Goal: Contribute content: Contribute content

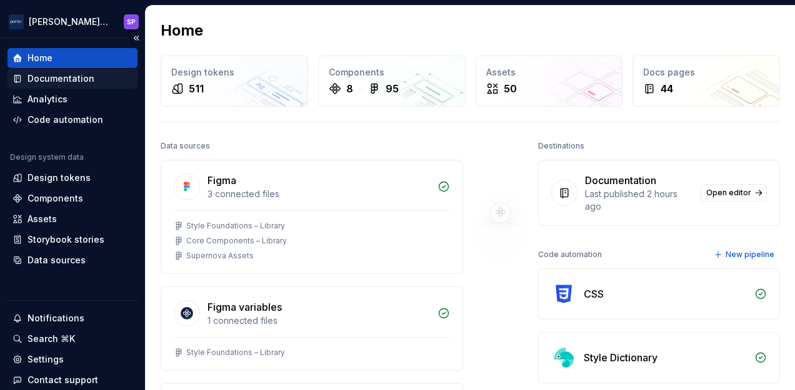
click at [57, 71] on div "Documentation" at bounding box center [72, 79] width 130 height 20
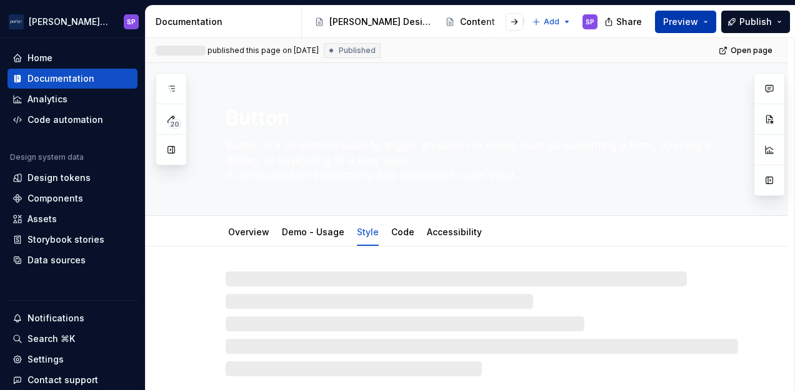
click at [673, 25] on span "Preview" at bounding box center [680, 22] width 35 height 12
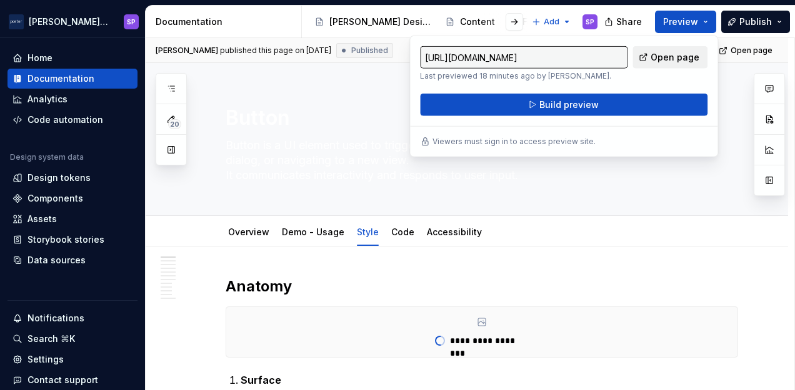
drag, startPoint x: 673, startPoint y: 25, endPoint x: 640, endPoint y: 58, distance: 46.8
click at [640, 58] on link "Open page" at bounding box center [669, 57] width 75 height 22
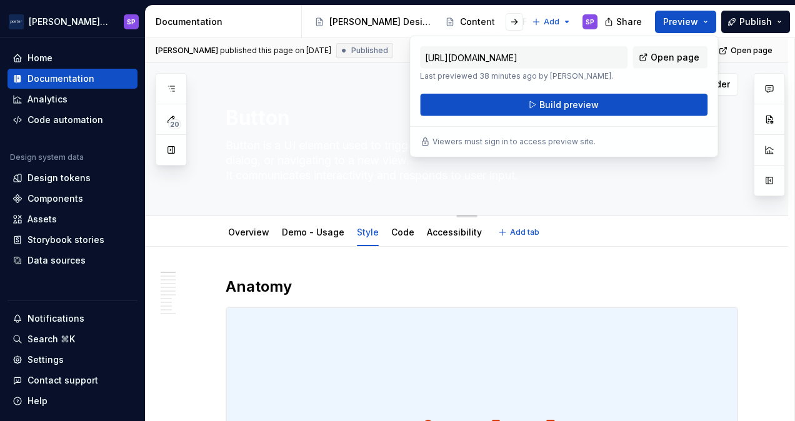
click at [261, 104] on textarea "Button" at bounding box center [479, 118] width 512 height 30
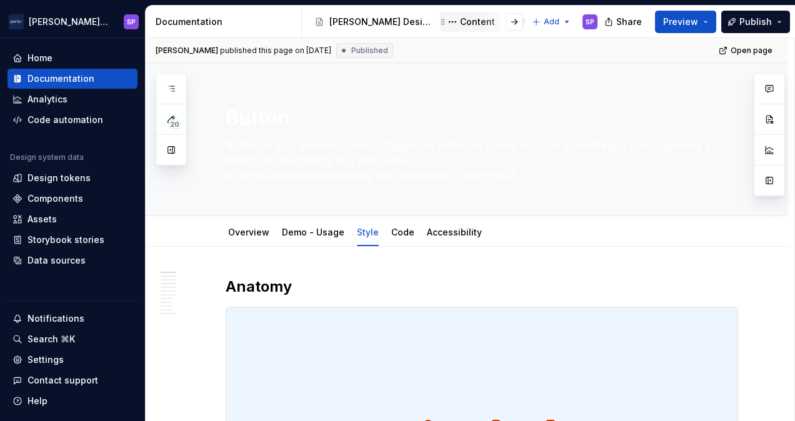
click at [460, 20] on div "Content" at bounding box center [477, 22] width 35 height 12
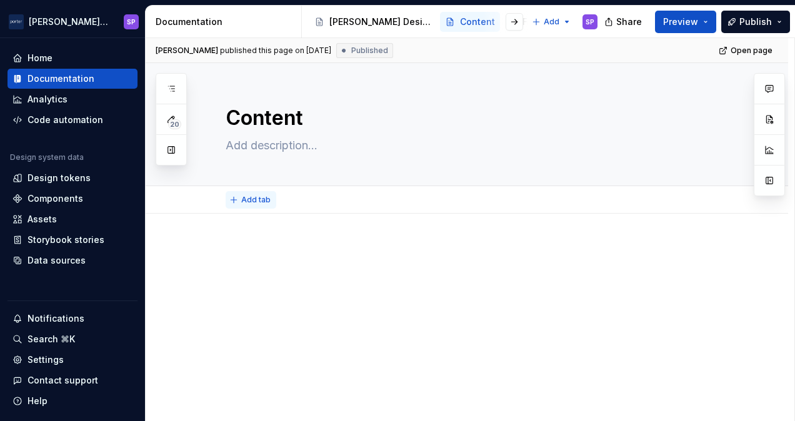
click at [260, 197] on span "Add tab" at bounding box center [255, 200] width 29 height 10
click at [277, 136] on textarea at bounding box center [479, 146] width 512 height 20
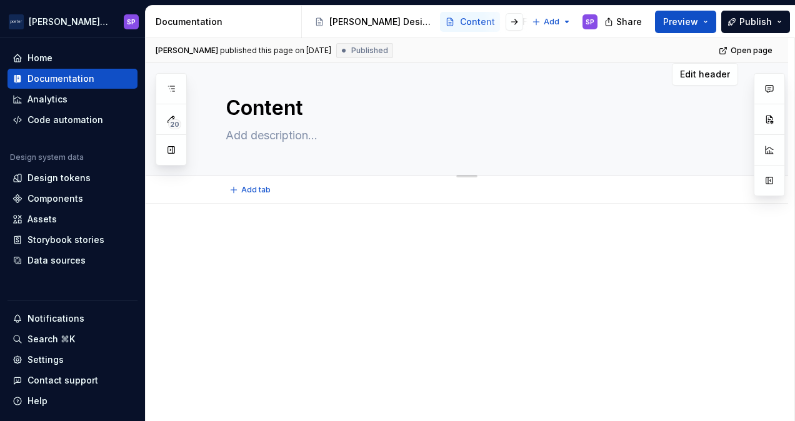
click at [290, 107] on textarea "Content" at bounding box center [479, 108] width 512 height 30
click at [251, 188] on span "Add tab" at bounding box center [255, 190] width 29 height 10
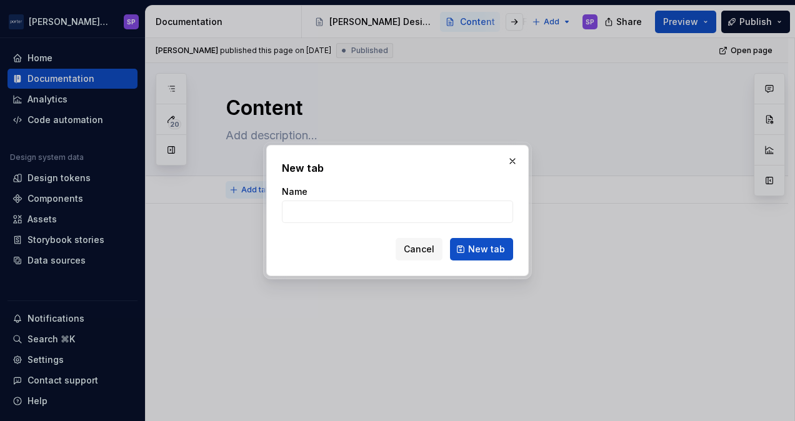
type textarea "*"
type input "Overview"
click button "New tab" at bounding box center [481, 249] width 63 height 22
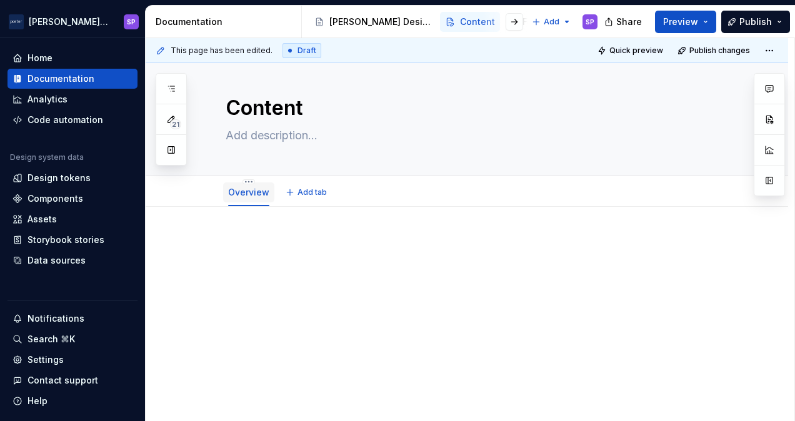
click at [235, 197] on div "Overview" at bounding box center [248, 192] width 41 height 12
click at [293, 282] on div at bounding box center [481, 260] width 512 height 47
type textarea "*"
click at [284, 253] on div "Purpose:" at bounding box center [481, 260] width 512 height 47
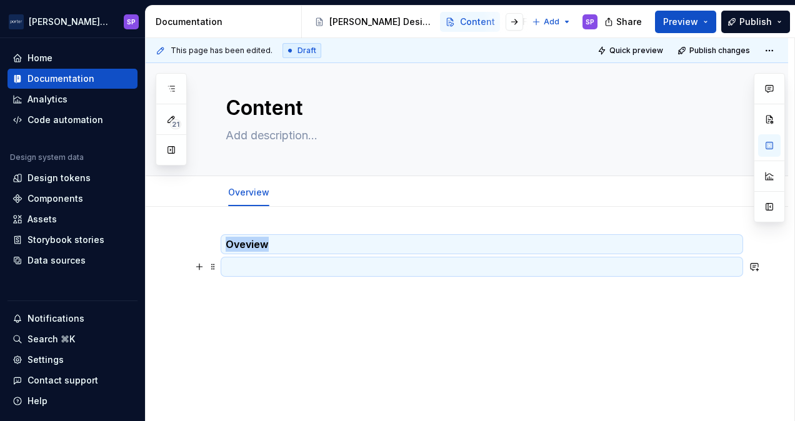
click at [285, 262] on p at bounding box center [481, 266] width 512 height 15
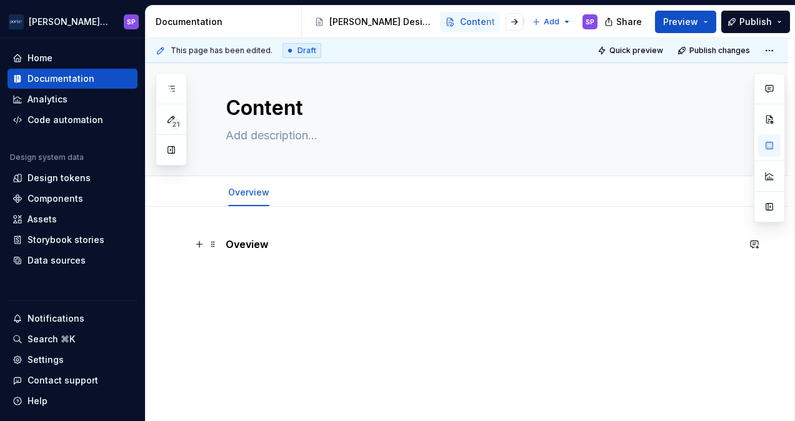
click at [266, 246] on p "Oveview" at bounding box center [481, 244] width 512 height 15
click at [266, 246] on strong "Oveview" at bounding box center [246, 244] width 43 height 12
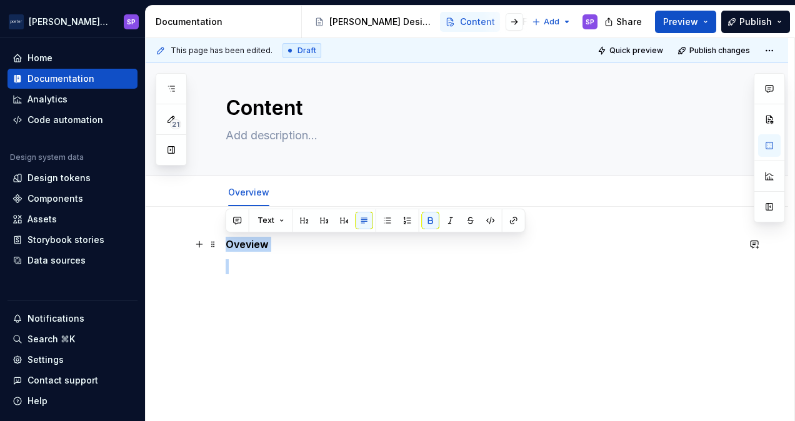
click at [266, 246] on strong "Oveview" at bounding box center [246, 244] width 43 height 12
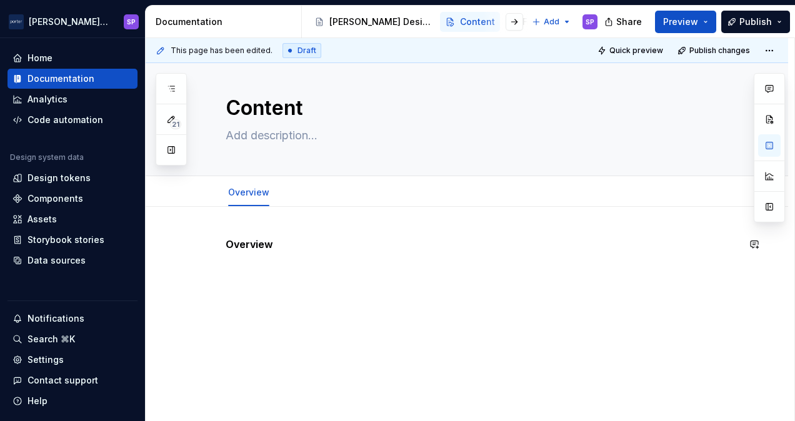
click at [266, 246] on strong "Overview" at bounding box center [248, 244] width 47 height 12
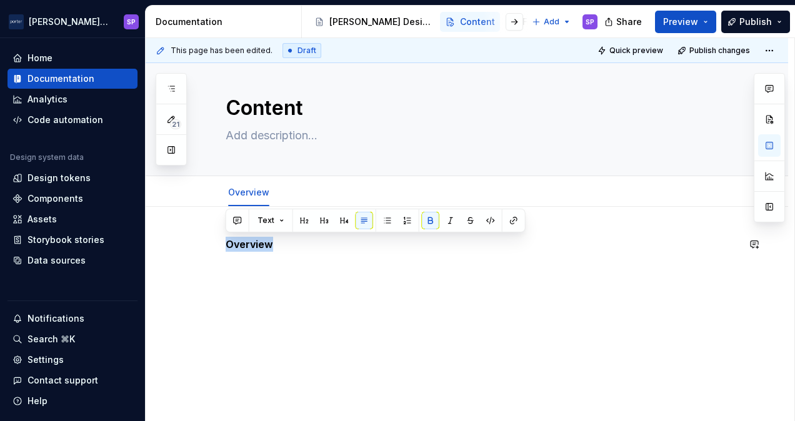
click at [266, 246] on strong "Overview" at bounding box center [248, 244] width 47 height 12
click at [279, 217] on button "Text" at bounding box center [271, 220] width 38 height 17
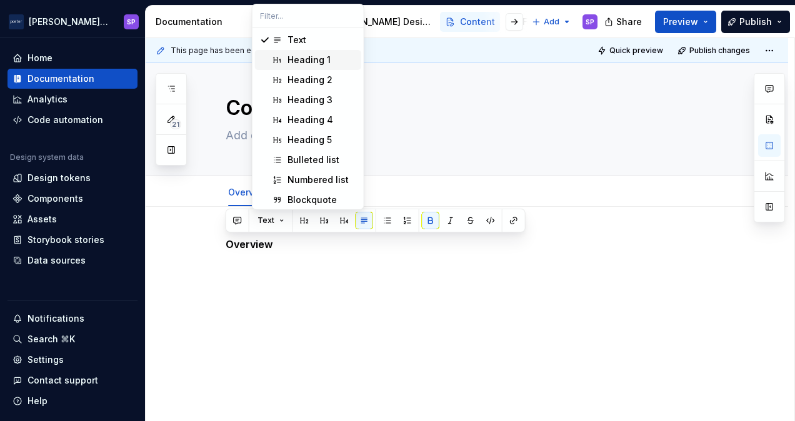
click at [307, 60] on div "Heading 1" at bounding box center [308, 60] width 43 height 12
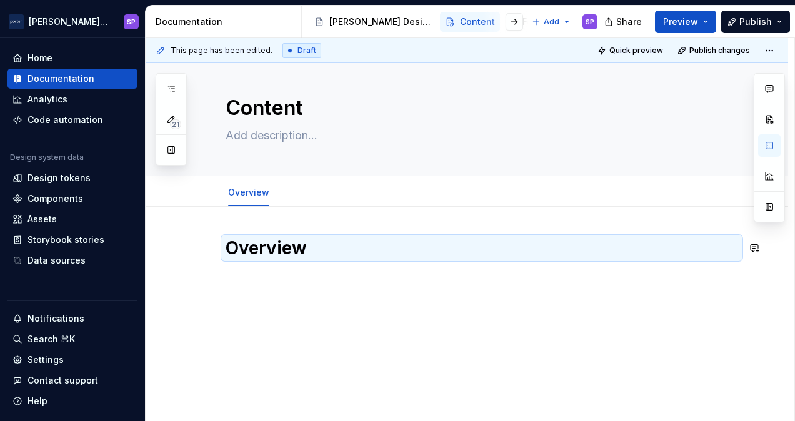
click at [317, 263] on div "Overview" at bounding box center [481, 260] width 512 height 47
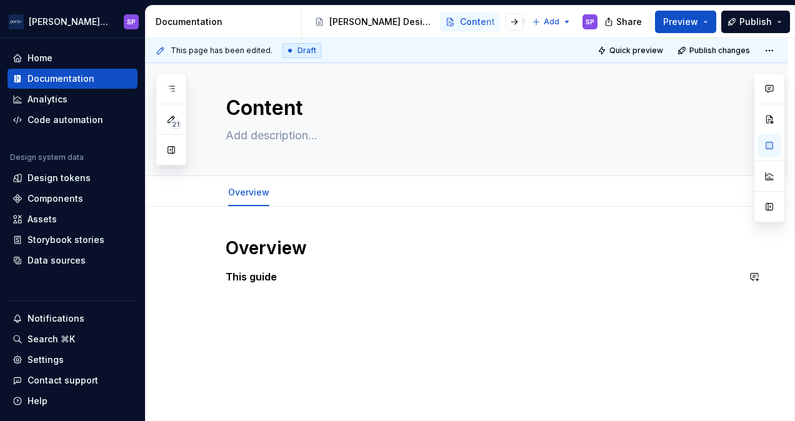
click at [466, 285] on div "Overview This guide" at bounding box center [481, 268] width 512 height 62
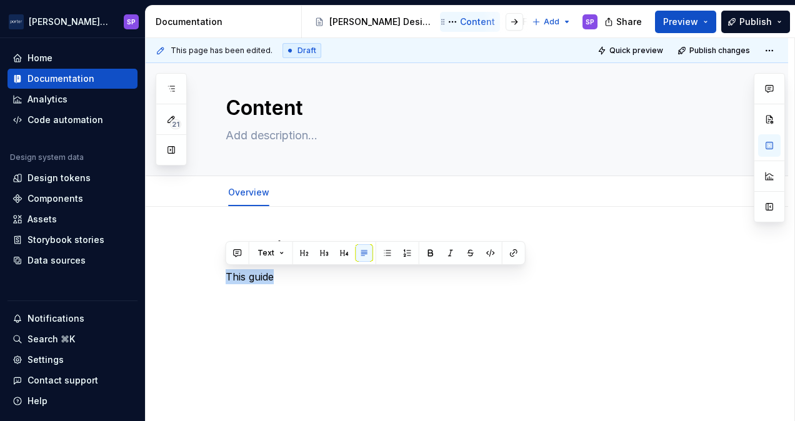
scroll to position [0, 163]
click at [509, 19] on button "Page tree" at bounding box center [516, 21] width 15 height 15
click at [470, 19] on html "[PERSON_NAME] Airlines SP Home Documentation Analytics Code automation Design s…" at bounding box center [397, 210] width 795 height 421
click at [524, 17] on div "Accessibility" at bounding box center [551, 22] width 55 height 12
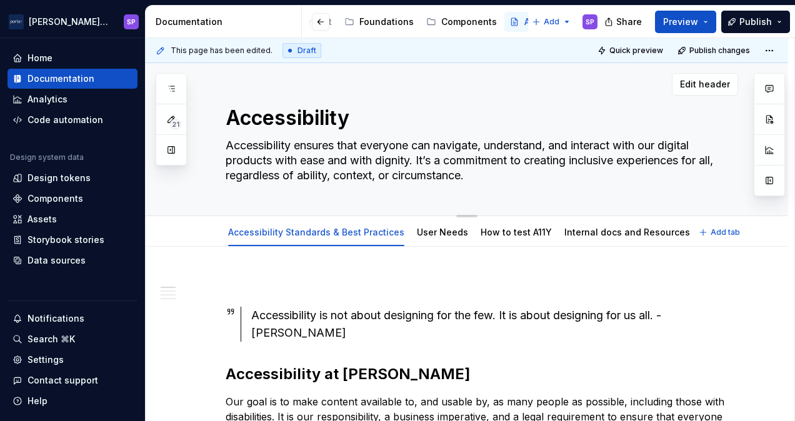
click at [388, 151] on textarea "Accessibility ensures that everyone can navigate, understand, and interact with…" at bounding box center [479, 161] width 512 height 50
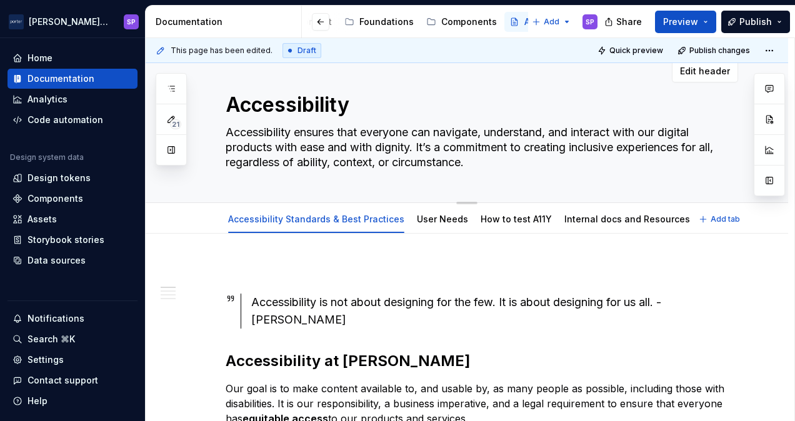
scroll to position [27, 0]
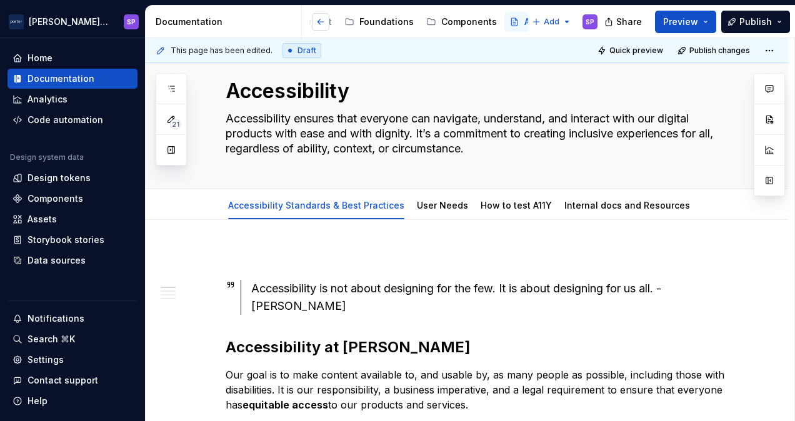
click at [311, 26] on div at bounding box center [330, 22] width 47 height 22
click at [318, 27] on button "button" at bounding box center [320, 21] width 17 height 17
click at [460, 27] on div "Content" at bounding box center [477, 22] width 35 height 12
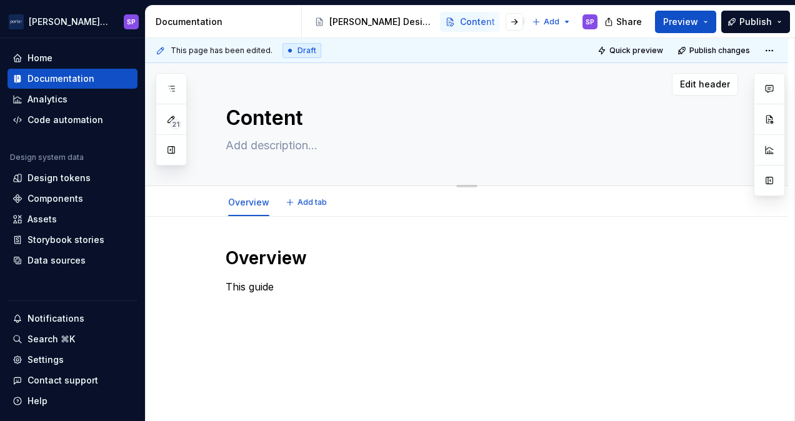
click at [324, 142] on textarea at bounding box center [479, 146] width 512 height 20
click at [704, 26] on button "Preview" at bounding box center [685, 22] width 61 height 22
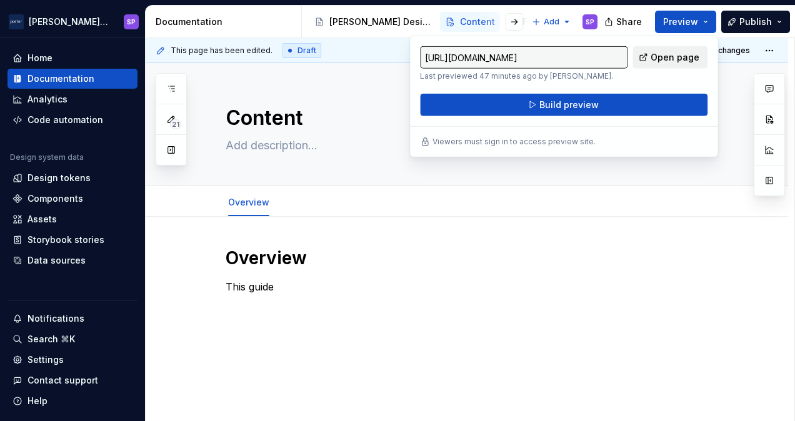
click at [646, 50] on link "Open page" at bounding box center [669, 57] width 75 height 22
type textarea "*"
click at [275, 307] on div "Overview This guide" at bounding box center [481, 278] width 512 height 62
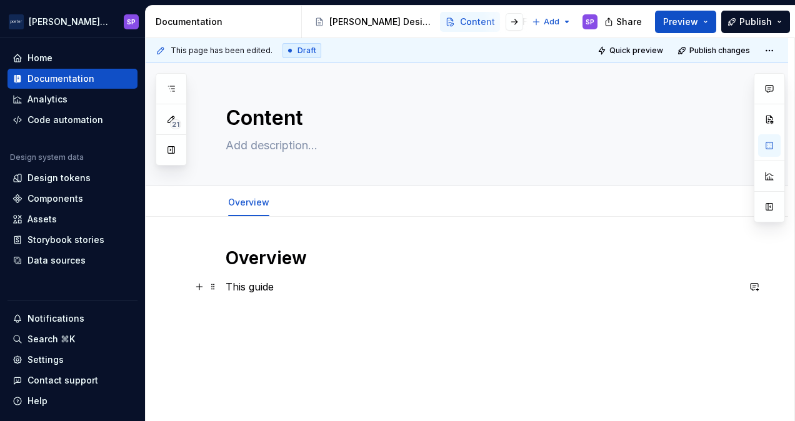
click at [289, 292] on p "This guide" at bounding box center [481, 286] width 512 height 15
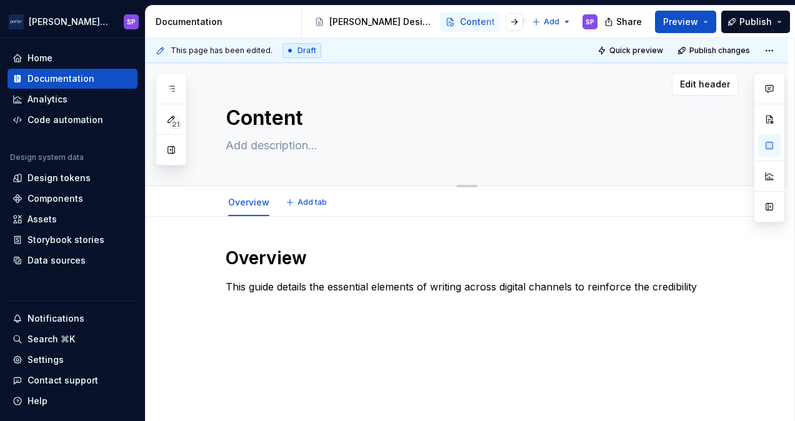
click at [324, 143] on textarea at bounding box center [479, 146] width 512 height 20
click at [269, 240] on div "Overview This guide details the essential elements of writing across digital ch…" at bounding box center [467, 326] width 642 height 219
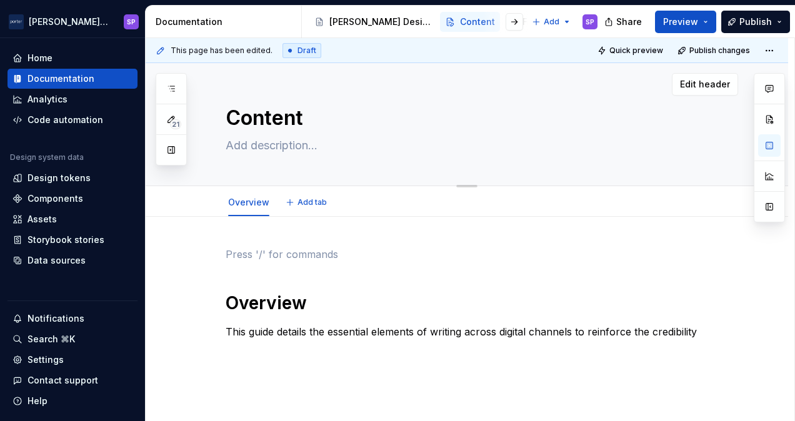
click at [249, 146] on textarea at bounding box center [479, 146] width 512 height 20
type textarea "*"
type textarea "T"
type textarea "*"
type textarea "Th"
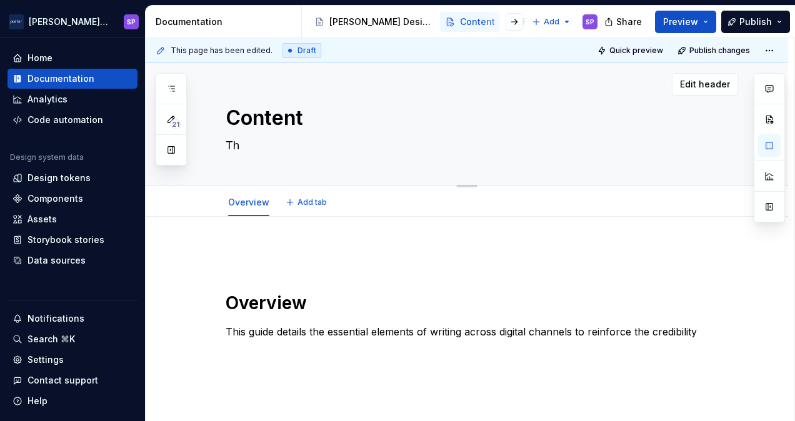
type textarea "*"
type textarea "Thi"
type textarea "*"
type textarea "This"
type textarea "*"
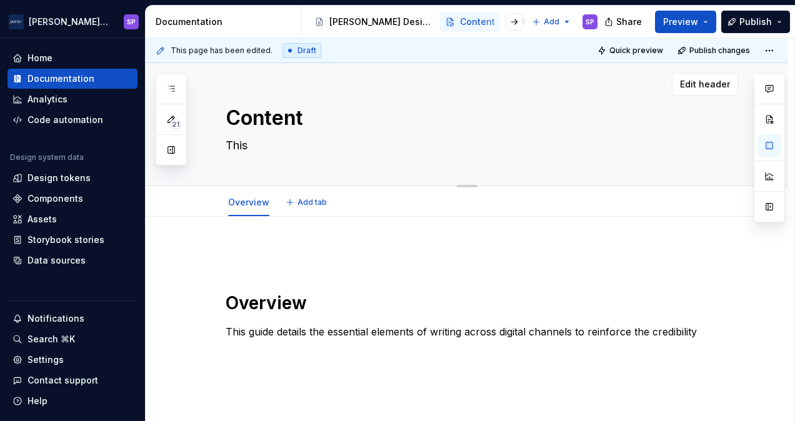
type textarea "This"
type textarea "*"
type textarea "This gu"
type textarea "*"
type textarea "This gui"
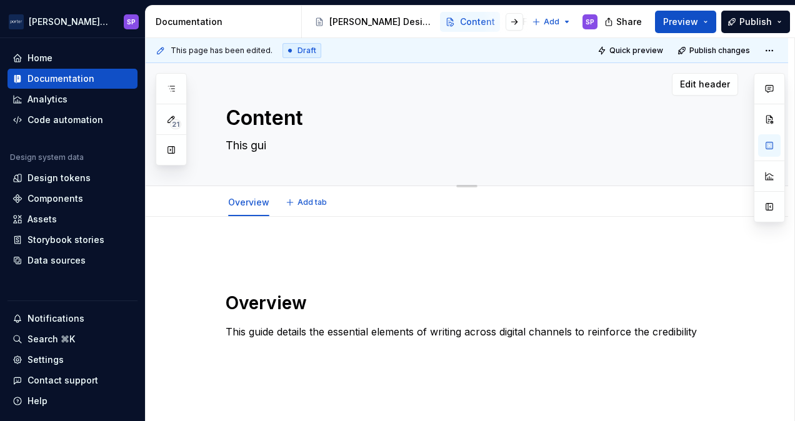
type textarea "*"
type textarea "This guid"
type textarea "*"
type textarea "This guide"
type textarea "*"
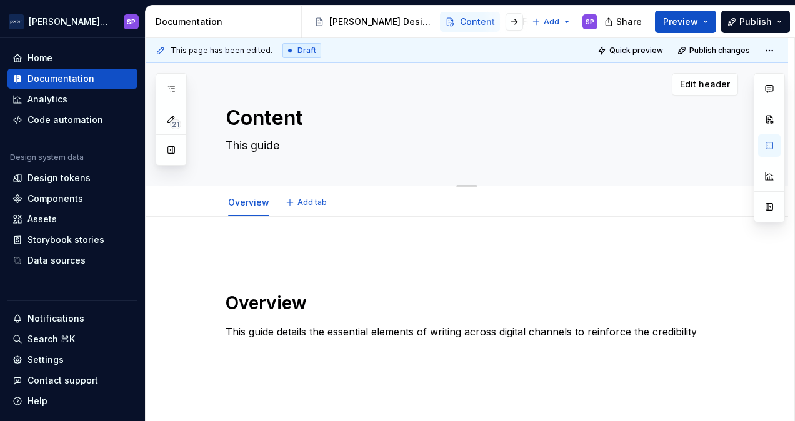
type textarea "This guide s"
type textarea "*"
type textarea "This guide set"
type textarea "*"
type textarea "This guide sets"
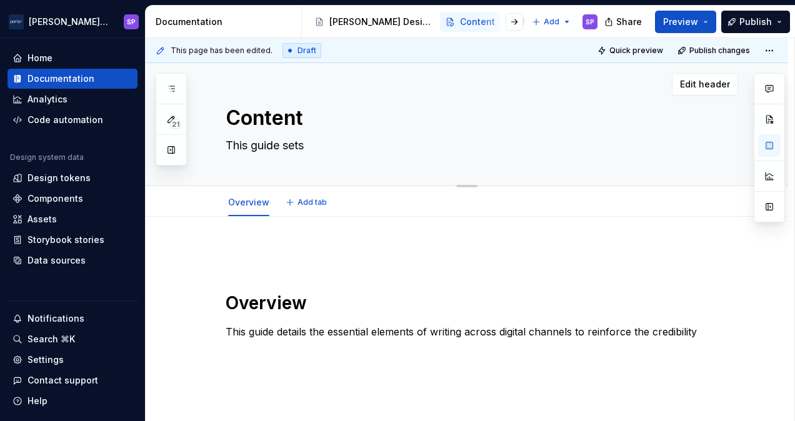
type textarea "*"
type textarea "This guide sets"
type textarea "*"
type textarea "This guide sets t"
type textarea "*"
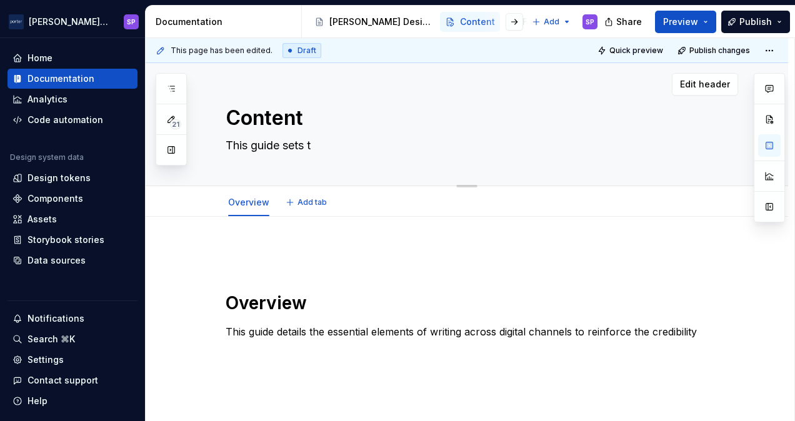
type textarea "This guide sets th"
type textarea "*"
type textarea "This guide sets the"
type textarea "*"
type textarea "This guide sets the fo"
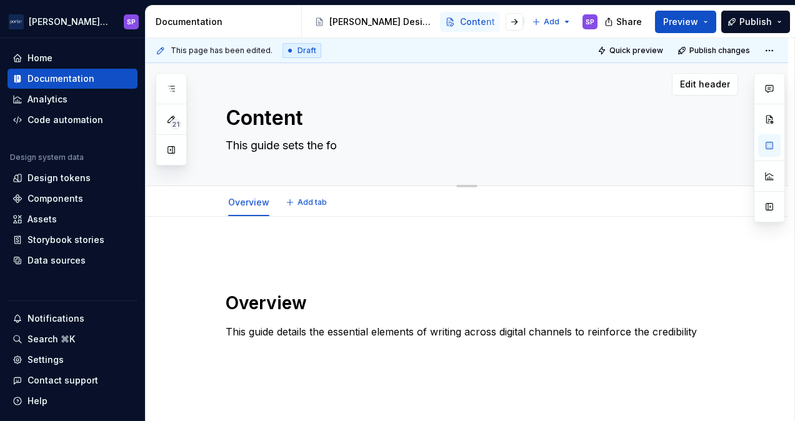
type textarea "*"
type textarea "This guide sets the fou"
type textarea "*"
type textarea "This guide sets the foun"
type textarea "*"
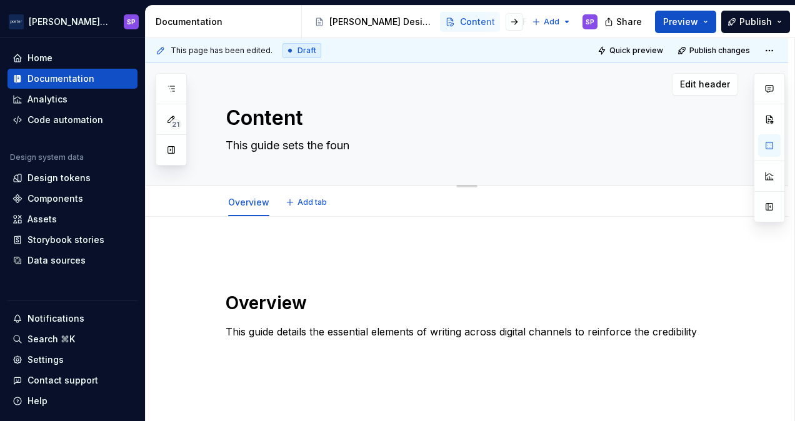
type textarea "This guide sets the found"
type textarea "*"
type textarea "This guide sets the founda"
type textarea "*"
type textarea "This guide sets the foundati"
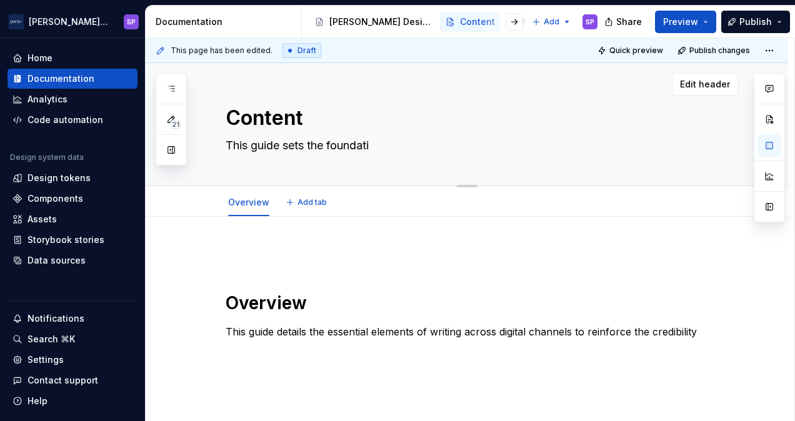
type textarea "*"
type textarea "This guide sets the foundation"
type textarea "*"
type textarea "This guide sets the foundation"
type textarea "*"
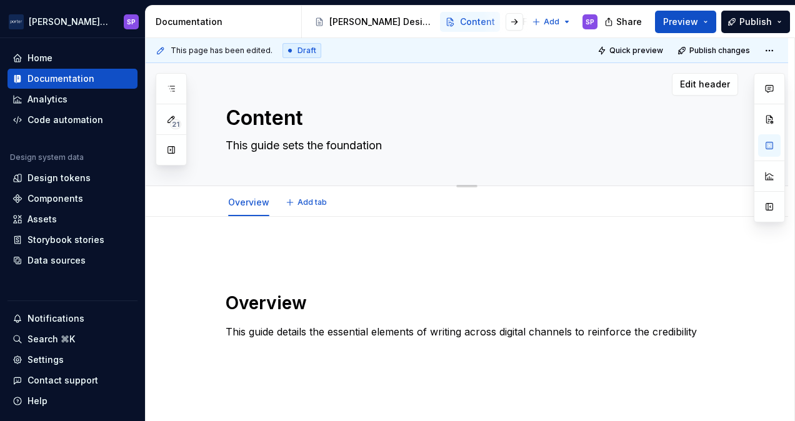
type textarea "This guide sets the foundation f"
type textarea "*"
type textarea "This guide sets the foundation fo"
type textarea "*"
type textarea "This guide sets the foundation for"
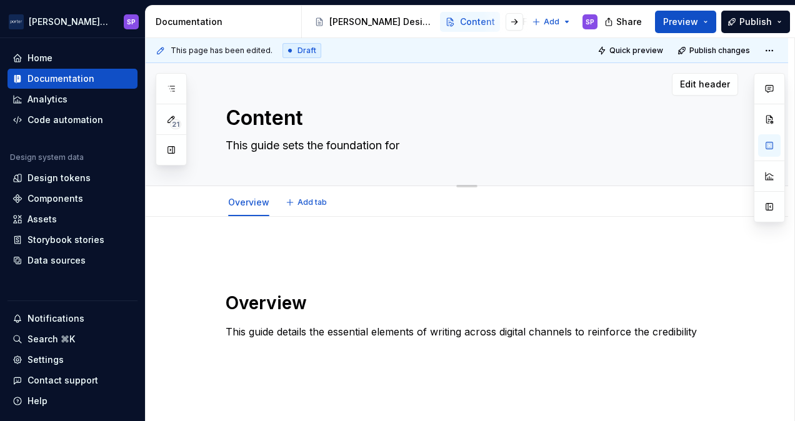
type textarea "*"
type textarea "This guide sets the foundation for"
type textarea "*"
type textarea "This guide sets the foundation for h"
type textarea "*"
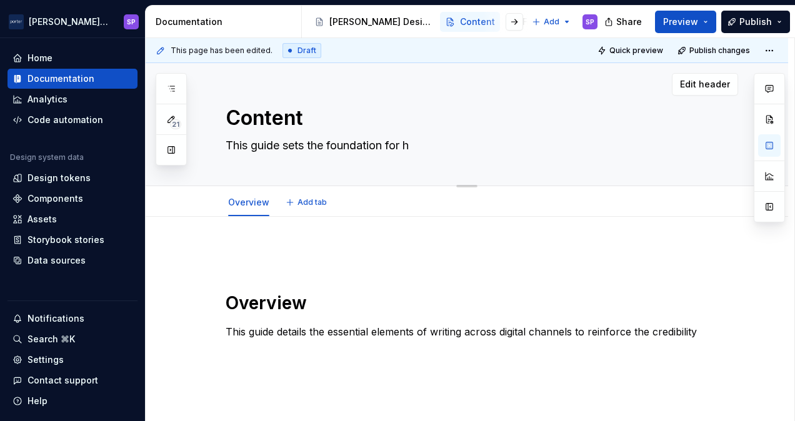
type textarea "This guide sets the foundation for ho"
type textarea "*"
type textarea "This guide sets the foundation for how"
type textarea "*"
type textarea "This guide sets the foundation for how"
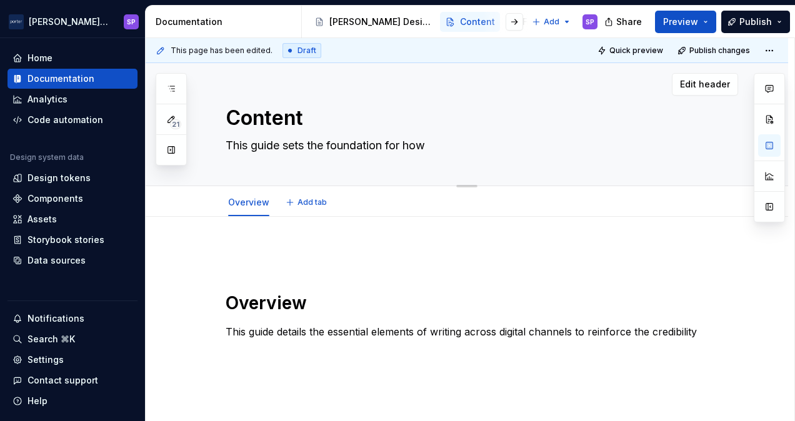
type textarea "*"
type textarea "This guide sets the foundation for how w"
type textarea "*"
type textarea "This guide sets the foundation for how we"
type textarea "*"
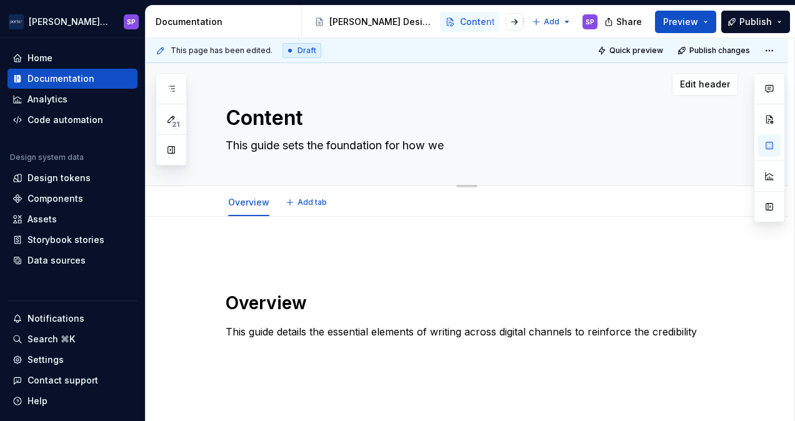
type textarea "This guide sets the foundation for how we w"
type textarea "*"
type textarea "This guide sets the foundation for how we wri"
type textarea "*"
type textarea "This guide sets the foundation for how we writ"
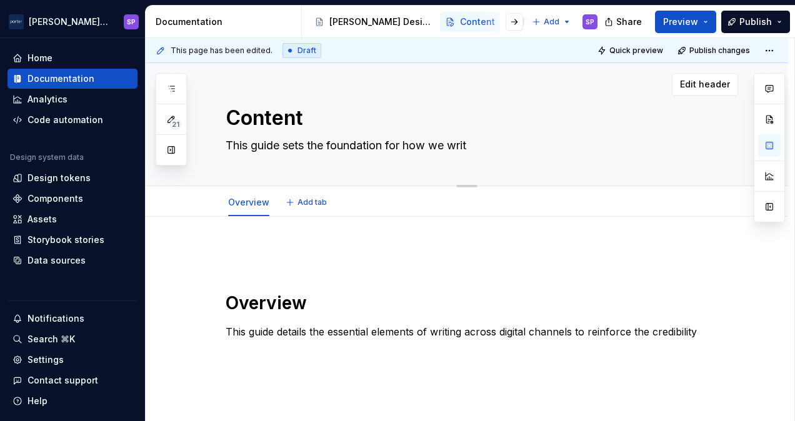
type textarea "*"
type textarea "This guide sets the foundation for how we write"
type textarea "*"
type textarea "This guide sets the foundation for how we write a"
type textarea "*"
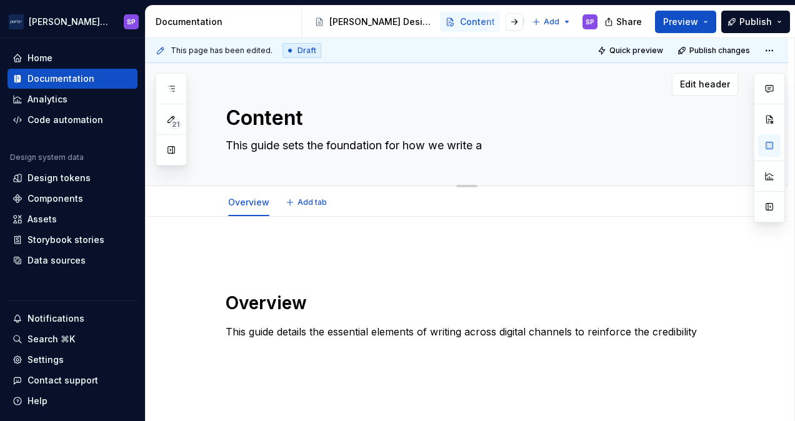
type textarea "This guide sets the foundation for how we write ac"
type textarea "*"
type textarea "This guide sets the foundation for how we write acr"
type textarea "*"
type textarea "This guide sets the foundation for how we write acro"
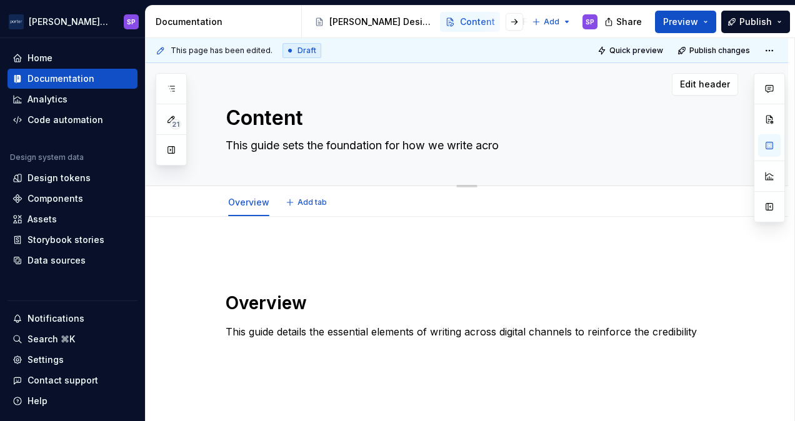
type textarea "*"
type textarea "This guide sets the foundation for how we write acros"
type textarea "*"
type textarea "This guide sets the foundation for how we write across"
type textarea "*"
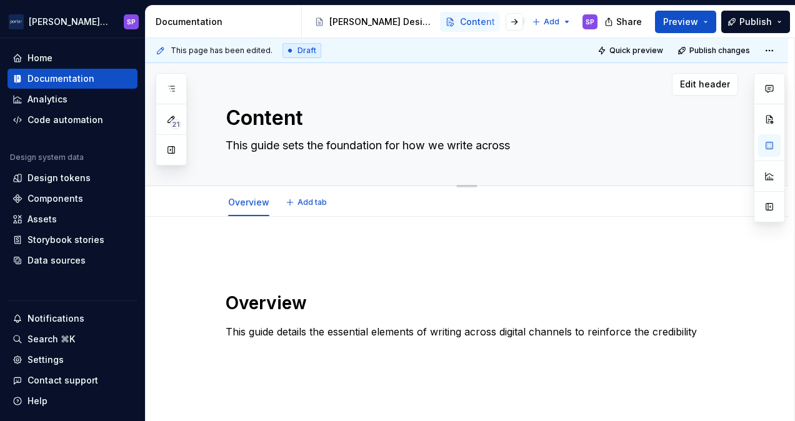
type textarea "This guide sets the foundation for how we write across"
type textarea "*"
type textarea "This guide sets the foundation for how we write across a"
type textarea "*"
type textarea "This guide sets the foundation for how we write across al"
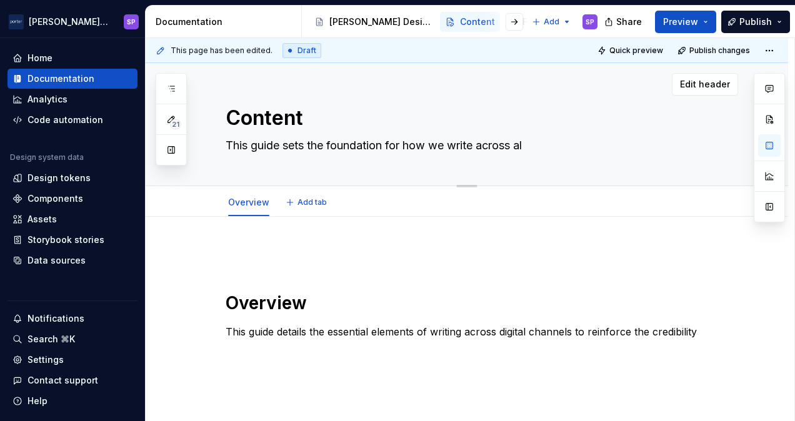
type textarea "*"
type textarea "This guide sets the foundation for how we write across all"
type textarea "*"
type textarea "This guide sets the foundation for how we write across all"
type textarea "*"
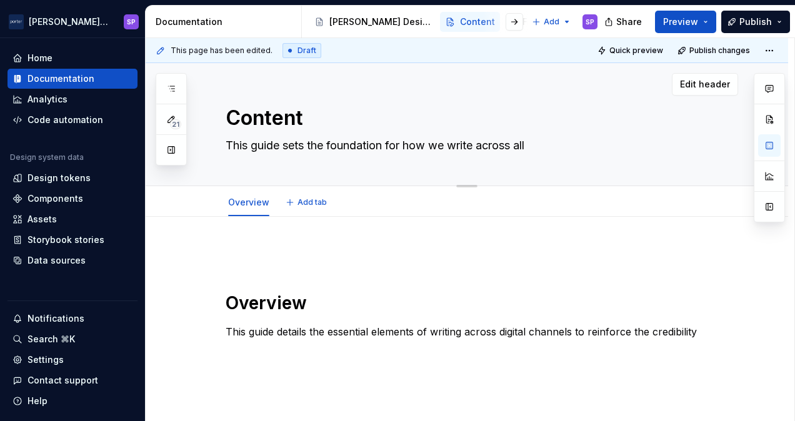
type textarea "This guide sets the foundation for how we write across all d"
type textarea "*"
type textarea "This guide sets the foundation for how we write across all di"
type textarea "*"
type textarea "This guide sets the foundation for how we write across all digi"
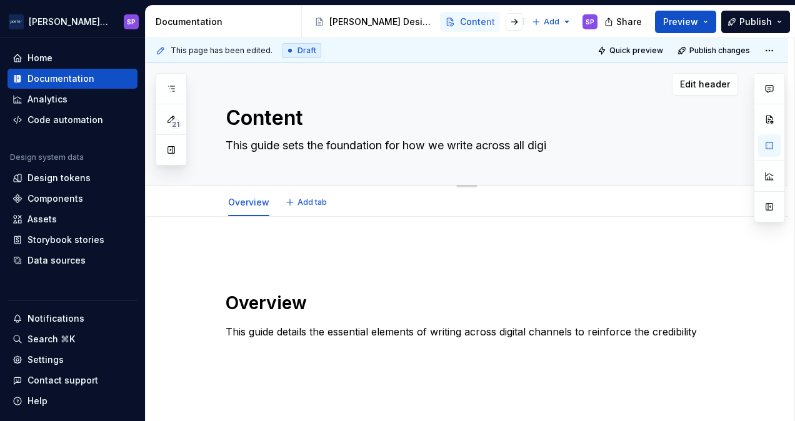
type textarea "*"
type textarea "This guide sets the foundation for how we write across all digit"
type textarea "*"
type textarea "This guide sets the foundation for how we write across all digita"
type textarea "*"
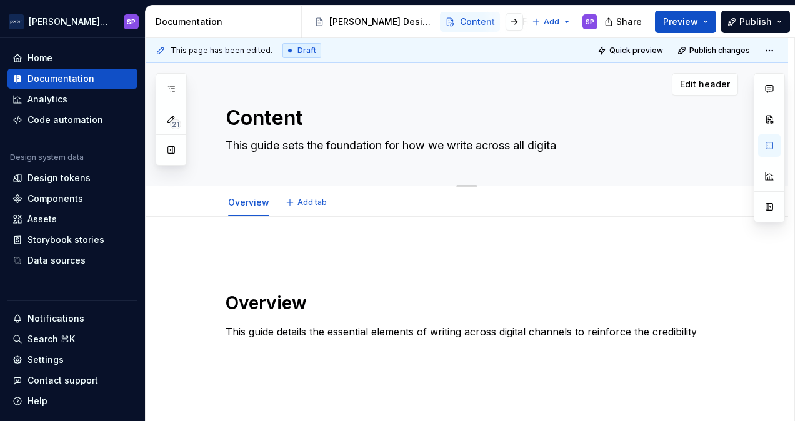
type textarea "This guide sets the foundation for how we write across all digital"
type textarea "*"
type textarea "This guide sets the foundation for how we write across all digital"
type textarea "*"
type textarea "This guide sets the foundation for how we write across all digital s"
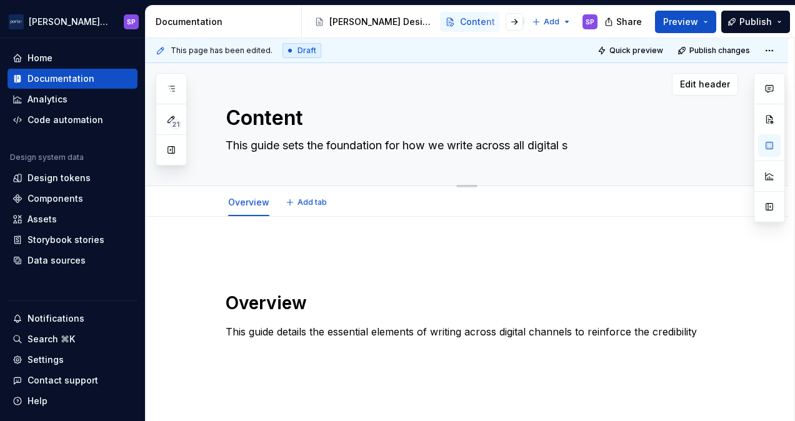
type textarea "*"
type textarea "This guide sets the foundation for how we write across all digital"
type textarea "*"
type textarea "This guide sets the foundation for how we write across all digital ch"
type textarea "*"
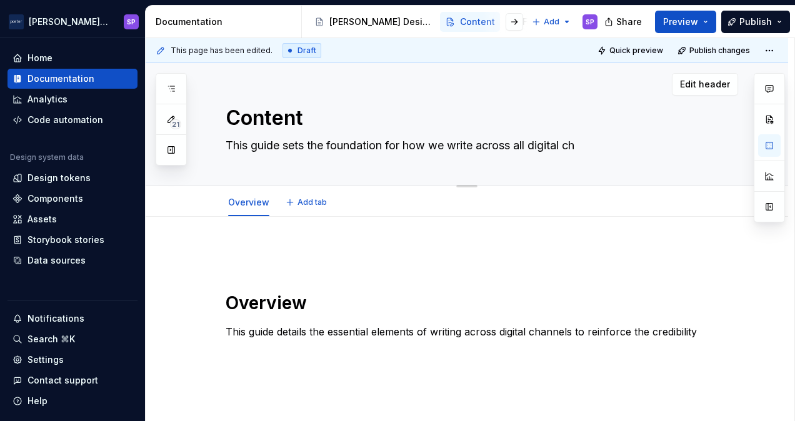
type textarea "This guide sets the foundation for how we write across all digital cha"
type textarea "*"
type textarea "This guide sets the foundation for how we write across all digital chan"
type textarea "*"
type textarea "This guide sets the foundation for how we write across all digital chann"
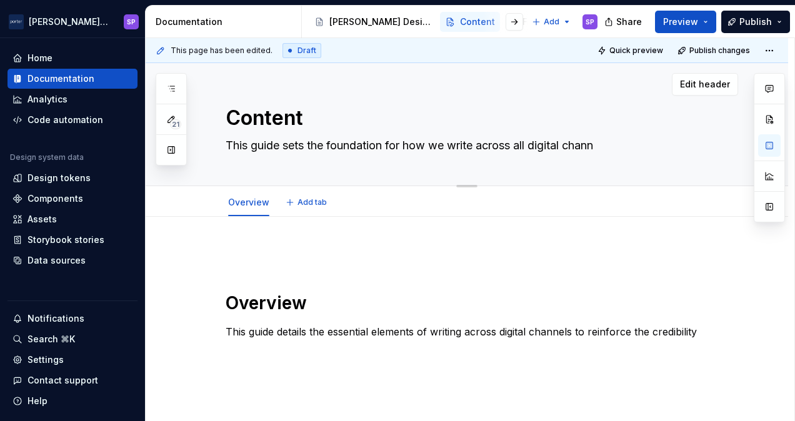
type textarea "*"
type textarea "This guide sets the foundation for how we write across all digital channe"
type textarea "*"
type textarea "This guide sets the foundation for how we write across all digital channe;"
type textarea "*"
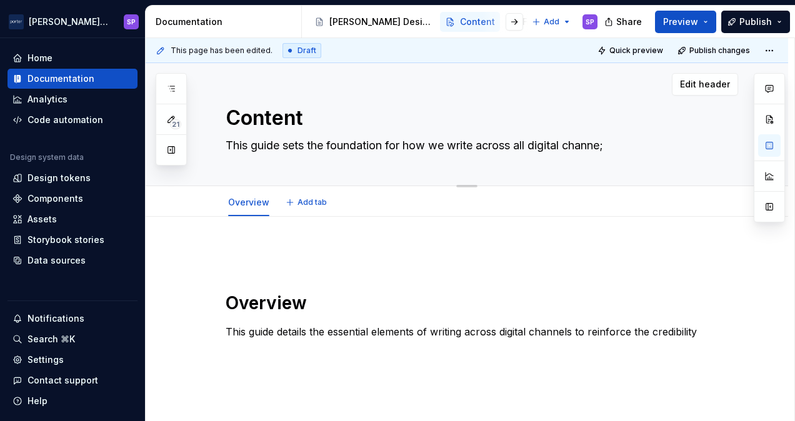
type textarea "This guide sets the foundation for how we write across all digital channe;s"
type textarea "*"
type textarea "This guide sets the foundation for how we write across all digital channe;"
type textarea "*"
type textarea "This guide sets the foundation for how we write across all digital channe"
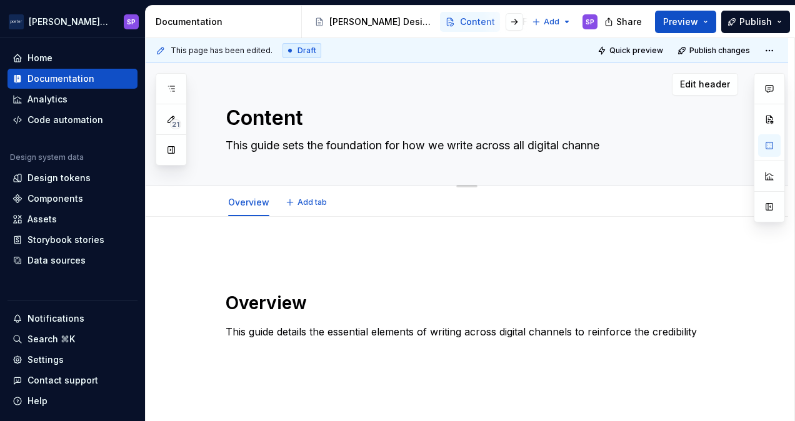
type textarea "*"
type textarea "This guide sets the foundation for how we write across all digital channel"
type textarea "*"
type textarea "This guide sets the foundation for how we write across all digital channels"
type textarea "*"
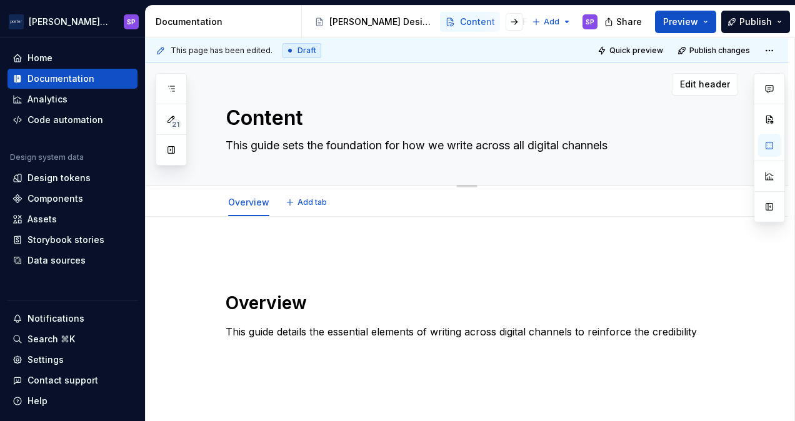
type textarea "This guide sets the foundation for how we write across all digital channels."
type textarea "*"
type textarea "This guide sets the foundation for how we write across all digital channels."
type textarea "*"
type textarea "This guide sets the foundation for how we write across all digital channels. I"
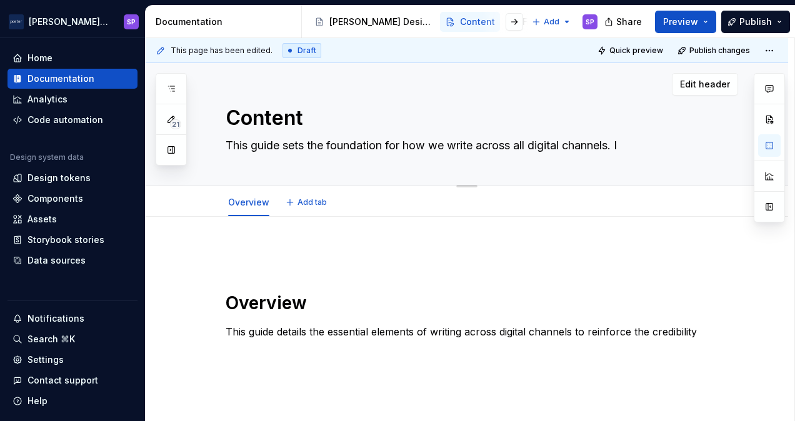
type textarea "*"
type textarea "This guide sets the foundation for how we write across all digital channels. It"
type textarea "*"
type textarea "This guide sets the foundation for how we write across all digital channels. It…"
type textarea "*"
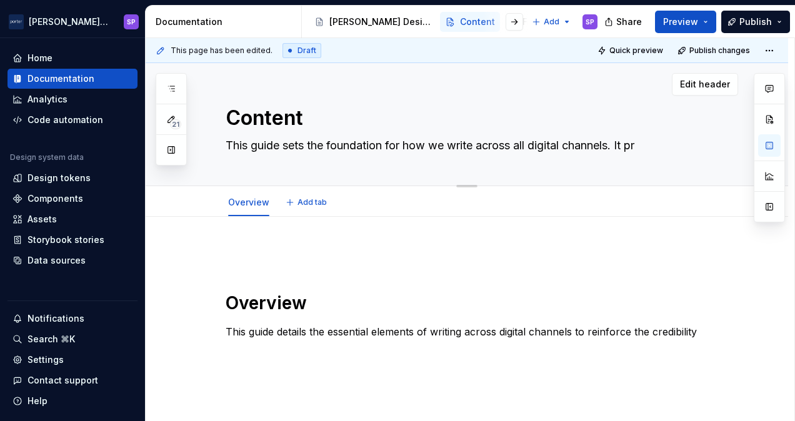
type textarea "This guide sets the foundation for how we write across all digital channels. It…"
type textarea "*"
type textarea "This guide sets the foundation for how we write across all digital channels. It…"
type textarea "*"
type textarea "This guide sets the foundation for how we write across all digital channels. It…"
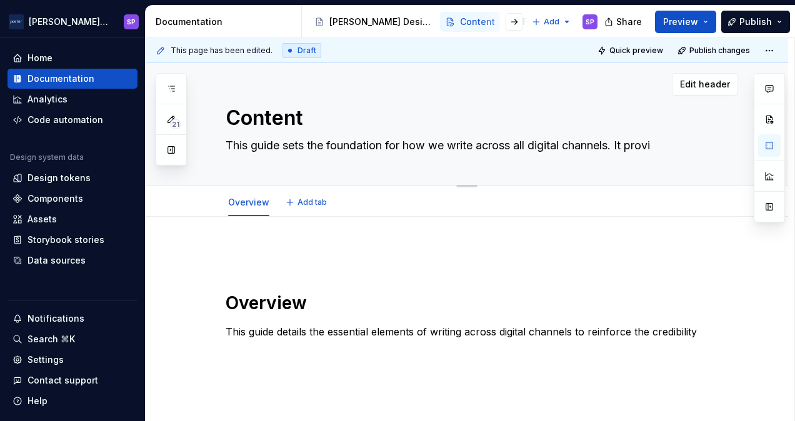
type textarea "*"
type textarea "This guide sets the foundation for how we write across all digital channels. It…"
type textarea "*"
type textarea "This guide sets the foundation for how we write across all digital channels. It…"
type textarea "*"
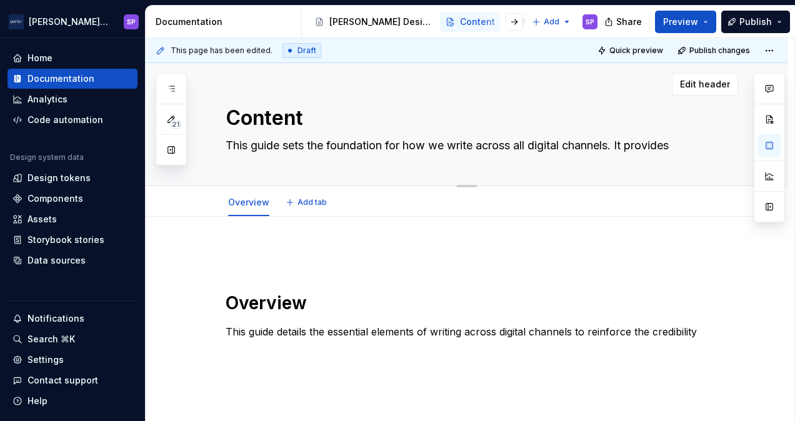
type textarea "This guide sets the foundation for how we write across all digital channels. It…"
type textarea "*"
type textarea "This guide sets the foundation for how we write across all digital channels. It…"
type textarea "*"
type textarea "This guide sets the foundation for how we write across all digital channels. It…"
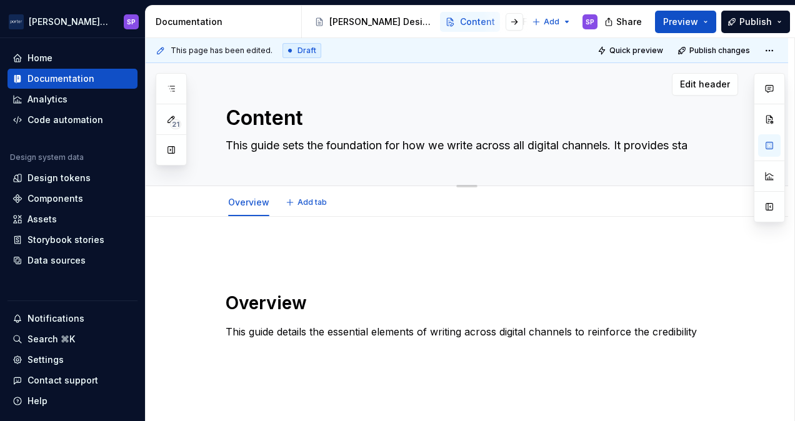
type textarea "*"
type textarea "This guide sets the foundation for how we write across all digital channels. It…"
type textarea "*"
type textarea "This guide sets the foundation for how we write across all digital channels. It…"
type textarea "*"
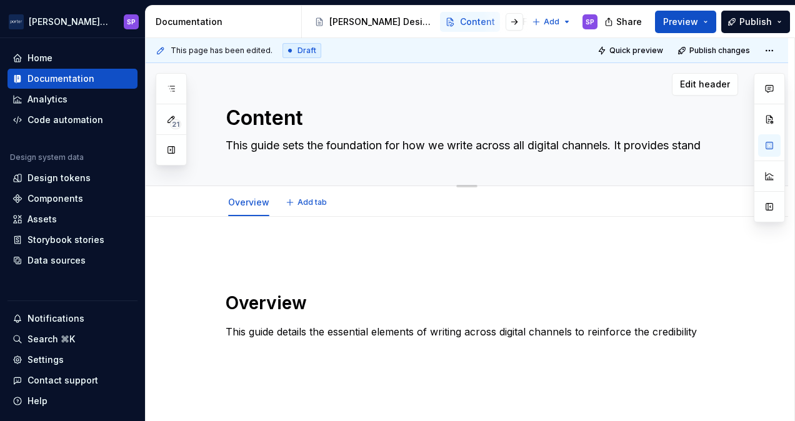
type textarea "This guide sets the foundation for how we write across all digital channels. It…"
type textarea "*"
type textarea "This guide sets the foundation for how we write across all digital channels. It…"
type textarea "*"
type textarea "This guide sets the foundation for how we write across all digital channels. It…"
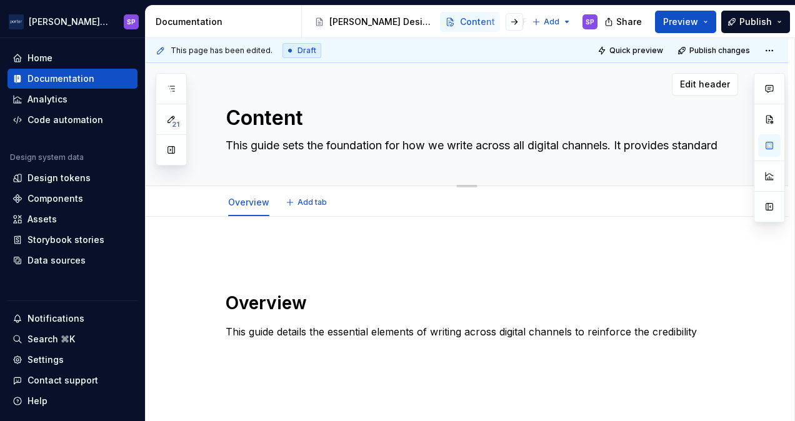
type textarea "*"
type textarea "This guide sets the foundation for how we write across all digital channels. It…"
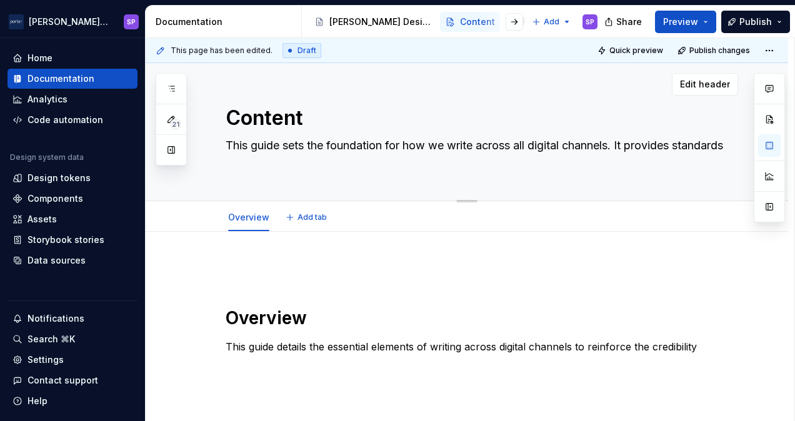
type textarea "*"
type textarea "This guide sets the foundation for how we write across all digital channels. It…"
type textarea "*"
type textarea "This guide sets the foundation for how we write across all digital channels. It…"
type textarea "*"
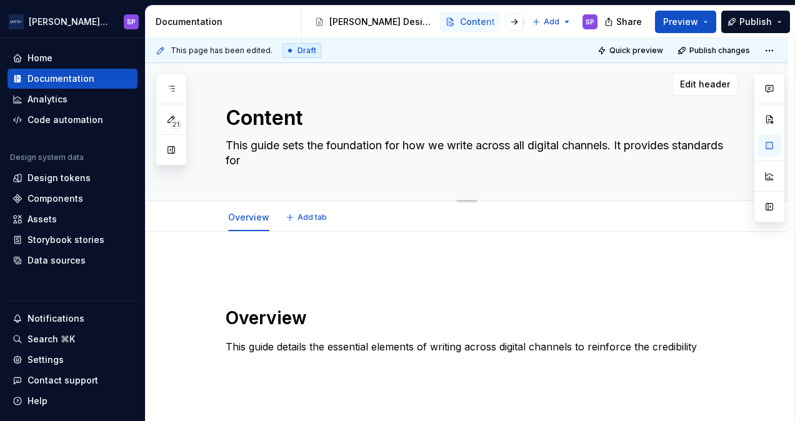
type textarea "This guide sets the foundation for how we write across all digital channels. It…"
type textarea "*"
type textarea "This guide sets the foundation for how we write across all digital channels. It…"
type textarea "*"
type textarea "This guide sets the foundation for how we write across all digital channels. It…"
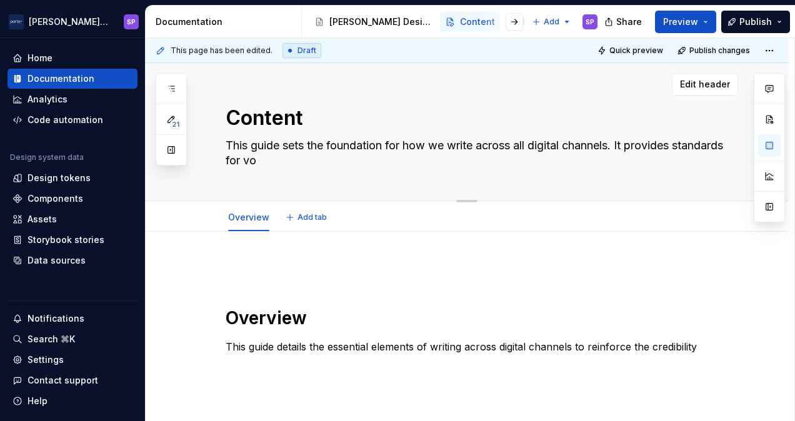
type textarea "*"
type textarea "This guide sets the foundation for how we write across all digital channels. It…"
type textarea "*"
type textarea "This guide sets the foundation for how we write across all digital channels. It…"
type textarea "*"
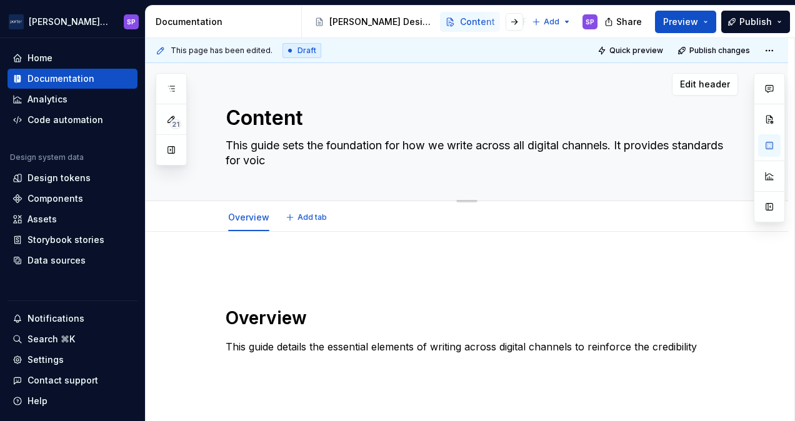
type textarea "This guide sets the foundation for how we write across all digital channels. It…"
type textarea "*"
type textarea "This guide sets the foundation for how we write across all digital channels. It…"
click at [262, 265] on p at bounding box center [481, 269] width 512 height 15
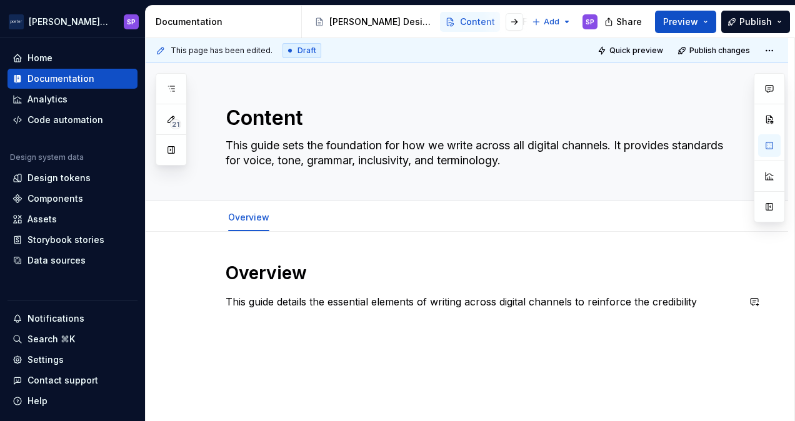
click at [246, 284] on div "Overview This guide details the essential elements of writing across digital ch…" at bounding box center [481, 285] width 512 height 47
click at [254, 279] on strong "Overview" at bounding box center [265, 272] width 81 height 21
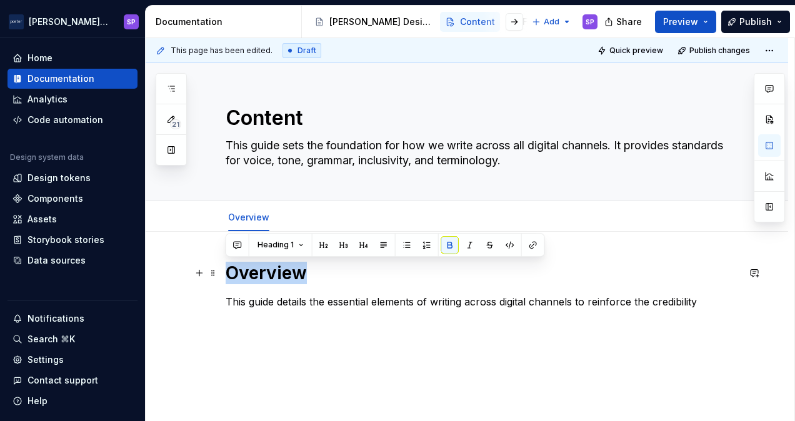
click at [254, 279] on strong "Overview" at bounding box center [265, 272] width 81 height 21
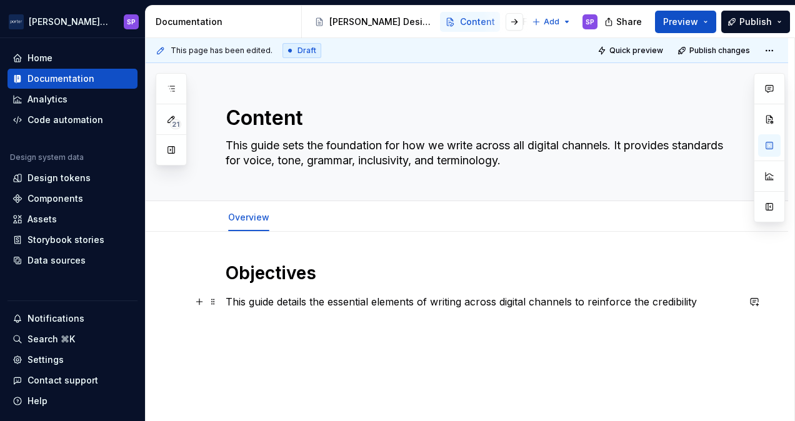
click at [251, 304] on p "This guide details the essential elements of writing across digital channels to…" at bounding box center [481, 301] width 512 height 15
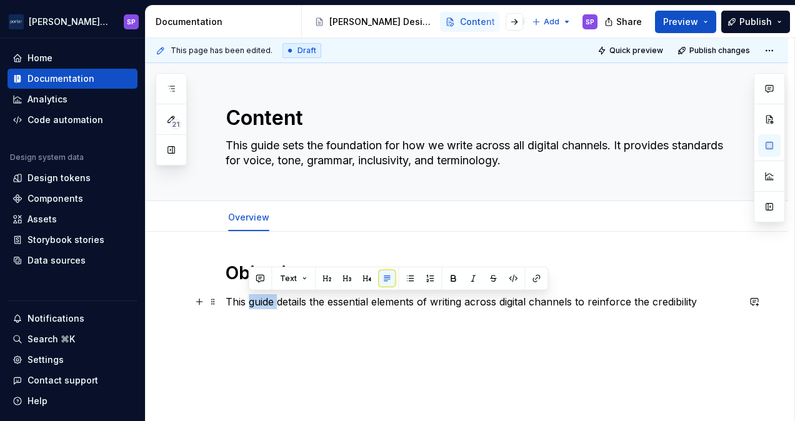
click at [251, 304] on p "This guide details the essential elements of writing across digital channels to…" at bounding box center [481, 301] width 512 height 15
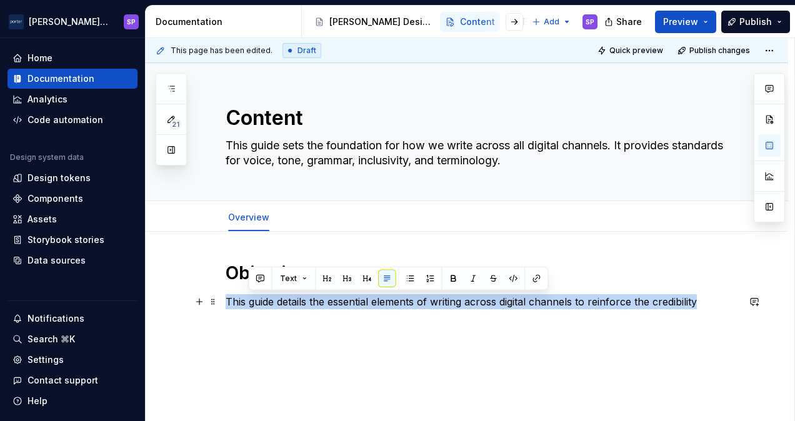
click at [251, 304] on p "This guide details the essential elements of writing across digital channels to…" at bounding box center [481, 301] width 512 height 15
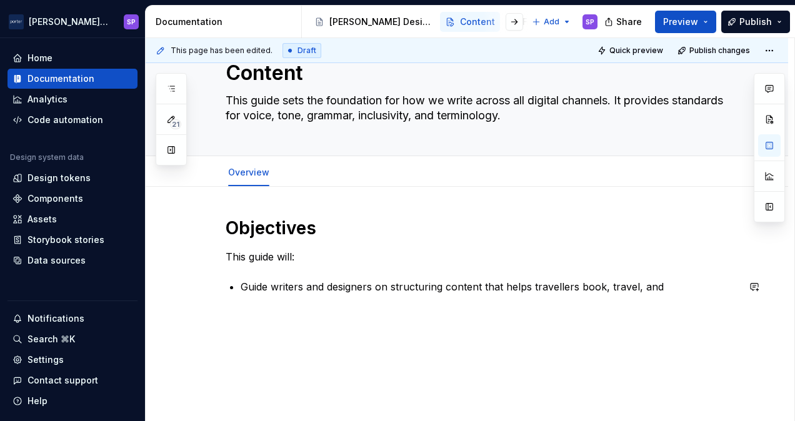
scroll to position [46, 0]
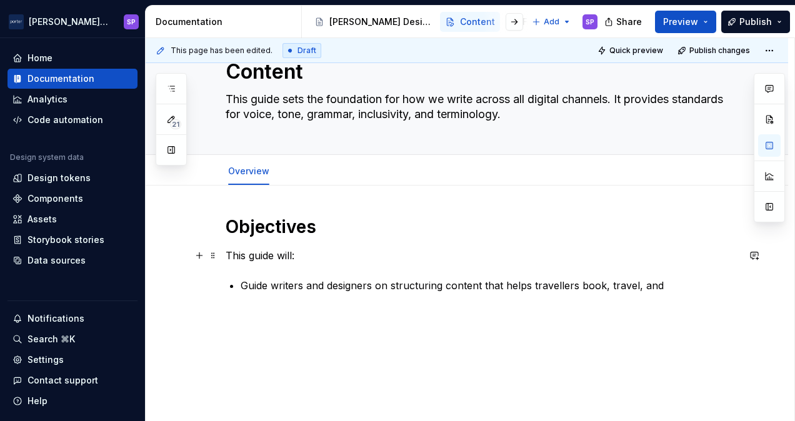
click at [279, 258] on p "This guide will:" at bounding box center [481, 255] width 512 height 15
click at [274, 289] on p "Guide writers and designers on structuring content that helps travellers book, …" at bounding box center [488, 285] width 497 height 15
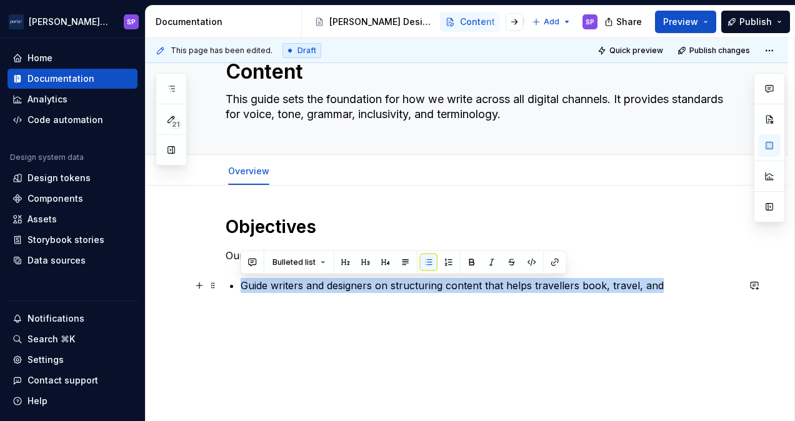
click at [274, 289] on p "Guide writers and designers on structuring content that helps travellers book, …" at bounding box center [488, 285] width 497 height 15
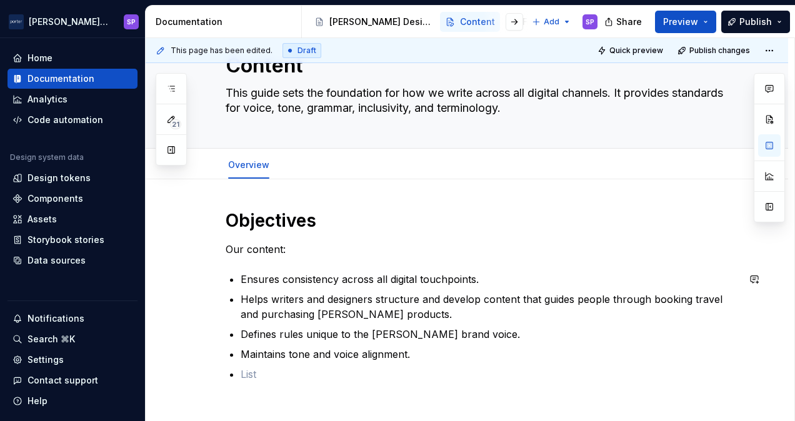
scroll to position [72, 0]
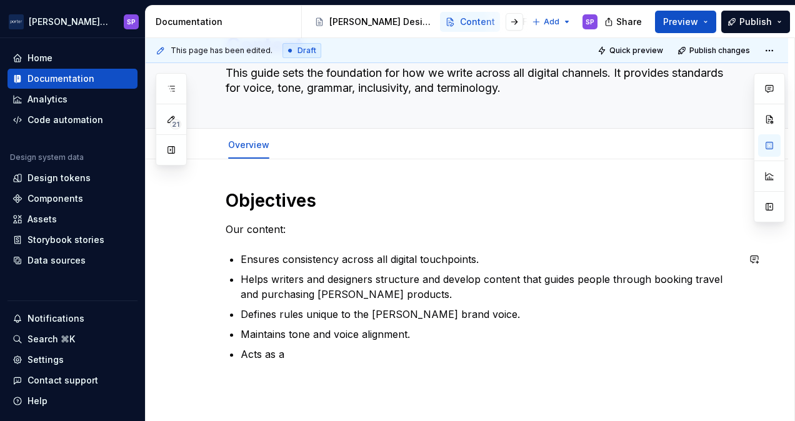
click at [309, 367] on div "Objectives Our content: Ensures consistency across all digital touchpoints. Hel…" at bounding box center [481, 282] width 512 height 187
click at [301, 360] on div "Objectives Our content: Ensures consistency across all digital touchpoints. Hel…" at bounding box center [481, 282] width 512 height 187
click at [292, 353] on p "Acts as a" at bounding box center [488, 354] width 497 height 15
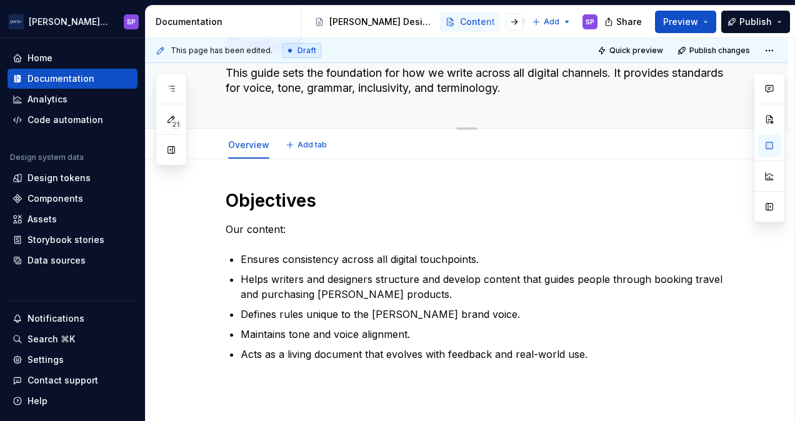
scroll to position [12, 0]
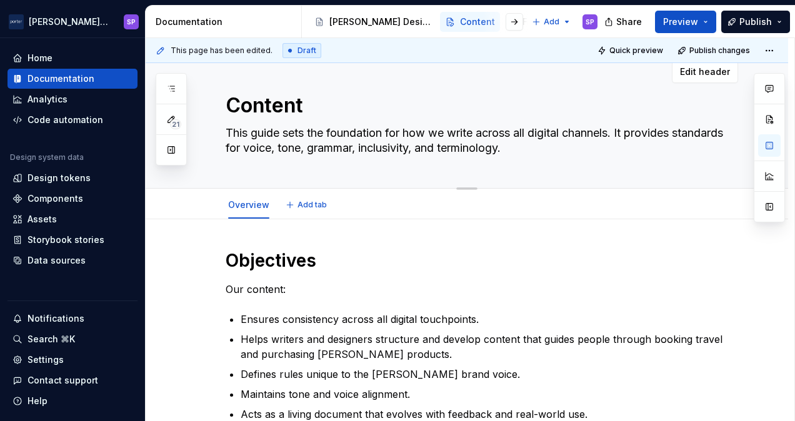
click at [315, 127] on textarea "This guide sets the foundation for how we write across all digital channels. It…" at bounding box center [479, 140] width 512 height 35
click at [255, 202] on link "Overview" at bounding box center [248, 204] width 41 height 11
click at [247, 206] on link "Overview" at bounding box center [248, 204] width 41 height 11
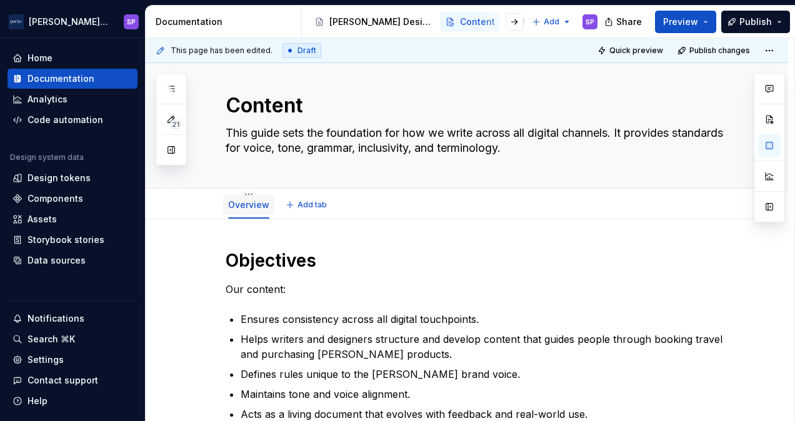
click at [247, 206] on link "Overview" at bounding box center [248, 204] width 41 height 11
click at [239, 202] on link "Overview" at bounding box center [248, 204] width 41 height 11
drag, startPoint x: 239, startPoint y: 202, endPoint x: 247, endPoint y: 191, distance: 14.4
click at [247, 191] on div "Overview" at bounding box center [248, 204] width 51 height 26
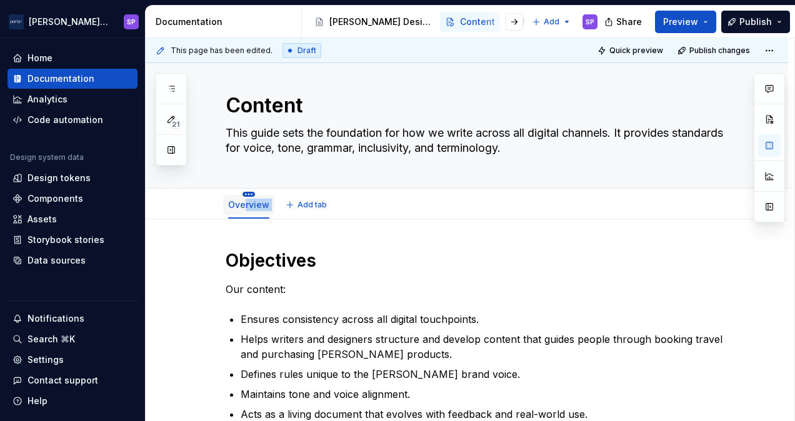
click at [246, 191] on html "[PERSON_NAME] Airlines SP Home Documentation Analytics Code automation Design s…" at bounding box center [397, 210] width 795 height 421
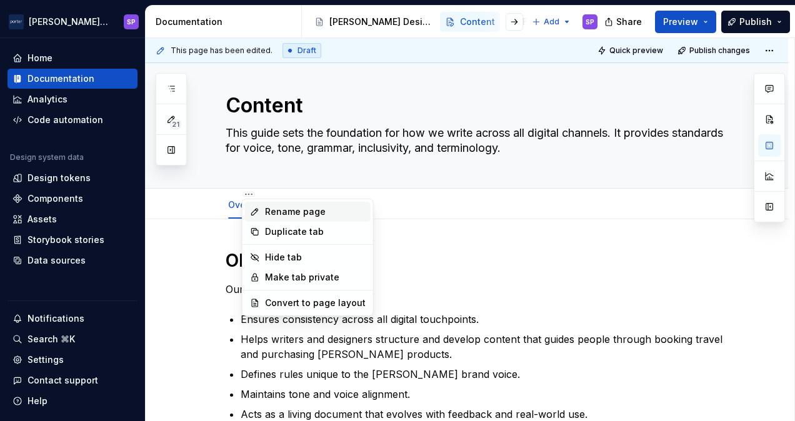
click at [268, 209] on div "Rename page" at bounding box center [315, 212] width 101 height 12
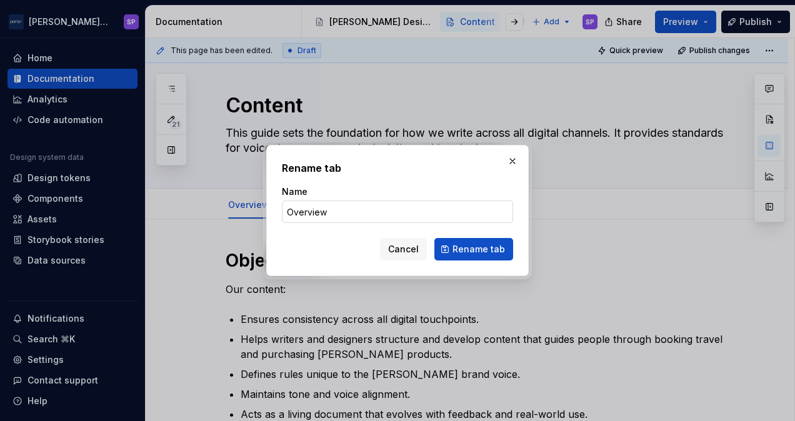
click at [314, 209] on input "Overview" at bounding box center [397, 212] width 231 height 22
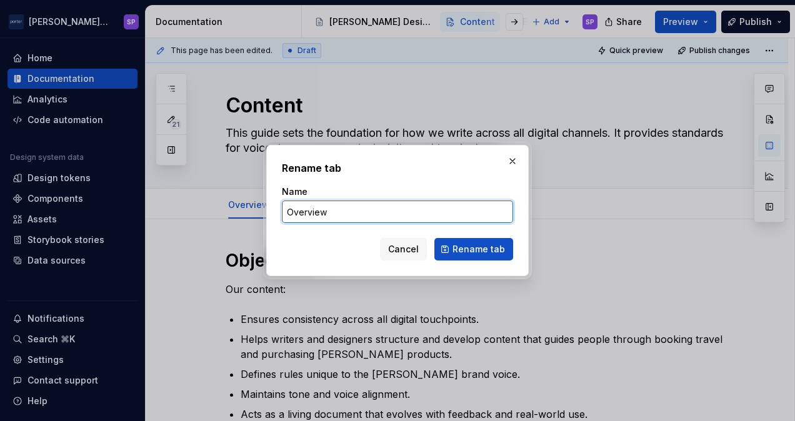
click at [314, 209] on input "Overview" at bounding box center [397, 212] width 231 height 22
click button "Rename tab" at bounding box center [473, 249] width 79 height 22
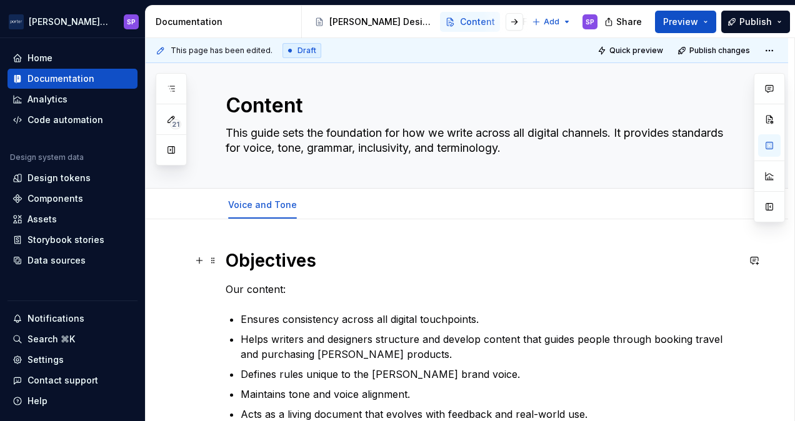
click at [273, 266] on strong "Objectives" at bounding box center [270, 260] width 91 height 21
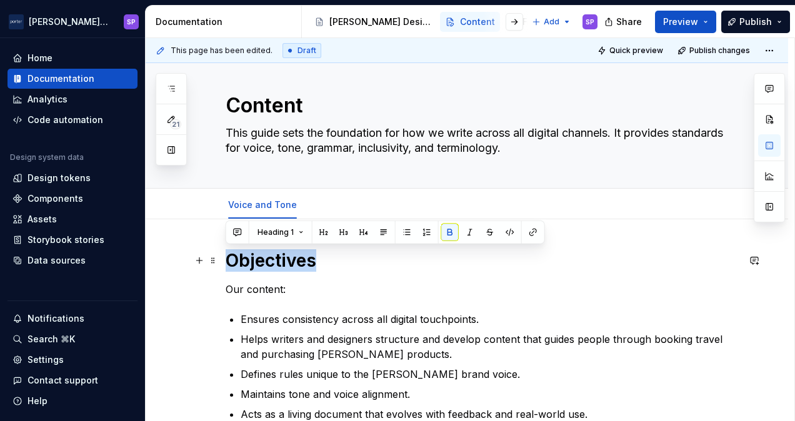
click at [273, 266] on strong "Objectives" at bounding box center [270, 260] width 91 height 21
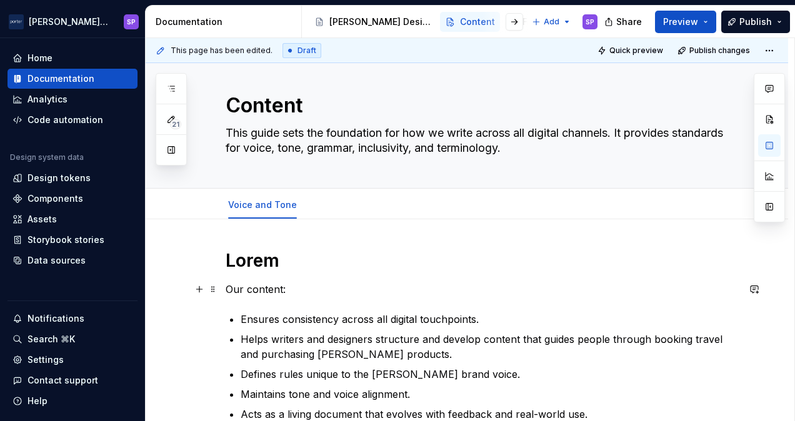
click at [260, 289] on p "Our content:" at bounding box center [481, 289] width 512 height 15
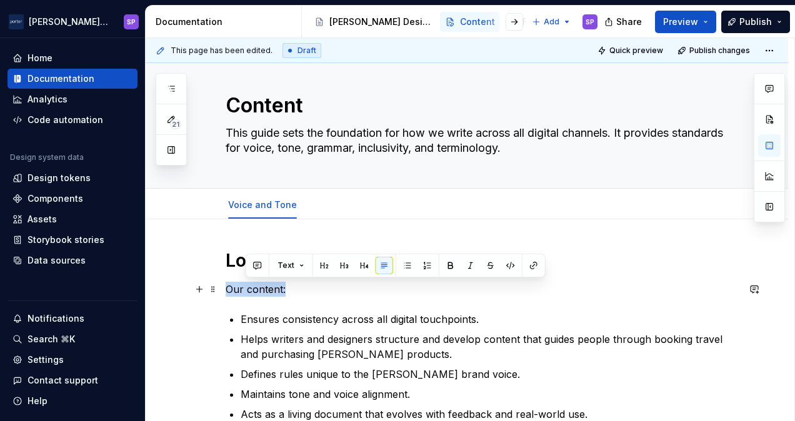
click at [260, 289] on p "Our content:" at bounding box center [481, 289] width 512 height 15
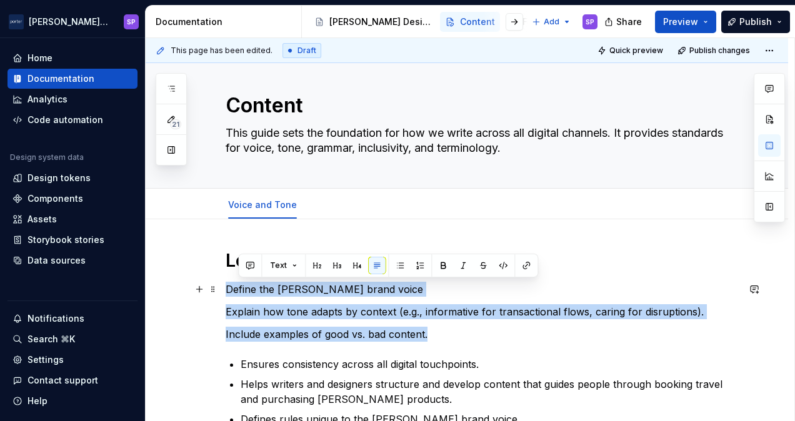
drag, startPoint x: 436, startPoint y: 337, endPoint x: 189, endPoint y: 285, distance: 252.2
click at [189, 285] on div "Lorem Define the [PERSON_NAME] brand voice Explain how tone adapts by context (…" at bounding box center [467, 413] width 642 height 389
click at [380, 269] on button "button" at bounding box center [387, 265] width 17 height 17
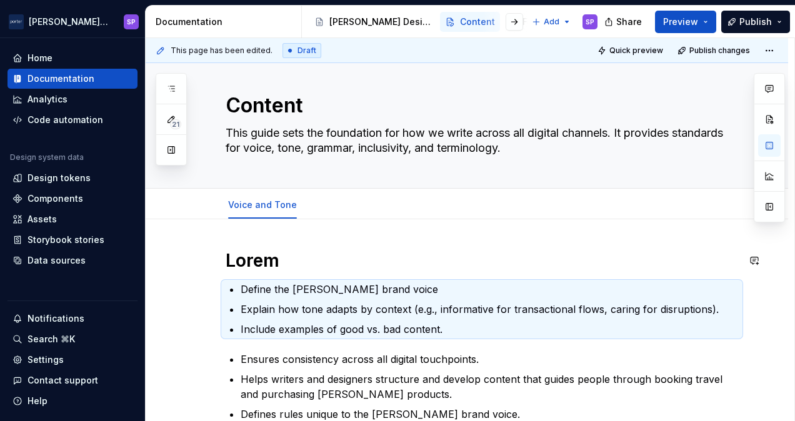
scroll to position [106, 0]
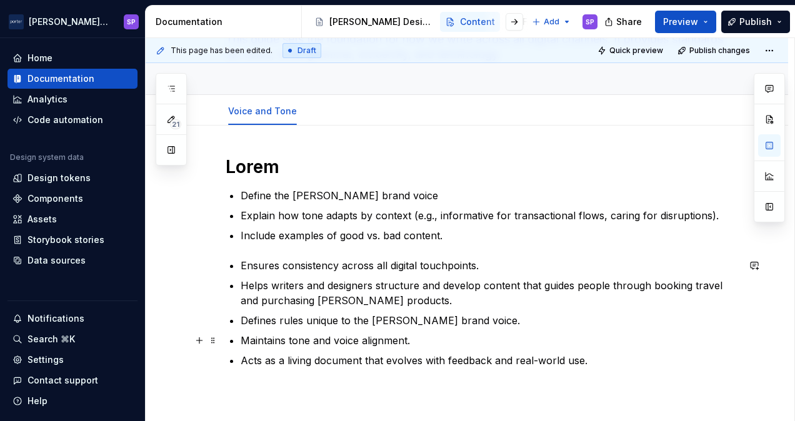
click at [412, 330] on ul "Ensures consistency across all digital touchpoints. Helps writers and designers…" at bounding box center [488, 313] width 497 height 110
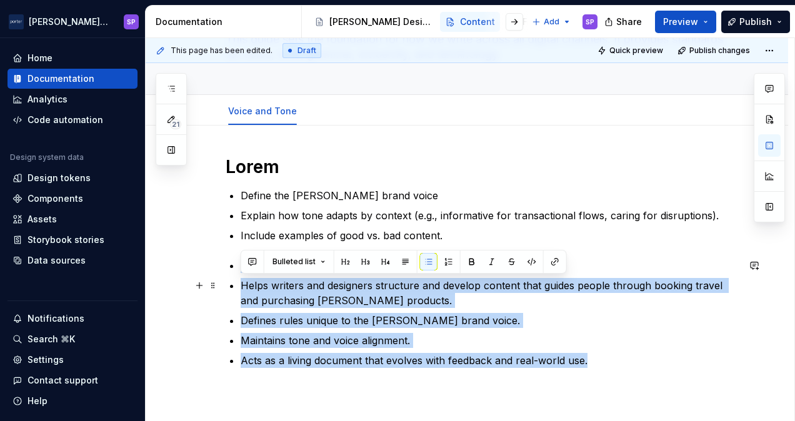
drag, startPoint x: 651, startPoint y: 381, endPoint x: 229, endPoint y: 266, distance: 437.6
click at [229, 266] on div "Lorem Define the [PERSON_NAME] brand voice Explain how tone adapts by context (…" at bounding box center [481, 269] width 512 height 227
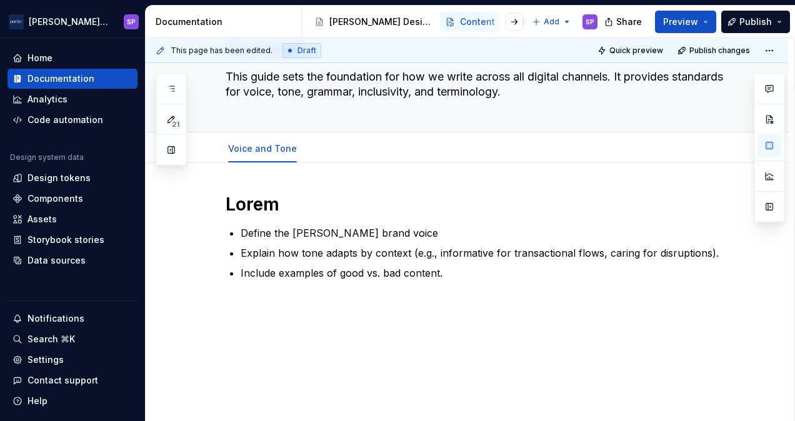
scroll to position [68, 0]
click at [327, 144] on span "Add tab" at bounding box center [339, 149] width 29 height 10
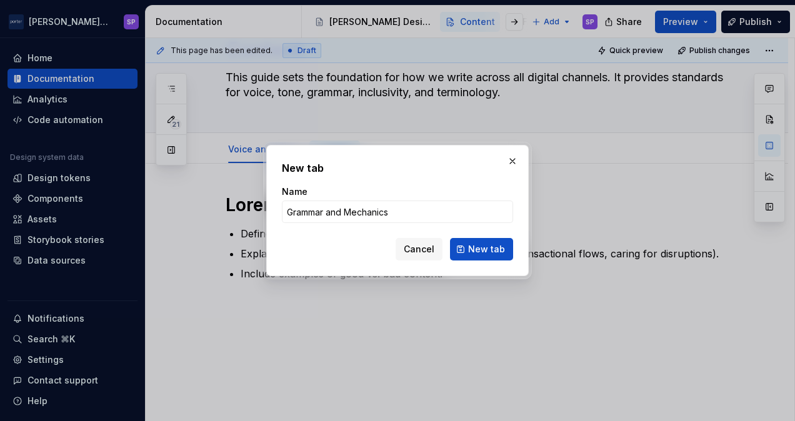
click button "New tab" at bounding box center [481, 249] width 63 height 22
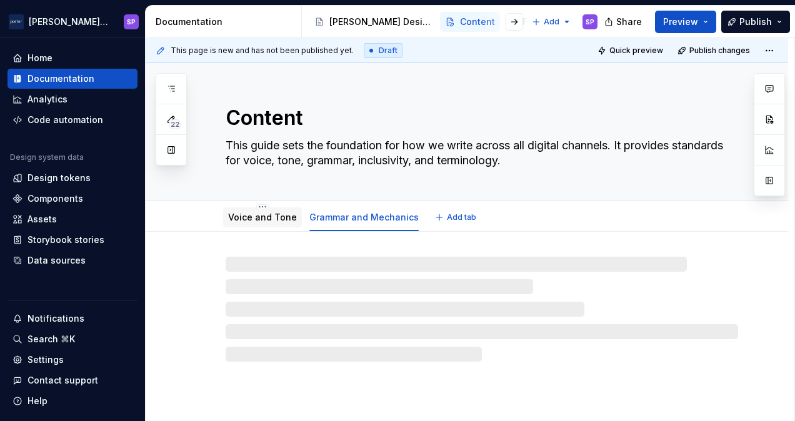
click at [260, 211] on div "Voice and Tone" at bounding box center [262, 217] width 69 height 12
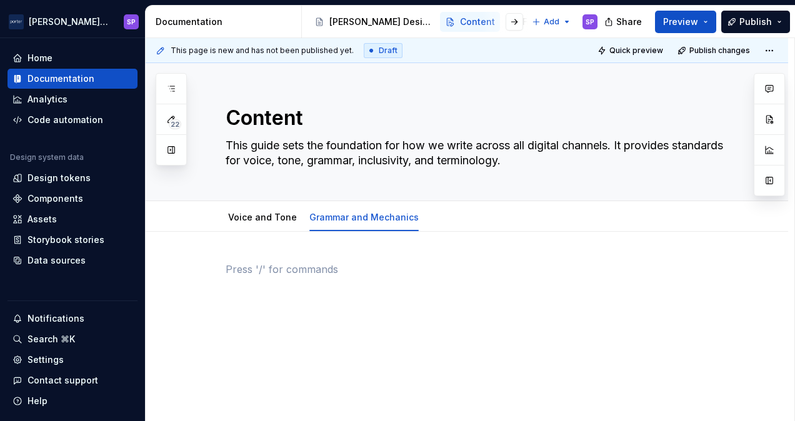
click at [332, 274] on p at bounding box center [481, 269] width 512 height 15
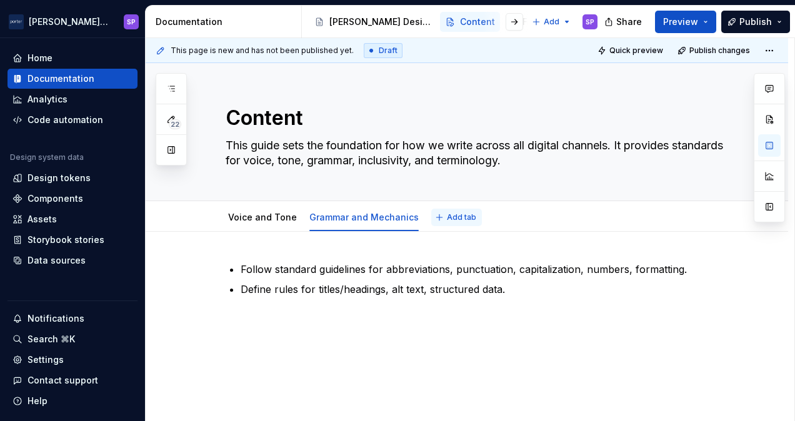
click at [447, 215] on span "Add tab" at bounding box center [461, 217] width 29 height 10
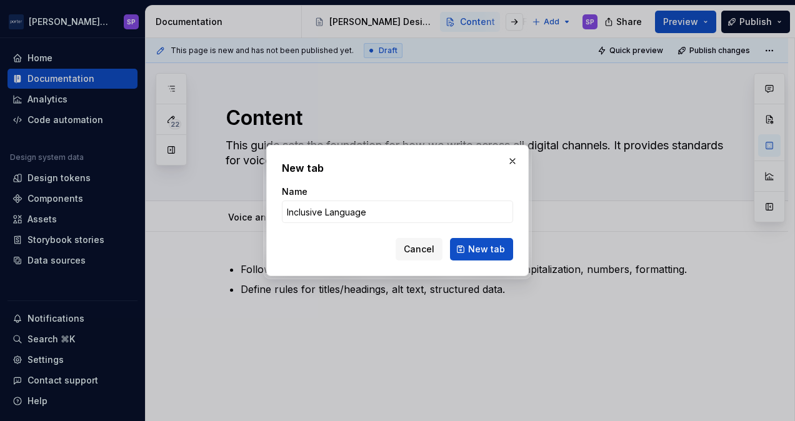
click button "New tab" at bounding box center [481, 249] width 63 height 22
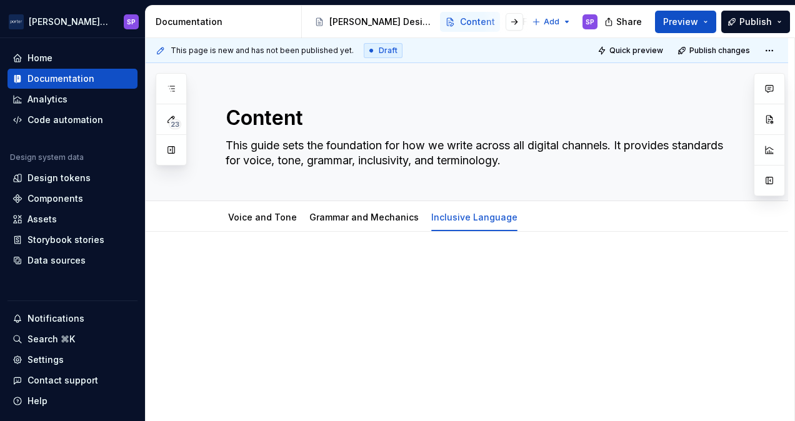
click at [352, 289] on div at bounding box center [481, 285] width 512 height 47
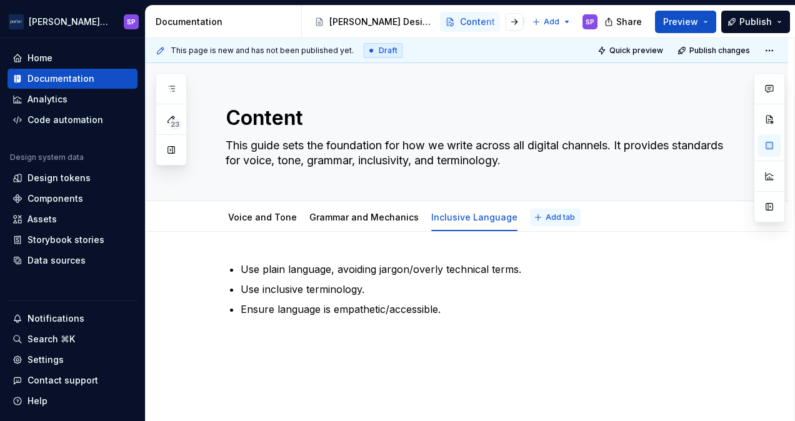
click at [530, 212] on button "Add tab" at bounding box center [555, 217] width 51 height 17
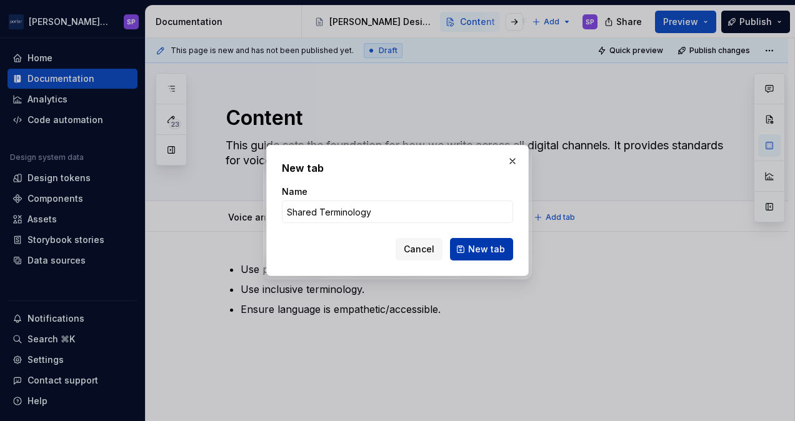
click at [480, 255] on button "New tab" at bounding box center [481, 249] width 63 height 22
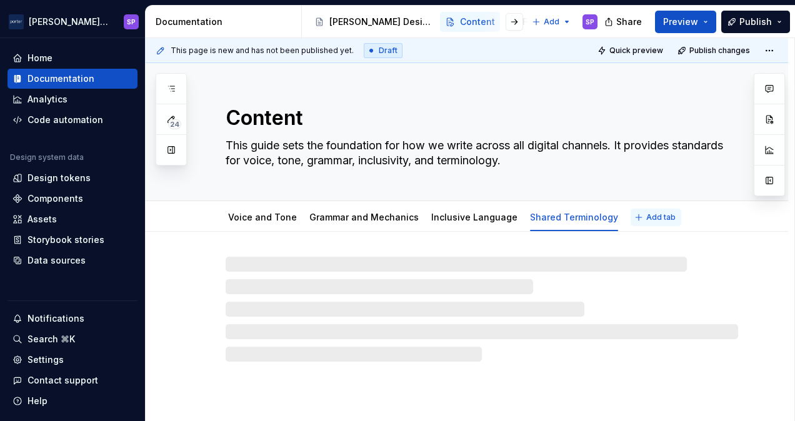
click at [646, 215] on span "Add tab" at bounding box center [660, 217] width 29 height 10
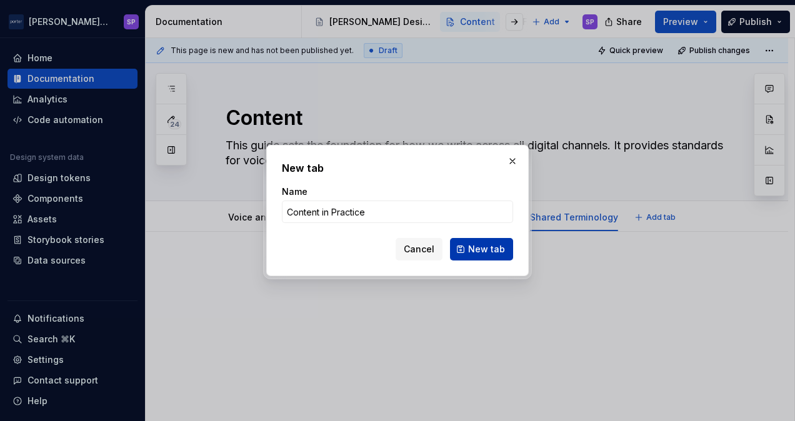
click at [488, 252] on span "New tab" at bounding box center [486, 249] width 37 height 12
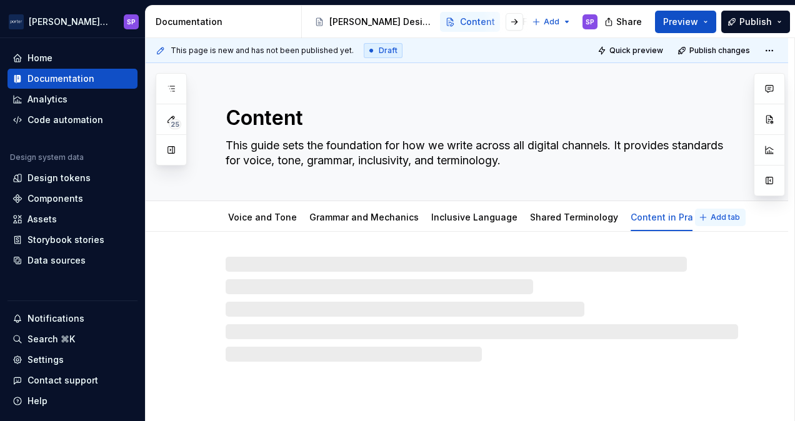
click at [709, 215] on button "Add tab" at bounding box center [720, 217] width 51 height 17
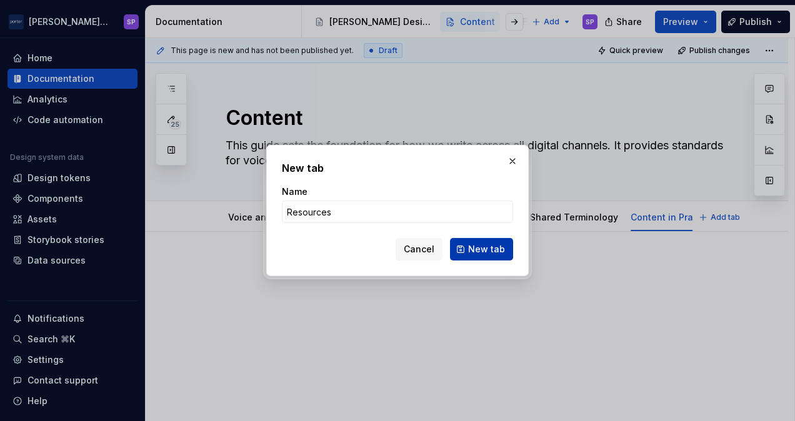
click at [483, 246] on span "New tab" at bounding box center [486, 249] width 37 height 12
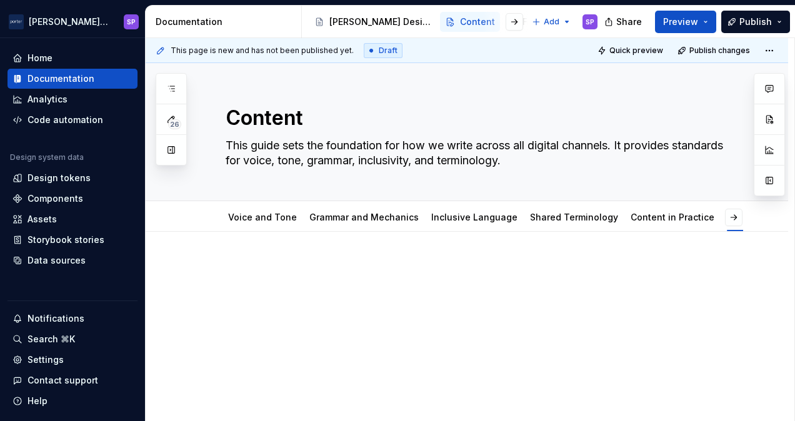
click at [278, 235] on div at bounding box center [467, 341] width 642 height 219
click at [269, 225] on div "Voice and Tone" at bounding box center [262, 217] width 79 height 20
click at [259, 222] on div "Voice and Tone" at bounding box center [262, 217] width 69 height 12
click at [264, 220] on link "Voice and Tone" at bounding box center [262, 217] width 69 height 11
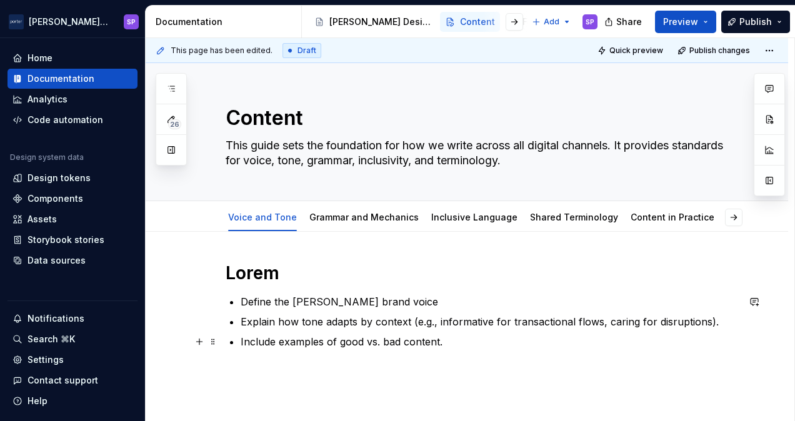
click at [445, 339] on p "Include examples of good vs. bad content." at bounding box center [488, 341] width 497 height 15
click at [259, 272] on strong "Lorem" at bounding box center [252, 272] width 54 height 21
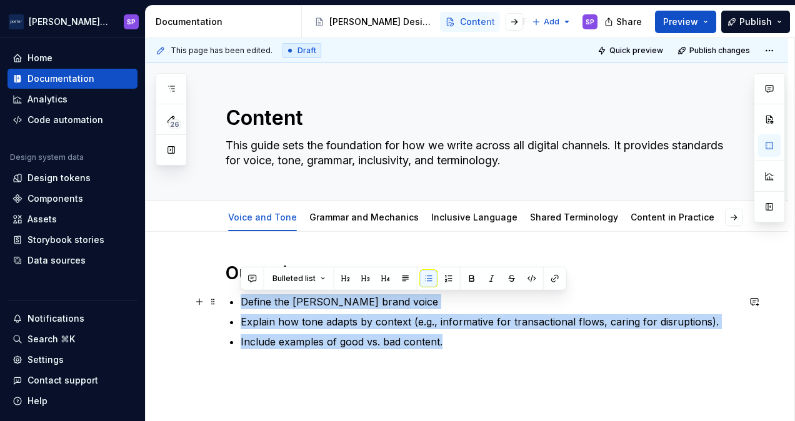
drag, startPoint x: 452, startPoint y: 347, endPoint x: 181, endPoint y: 300, distance: 274.6
click at [181, 300] on div "Our voice Define the [PERSON_NAME] brand voice Explain how tone adapts by conte…" at bounding box center [467, 361] width 642 height 259
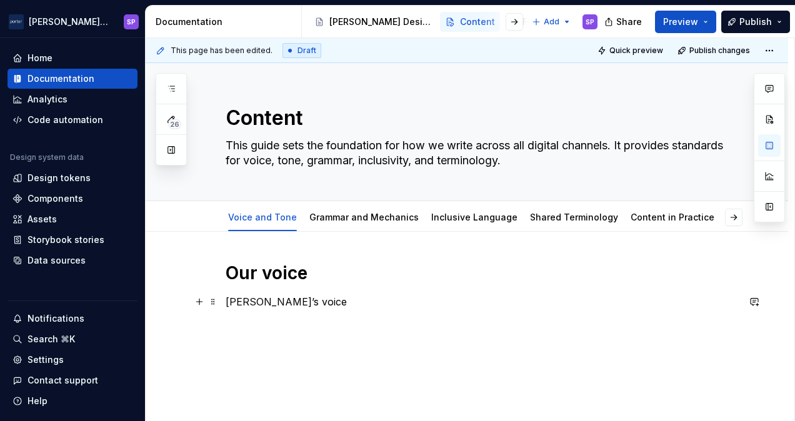
click at [245, 298] on p "[PERSON_NAME]’s voice" at bounding box center [481, 301] width 512 height 15
click at [310, 292] on div "Our voice [PERSON_NAME] voice" at bounding box center [481, 285] width 512 height 47
click at [366, 304] on p "[PERSON_NAME] voice reflects who we are: trustowrthy, d" at bounding box center [481, 301] width 512 height 15
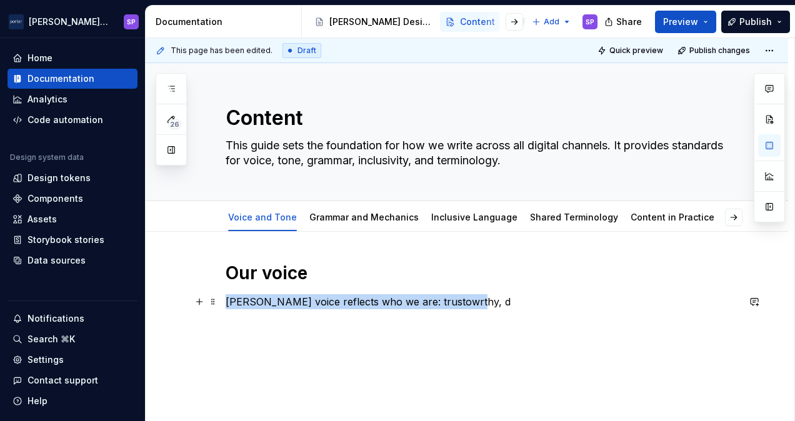
click at [366, 304] on p "[PERSON_NAME] voice reflects who we are: trustowrthy, d" at bounding box center [481, 301] width 512 height 15
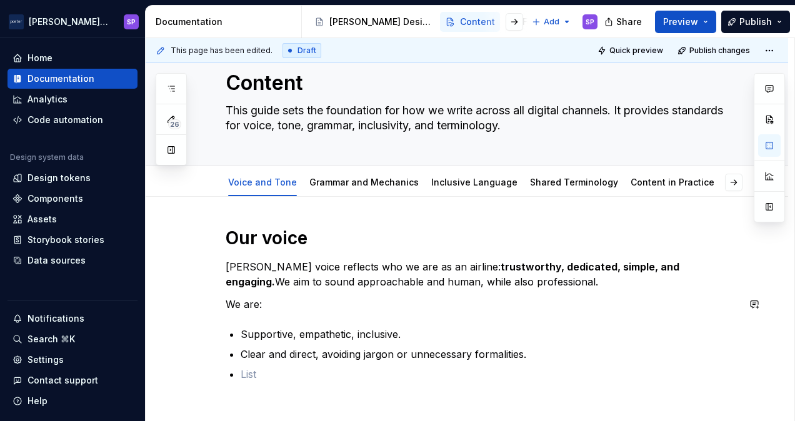
scroll to position [55, 0]
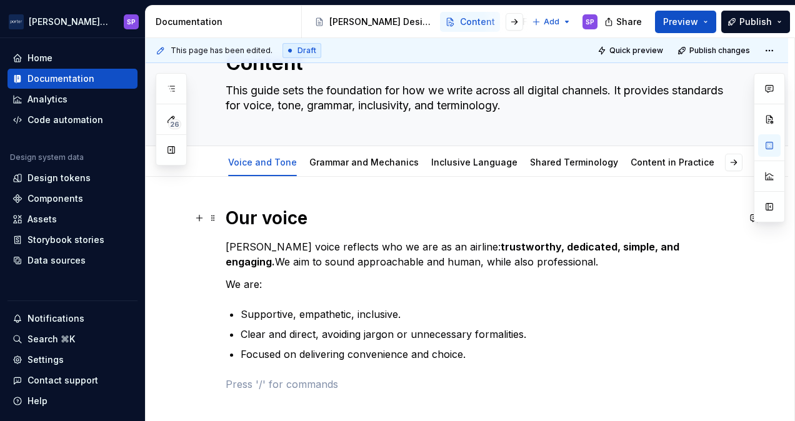
click at [241, 215] on strong "Our voice" at bounding box center [266, 217] width 82 height 21
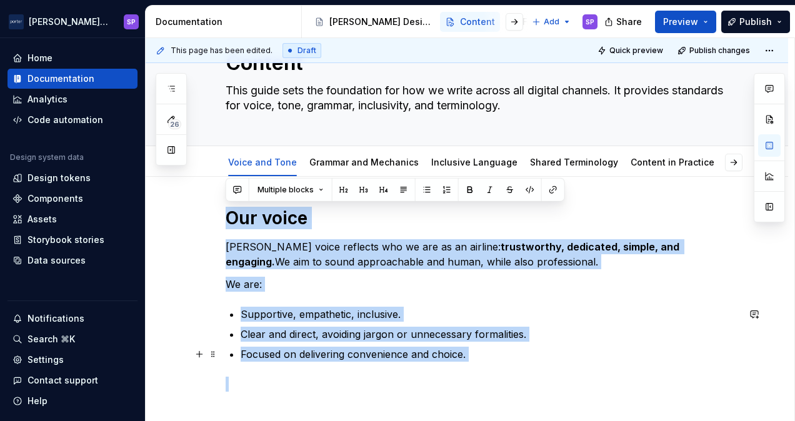
scroll to position [144, 0]
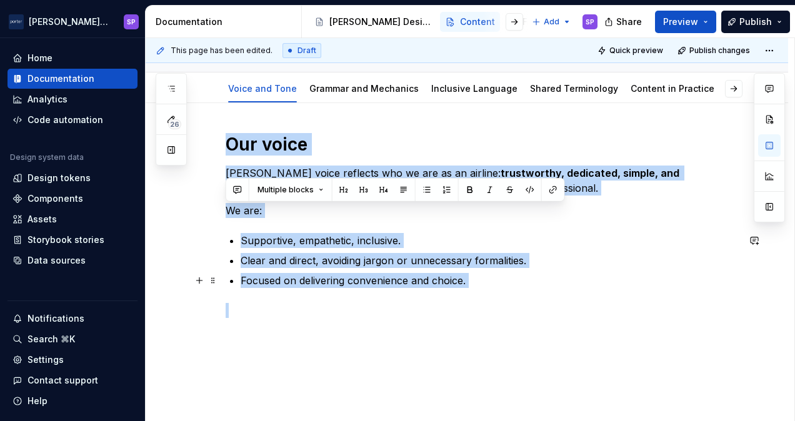
drag, startPoint x: 241, startPoint y: 215, endPoint x: 498, endPoint y: 377, distance: 304.3
click at [498, 377] on div "Our voice [PERSON_NAME] voice reflects who we are as an airline: trustworthy, d…" at bounding box center [467, 281] width 642 height 356
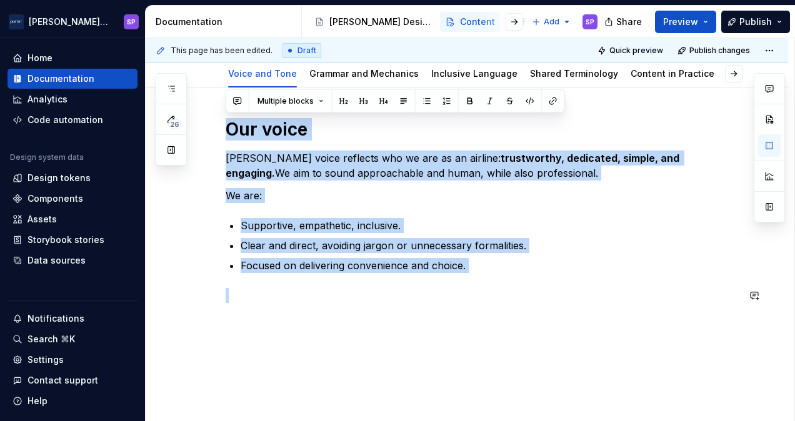
copy div "Our voice [PERSON_NAME] voice reflects who we are as an airline: trustworthy, d…"
click at [385, 373] on div "Our voice [PERSON_NAME] voice reflects who we are as an airline: trustworthy, d…" at bounding box center [467, 266] width 642 height 356
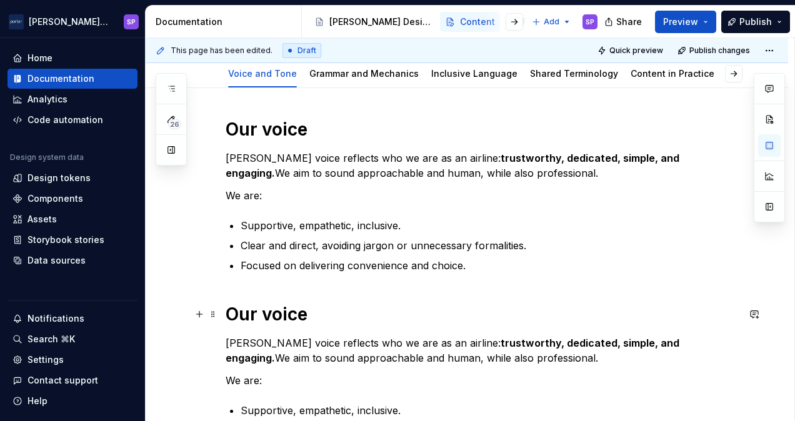
click at [330, 313] on h1 "Our voice" at bounding box center [481, 314] width 512 height 22
click at [302, 314] on strong "Our voice" at bounding box center [266, 314] width 82 height 21
click at [284, 315] on strong "Our voice" at bounding box center [266, 314] width 82 height 21
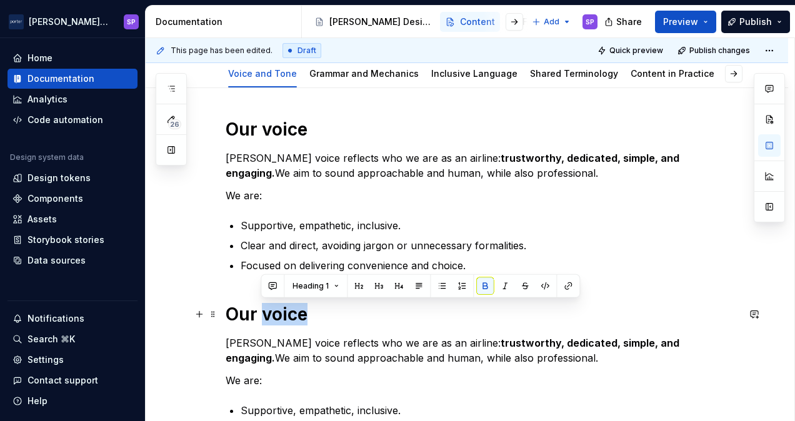
click at [284, 315] on strong "Our voice" at bounding box center [266, 314] width 82 height 21
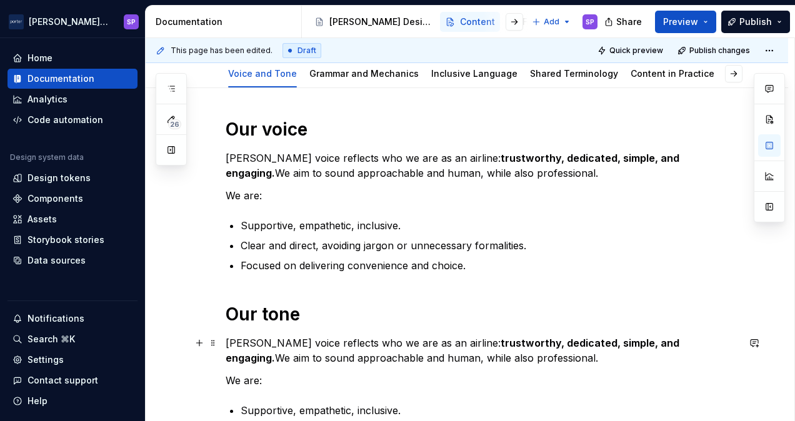
click at [301, 354] on p "[PERSON_NAME] voice reflects who we are as an airline: trustworthy, dedicated, …" at bounding box center [481, 350] width 512 height 30
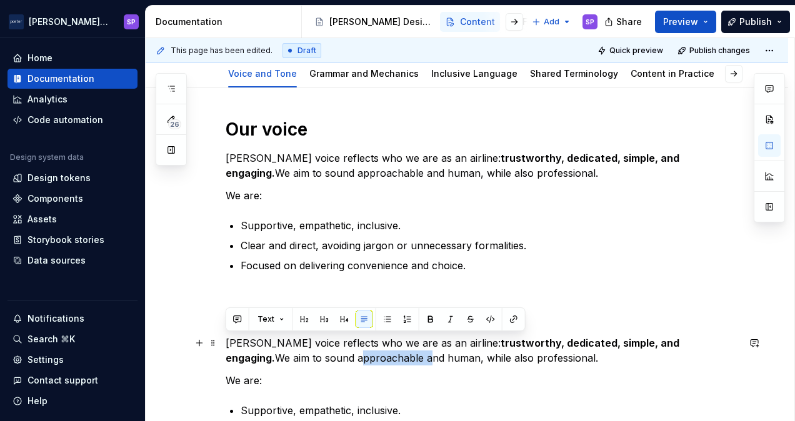
click at [301, 354] on p "[PERSON_NAME] voice reflects who we are as an airline: trustworthy, dedicated, …" at bounding box center [481, 350] width 512 height 30
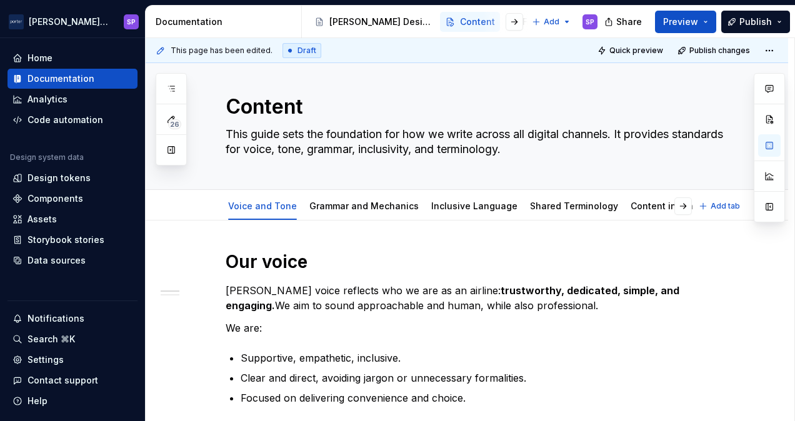
scroll to position [12, 0]
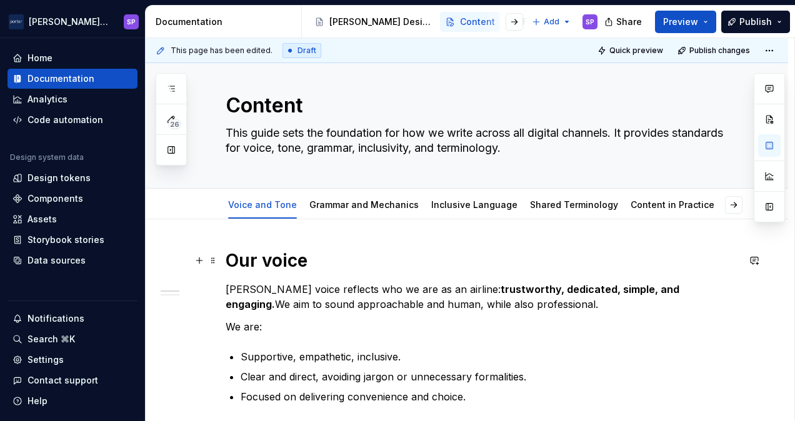
click at [254, 250] on strong "Our voice" at bounding box center [266, 260] width 82 height 21
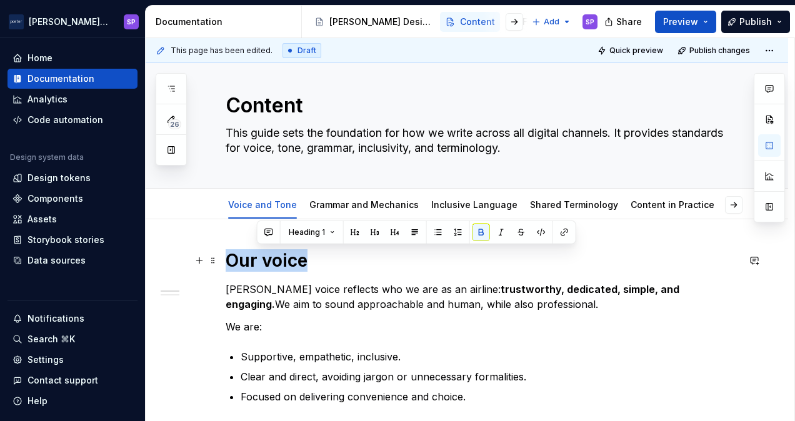
click at [254, 250] on strong "Our voice" at bounding box center [266, 260] width 82 height 21
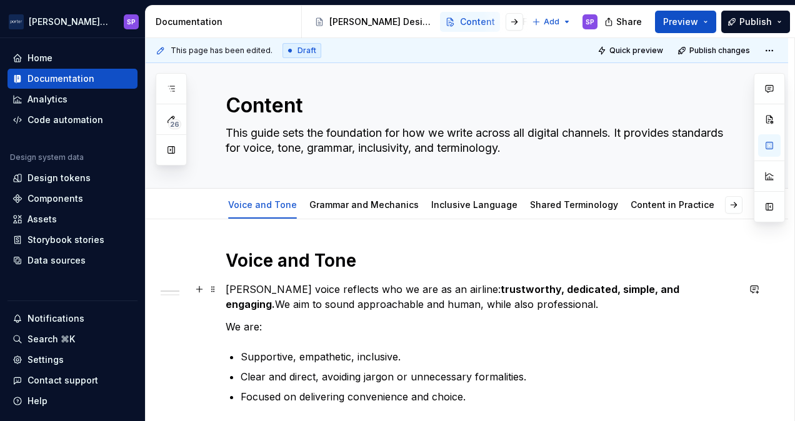
click at [279, 291] on p "[PERSON_NAME] voice reflects who we are as an airline: trustworthy, dedicated, …" at bounding box center [481, 297] width 512 height 30
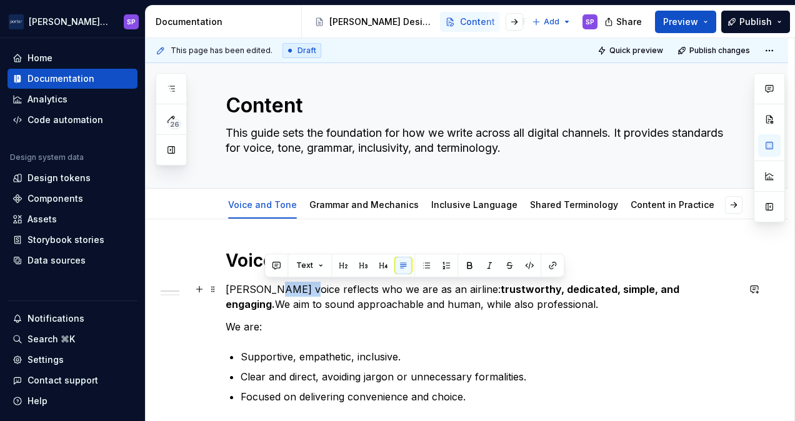
click at [279, 291] on p "[PERSON_NAME] voice reflects who we are as an airline: trustworthy, dedicated, …" at bounding box center [481, 297] width 512 height 30
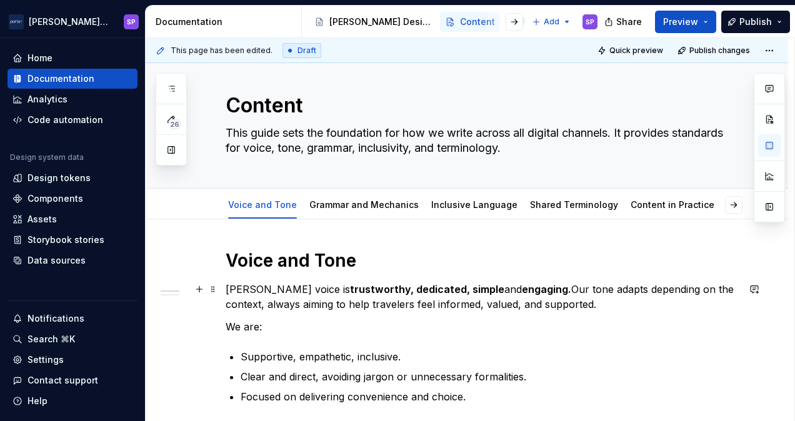
click at [452, 288] on p "[PERSON_NAME] voice is trustworthy, dedicated, simple and engaging. Our tone ad…" at bounding box center [481, 297] width 512 height 30
click at [463, 288] on p "[PERSON_NAME] voice is trustworthy, dedicated, simple, and engaging. Our tone a…" at bounding box center [481, 297] width 512 height 30
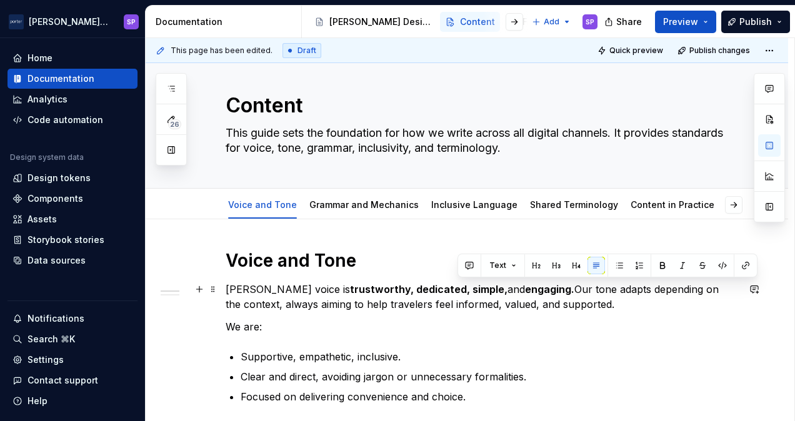
click at [463, 288] on p "[PERSON_NAME] voice is trustworthy, dedicated, simple, and engaging. Our tone a…" at bounding box center [481, 297] width 512 height 30
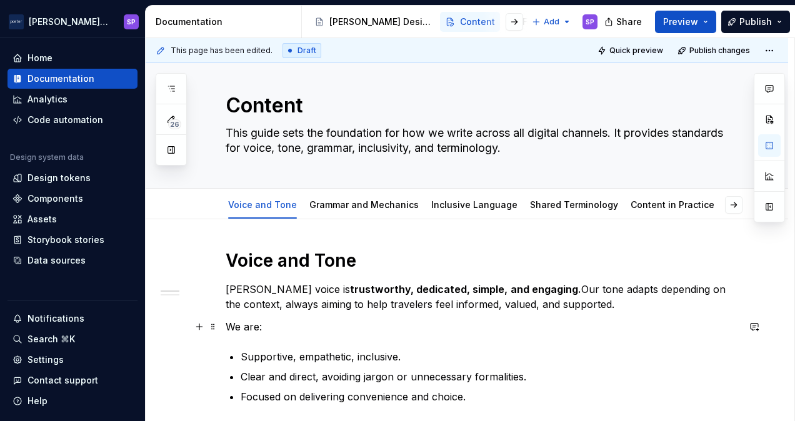
click at [458, 321] on p "We are:" at bounding box center [481, 326] width 512 height 15
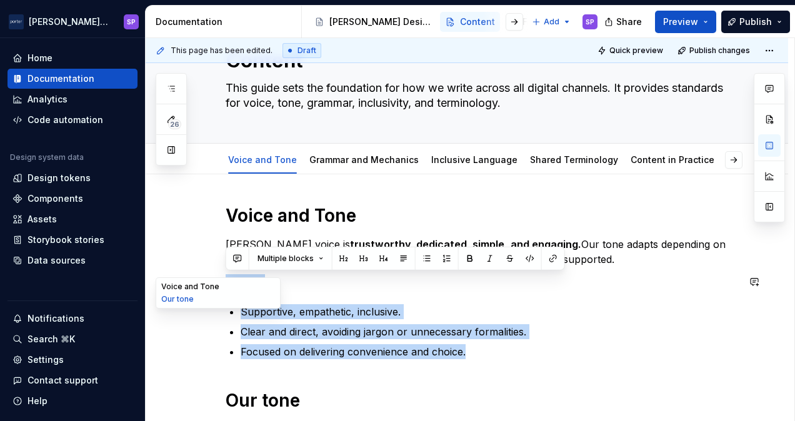
drag, startPoint x: 475, startPoint y: 397, endPoint x: 182, endPoint y: 280, distance: 314.6
click at [182, 280] on div "Content This guide sets the foundation for how we write across all digital chan…" at bounding box center [467, 361] width 642 height 710
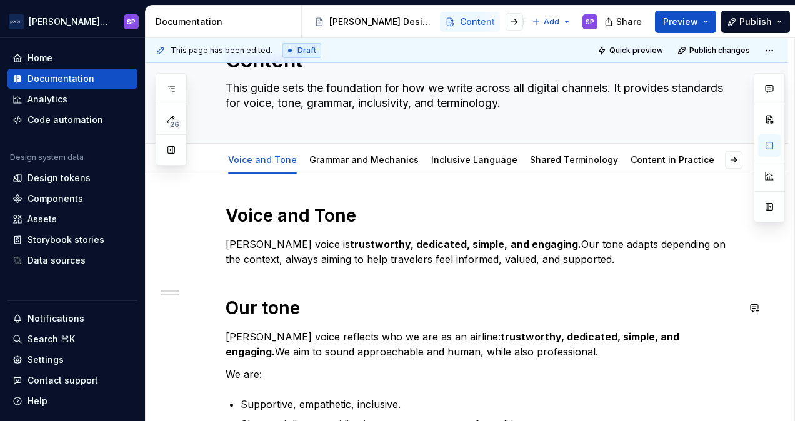
click at [231, 320] on div "Voice and [PERSON_NAME] voice is trustworthy, dedicated, simple, and engaging. …" at bounding box center [481, 342] width 512 height 277
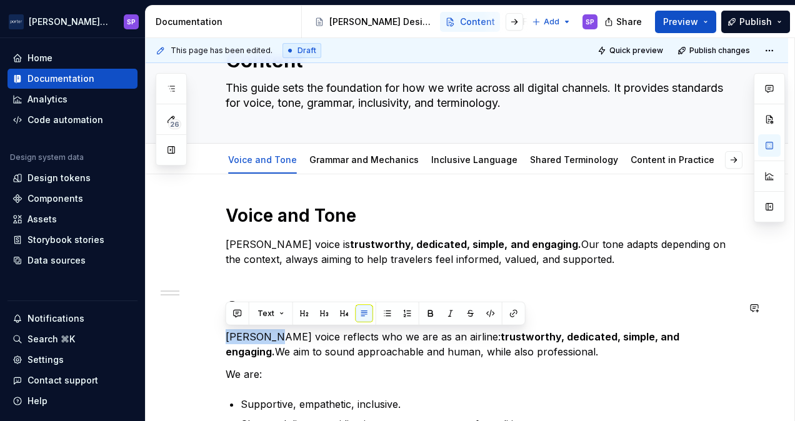
click at [231, 320] on div "Voice and [PERSON_NAME] voice is trustworthy, dedicated, simple, and engaging. …" at bounding box center [481, 342] width 512 height 277
click at [229, 289] on div "Voice and [PERSON_NAME] voice is trustworthy, dedicated, simple, and engaging. …" at bounding box center [481, 342] width 512 height 277
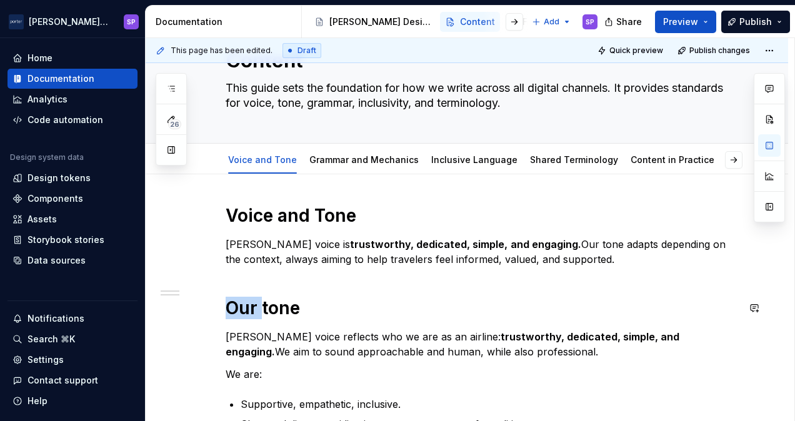
click at [229, 289] on div "Voice and [PERSON_NAME] voice is trustworthy, dedicated, simple, and engaging. …" at bounding box center [481, 342] width 512 height 277
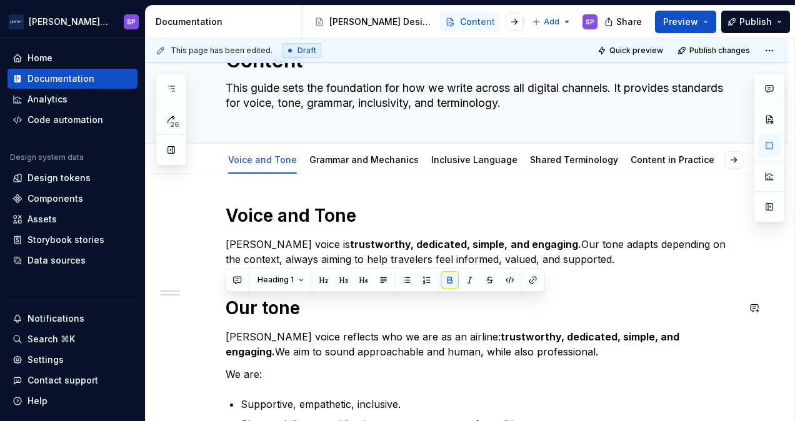
click at [229, 289] on div "Heading 1" at bounding box center [384, 280] width 319 height 24
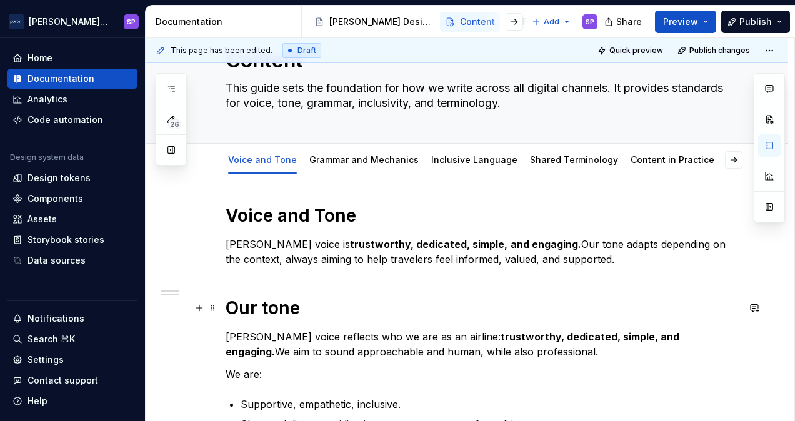
drag, startPoint x: 229, startPoint y: 289, endPoint x: 273, endPoint y: 307, distance: 47.3
click at [273, 307] on strong "Our tone" at bounding box center [262, 307] width 74 height 21
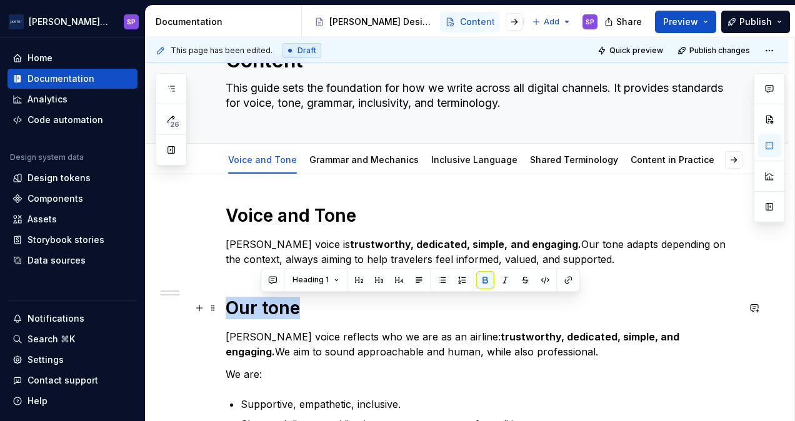
click at [273, 307] on strong "Our tone" at bounding box center [262, 307] width 74 height 21
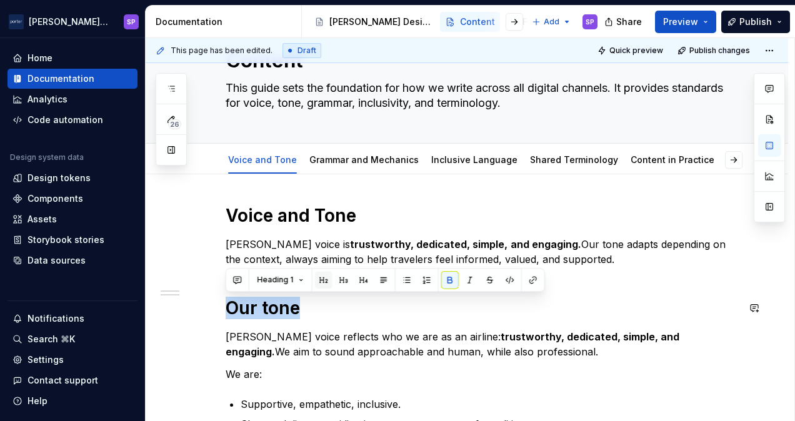
click at [322, 280] on button "button" at bounding box center [323, 279] width 17 height 17
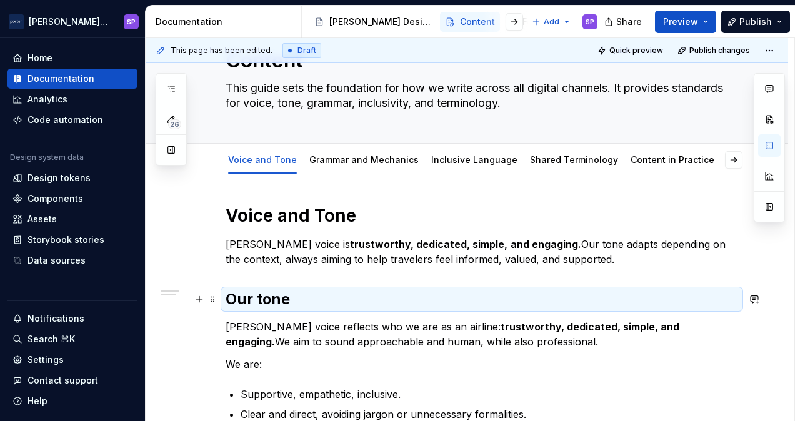
click at [270, 298] on strong "Our tone" at bounding box center [257, 299] width 64 height 18
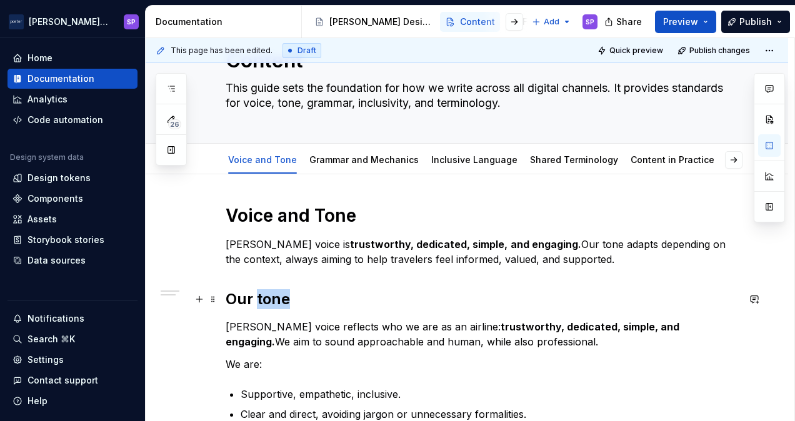
click at [270, 298] on strong "Our tone" at bounding box center [257, 299] width 64 height 18
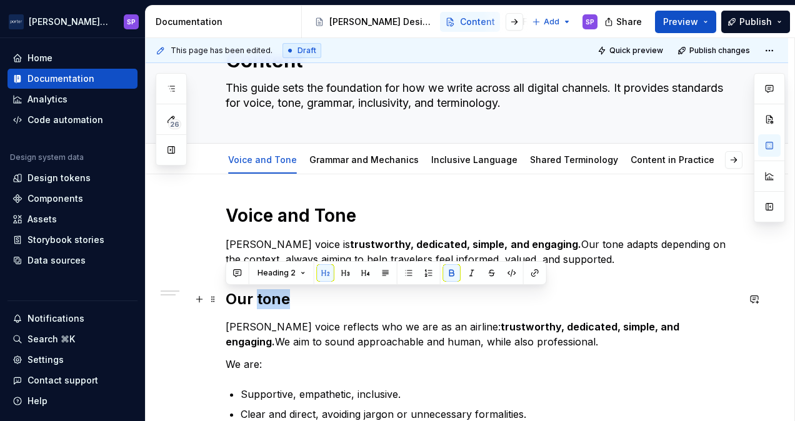
click at [270, 298] on strong "Our tone" at bounding box center [257, 299] width 64 height 18
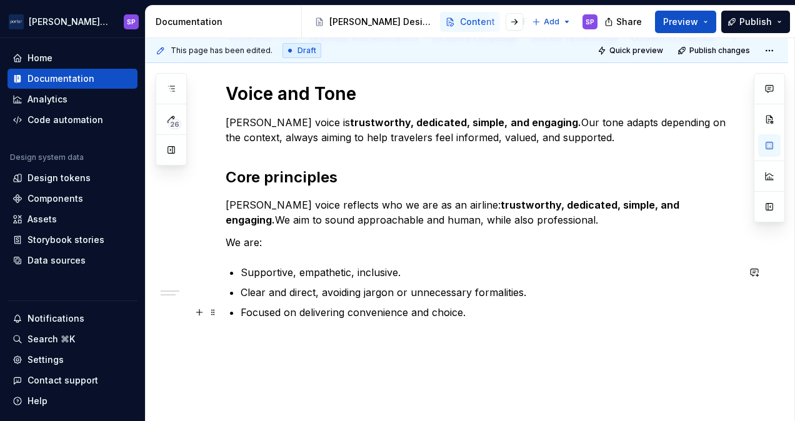
scroll to position [180, 0]
click at [448, 305] on p "Focused on delivering convenience and choice." at bounding box center [488, 311] width 497 height 15
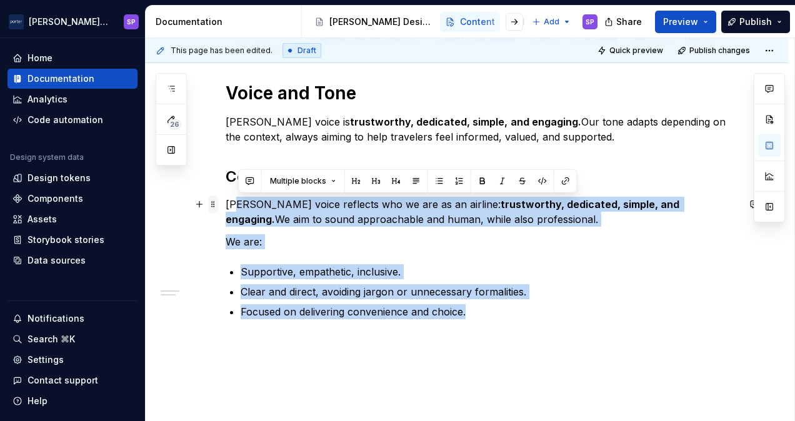
drag, startPoint x: 495, startPoint y: 310, endPoint x: 207, endPoint y: 206, distance: 305.7
click at [225, 206] on div "Voice and [PERSON_NAME] voice is trustworthy, dedicated, simple, and engaging. …" at bounding box center [481, 223] width 512 height 282
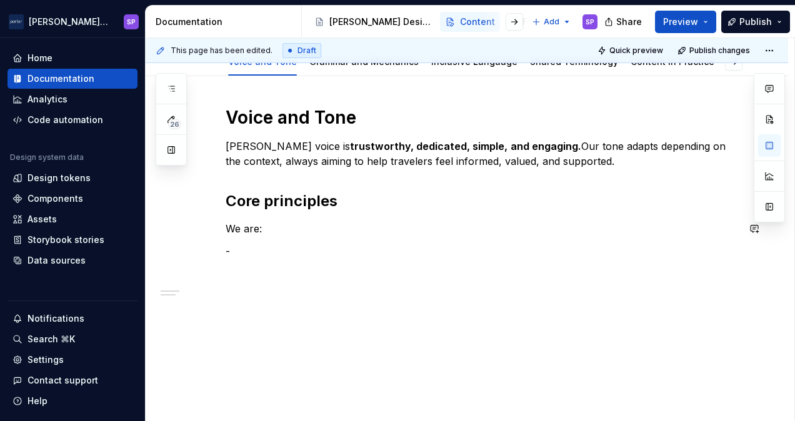
scroll to position [171, 0]
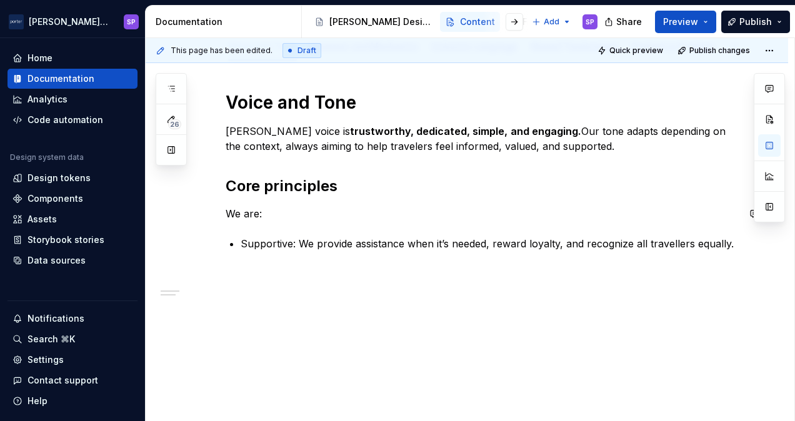
click at [625, 226] on div "Voice and [PERSON_NAME] voice is trustworthy, dedicated, simple, and engaging. …" at bounding box center [481, 186] width 512 height 190
click at [673, 246] on p "Supportive: We provide assistance when it’s needed, reward loyalty, and recogni…" at bounding box center [488, 243] width 497 height 15
drag, startPoint x: 199, startPoint y: 214, endPoint x: 182, endPoint y: 215, distance: 16.9
click at [182, 215] on div "Voice and [PERSON_NAME] voice is trustworthy, dedicated, simple, and engaging. …" at bounding box center [467, 241] width 642 height 361
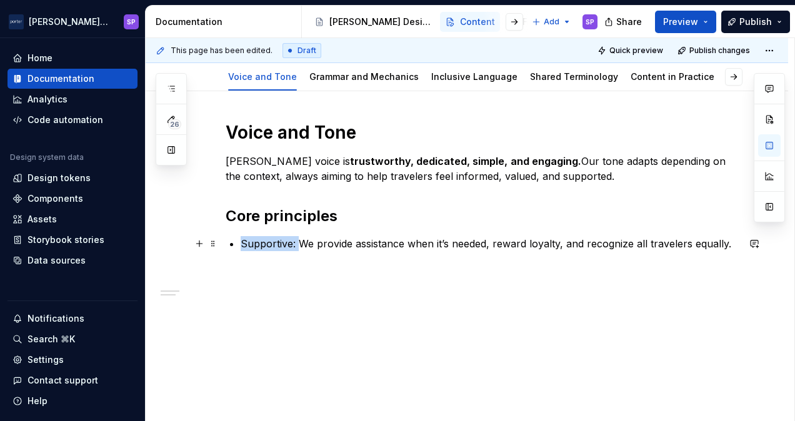
drag, startPoint x: 297, startPoint y: 244, endPoint x: 227, endPoint y: 240, distance: 70.0
click at [227, 240] on div "Voice and [PERSON_NAME] voice is trustworthy, dedicated, simple, and engaging. …" at bounding box center [481, 201] width 512 height 160
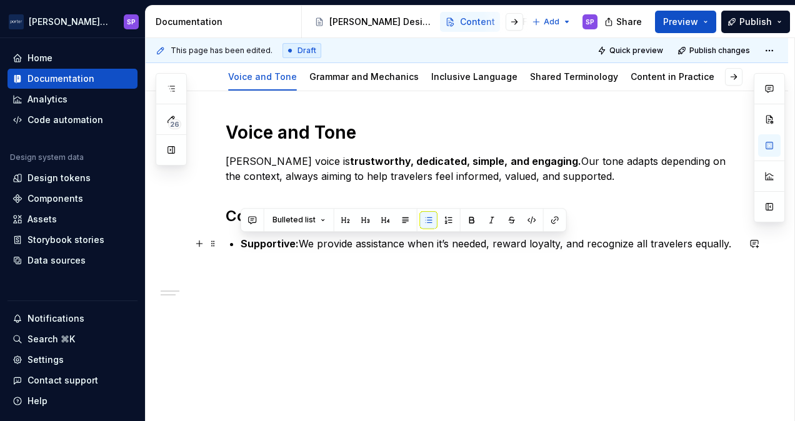
click at [739, 239] on div "Voice and [PERSON_NAME] voice is trustworthy, dedicated, simple, and engaging. …" at bounding box center [467, 256] width 642 height 331
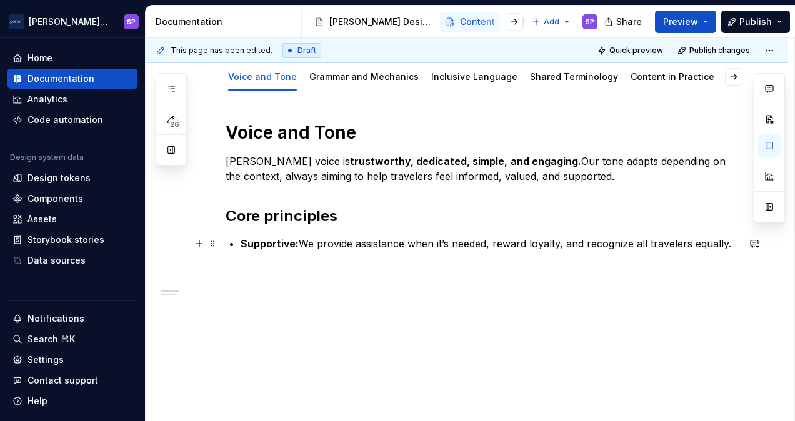
click at [736, 240] on p "Supportive: We provide assistance when it’s needed, reward loyalty, and recogni…" at bounding box center [488, 243] width 497 height 15
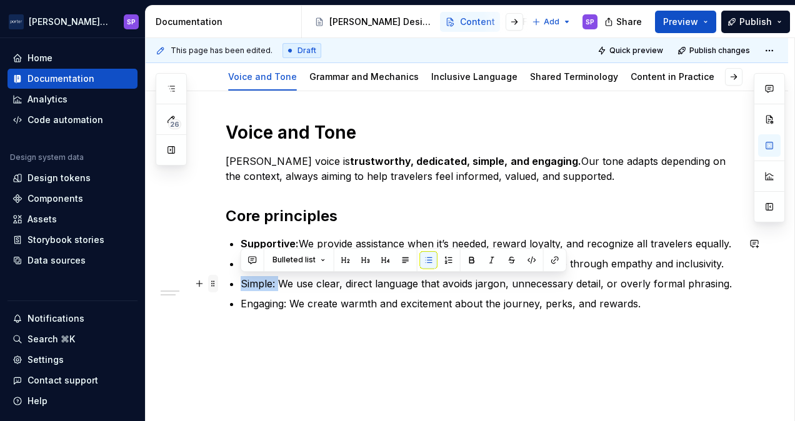
drag, startPoint x: 279, startPoint y: 283, endPoint x: 210, endPoint y: 284, distance: 68.7
click at [225, 284] on div "Voice and [PERSON_NAME] voice is trustworthy, dedicated, simple, and engaging. …" at bounding box center [481, 238] width 512 height 235
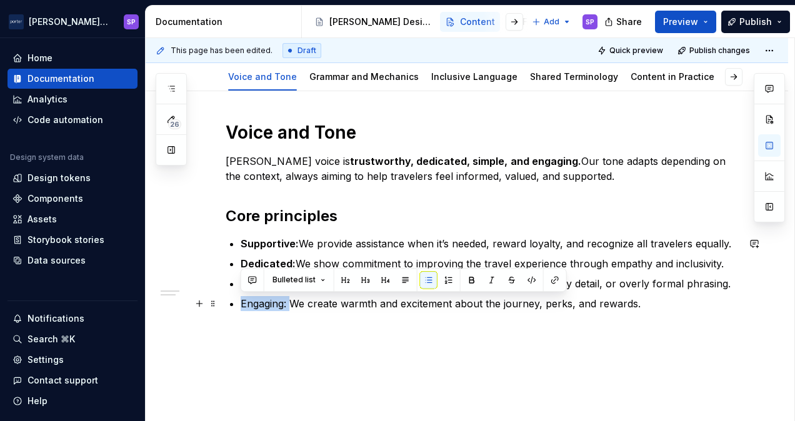
drag, startPoint x: 292, startPoint y: 300, endPoint x: 224, endPoint y: 302, distance: 68.1
click at [224, 302] on div "Voice and [PERSON_NAME] voice is trustworthy, dedicated, simple, and engaging. …" at bounding box center [467, 286] width 642 height 391
click at [360, 207] on h2 "Core principles" at bounding box center [481, 216] width 512 height 20
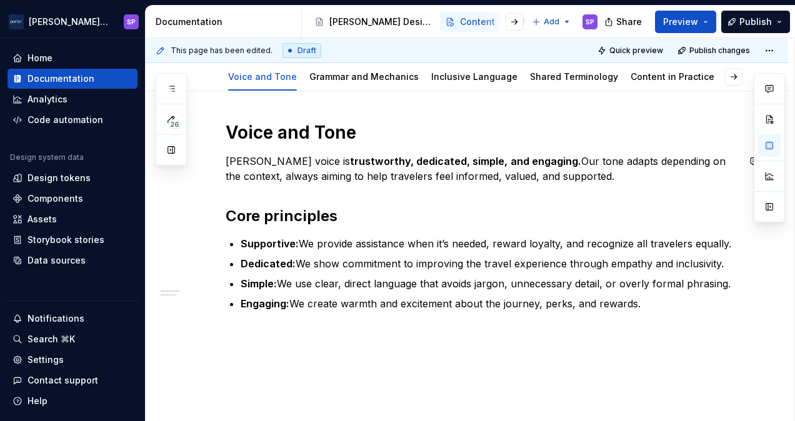
click at [298, 145] on div "Voice and [PERSON_NAME] voice is trustworthy, dedicated, simple, and engaging. …" at bounding box center [481, 231] width 512 height 220
click at [273, 129] on strong "Voice and Tone" at bounding box center [290, 132] width 131 height 21
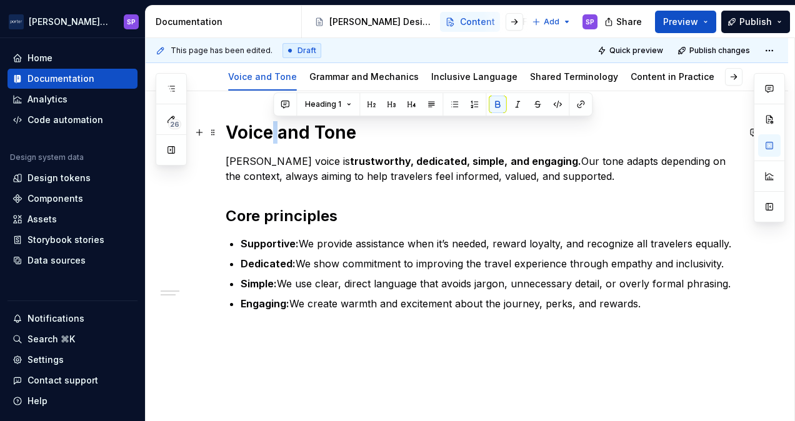
click at [280, 130] on strong "Voice and Tone" at bounding box center [290, 132] width 131 height 21
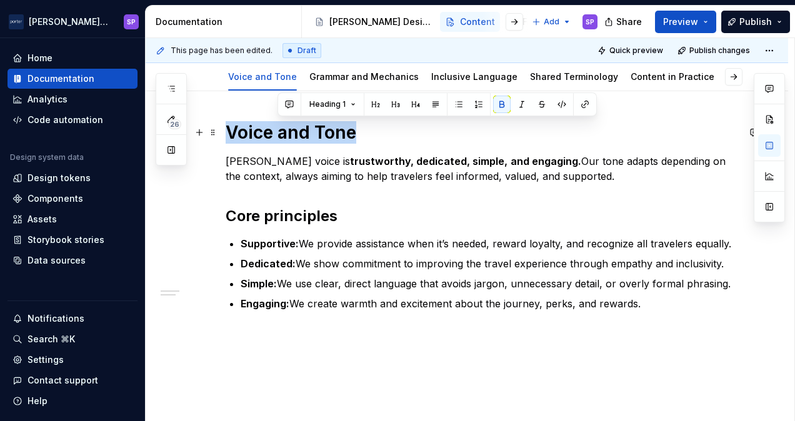
click at [280, 130] on strong "Voice and Tone" at bounding box center [290, 132] width 131 height 21
copy strong "Voice and Tone"
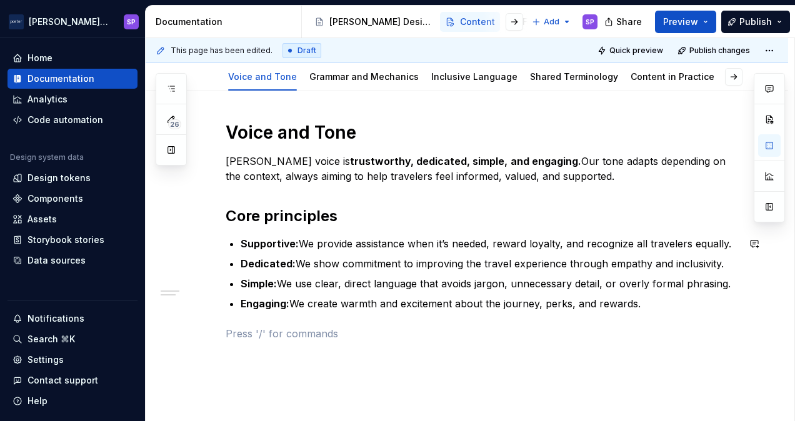
click at [673, 314] on div "Voice and [PERSON_NAME] voice is trustworthy, dedicated, simple, and engaging. …" at bounding box center [481, 231] width 512 height 220
click at [275, 331] on strong "Voice and Tone" at bounding box center [263, 333] width 77 height 12
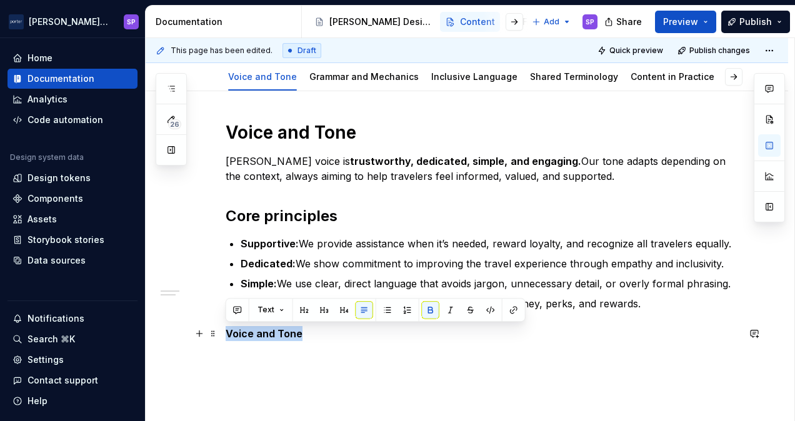
click at [275, 331] on strong "Voice and Tone" at bounding box center [263, 333] width 77 height 12
click at [269, 301] on button "Text" at bounding box center [271, 309] width 38 height 17
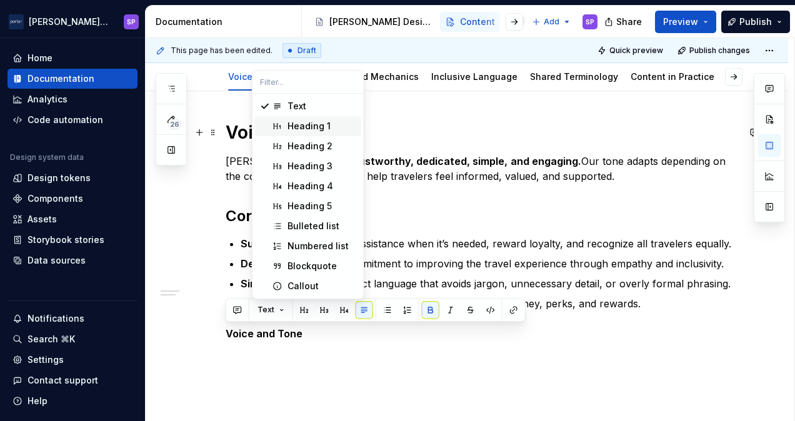
click at [290, 124] on div "Heading 1" at bounding box center [308, 126] width 43 height 12
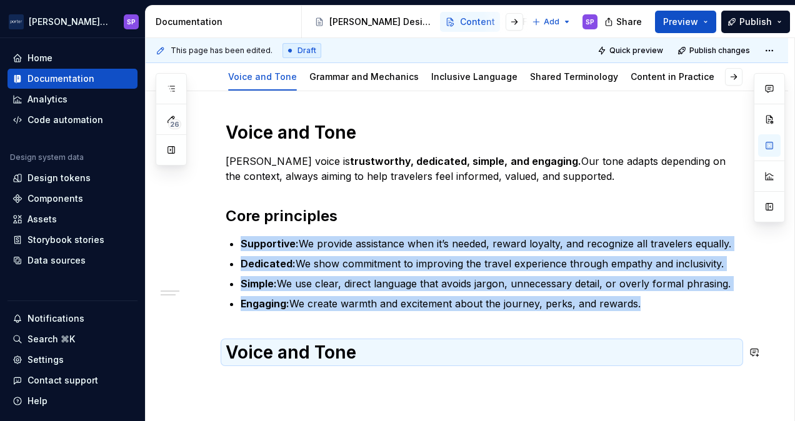
click at [410, 390] on div "Voice and [PERSON_NAME] voice is trustworthy, dedicated, simple, and engaging. …" at bounding box center [467, 298] width 642 height 414
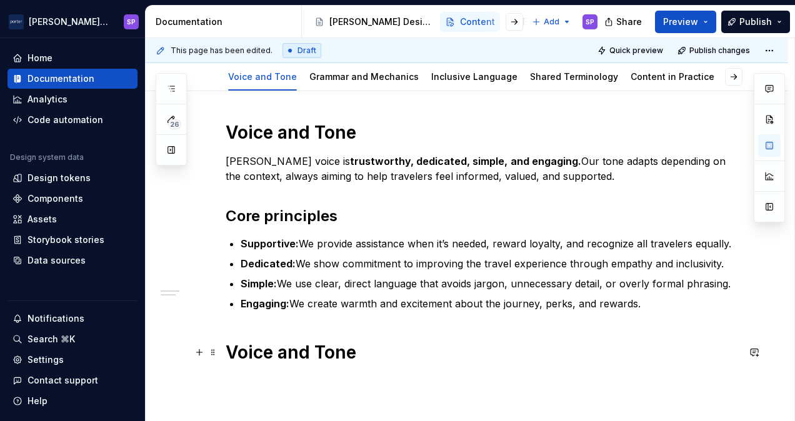
click at [289, 342] on strong "Voice and Tone" at bounding box center [290, 352] width 131 height 21
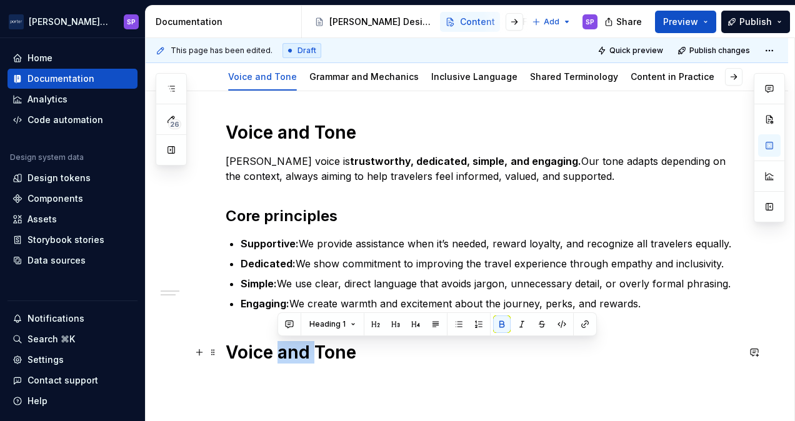
click at [289, 342] on strong "Voice and Tone" at bounding box center [290, 352] width 131 height 21
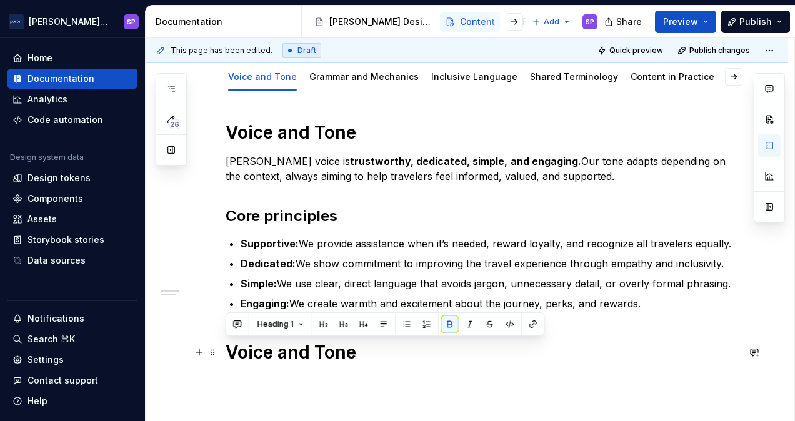
scroll to position [144, 0]
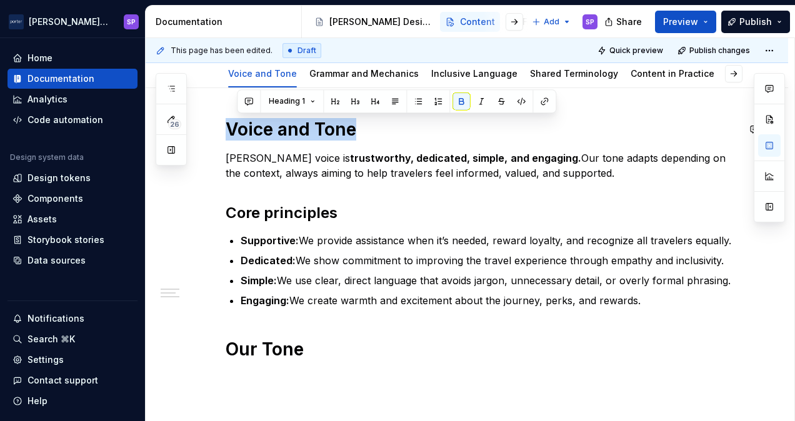
drag, startPoint x: 354, startPoint y: 125, endPoint x: 211, endPoint y: 117, distance: 143.9
click at [211, 117] on div "Voice and [PERSON_NAME] voice is trustworthy, dedicated, simple, and engaging. …" at bounding box center [467, 307] width 642 height 438
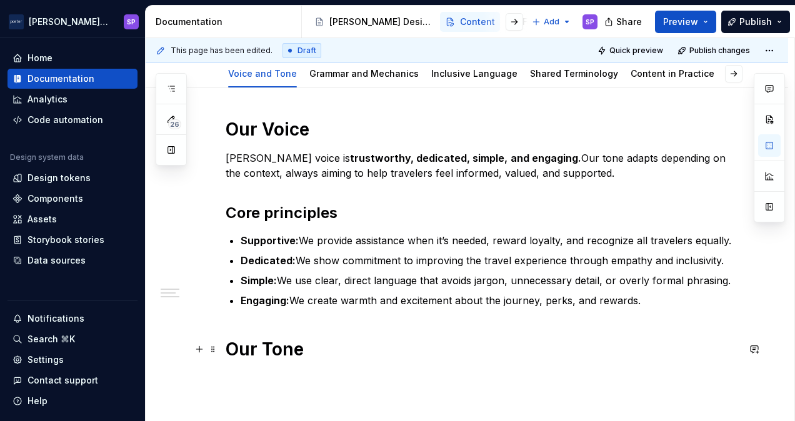
click at [366, 359] on h1 "Our Tone" at bounding box center [481, 349] width 512 height 22
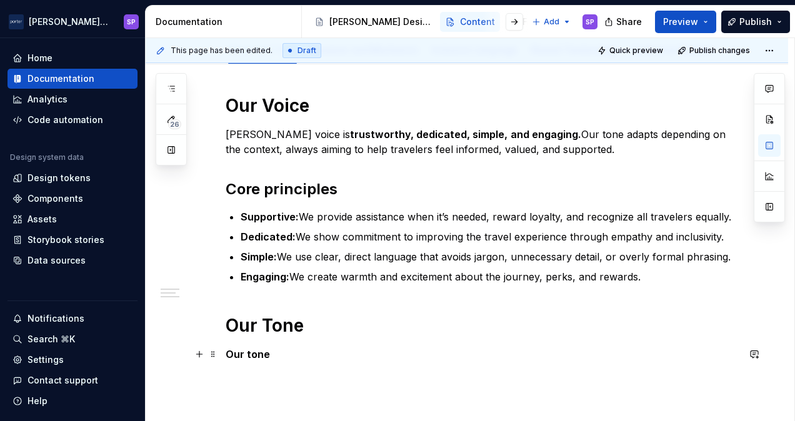
click at [343, 357] on p "Our tone" at bounding box center [481, 354] width 512 height 15
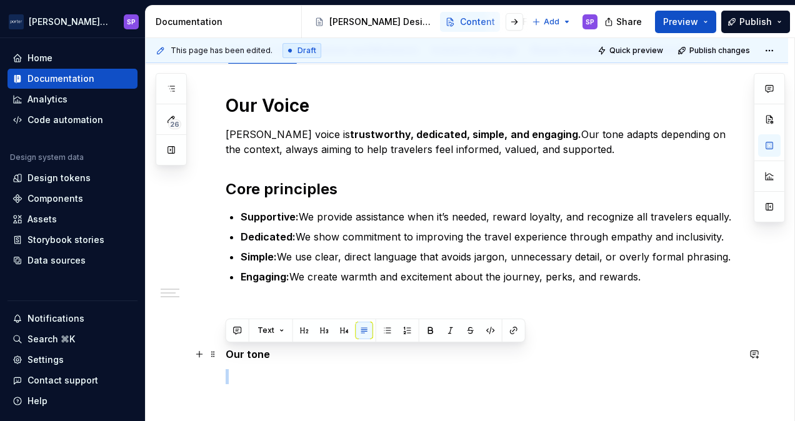
click at [343, 357] on p "Our tone" at bounding box center [481, 354] width 512 height 15
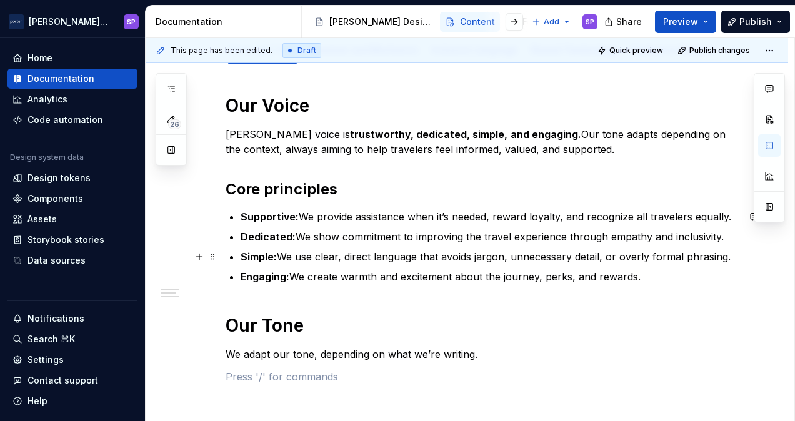
scroll to position [239, 0]
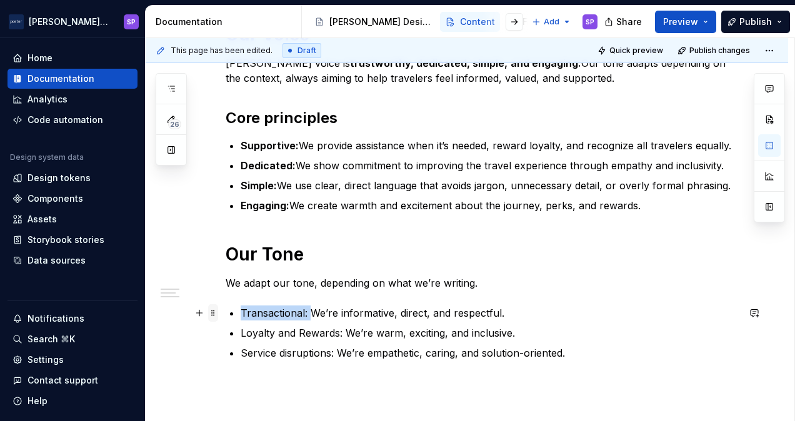
drag, startPoint x: 308, startPoint y: 312, endPoint x: 212, endPoint y: 312, distance: 96.2
click at [225, 312] on div "Our Voice [PERSON_NAME] voice is trustworthy, dedicated, simple, and engaging. …" at bounding box center [481, 214] width 512 height 382
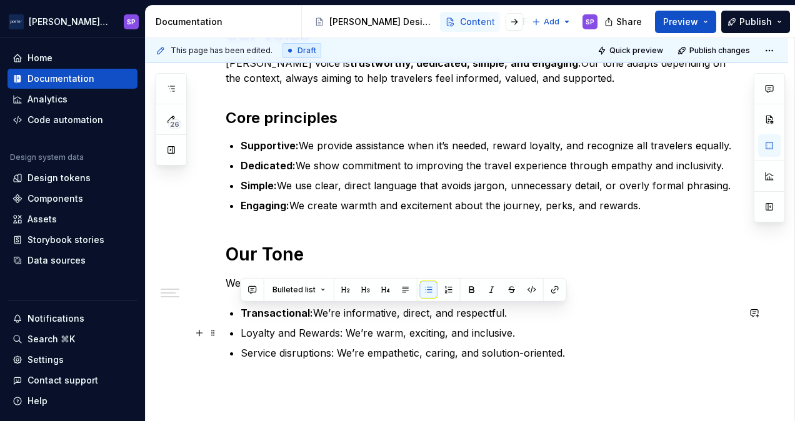
click at [327, 322] on ul "Transactional: We’re informative, direct, and respectful. Loyalty and Rewards: …" at bounding box center [488, 332] width 497 height 55
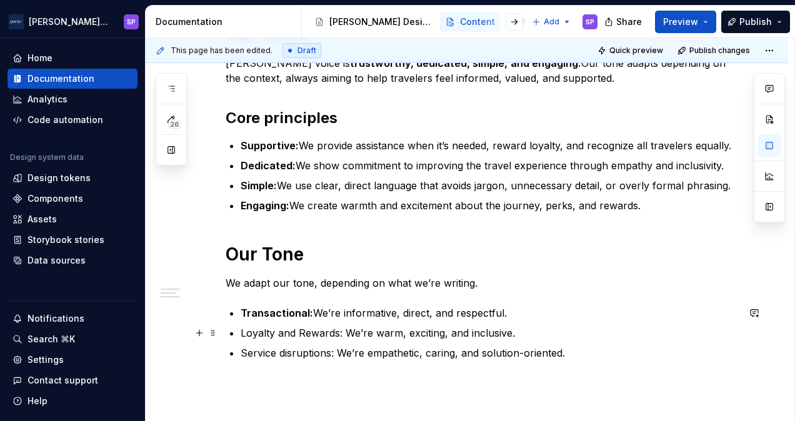
click at [305, 332] on p "Loyalty and Rewards: We’re warm, exciting, and inclusive." at bounding box center [488, 332] width 497 height 15
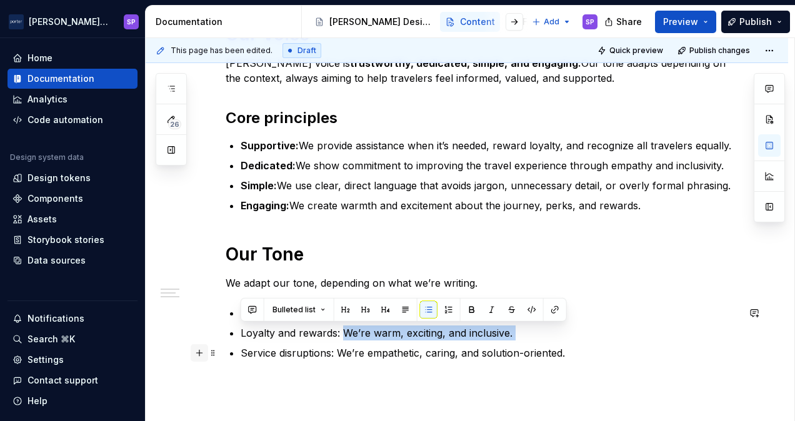
drag, startPoint x: 342, startPoint y: 335, endPoint x: 196, endPoint y: 345, distance: 147.1
click at [225, 345] on div "Our Voice [PERSON_NAME] voice is trustworthy, dedicated, simple, and engaging. …" at bounding box center [481, 214] width 512 height 382
click at [301, 342] on ul "Transactional: We’re informative, direct, and respectful. Loyalty and rewards: …" at bounding box center [488, 332] width 497 height 55
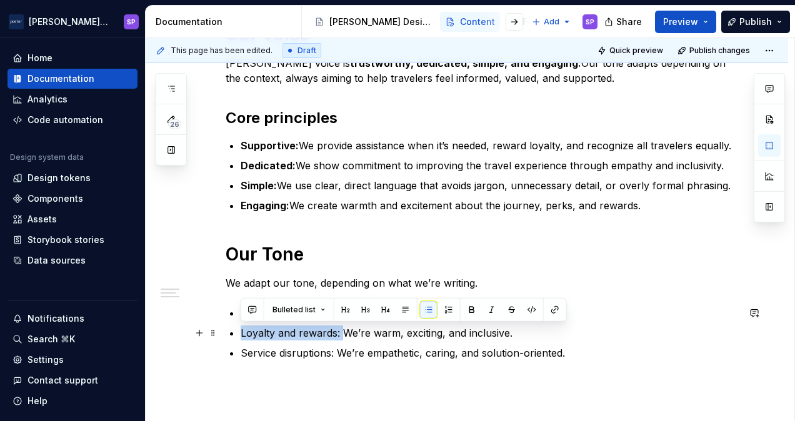
drag, startPoint x: 340, startPoint y: 327, endPoint x: 240, endPoint y: 328, distance: 99.9
click at [240, 328] on p "Loyalty and rewards: We’re warm, exciting, and inclusive." at bounding box center [488, 332] width 497 height 15
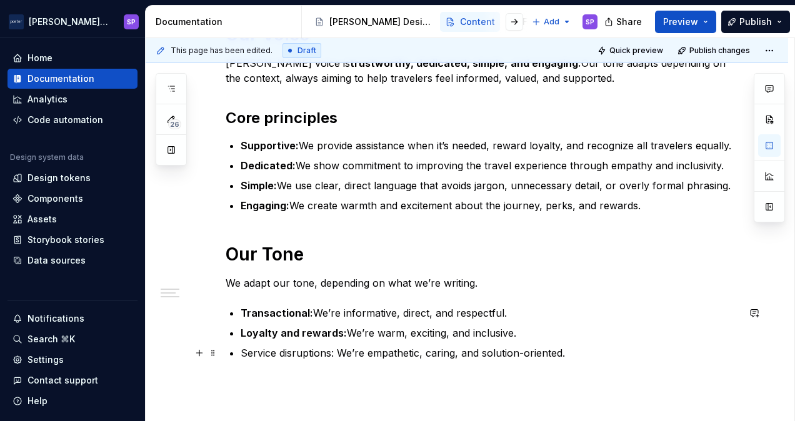
click at [331, 352] on p "Service disruptions: We’re empathetic, caring, and solution-oriented." at bounding box center [488, 352] width 497 height 15
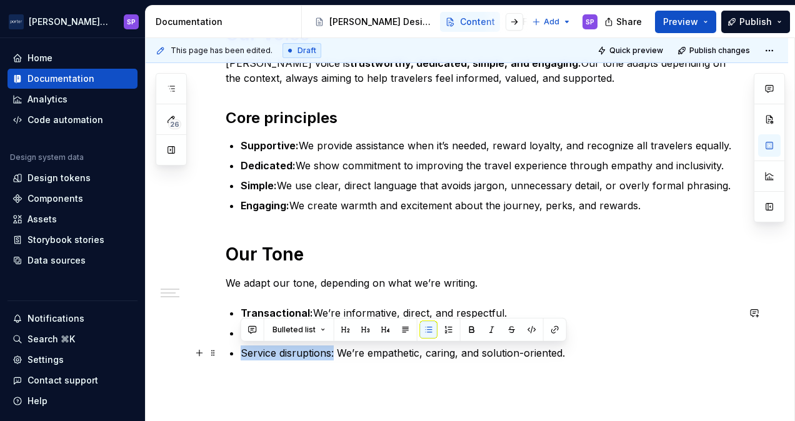
drag, startPoint x: 335, startPoint y: 352, endPoint x: 240, endPoint y: 345, distance: 95.2
click at [240, 345] on div "Our Voice [PERSON_NAME] voice is trustworthy, dedicated, simple, and engaging. …" at bounding box center [481, 206] width 512 height 367
click at [420, 380] on p at bounding box center [481, 382] width 512 height 15
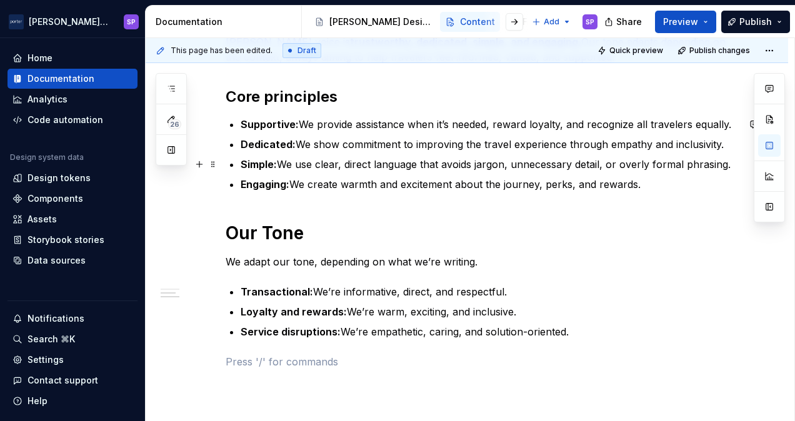
scroll to position [0, 0]
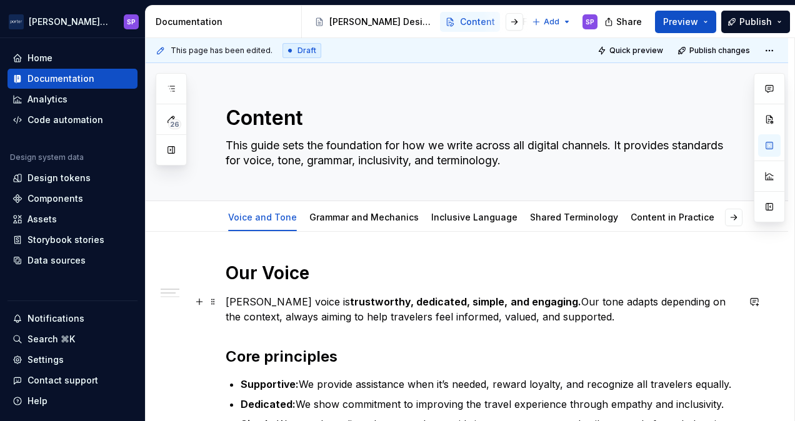
click at [317, 317] on p "[PERSON_NAME] voice is trustworthy, dedicated, simple, and engaging. Our tone a…" at bounding box center [481, 309] width 512 height 30
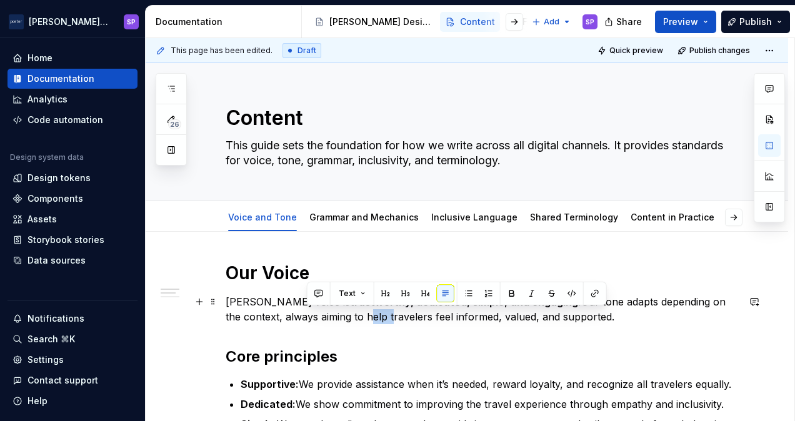
click at [317, 317] on p "[PERSON_NAME] voice is trustworthy, dedicated, simple, and engaging. Our tone a…" at bounding box center [481, 309] width 512 height 30
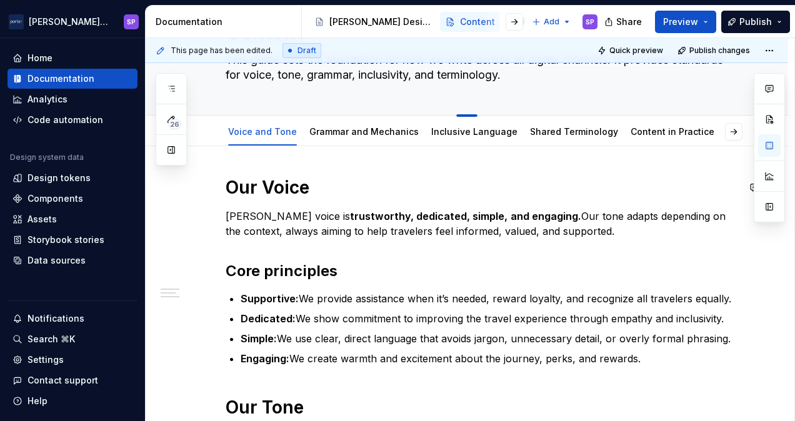
scroll to position [87, 0]
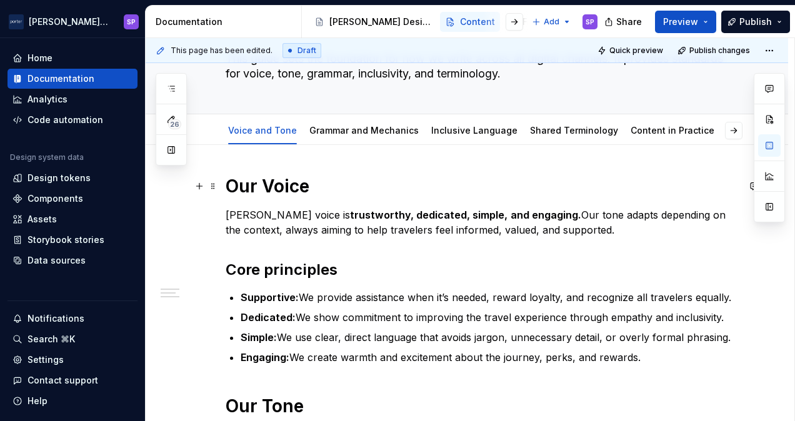
click at [274, 181] on strong "Our Voice" at bounding box center [267, 186] width 84 height 21
click at [227, 189] on strong "Our Voice" at bounding box center [267, 186] width 84 height 21
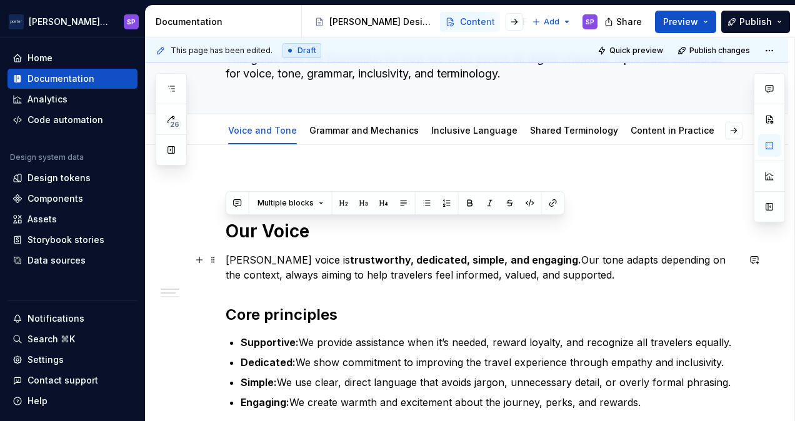
drag, startPoint x: 229, startPoint y: 239, endPoint x: 590, endPoint y: 274, distance: 362.2
click at [590, 274] on div "Our Voice [PERSON_NAME] voice is trustworthy, dedicated, simple, and engaging. …" at bounding box center [481, 381] width 512 height 412
copy div "Our Voice [PERSON_NAME] voice is trustworthy, dedicated, simple, and engaging. …"
click at [366, 176] on p at bounding box center [481, 182] width 512 height 15
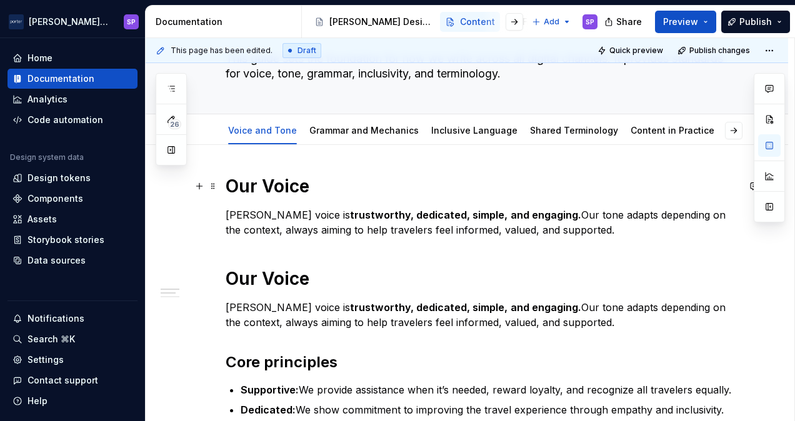
click at [292, 182] on strong "Our Voice" at bounding box center [267, 186] width 84 height 21
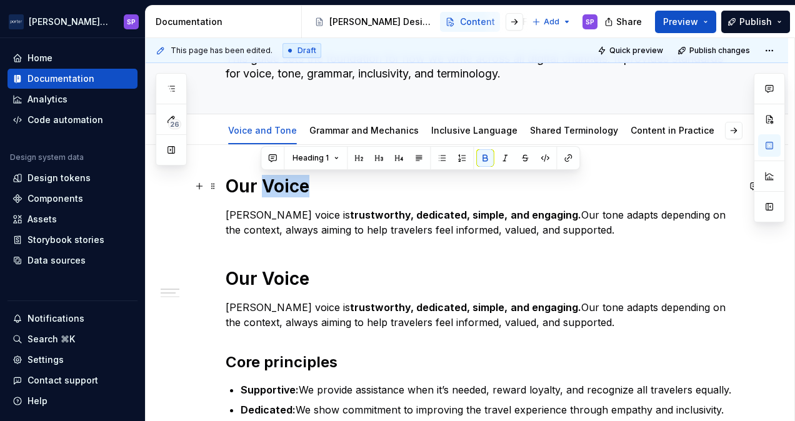
click at [292, 182] on strong "Our Voice" at bounding box center [267, 186] width 84 height 21
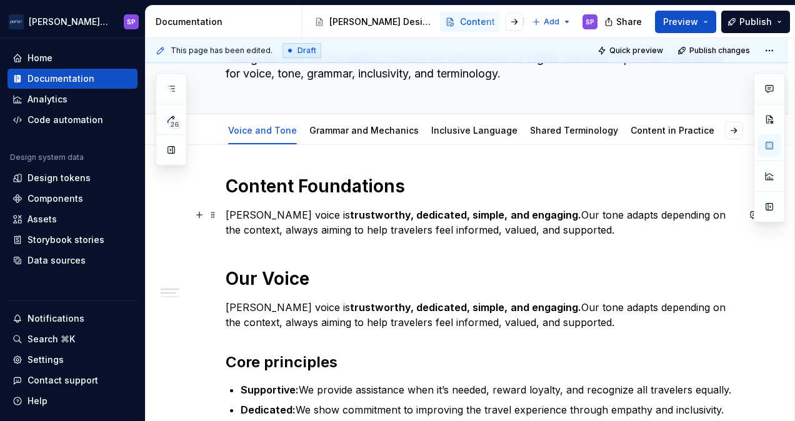
click at [294, 213] on p "[PERSON_NAME] voice is trustworthy, dedicated, simple, and engaging. Our tone a…" at bounding box center [481, 222] width 512 height 30
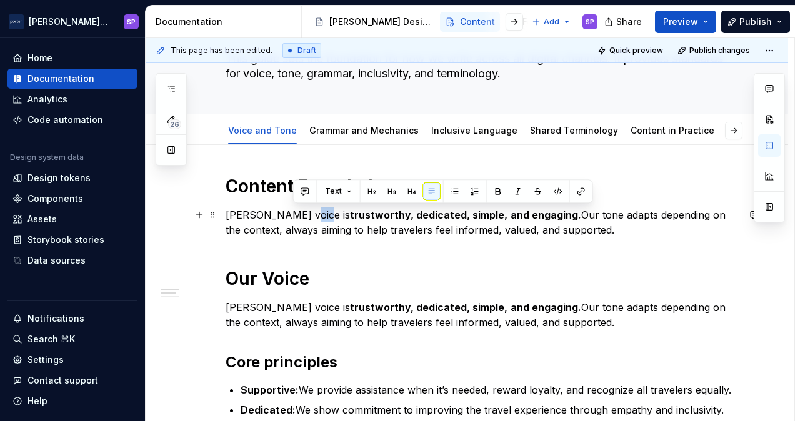
click at [294, 213] on p "[PERSON_NAME] voice is trustworthy, dedicated, simple, and engaging. Our tone a…" at bounding box center [481, 222] width 512 height 30
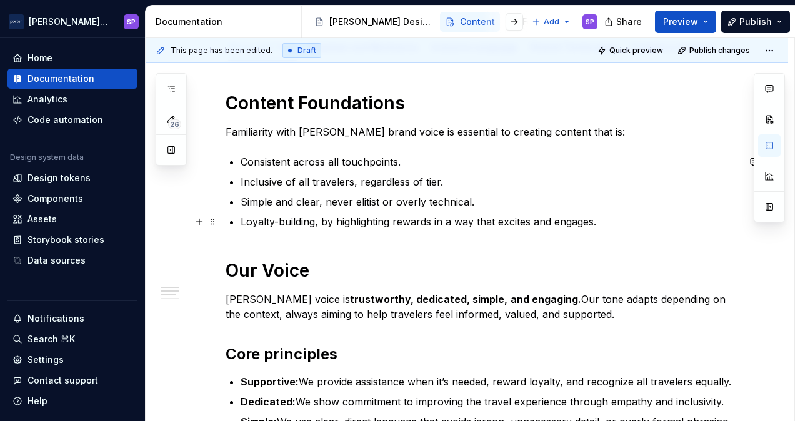
scroll to position [173, 0]
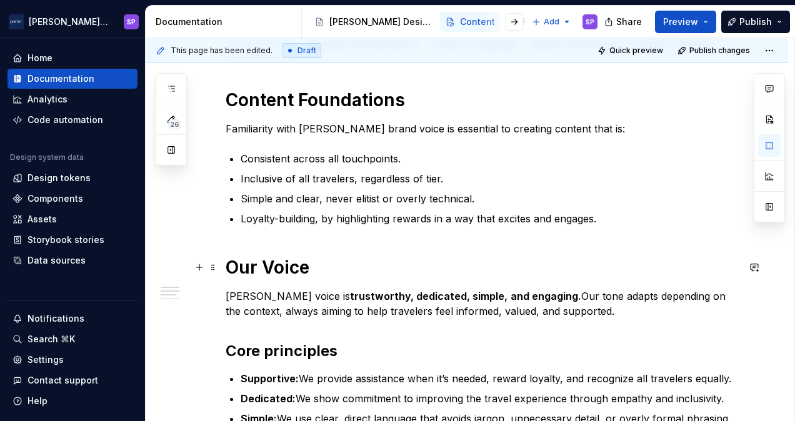
click at [290, 271] on strong "Our Voice" at bounding box center [267, 267] width 84 height 21
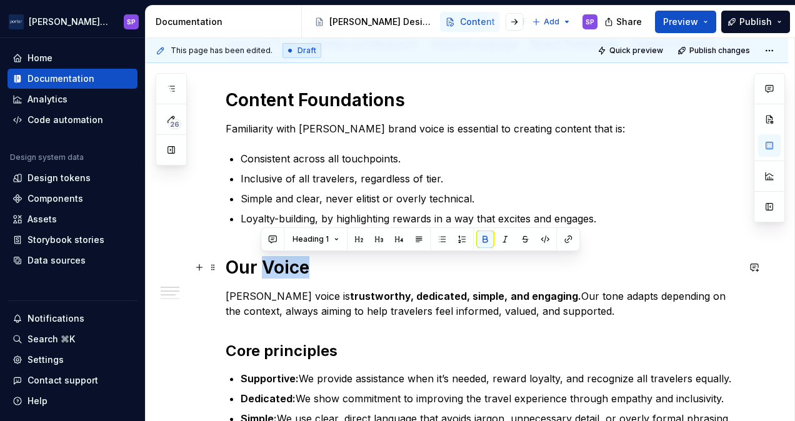
click at [290, 271] on strong "Our Voice" at bounding box center [267, 267] width 84 height 21
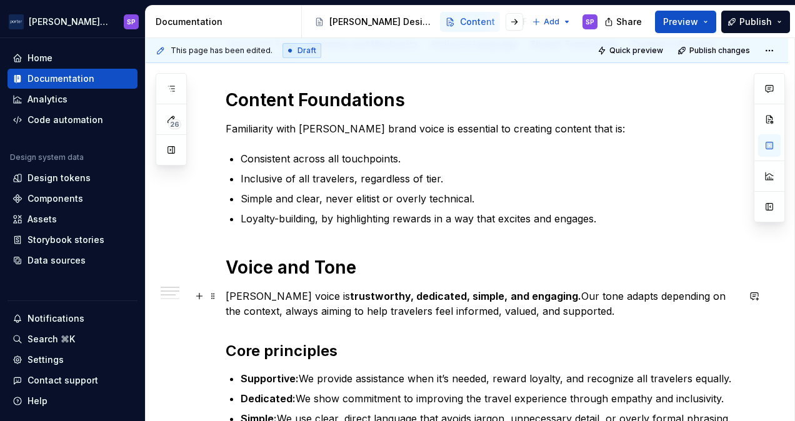
click at [227, 299] on p "[PERSON_NAME] voice is trustworthy, dedicated, simple, and engaging. Our tone a…" at bounding box center [481, 304] width 512 height 30
click at [245, 284] on div "Content Foundations Familiarity with [PERSON_NAME] brand voice is essential to …" at bounding box center [481, 356] width 512 height 535
click at [192, 299] on button "button" at bounding box center [199, 295] width 17 height 17
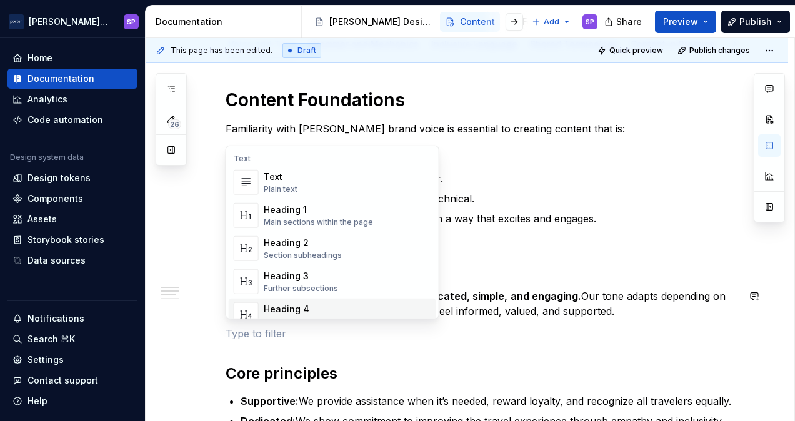
click at [289, 330] on p at bounding box center [481, 333] width 512 height 15
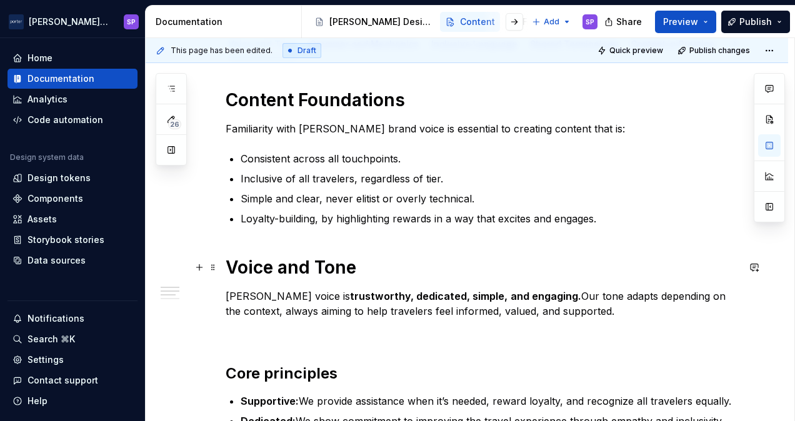
click at [365, 266] on h1 "Voice and Tone" at bounding box center [481, 267] width 512 height 22
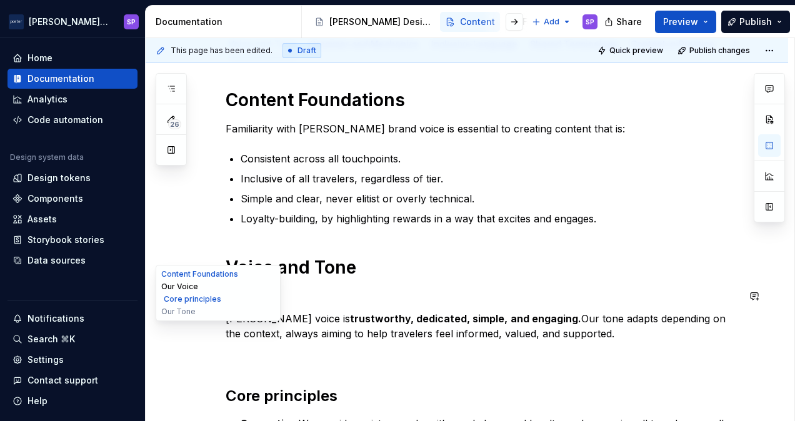
click at [177, 289] on button "Our Voice" at bounding box center [218, 286] width 119 height 12
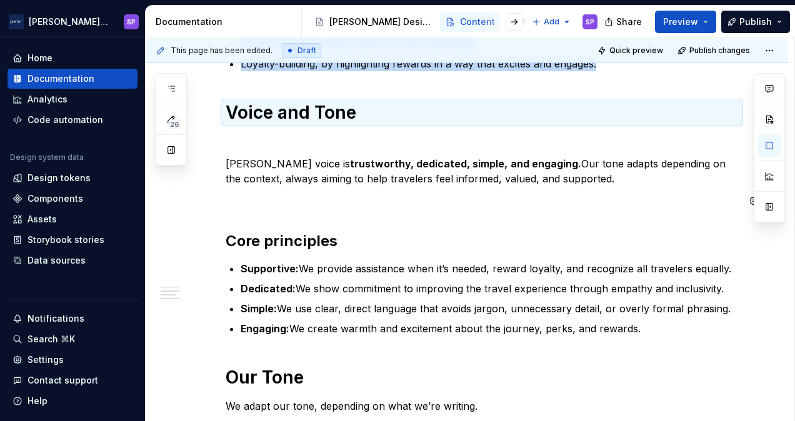
scroll to position [279, 0]
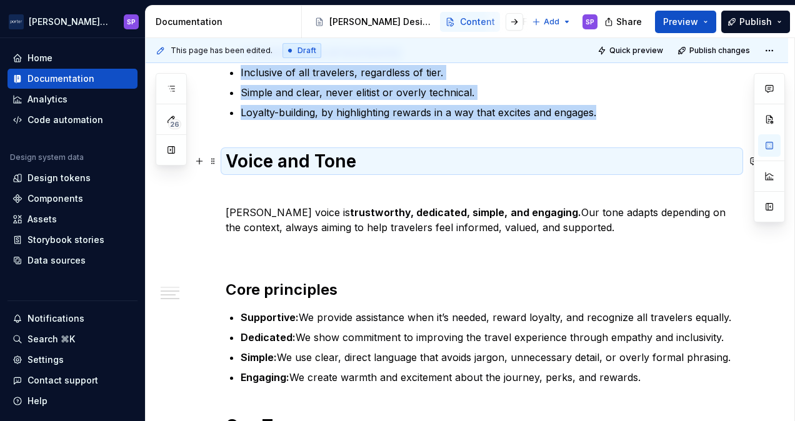
click at [322, 155] on strong "Voice and Tone" at bounding box center [290, 161] width 131 height 21
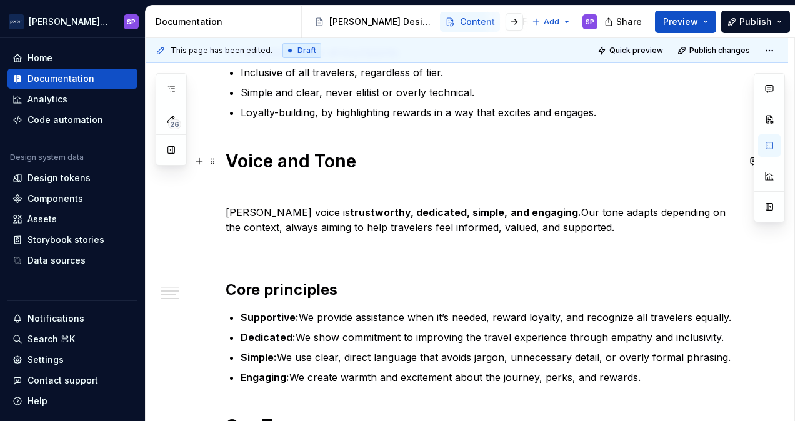
click at [305, 182] on p at bounding box center [481, 189] width 512 height 15
click at [195, 188] on button "button" at bounding box center [199, 189] width 17 height 17
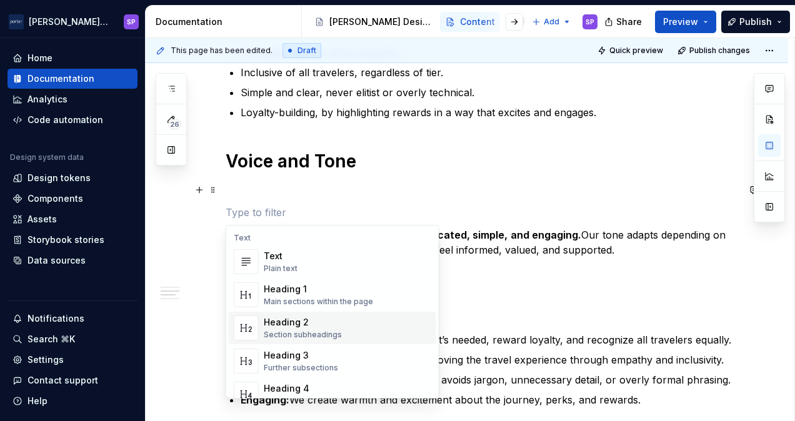
click at [292, 326] on div "Heading 2" at bounding box center [303, 322] width 78 height 12
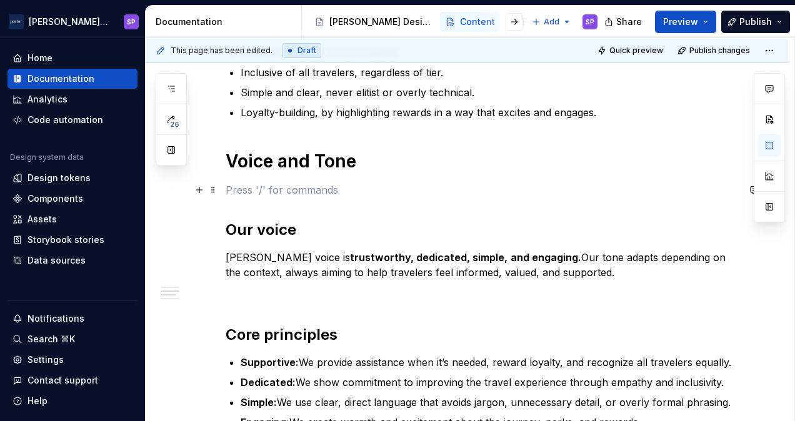
click at [335, 194] on p at bounding box center [481, 189] width 512 height 15
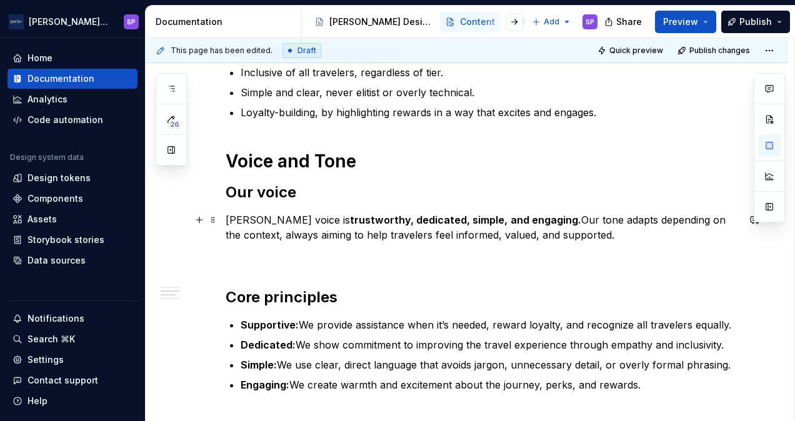
click at [370, 226] on p "[PERSON_NAME] voice is trustworthy, dedicated, simple, and engaging. Our tone a…" at bounding box center [481, 227] width 512 height 30
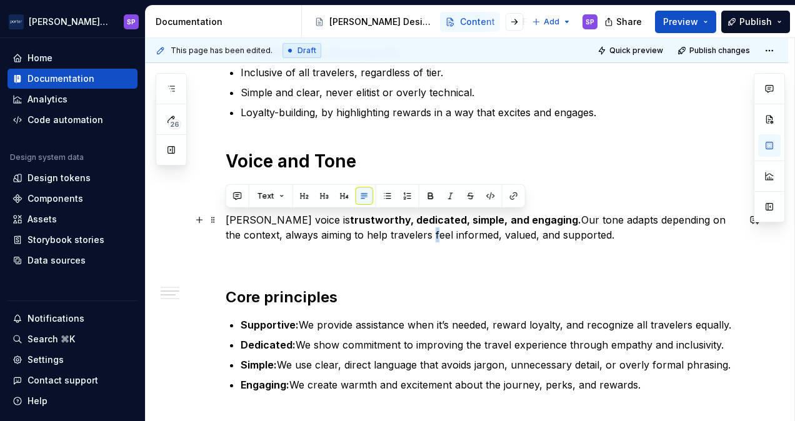
click at [370, 226] on p "[PERSON_NAME] voice is trustworthy, dedicated, simple, and engaging. Our tone a…" at bounding box center [481, 227] width 512 height 30
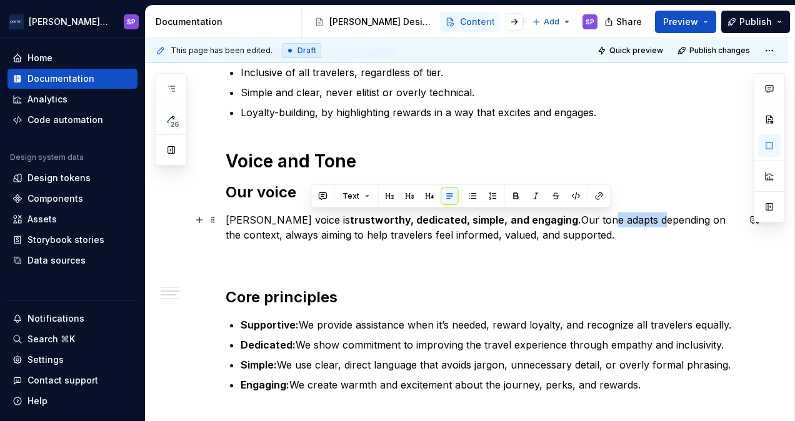
drag, startPoint x: 610, startPoint y: 225, endPoint x: 558, endPoint y: 217, distance: 51.9
click at [558, 217] on p "[PERSON_NAME] voice is trustworthy, dedicated, simple, and engaging. Our tone a…" at bounding box center [481, 227] width 512 height 30
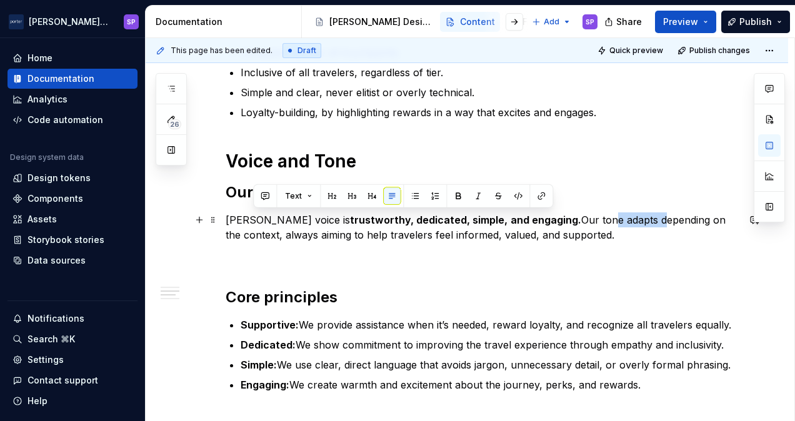
drag, startPoint x: 565, startPoint y: 227, endPoint x: 549, endPoint y: 223, distance: 16.2
click at [549, 223] on p "[PERSON_NAME] voice is trustworthy, dedicated, simple, and engaging. Our tone a…" at bounding box center [481, 227] width 512 height 30
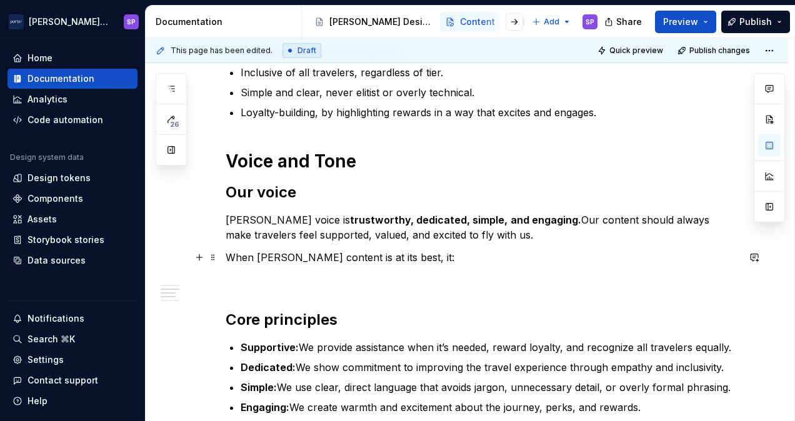
click at [352, 251] on p "When [PERSON_NAME] content is at its best, it:" at bounding box center [481, 257] width 512 height 15
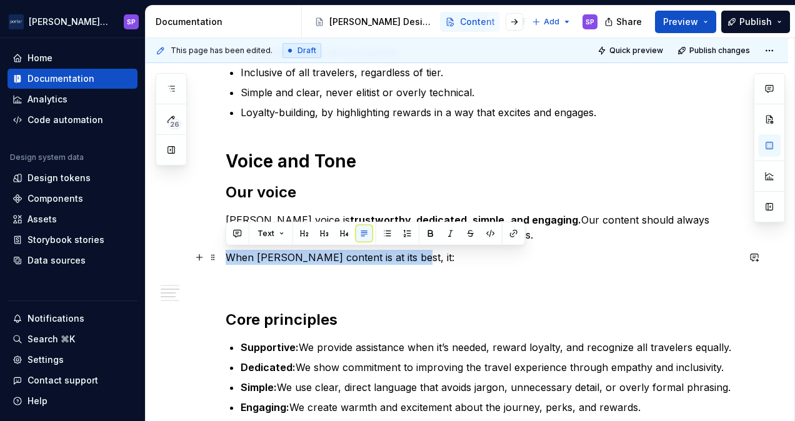
click at [352, 251] on p "When [PERSON_NAME] content is at its best, it:" at bounding box center [481, 257] width 512 height 15
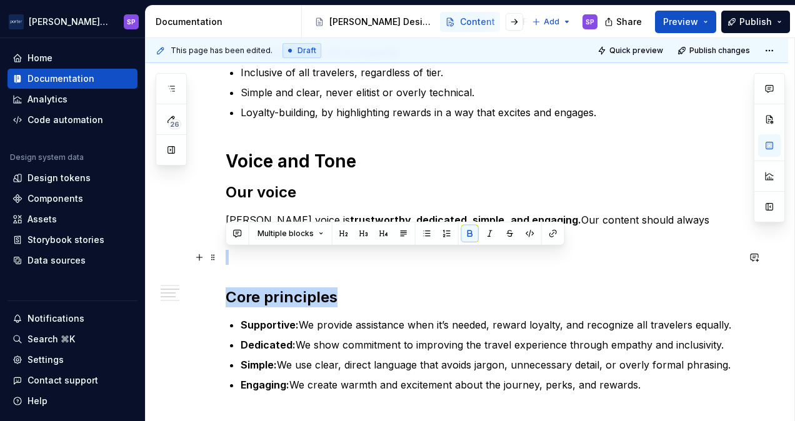
drag, startPoint x: 361, startPoint y: 286, endPoint x: 230, endPoint y: 239, distance: 138.9
click at [230, 239] on div "Content Foundations Familiarity with [PERSON_NAME] brand voice is essential to …" at bounding box center [481, 276] width 512 height 587
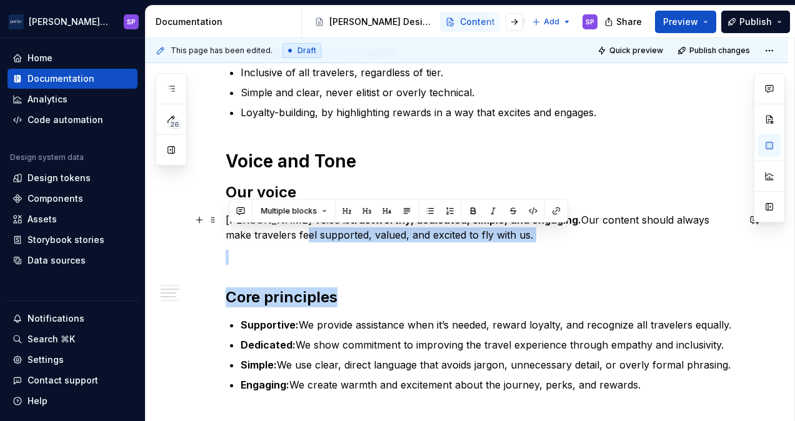
click at [454, 232] on p "[PERSON_NAME] voice is trustworthy, dedicated, simple, and engaging. Our conten…" at bounding box center [481, 227] width 512 height 30
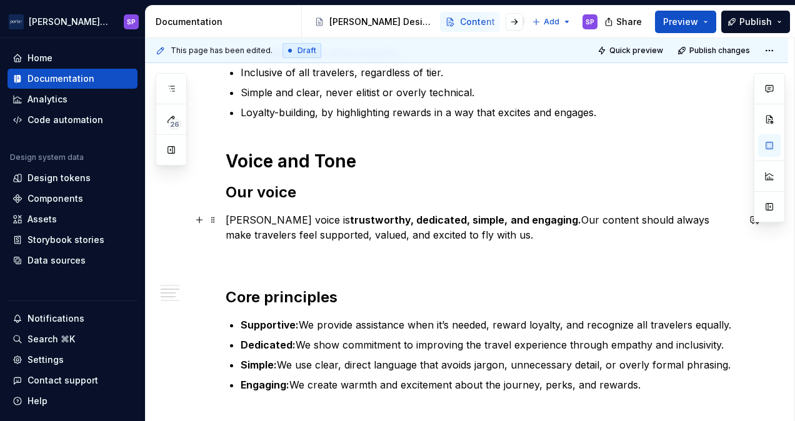
click at [477, 233] on p "[PERSON_NAME] voice is trustworthy, dedicated, simple, and engaging. Our conten…" at bounding box center [481, 227] width 512 height 30
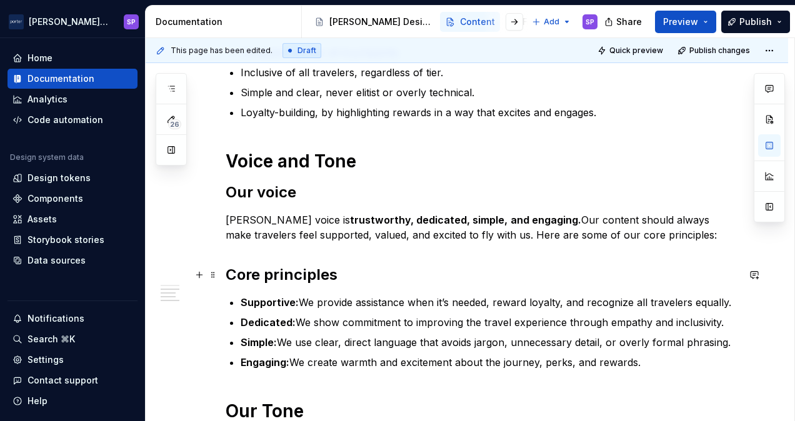
click at [413, 265] on h2 "Core principles" at bounding box center [481, 275] width 512 height 20
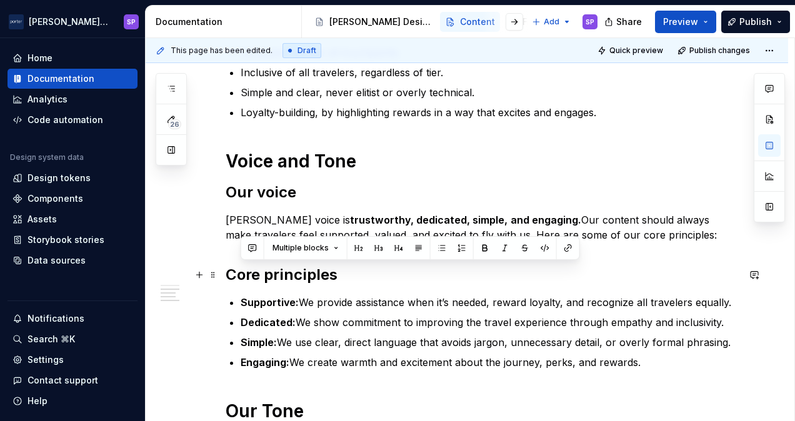
click at [413, 265] on h2 "Core principles" at bounding box center [481, 275] width 512 height 20
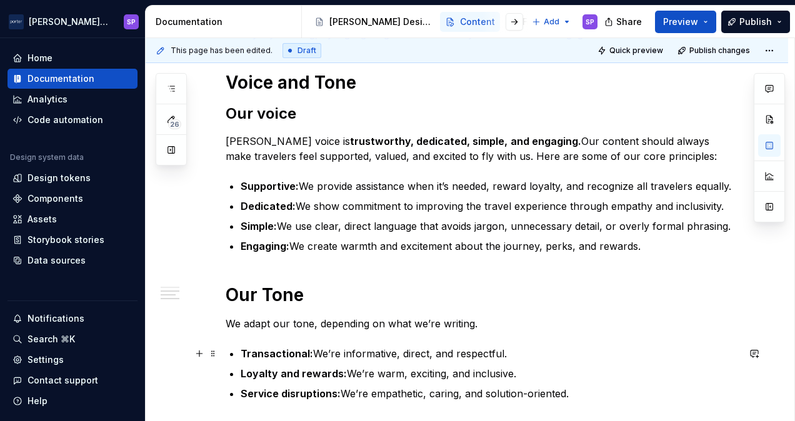
scroll to position [364, 0]
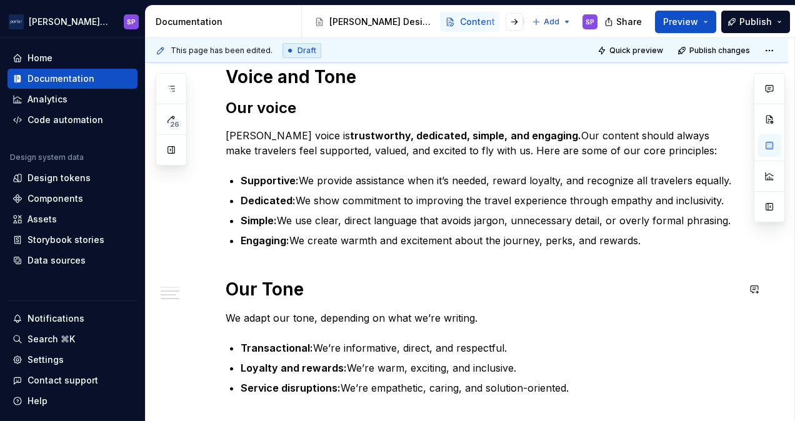
click at [565, 304] on div "Content Foundations Familiarity with [PERSON_NAME] brand voice is essential to …" at bounding box center [481, 161] width 512 height 527
click at [520, 292] on h1 "Our Tone" at bounding box center [481, 289] width 512 height 22
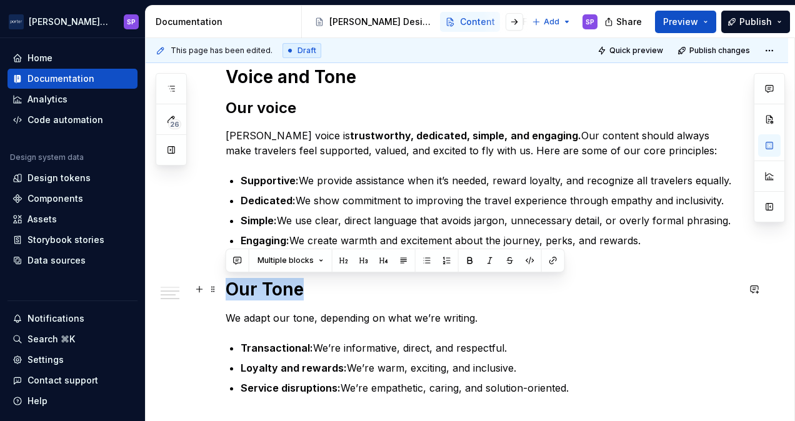
click at [520, 292] on h1 "Our Tone" at bounding box center [481, 289] width 512 height 22
click at [324, 262] on button "button" at bounding box center [323, 260] width 17 height 17
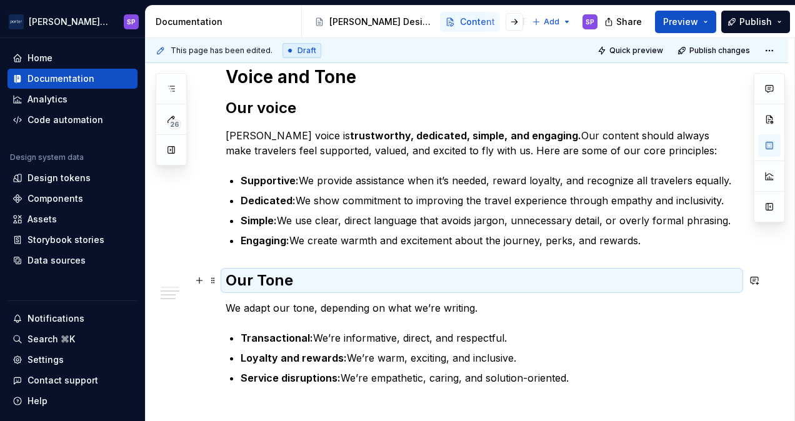
click at [262, 278] on strong "Our Tone" at bounding box center [258, 280] width 67 height 18
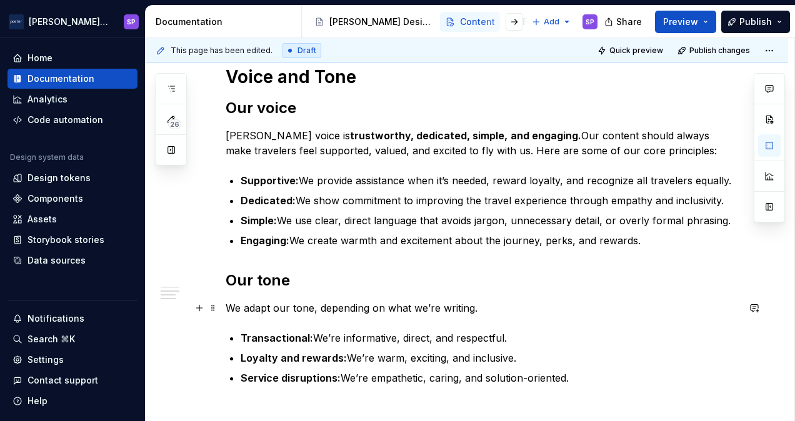
click at [276, 308] on p "We adapt our tone, depending on what we’re writing." at bounding box center [481, 307] width 512 height 15
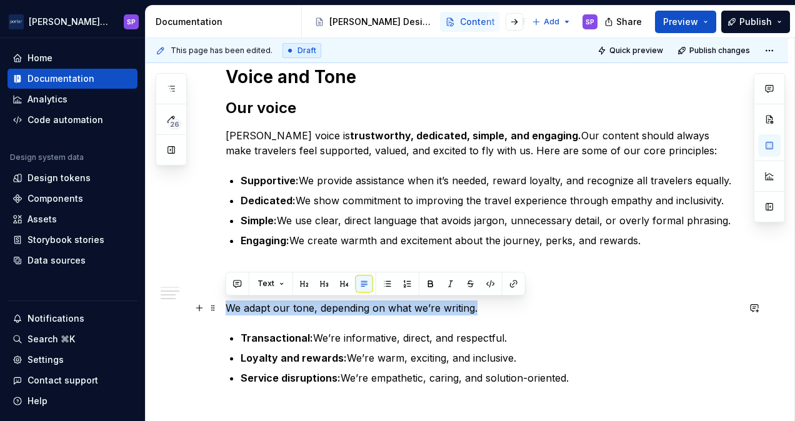
click at [276, 308] on p "We adapt our tone, depending on what we’re writing." at bounding box center [481, 307] width 512 height 15
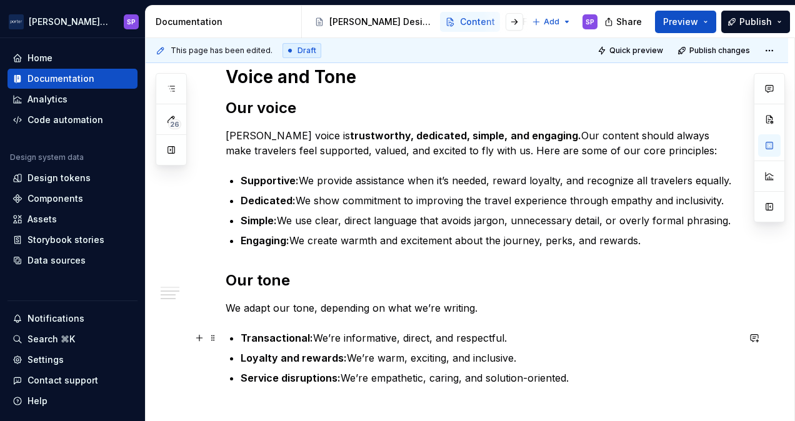
click at [366, 333] on p "Transactional: We’re informative, direct, and respectful." at bounding box center [488, 337] width 497 height 15
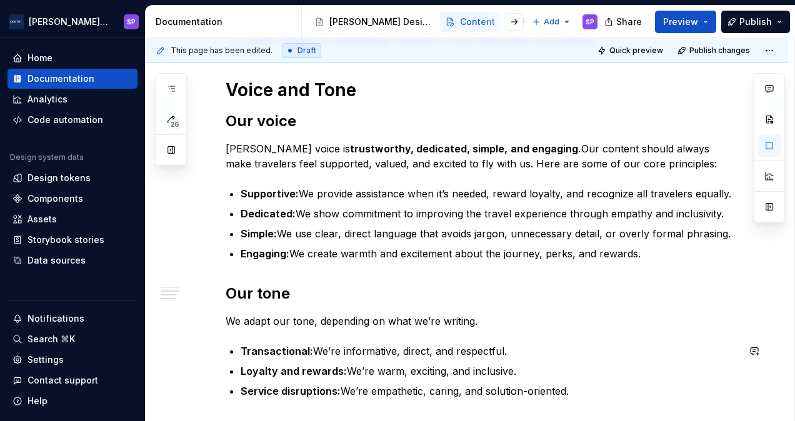
scroll to position [349, 0]
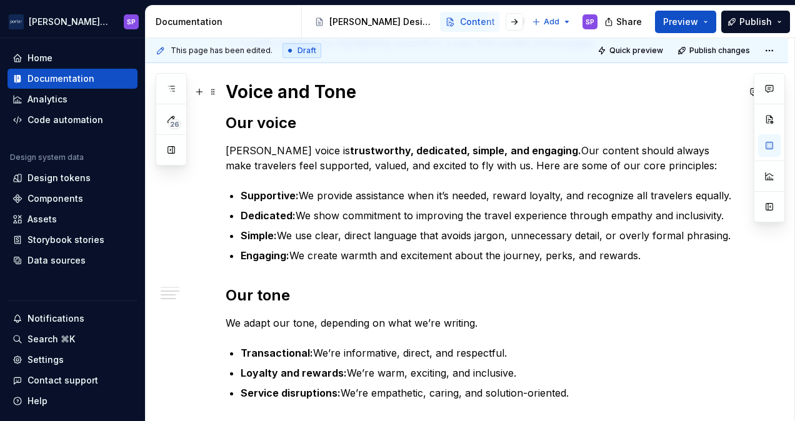
click at [259, 85] on strong "Voice and Tone" at bounding box center [290, 91] width 131 height 21
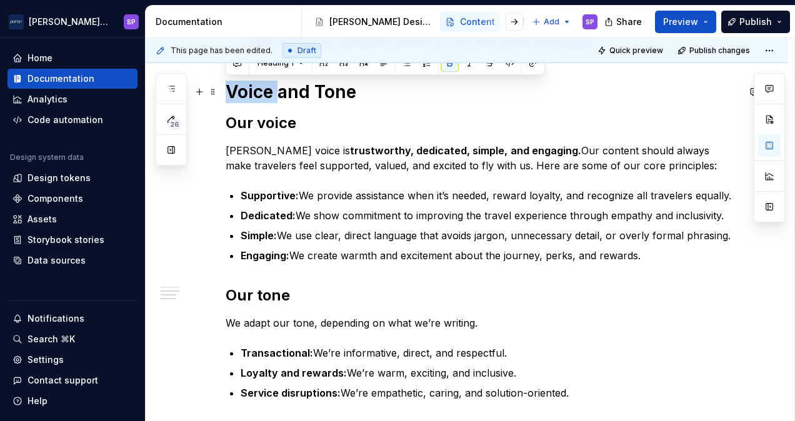
click at [259, 85] on strong "Voice and Tone" at bounding box center [290, 91] width 131 height 21
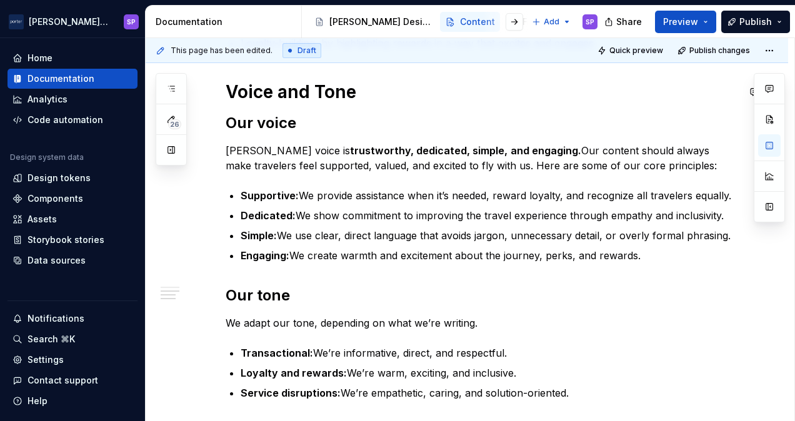
click at [259, 85] on strong "Voice and Tone" at bounding box center [290, 91] width 131 height 21
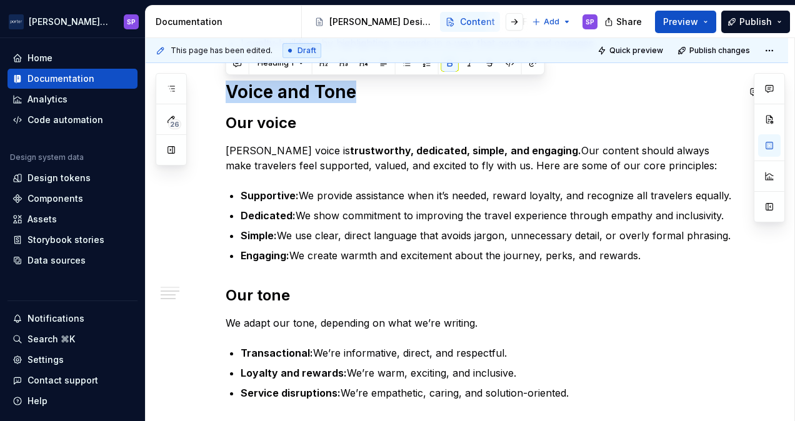
click at [259, 85] on strong "Voice and Tone" at bounding box center [290, 91] width 131 height 21
copy strong "Voice and Tone"
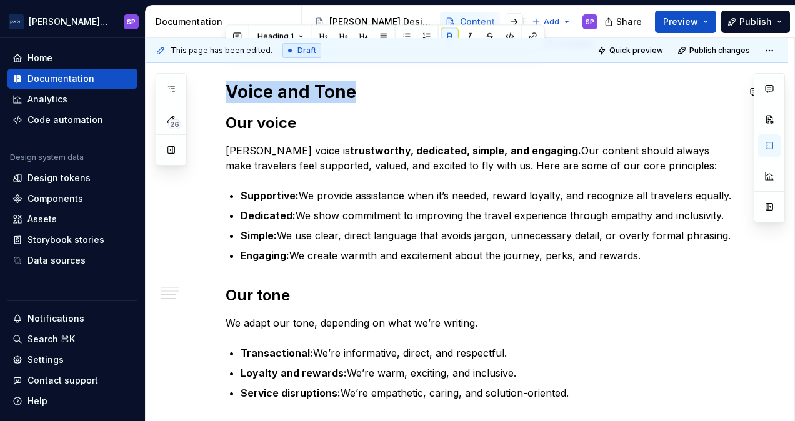
scroll to position [498, 0]
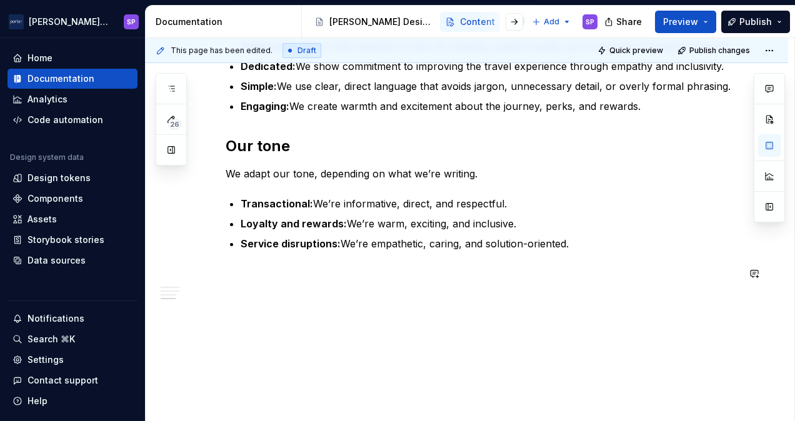
click at [399, 326] on div "Content Foundations Familiarity with [PERSON_NAME] brand voice is essential to …" at bounding box center [467, 78] width 642 height 688
click at [265, 232] on ul "Transactional: We’re informative, direct, and respectful. Loyalty and rewards: …" at bounding box center [488, 223] width 497 height 55
click at [265, 266] on p "Voice and Tone" at bounding box center [481, 273] width 512 height 15
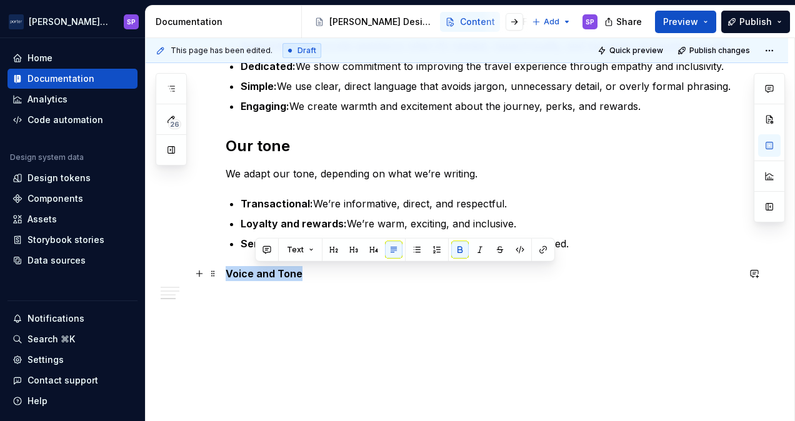
click at [265, 266] on p "Voice and Tone" at bounding box center [481, 273] width 512 height 15
click at [264, 254] on button "Text" at bounding box center [271, 249] width 38 height 17
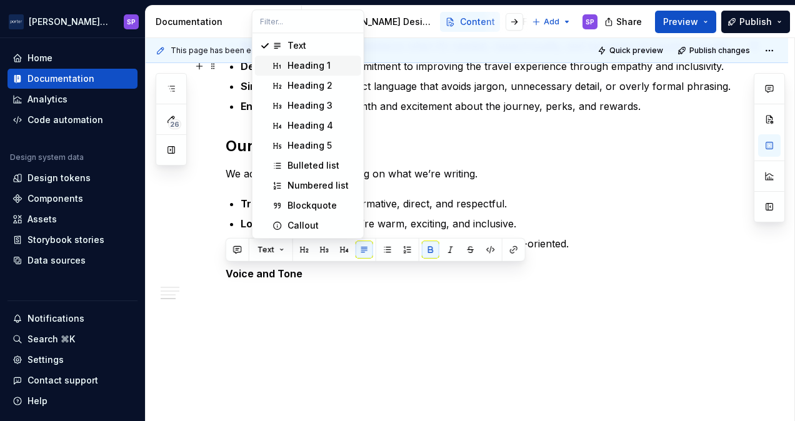
click at [309, 66] on div "Heading 1" at bounding box center [308, 65] width 43 height 12
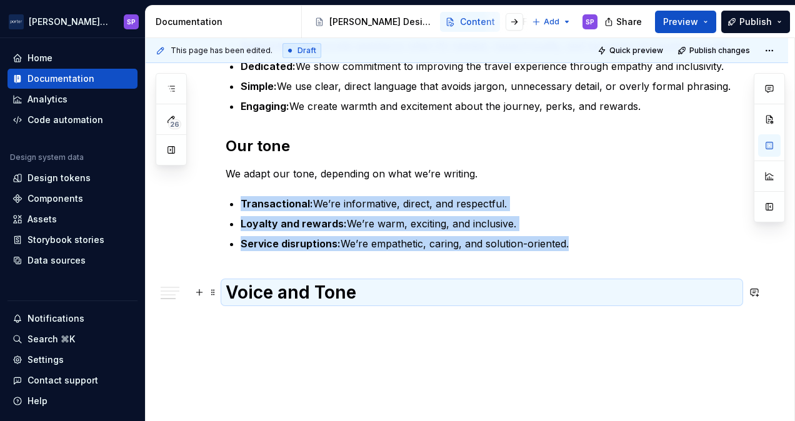
click at [337, 294] on strong "Voice and Tone" at bounding box center [290, 292] width 131 height 21
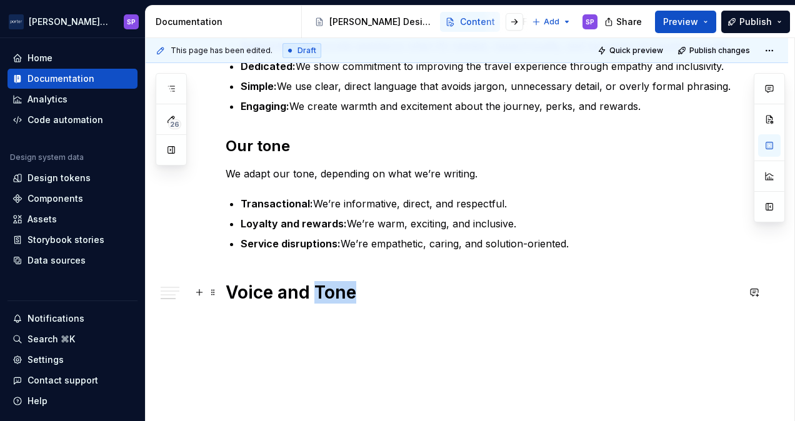
click at [337, 294] on strong "Voice and Tone" at bounding box center [290, 292] width 131 height 21
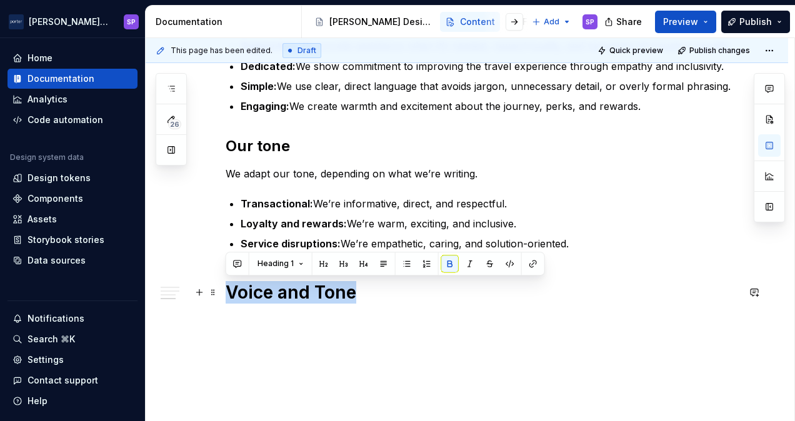
click at [337, 294] on strong "Voice and Tone" at bounding box center [290, 292] width 131 height 21
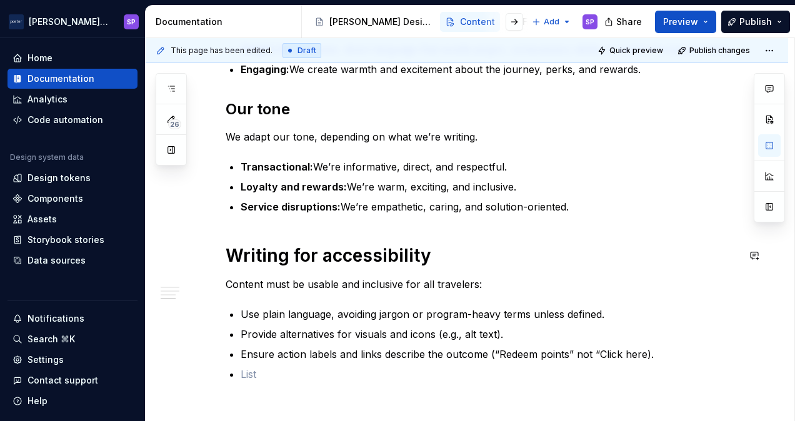
scroll to position [555, 0]
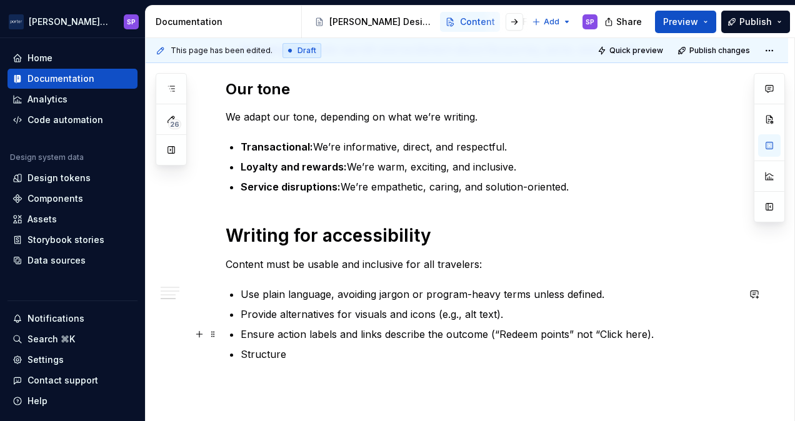
click at [645, 330] on p "Ensure action labels and links describe the outcome (“Redeem points” not “Click…" at bounding box center [488, 334] width 497 height 15
drag, startPoint x: 668, startPoint y: 334, endPoint x: 620, endPoint y: 351, distance: 51.6
click at [620, 351] on p "Structure complex rules (like earning levels) into simple" at bounding box center [488, 354] width 497 height 15
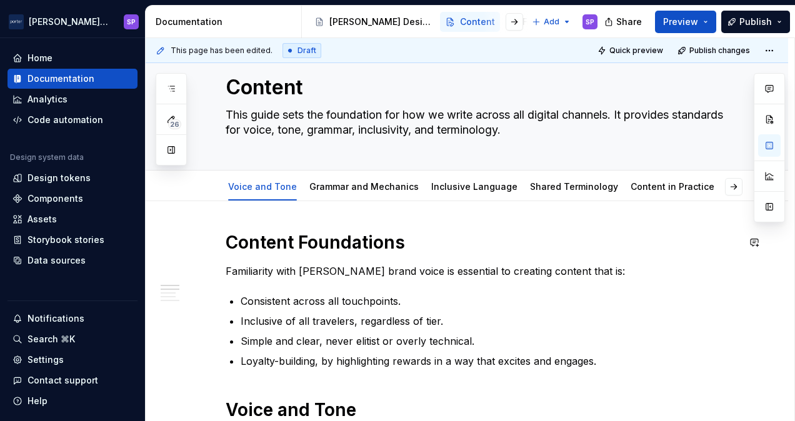
scroll to position [32, 0]
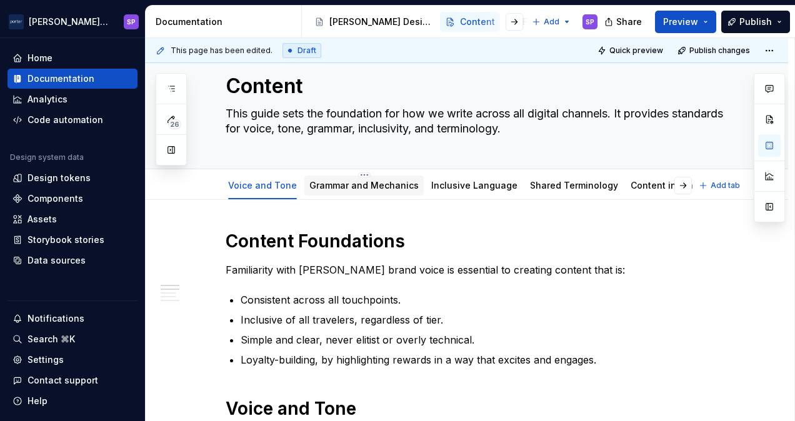
click at [392, 189] on div "Grammar and Mechanics" at bounding box center [363, 185] width 109 height 12
click at [391, 185] on link "Grammar and Mechanics" at bounding box center [363, 185] width 109 height 11
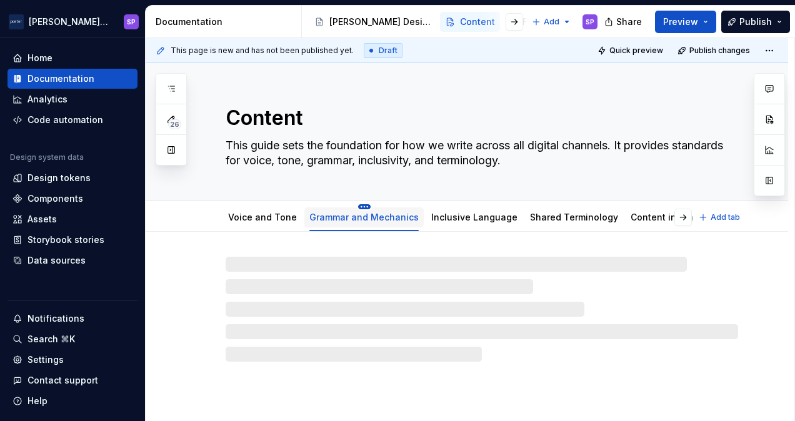
click at [353, 205] on html "[PERSON_NAME] Airlines SP Home Documentation Analytics Code automation Design s…" at bounding box center [397, 210] width 795 height 421
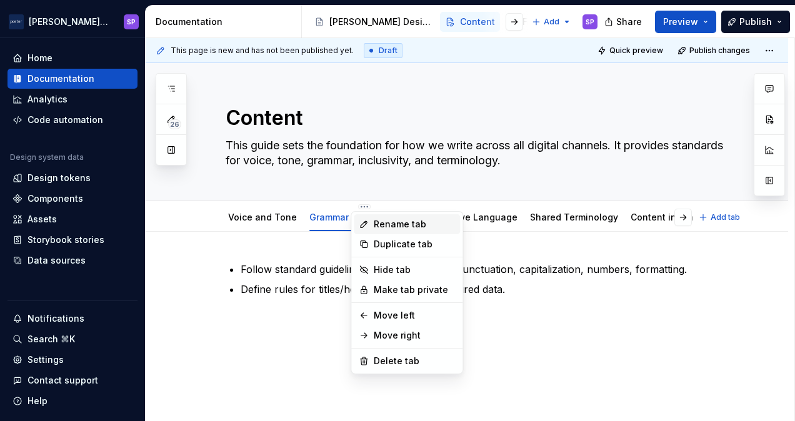
click at [377, 230] on div "Rename tab" at bounding box center [407, 224] width 106 height 20
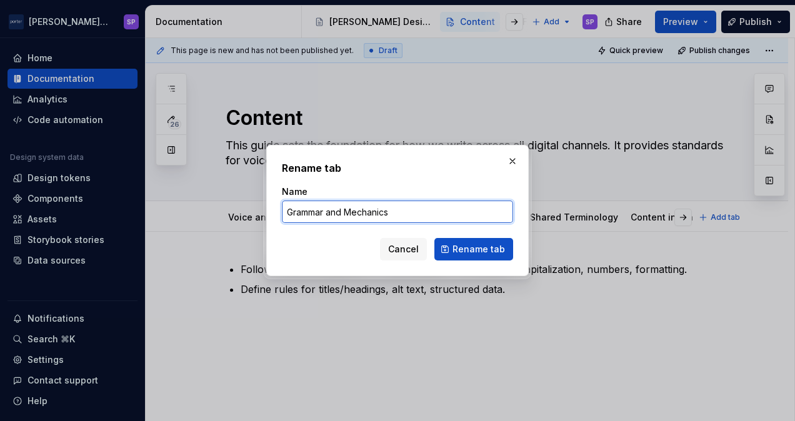
drag, startPoint x: 327, startPoint y: 214, endPoint x: 496, endPoint y: 191, distance: 170.8
click at [496, 191] on div "Name Grammar and Mechanics" at bounding box center [397, 204] width 231 height 37
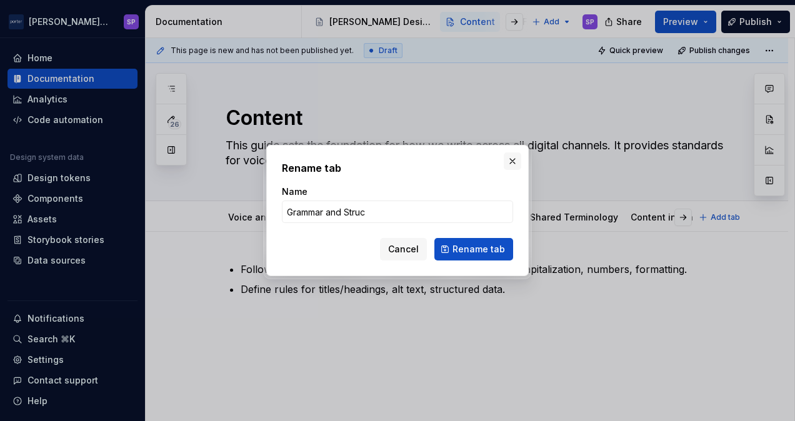
click at [513, 160] on button "button" at bounding box center [511, 160] width 17 height 17
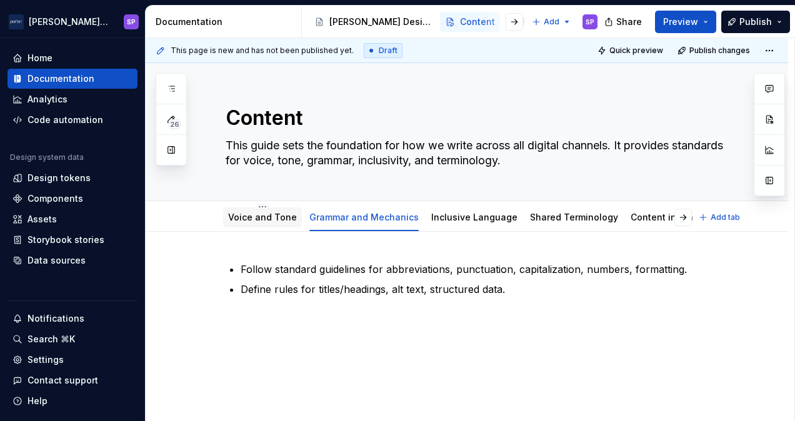
click at [249, 222] on div "Voice and Tone" at bounding box center [262, 217] width 69 height 12
click at [250, 221] on link "Voice and Tone" at bounding box center [262, 217] width 69 height 11
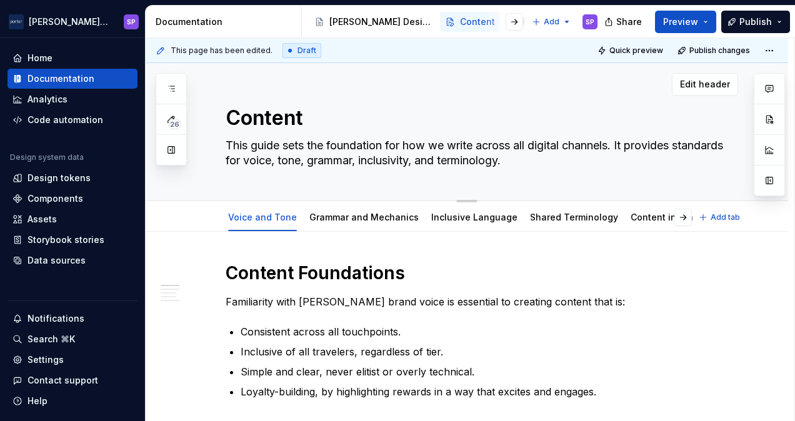
click at [436, 159] on textarea "This guide sets the foundation for how we write across all digital channels. It…" at bounding box center [479, 153] width 512 height 35
click at [519, 162] on textarea "This guide sets the foundation for how we write across all digital channels. It…" at bounding box center [479, 153] width 512 height 35
click at [447, 161] on textarea "This guide sets the foundation for how we write across all digital channels. It…" at bounding box center [479, 153] width 512 height 35
click at [409, 280] on h1 "Content Foundations" at bounding box center [481, 273] width 512 height 22
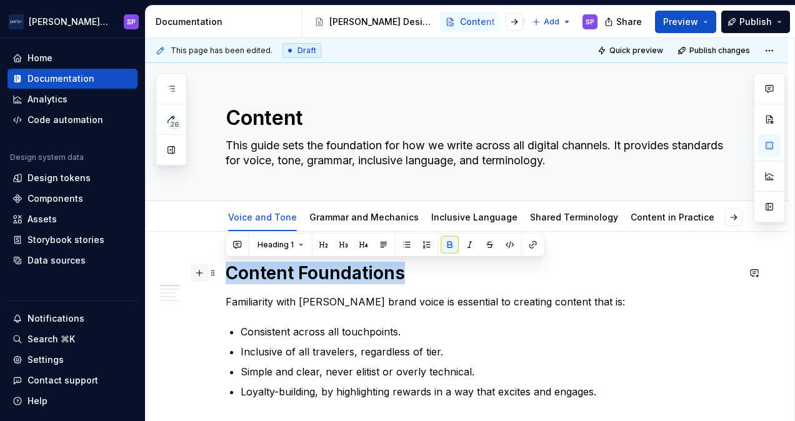
drag, startPoint x: 270, startPoint y: 285, endPoint x: 192, endPoint y: 274, distance: 78.3
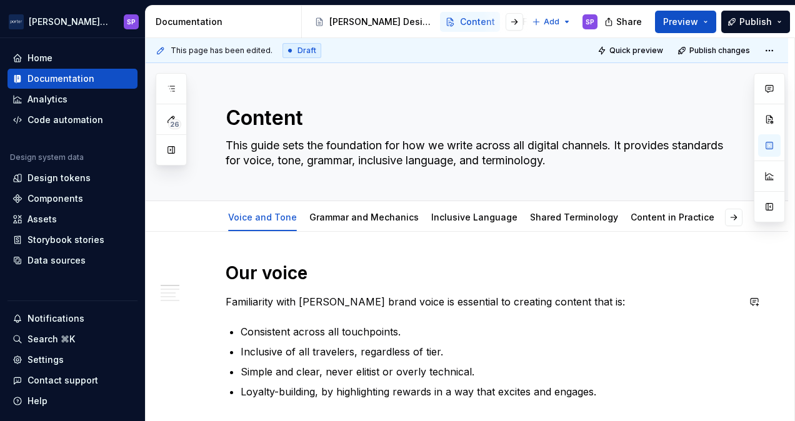
scroll to position [32, 0]
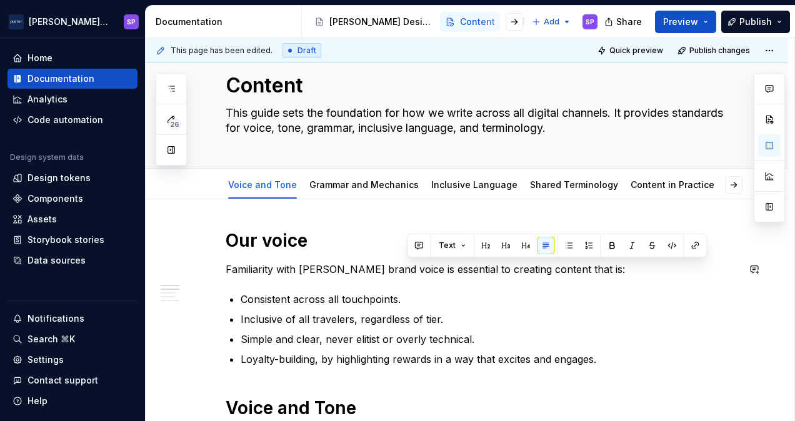
click at [414, 254] on div "Text" at bounding box center [557, 246] width 300 height 24
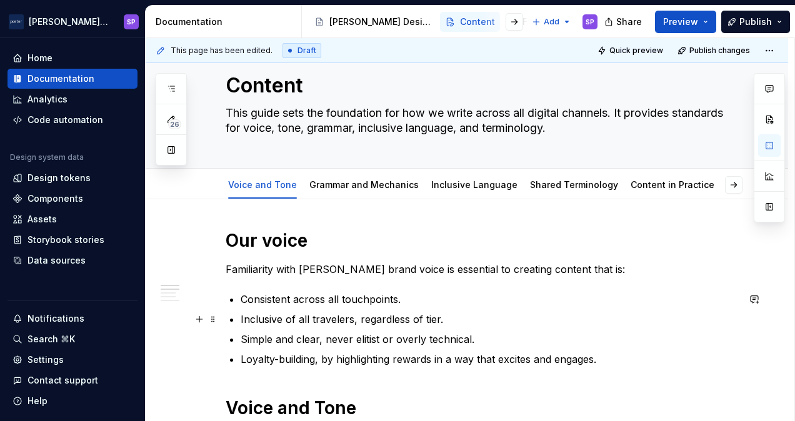
click at [457, 322] on p "Inclusive of all travelers, regardless of tier." at bounding box center [488, 319] width 497 height 15
click at [356, 242] on strong "Content Foundations" at bounding box center [314, 240] width 179 height 21
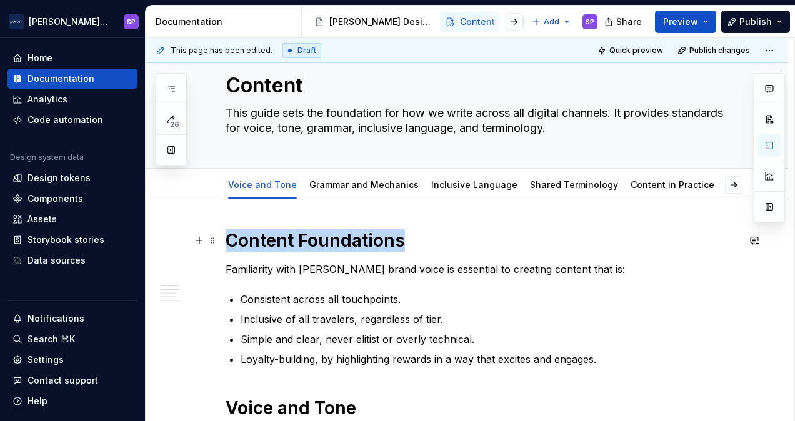
click at [356, 242] on strong "Content Foundations" at bounding box center [314, 240] width 179 height 21
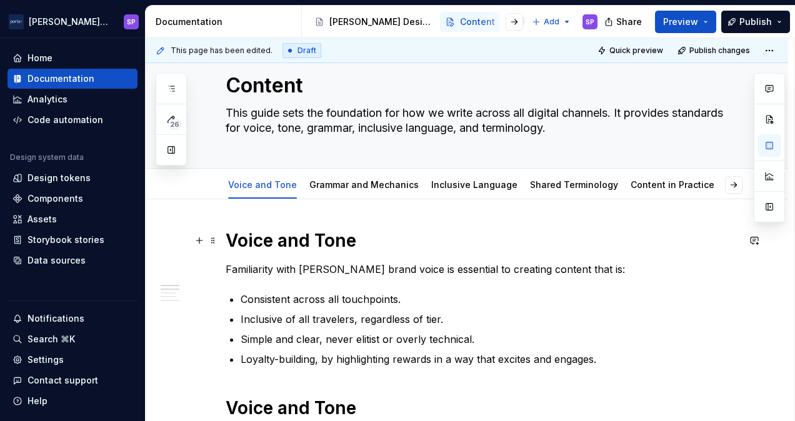
click at [355, 244] on strong "Voice and Tone" at bounding box center [290, 240] width 131 height 21
click at [355, 264] on p "Familiarity with [PERSON_NAME] brand voice is essential to creating content tha…" at bounding box center [481, 269] width 512 height 15
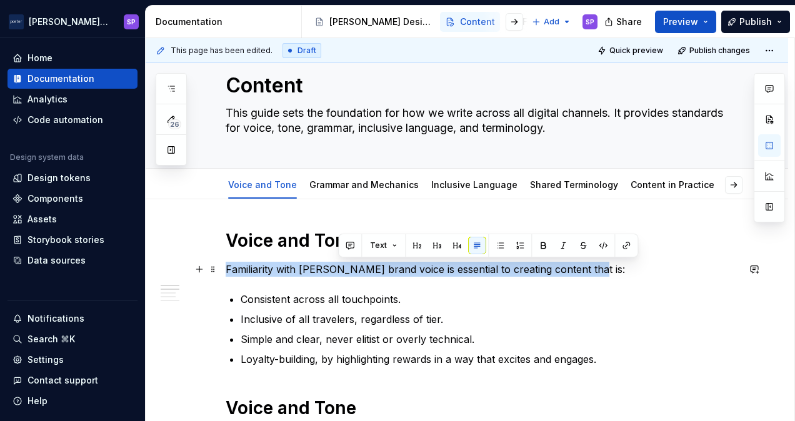
click at [355, 264] on p "Familiarity with [PERSON_NAME] brand voice is essential to creating content tha…" at bounding box center [481, 269] width 512 height 15
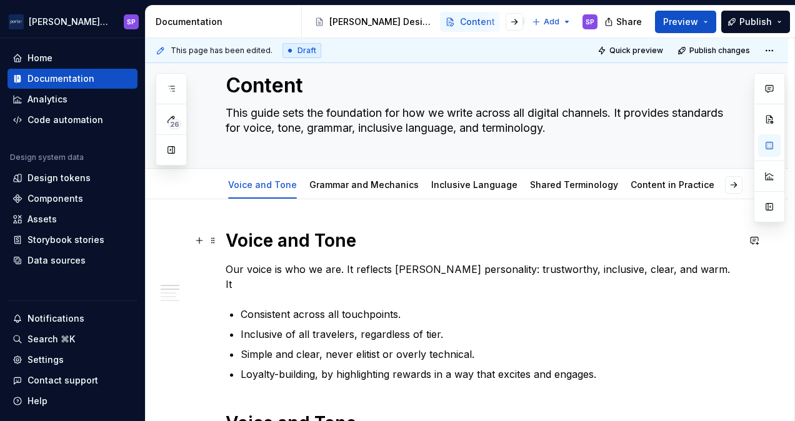
click at [312, 235] on strong "Voice and Tone" at bounding box center [290, 240] width 131 height 21
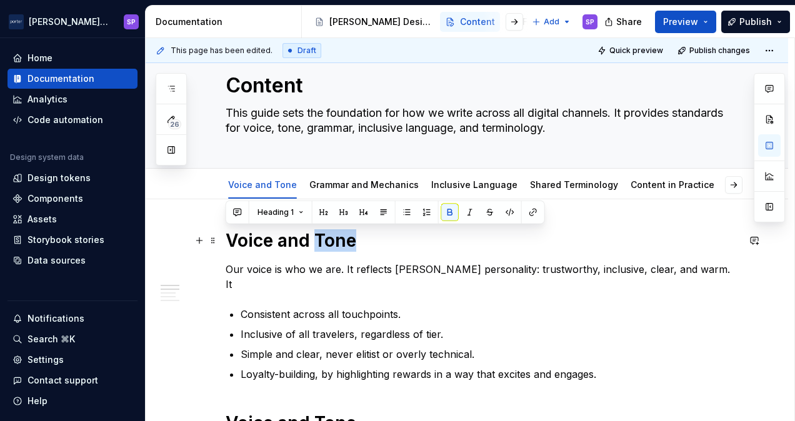
click at [312, 235] on strong "Voice and Tone" at bounding box center [290, 240] width 131 height 21
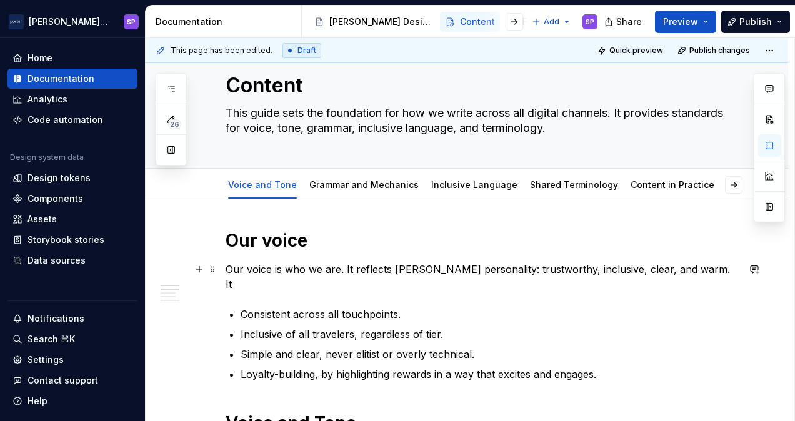
click at [315, 267] on p "Our voice is who we are. It reflects [PERSON_NAME] personality: trustworthy, in…" at bounding box center [481, 277] width 512 height 30
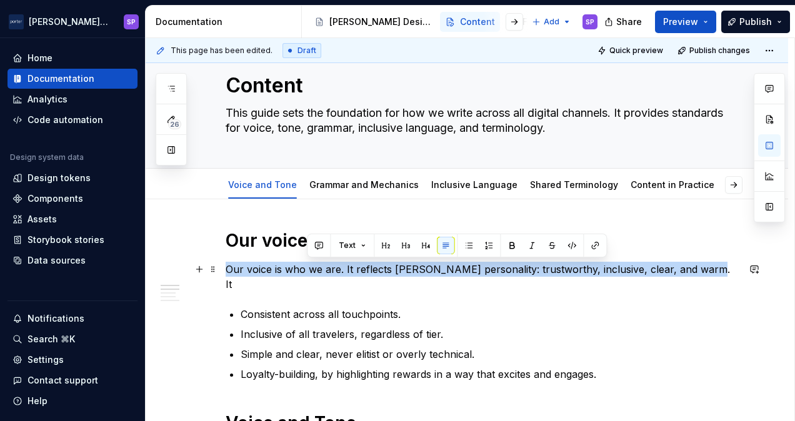
click at [315, 267] on p "Our voice is who we are. It reflects [PERSON_NAME] personality: trustworthy, in…" at bounding box center [481, 277] width 512 height 30
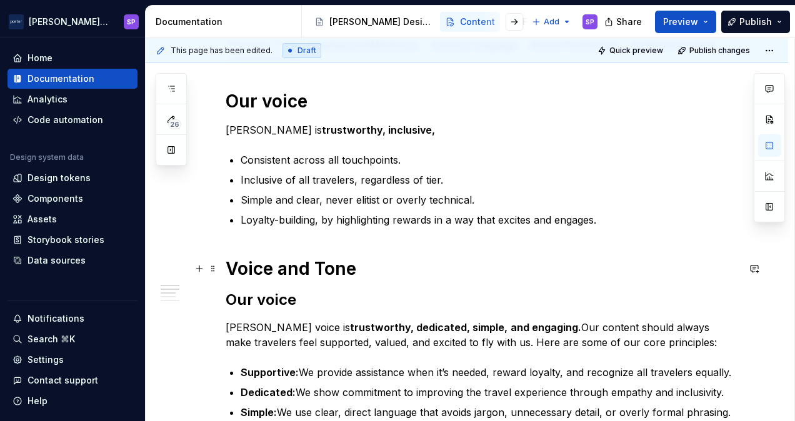
scroll to position [194, 0]
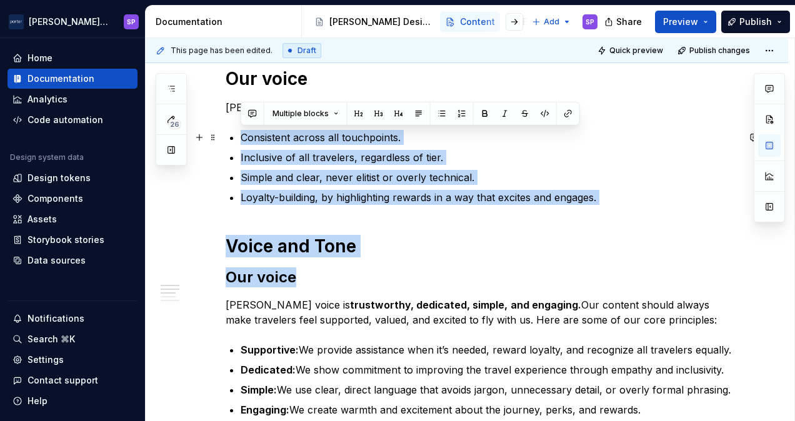
drag, startPoint x: 349, startPoint y: 285, endPoint x: 226, endPoint y: 133, distance: 195.9
click at [226, 133] on div "Our voice [PERSON_NAME] is trustworthy, dedicated, simple, and engaging. Consis…" at bounding box center [481, 404] width 512 height 675
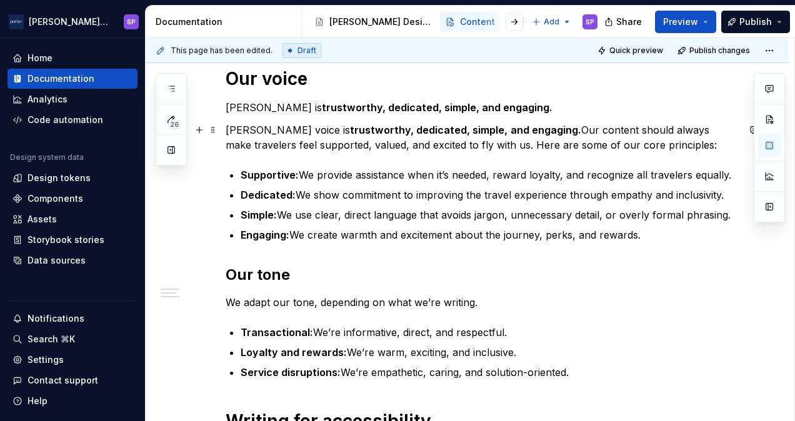
click at [289, 137] on p "[PERSON_NAME] voice is trustworthy, dedicated, simple, and engaging. Our conten…" at bounding box center [481, 137] width 512 height 30
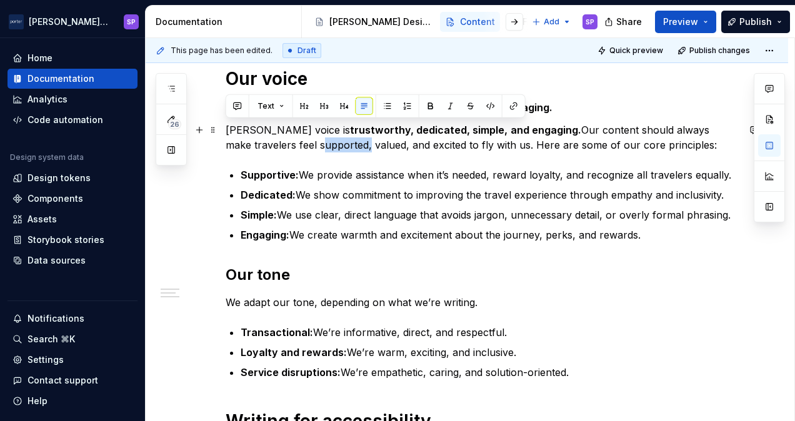
click at [289, 137] on p "[PERSON_NAME] voice is trustworthy, dedicated, simple, and engaging. Our conten…" at bounding box center [481, 137] width 512 height 30
click at [269, 169] on strong "Supportive:" at bounding box center [269, 175] width 58 height 12
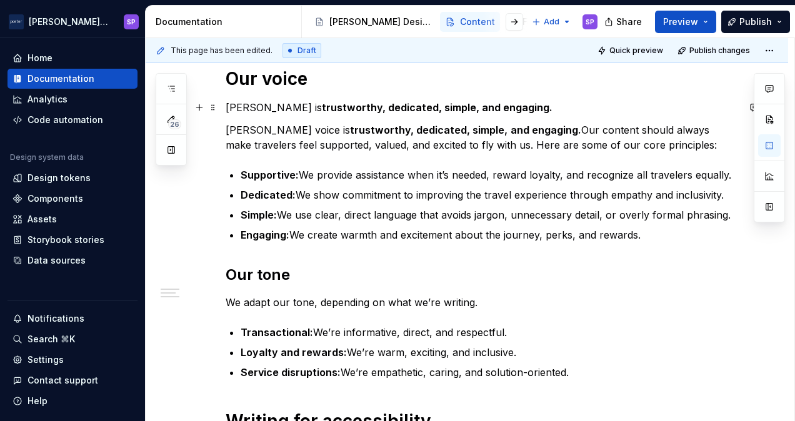
click at [424, 109] on strong "trustworthy, dedicated, simple, and engaging." at bounding box center [437, 107] width 230 height 12
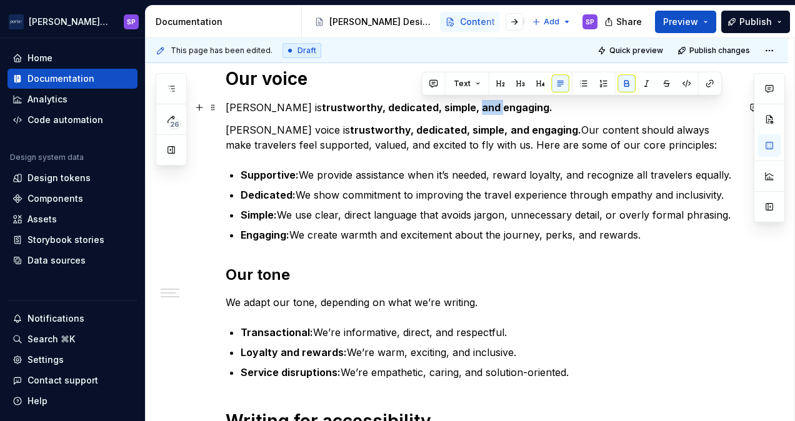
click at [424, 109] on strong "trustworthy, dedicated, simple, and engaging." at bounding box center [437, 107] width 230 height 12
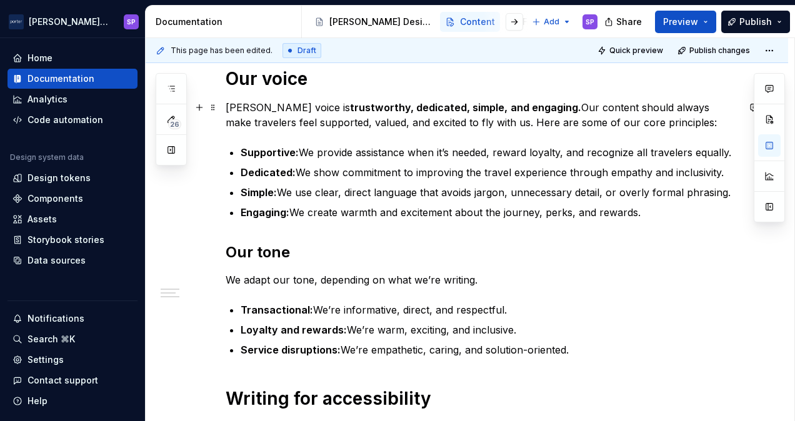
click at [349, 127] on p "[PERSON_NAME] voice is trustworthy, dedicated, simple, and engaging. Our conten…" at bounding box center [481, 115] width 512 height 30
click at [615, 212] on p "Engaging: We create warmth and excitement about the journey, perks, and rewards." at bounding box center [488, 212] width 497 height 15
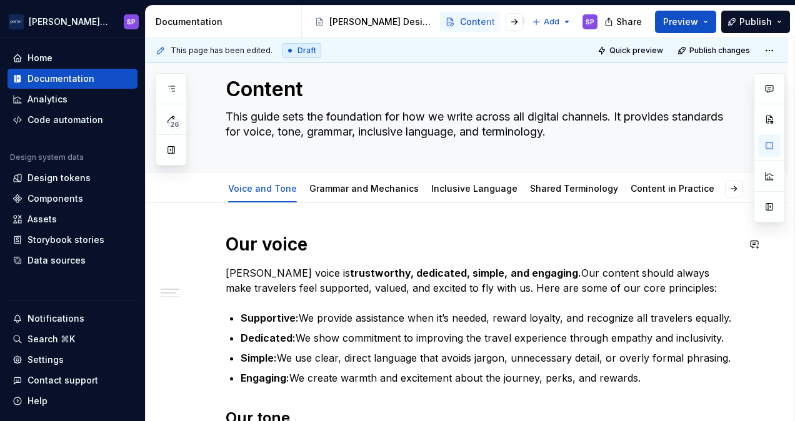
scroll to position [32, 0]
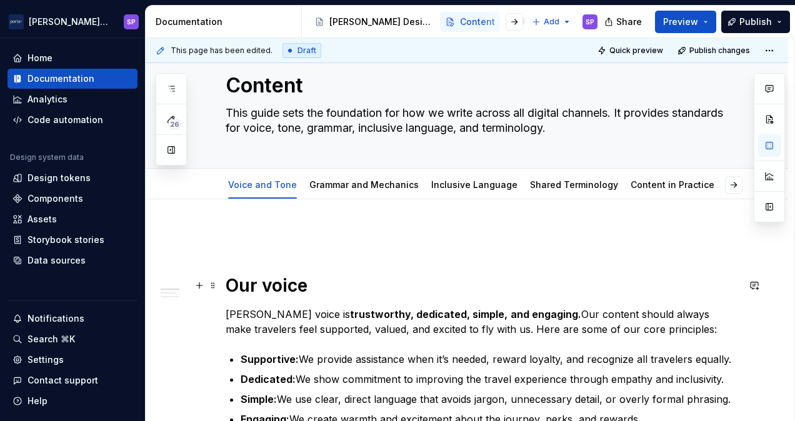
click at [251, 289] on strong "Our voice" at bounding box center [266, 285] width 82 height 21
click at [291, 236] on p at bounding box center [481, 236] width 512 height 15
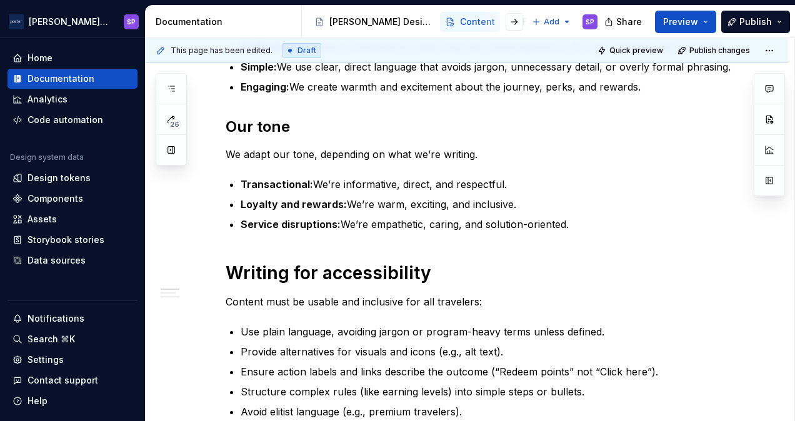
scroll to position [0, 0]
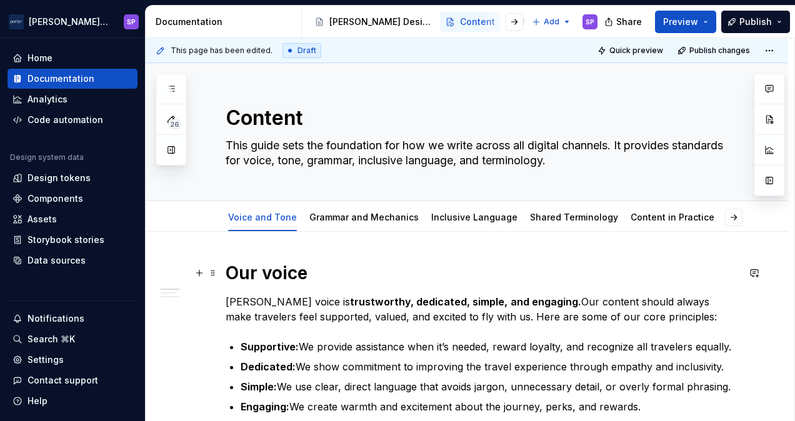
click at [272, 269] on strong "Our voice" at bounding box center [266, 272] width 82 height 21
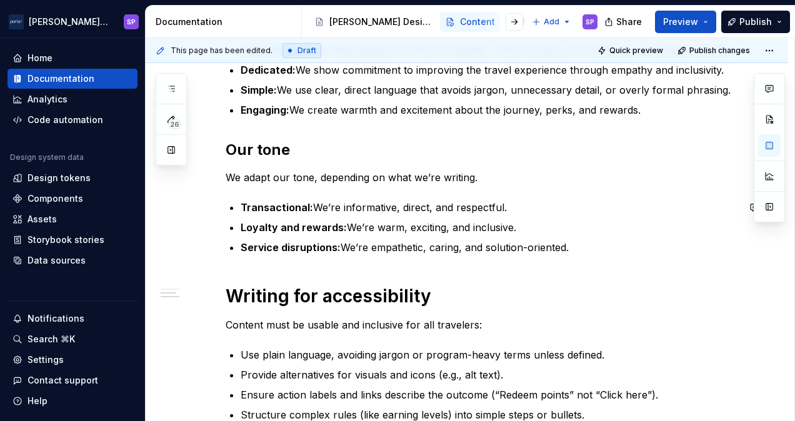
scroll to position [458, 0]
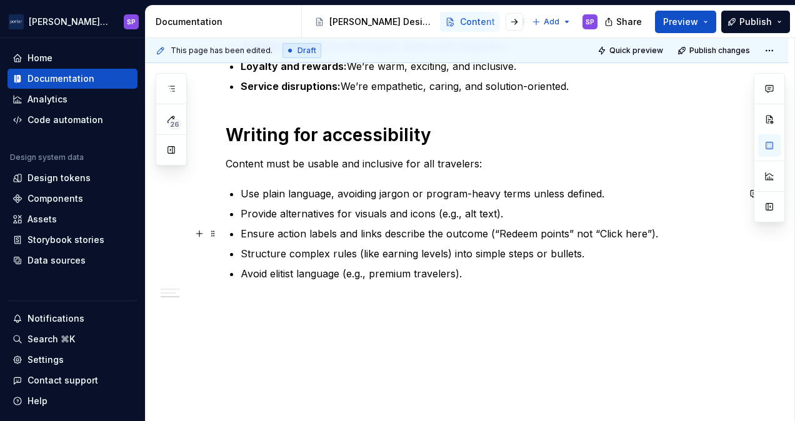
click at [504, 241] on ul "Use plain language, avoiding jargon or program-heavy terms unless defined. Prov…" at bounding box center [488, 233] width 497 height 95
click at [485, 261] on ul "Use plain language, avoiding jargon or program-heavy terms unless defined. Prov…" at bounding box center [488, 233] width 497 height 95
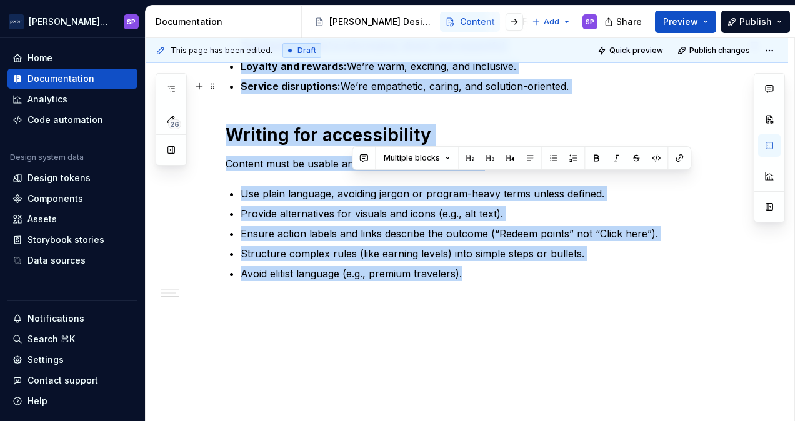
scroll to position [0, 0]
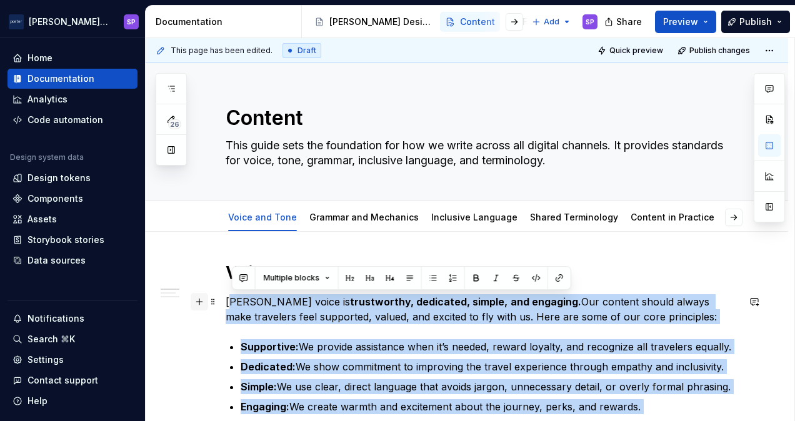
drag, startPoint x: 471, startPoint y: 279, endPoint x: 201, endPoint y: 299, distance: 270.6
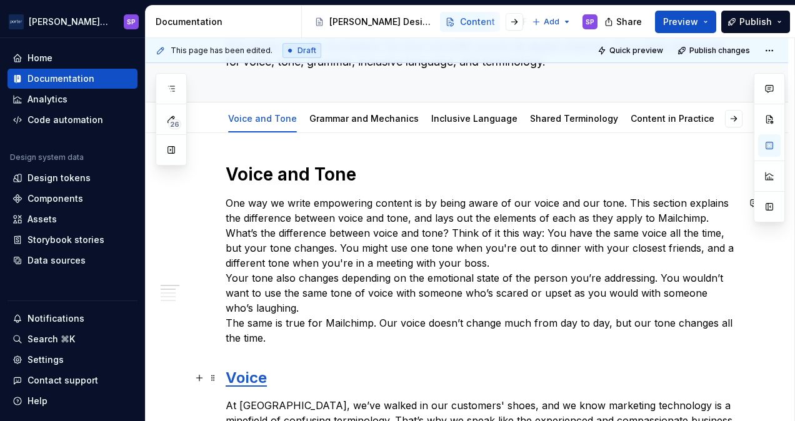
scroll to position [176, 0]
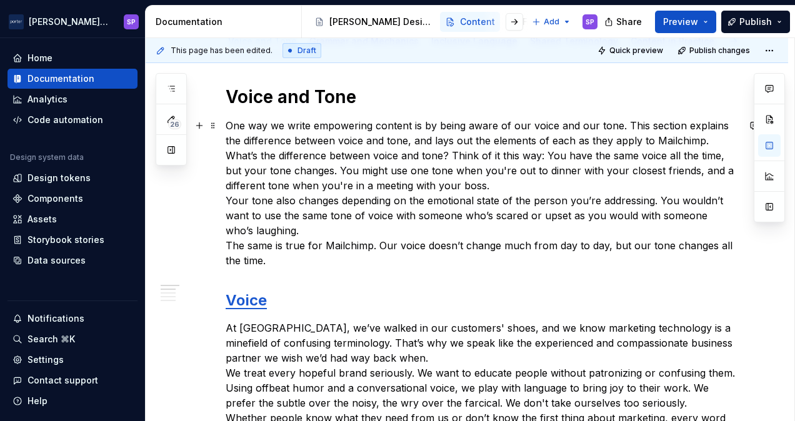
click at [261, 239] on p "One way we write empowering content is by being aware of our voice and our tone…" at bounding box center [481, 193] width 512 height 150
click at [249, 293] on strong "Voice" at bounding box center [245, 300] width 41 height 18
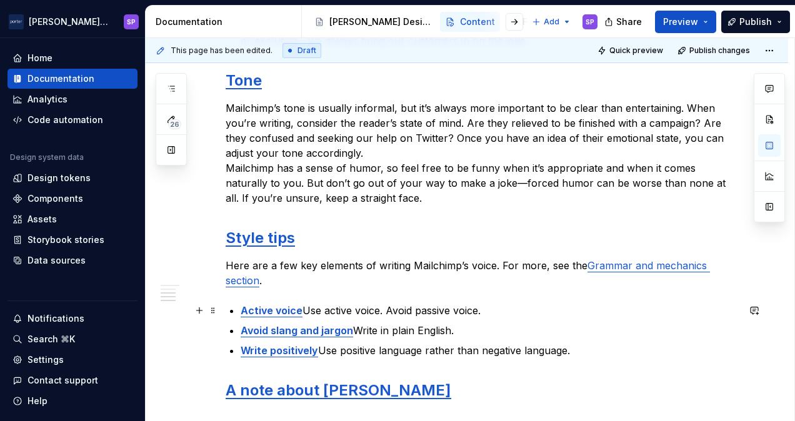
scroll to position [811, 0]
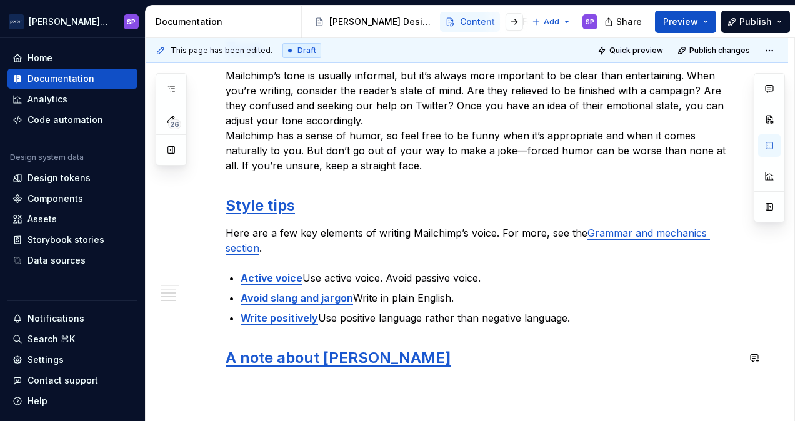
click at [262, 362] on strong "A note about [PERSON_NAME]" at bounding box center [337, 358] width 225 height 18
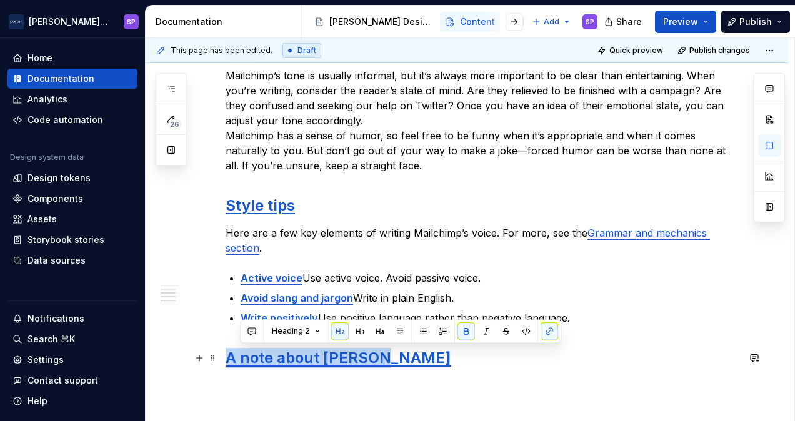
click at [262, 362] on strong "A note about [PERSON_NAME]" at bounding box center [337, 358] width 225 height 18
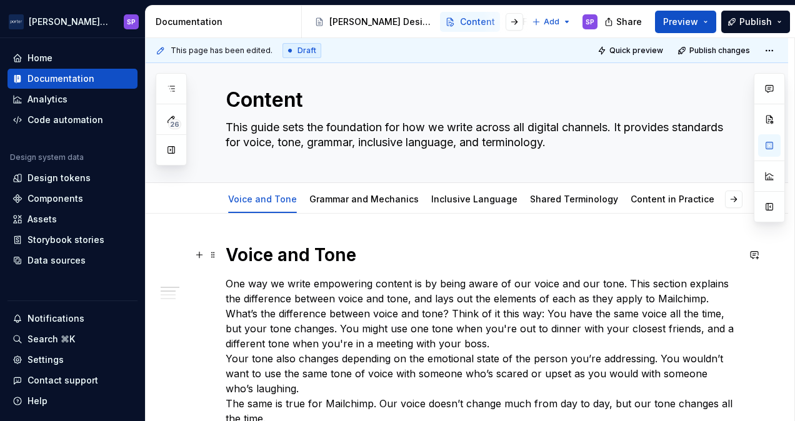
scroll to position [0, 0]
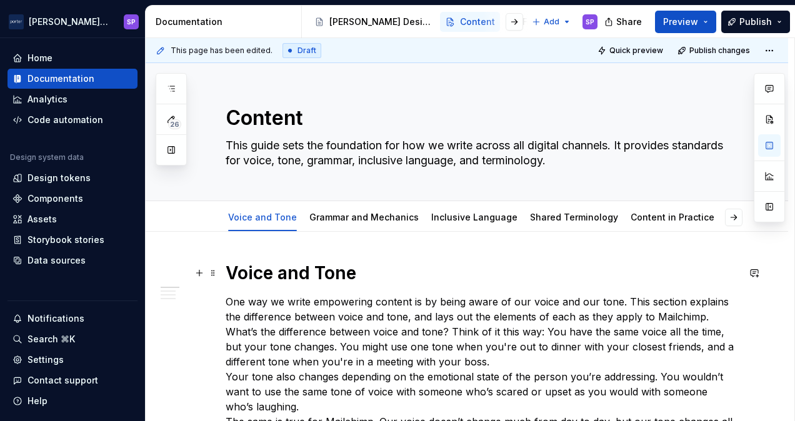
click at [390, 265] on h1 "Voice and Tone" at bounding box center [481, 273] width 512 height 22
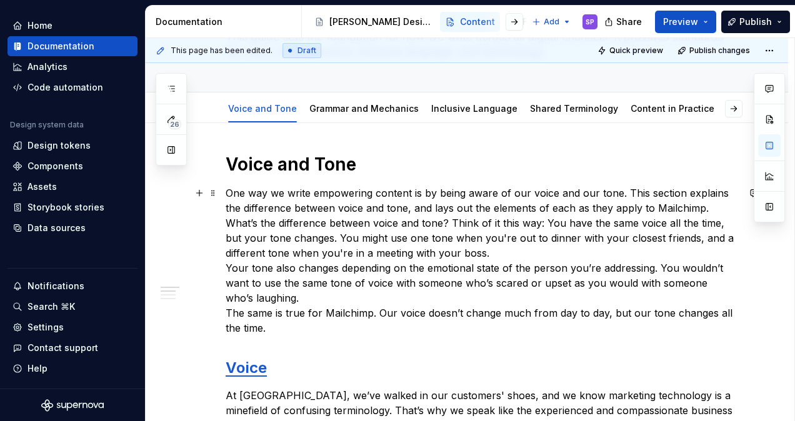
scroll to position [109, 0]
click at [304, 185] on p "One way we write empowering content is by being aware of our voice and our tone…" at bounding box center [481, 260] width 512 height 150
click at [285, 169] on strong "Voice and Tone" at bounding box center [290, 163] width 131 height 21
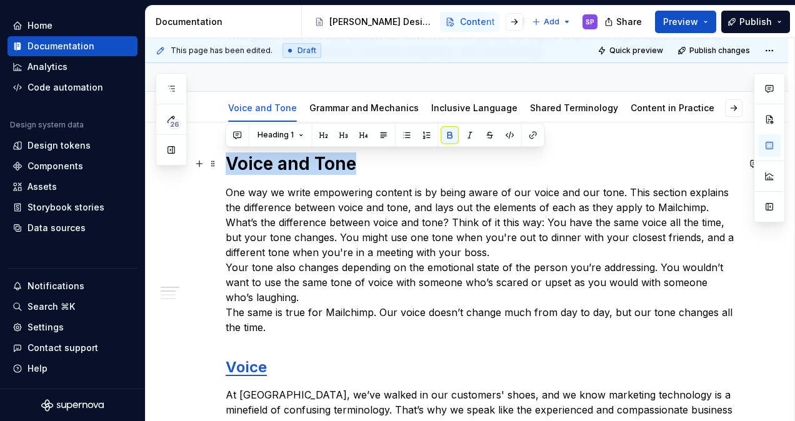
click at [285, 169] on strong "Voice and Tone" at bounding box center [290, 163] width 131 height 21
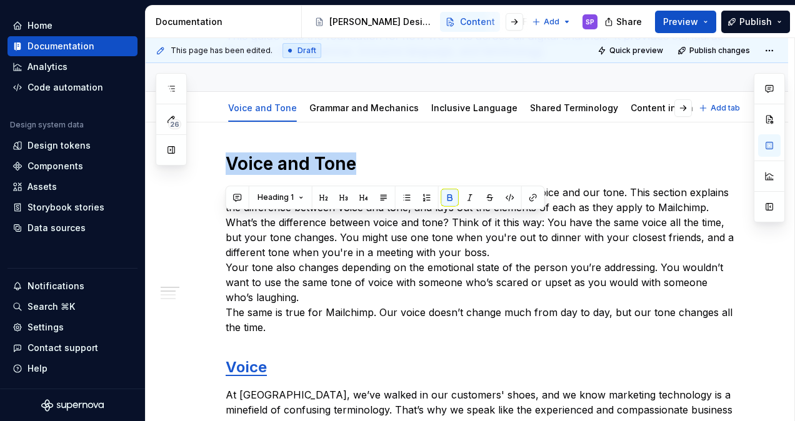
scroll to position [46, 0]
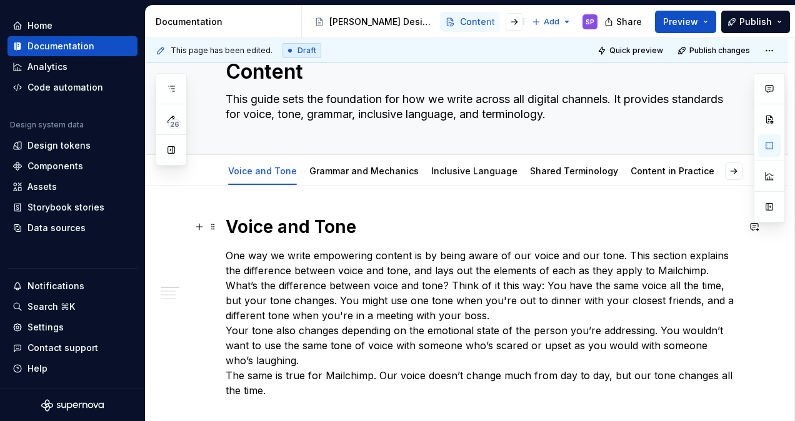
drag, startPoint x: 366, startPoint y: 219, endPoint x: 367, endPoint y: 211, distance: 8.2
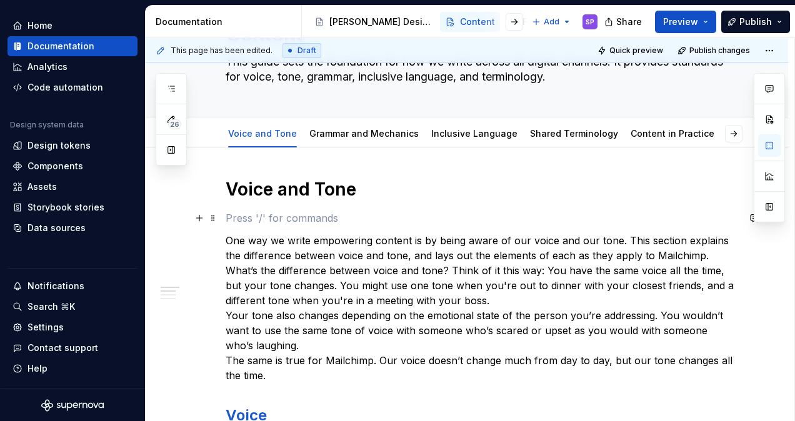
scroll to position [85, 0]
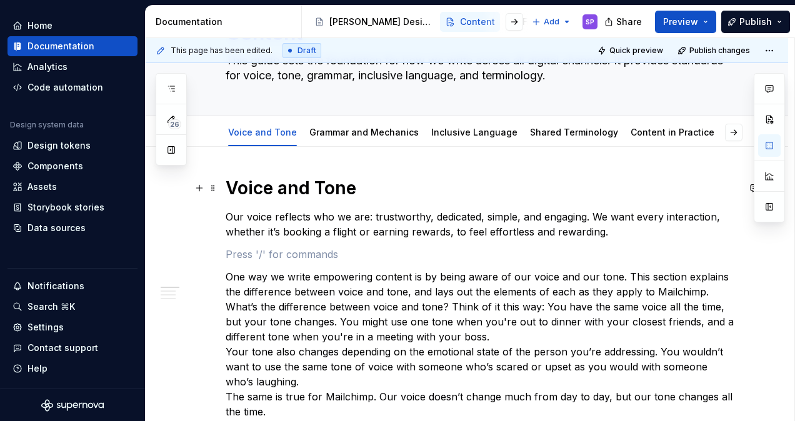
click at [279, 184] on strong "Voice and Tone" at bounding box center [290, 187] width 131 height 21
click at [228, 192] on strong "Voice and Tone" at bounding box center [290, 187] width 131 height 21
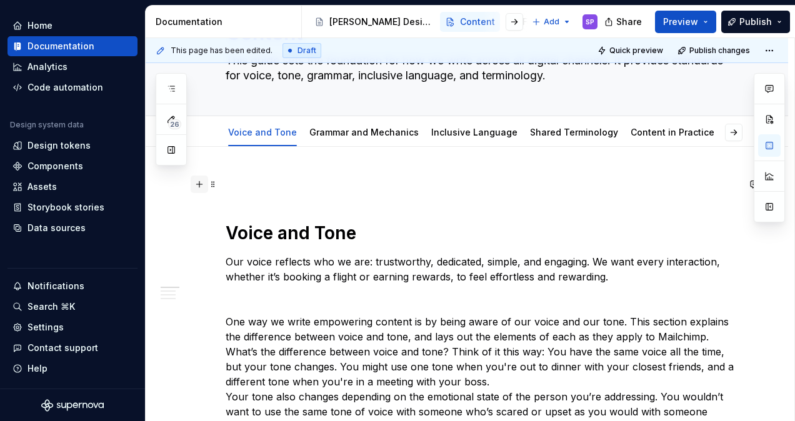
click at [201, 186] on button "button" at bounding box center [199, 184] width 17 height 17
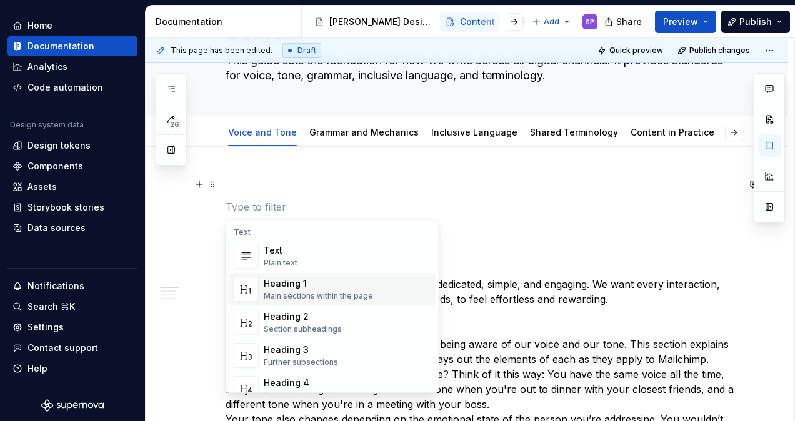
click at [286, 284] on div "Heading 1" at bounding box center [318, 283] width 109 height 12
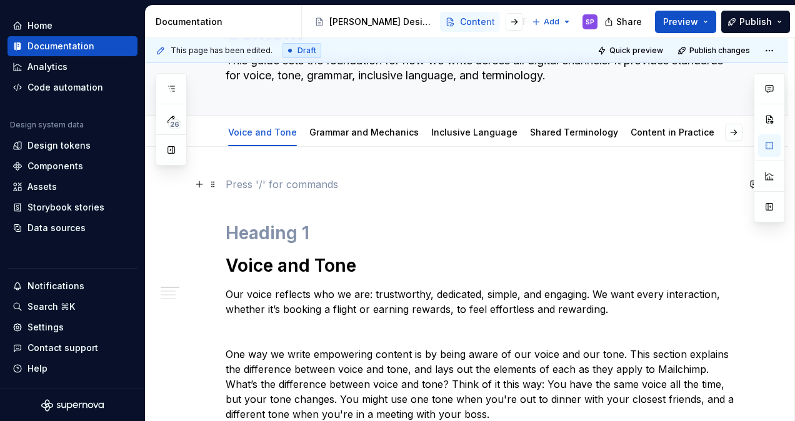
click at [247, 182] on p at bounding box center [481, 184] width 512 height 15
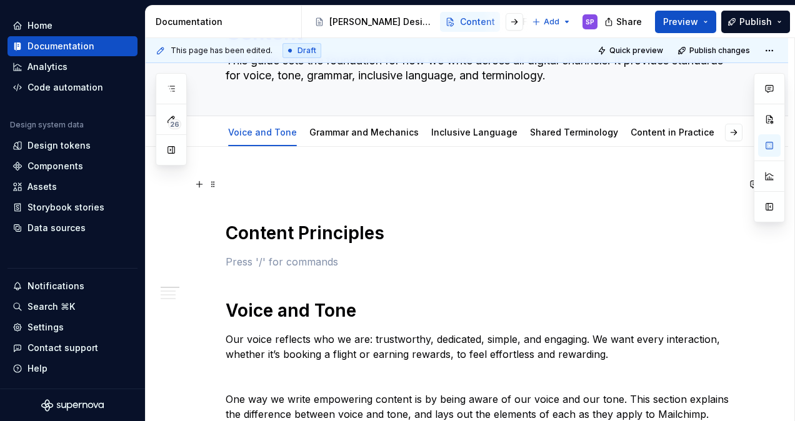
click at [270, 187] on p at bounding box center [481, 184] width 512 height 15
click at [226, 237] on h1 "Content Principles" at bounding box center [481, 233] width 512 height 22
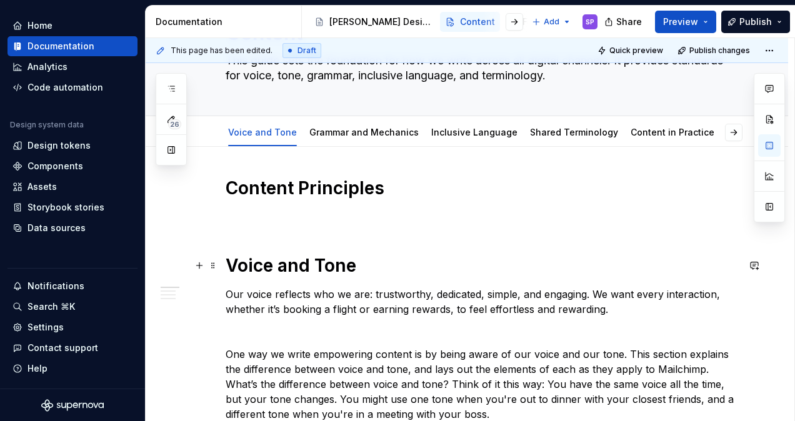
click at [280, 255] on strong "Voice and Tone" at bounding box center [290, 265] width 131 height 21
click at [244, 222] on p at bounding box center [481, 216] width 512 height 15
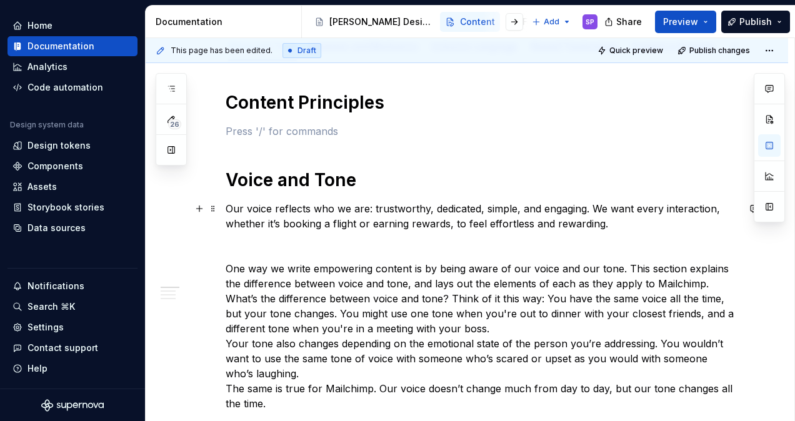
scroll to position [172, 0]
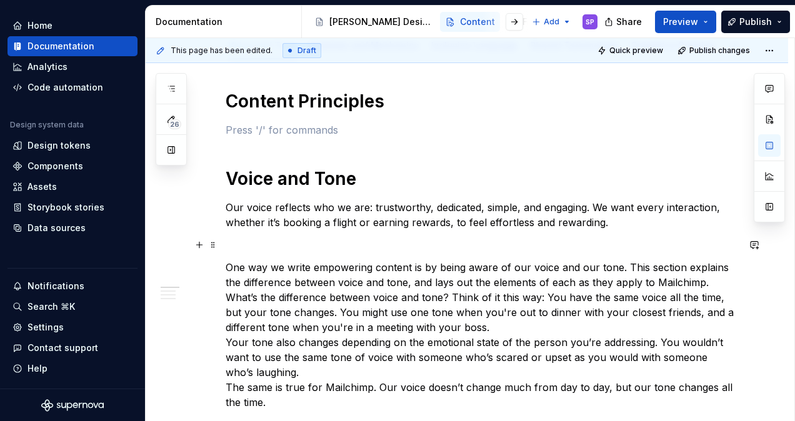
click at [294, 292] on p "One way we write empowering content is by being aware of our voice and our tone…" at bounding box center [481, 335] width 512 height 150
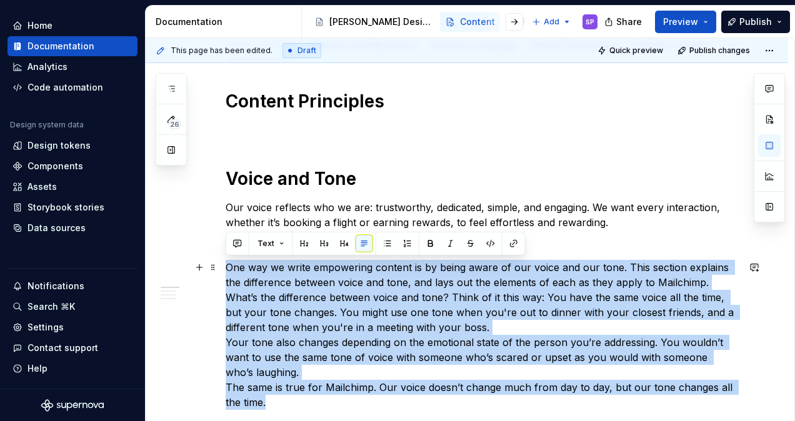
click at [294, 292] on p "One way we write empowering content is by being aware of our voice and our tone…" at bounding box center [481, 335] width 512 height 150
copy p "One way we write empowering content is by being aware of our voice and our tone…"
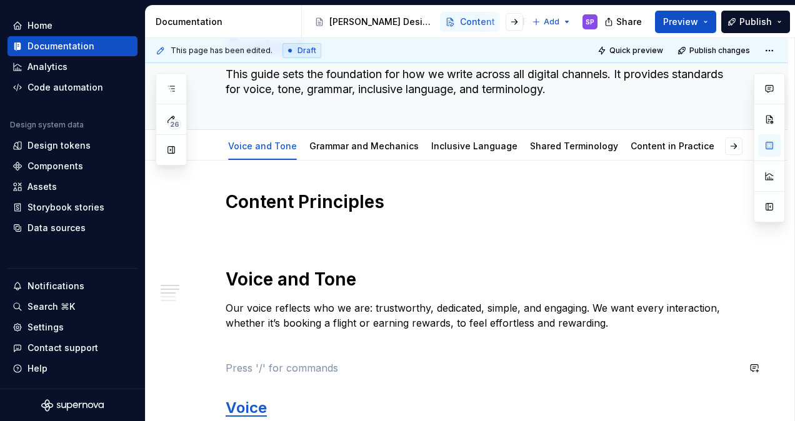
scroll to position [71, 0]
click at [334, 231] on p at bounding box center [481, 231] width 512 height 15
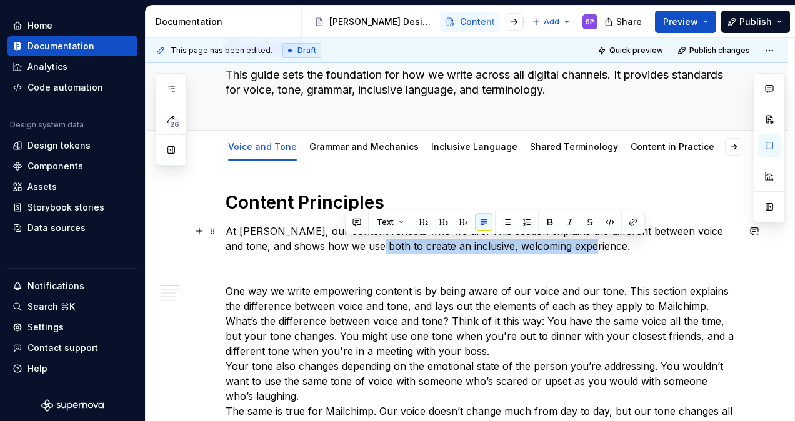
drag, startPoint x: 607, startPoint y: 246, endPoint x: 344, endPoint y: 252, distance: 263.0
click at [344, 252] on p "At [PERSON_NAME], our content reflects who we are. This section explains the di…" at bounding box center [481, 239] width 512 height 30
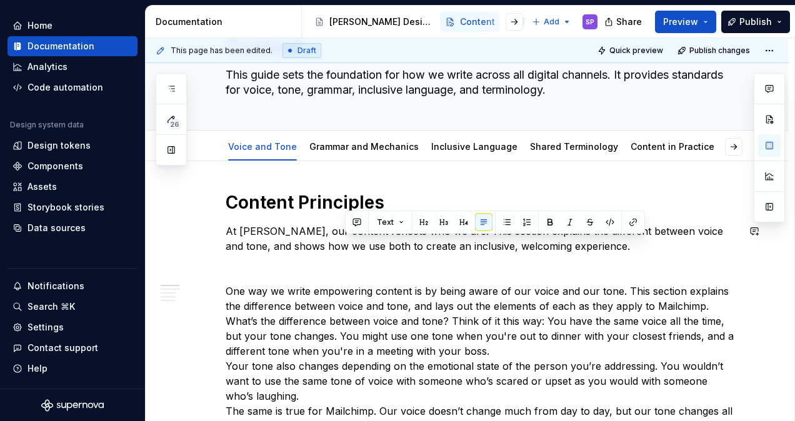
click at [378, 271] on p at bounding box center [481, 268] width 512 height 15
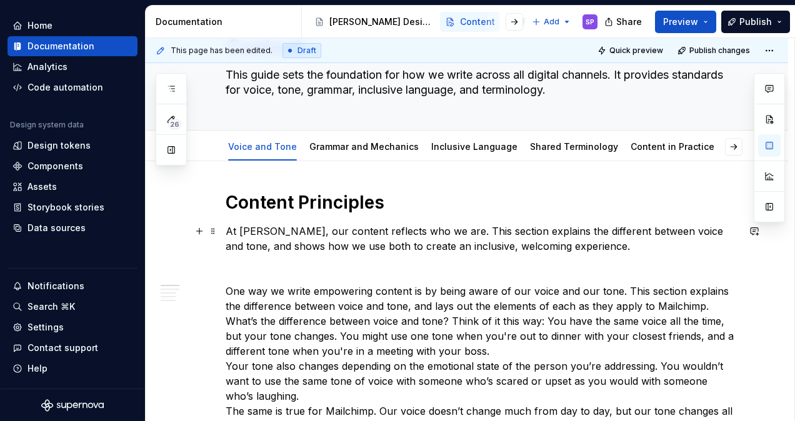
click at [543, 244] on p "At [PERSON_NAME], our content reflects who we are. This section explains the di…" at bounding box center [481, 239] width 512 height 30
click at [562, 244] on p "At [PERSON_NAME], our content reflects who we are. This section explains the di…" at bounding box center [481, 239] width 512 height 30
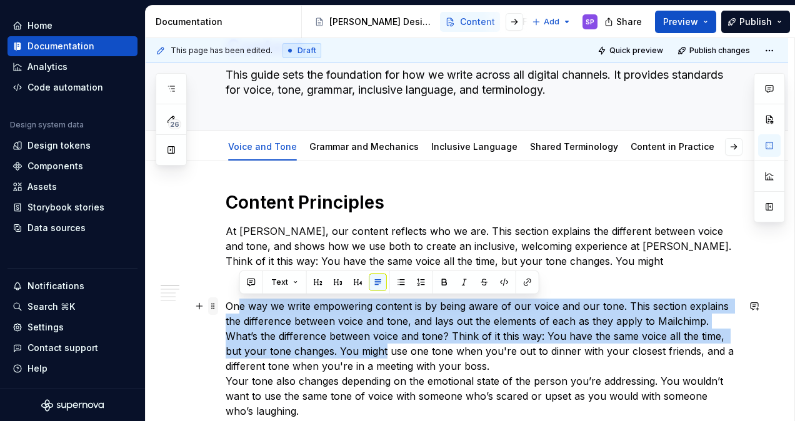
drag, startPoint x: 385, startPoint y: 351, endPoint x: 210, endPoint y: 303, distance: 182.0
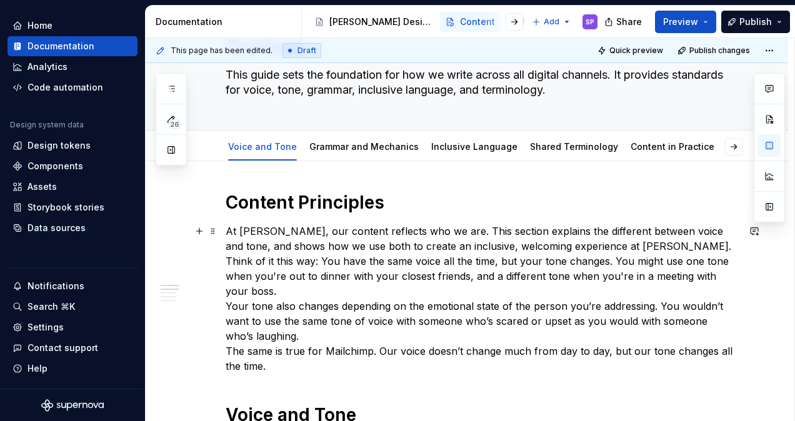
click at [691, 274] on p "At [PERSON_NAME], our content reflects who we are. This section explains the di…" at bounding box center [481, 299] width 512 height 150
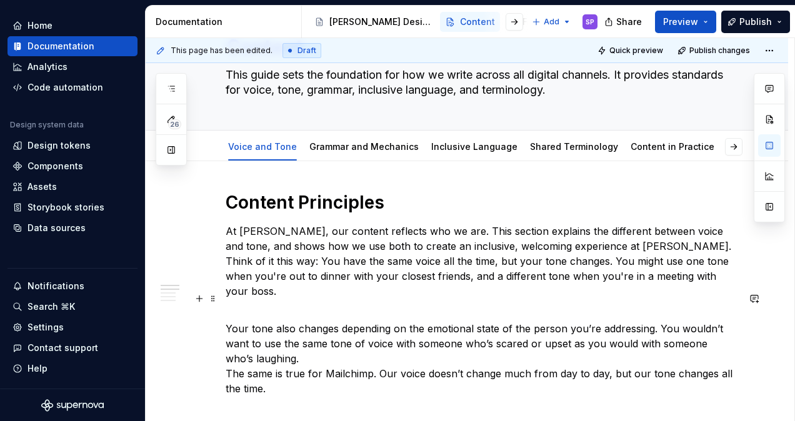
click at [572, 344] on p "Your tone also changes depending on the emotional state of the person you’re ad…" at bounding box center [481, 351] width 512 height 90
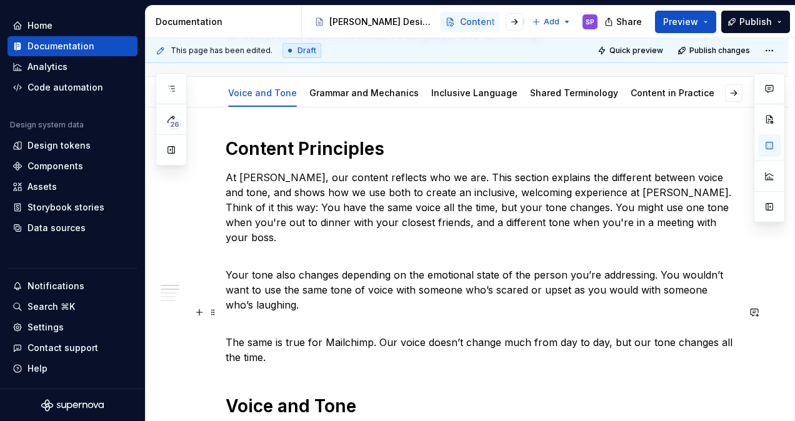
scroll to position [125, 0]
click at [455, 335] on p "The same is true for Mailchimp. Our voice doesn’t change much from day to day, …" at bounding box center [481, 341] width 512 height 45
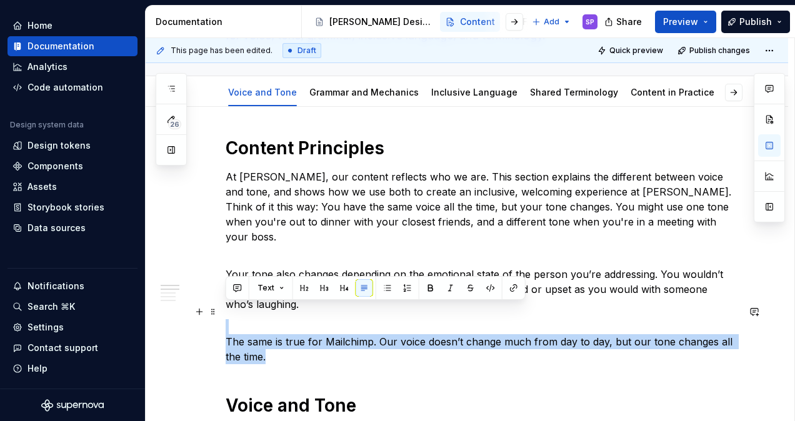
click at [455, 335] on p "The same is true for Mailchimp. Our voice doesn’t change much from day to day, …" at bounding box center [481, 341] width 512 height 45
drag, startPoint x: 455, startPoint y: 335, endPoint x: 360, endPoint y: 336, distance: 95.6
click at [360, 336] on p "The same is true for Mailchimp. Our voice doesn’t change much from day to day, …" at bounding box center [481, 341] width 512 height 45
click at [356, 326] on p "The same is true for Mailchimp. Our voice doesn’t change much from day to day, …" at bounding box center [481, 341] width 512 height 45
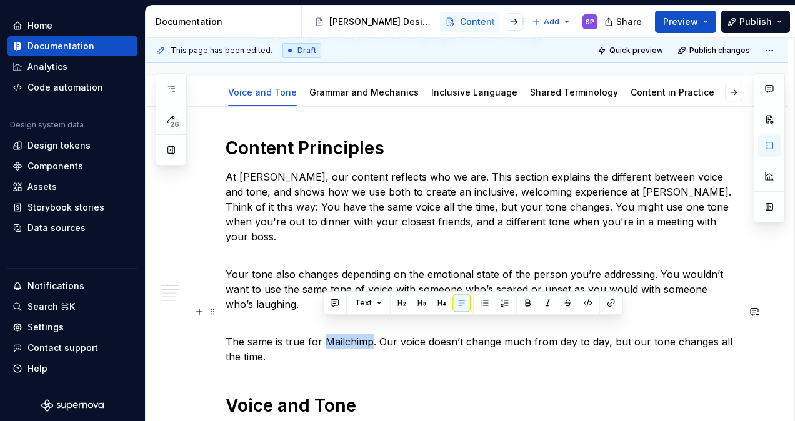
click at [356, 326] on p "The same is true for Mailchimp. Our voice doesn’t change much from day to day, …" at bounding box center [481, 341] width 512 height 45
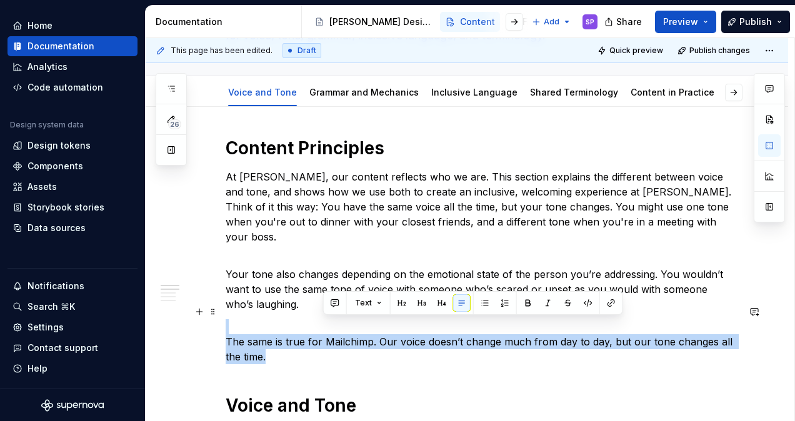
click at [356, 326] on p "The same is true for Mailchimp. Our voice doesn’t change much from day to day, …" at bounding box center [481, 341] width 512 height 45
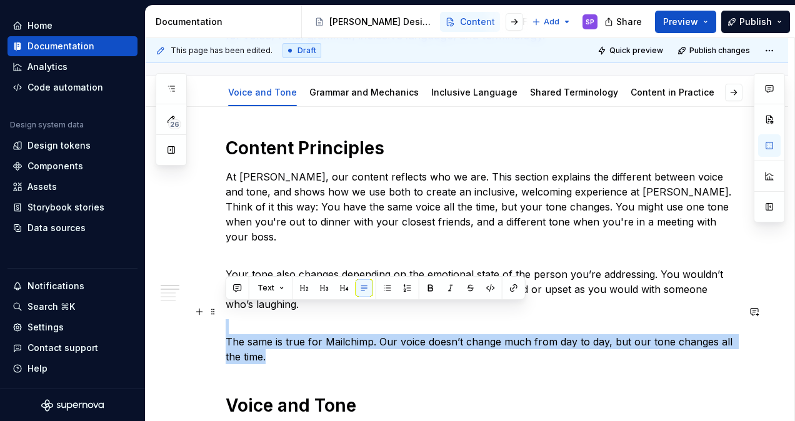
drag, startPoint x: 356, startPoint y: 326, endPoint x: 297, endPoint y: 325, distance: 59.3
click at [297, 325] on p "The same is true for Mailchimp. Our voice doesn’t change much from day to day, …" at bounding box center [481, 341] width 512 height 45
click at [330, 324] on p "The same is true for Mailchimp. Our voice doesn’t change much from day to day, …" at bounding box center [481, 341] width 512 height 45
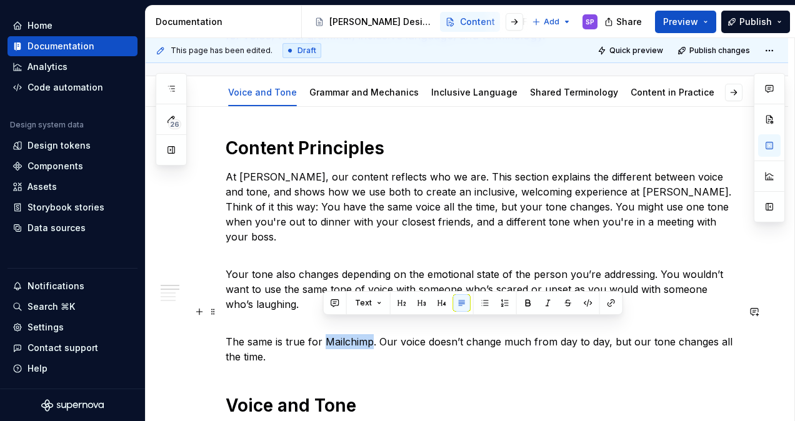
click at [330, 324] on p "The same is true for Mailchimp. Our voice doesn’t change much from day to day, …" at bounding box center [481, 341] width 512 height 45
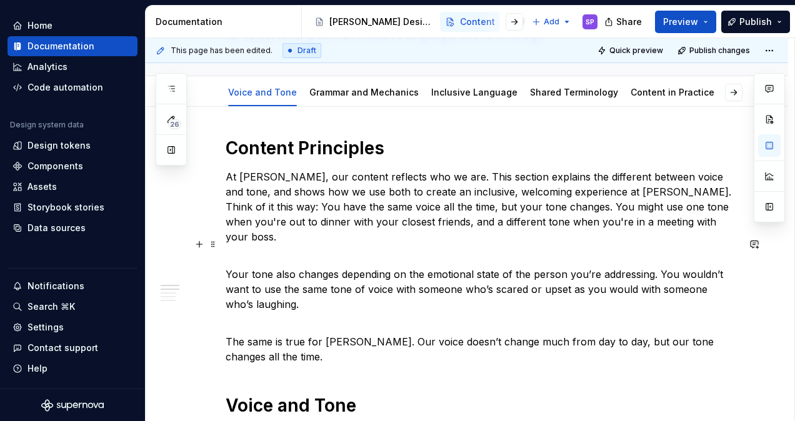
click at [324, 252] on p "Your tone also changes depending on the emotional state of the person you’re ad…" at bounding box center [481, 282] width 512 height 60
click at [502, 174] on p "At [PERSON_NAME], our content reflects who we are. This section explains the di…" at bounding box center [481, 206] width 512 height 75
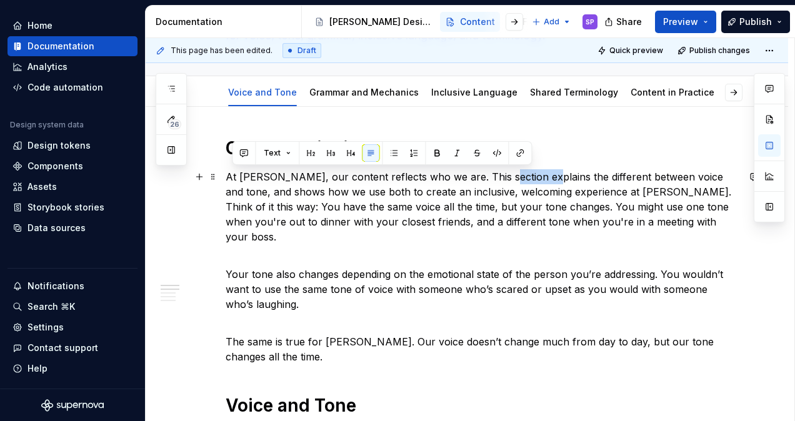
click at [502, 174] on p "At [PERSON_NAME], our content reflects who we are. This section explains the di…" at bounding box center [481, 206] width 512 height 75
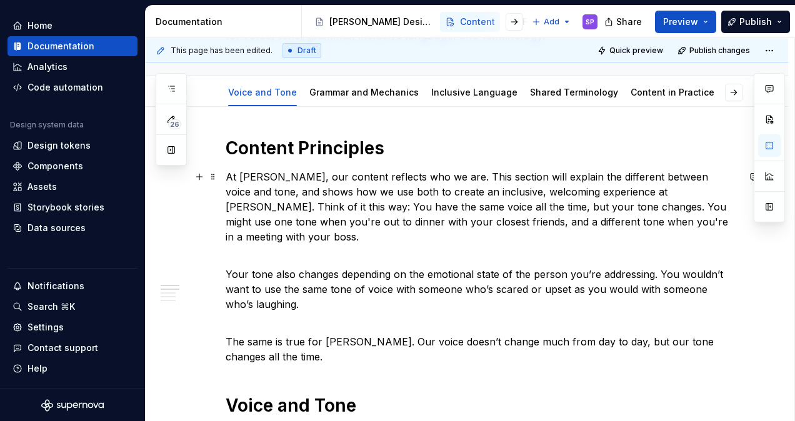
click at [265, 188] on p "At [PERSON_NAME], our content reflects who we are. This section will explain th…" at bounding box center [481, 206] width 512 height 75
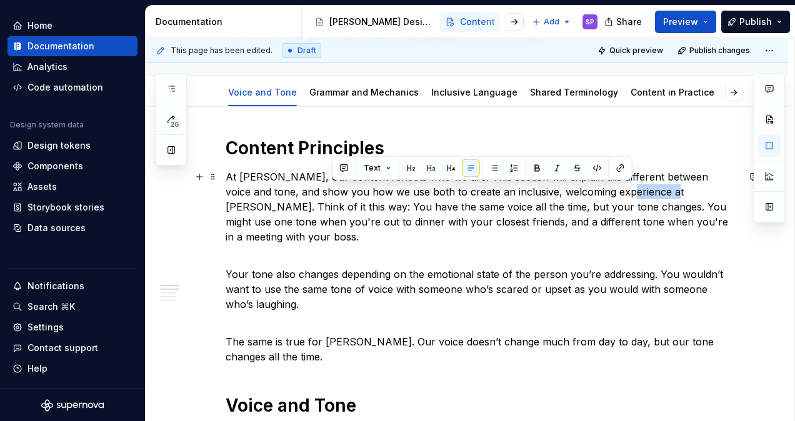
drag, startPoint x: 590, startPoint y: 192, endPoint x: 628, endPoint y: 191, distance: 38.8
click at [628, 191] on p "At [PERSON_NAME], our content reflects who we are. This section will explain th…" at bounding box center [481, 206] width 512 height 75
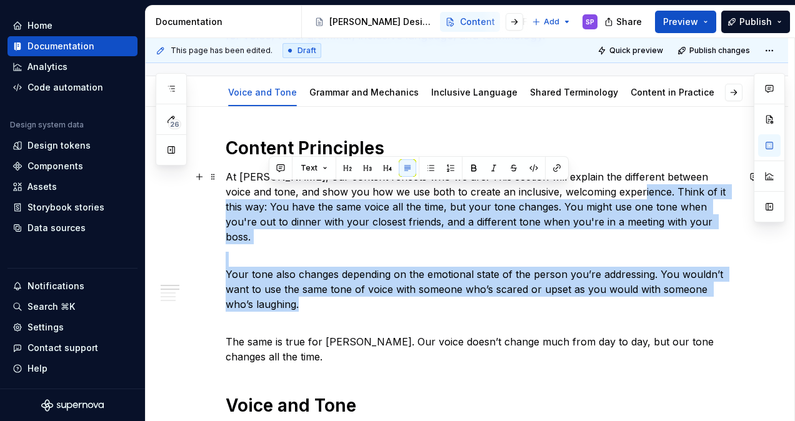
drag, startPoint x: 619, startPoint y: 294, endPoint x: 598, endPoint y: 187, distance: 109.4
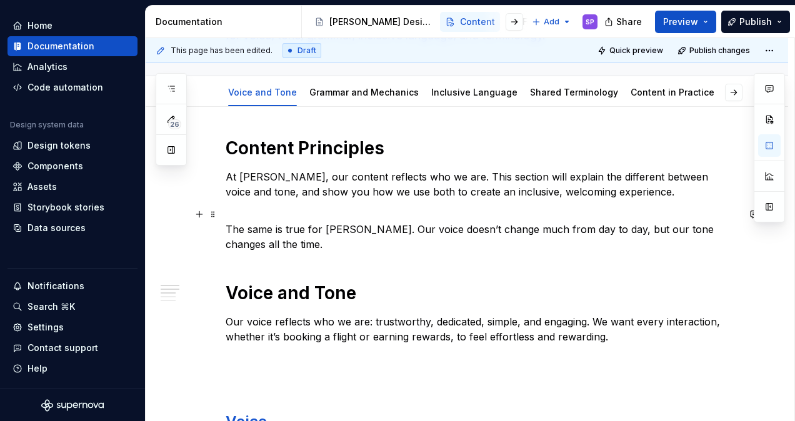
click at [624, 225] on p "The same is true for [PERSON_NAME]. Our voice doesn’t change much from day to d…" at bounding box center [481, 229] width 512 height 45
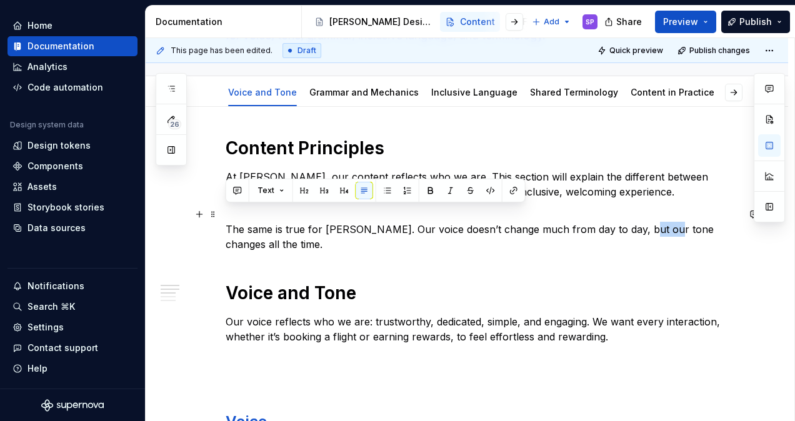
click at [624, 225] on p "The same is true for [PERSON_NAME]. Our voice doesn’t change much from day to d…" at bounding box center [481, 229] width 512 height 45
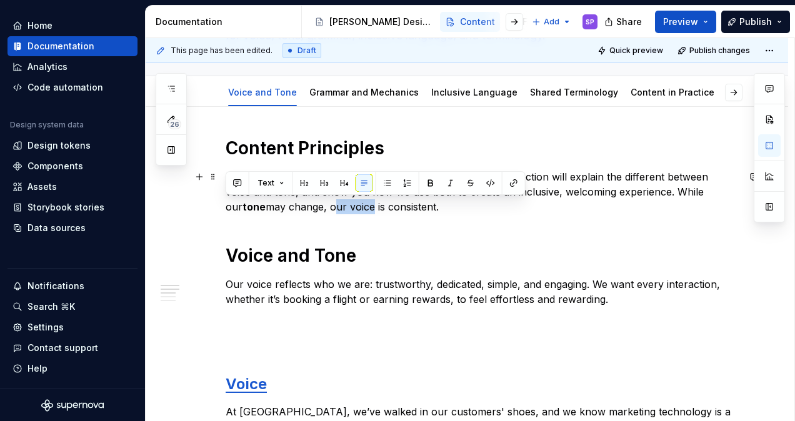
drag, startPoint x: 225, startPoint y: 208, endPoint x: 266, endPoint y: 202, distance: 41.0
click at [266, 202] on p "At [PERSON_NAME], our content reflects who we are. This section will explain th…" at bounding box center [481, 191] width 512 height 45
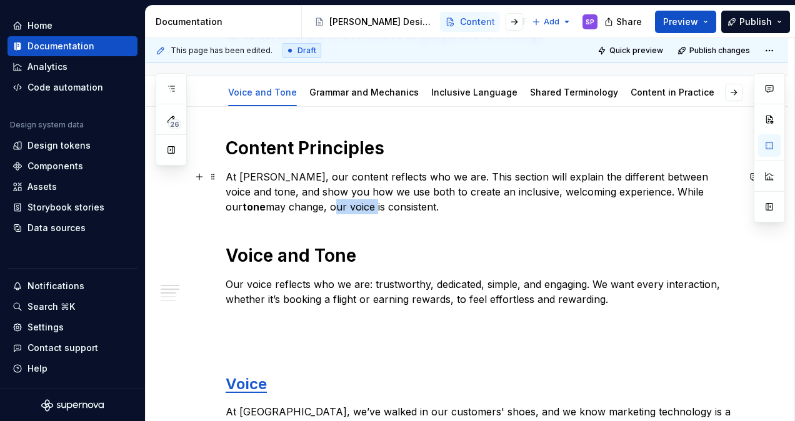
drag, startPoint x: 269, startPoint y: 204, endPoint x: 213, endPoint y: 207, distance: 56.3
click at [686, 186] on p "At [PERSON_NAME], our content reflects who we are. This section will explain th…" at bounding box center [481, 191] width 512 height 45
click at [617, 191] on p "At [PERSON_NAME], our content reflects who we are. This section will explain th…" at bounding box center [481, 191] width 512 height 45
click at [626, 191] on p "At [PERSON_NAME], our content reflects who we are. This section will explain th…" at bounding box center [481, 191] width 512 height 45
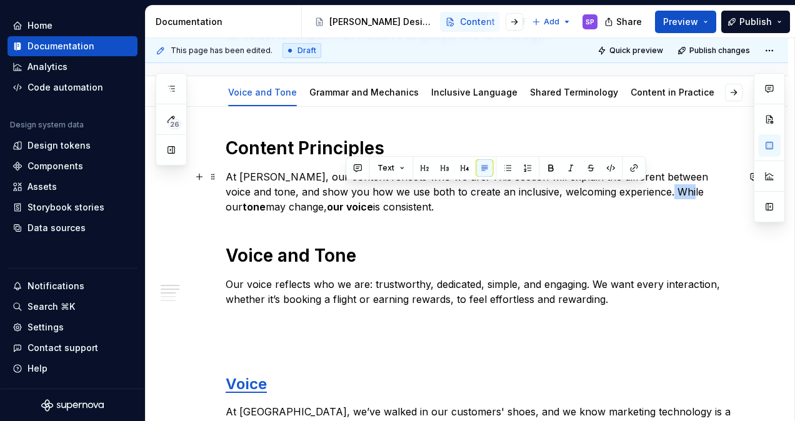
click at [626, 191] on p "At [PERSON_NAME], our content reflects who we are. This section will explain th…" at bounding box center [481, 191] width 512 height 45
click at [571, 207] on p "At [PERSON_NAME], our content reflects who we are. This section will explain th…" at bounding box center [481, 191] width 512 height 45
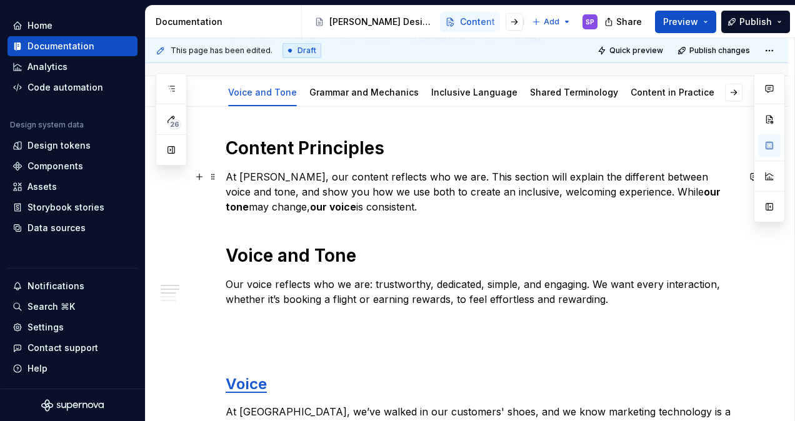
click at [604, 202] on p "At [PERSON_NAME], our content reflects who we are. This section will explain th…" at bounding box center [481, 191] width 512 height 45
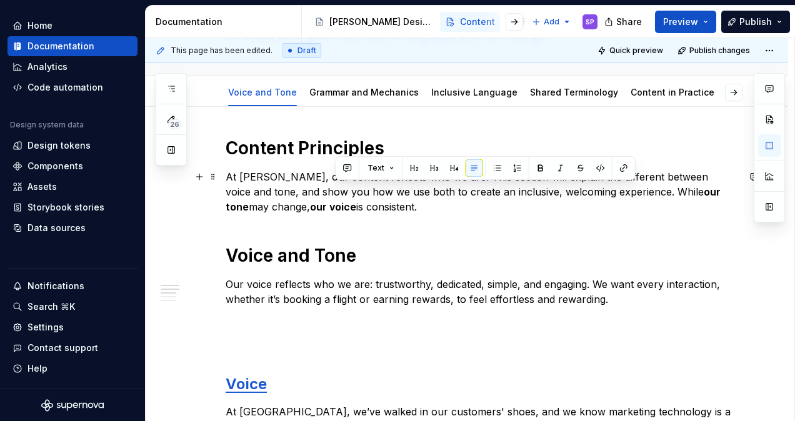
drag, startPoint x: 604, startPoint y: 202, endPoint x: 598, endPoint y: 192, distance: 11.5
click at [598, 192] on p "At [PERSON_NAME], our content reflects who we are. This section will explain th…" at bounding box center [481, 191] width 512 height 45
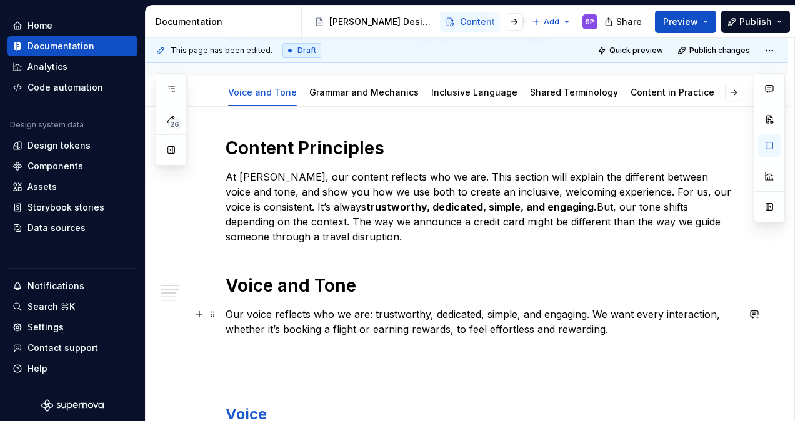
click at [295, 329] on p "Our voice reflects who we are: trustworthy, dedicated, simple, and engaging. We…" at bounding box center [481, 322] width 512 height 30
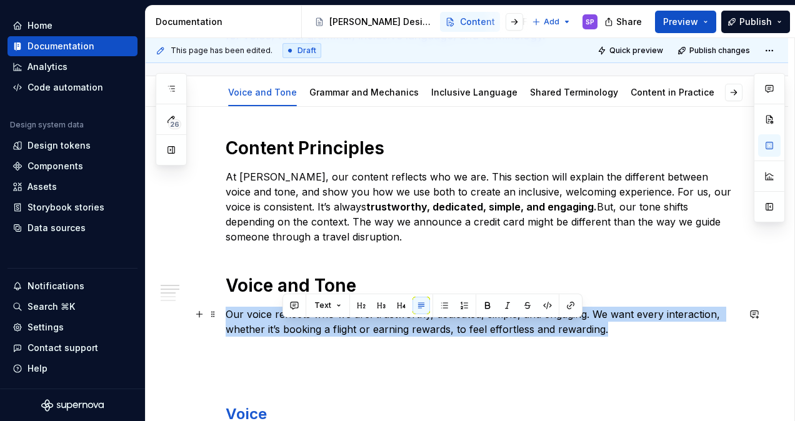
click at [295, 329] on p "Our voice reflects who we are: trustworthy, dedicated, simple, and engaging. We…" at bounding box center [481, 322] width 512 height 30
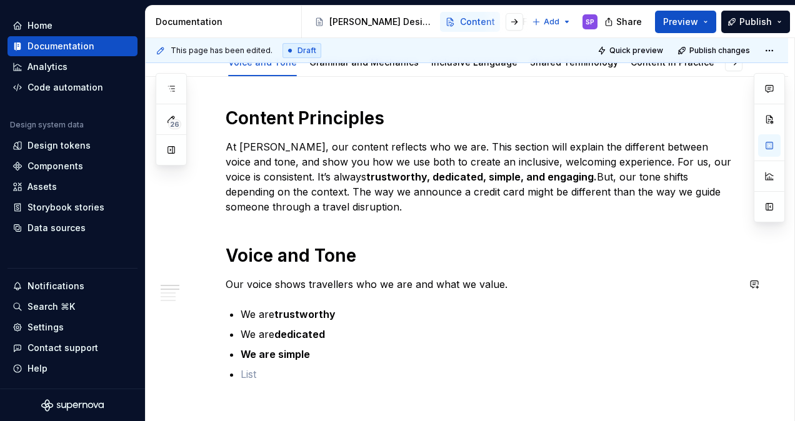
scroll to position [175, 0]
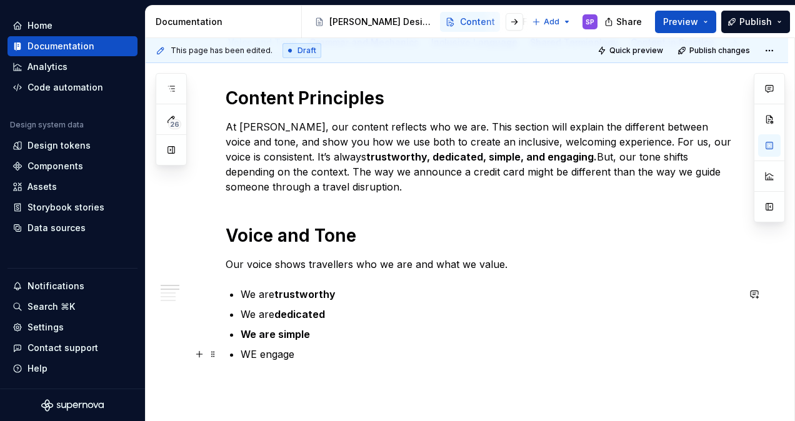
click at [250, 347] on p "WE engage" at bounding box center [488, 354] width 497 height 15
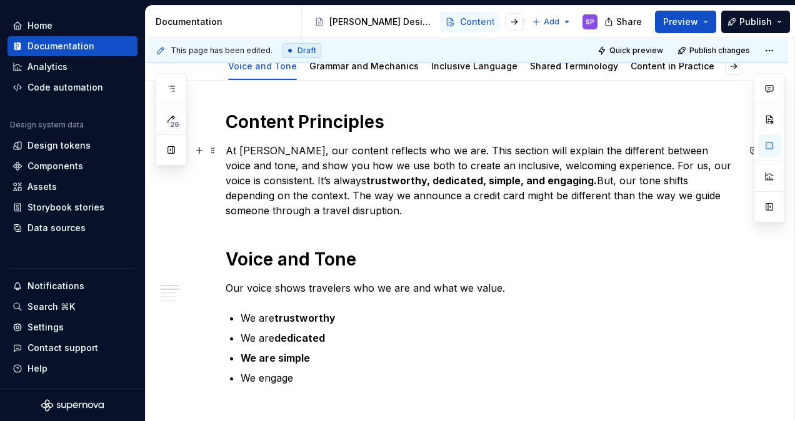
scroll to position [141, 0]
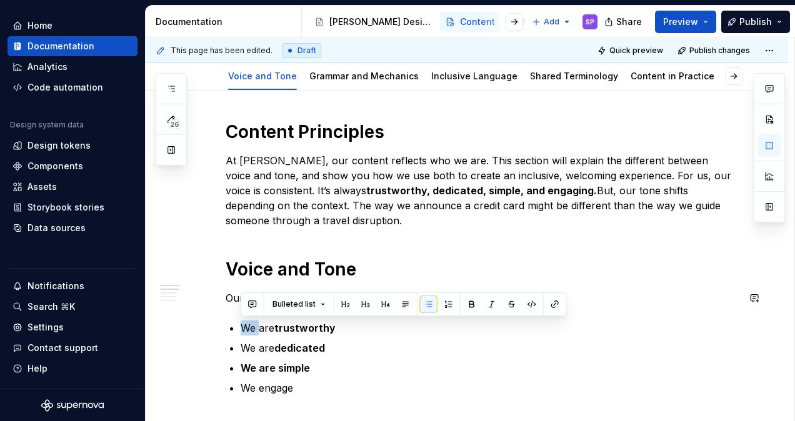
click at [302, 305] on span "Bulleted list" at bounding box center [293, 304] width 43 height 10
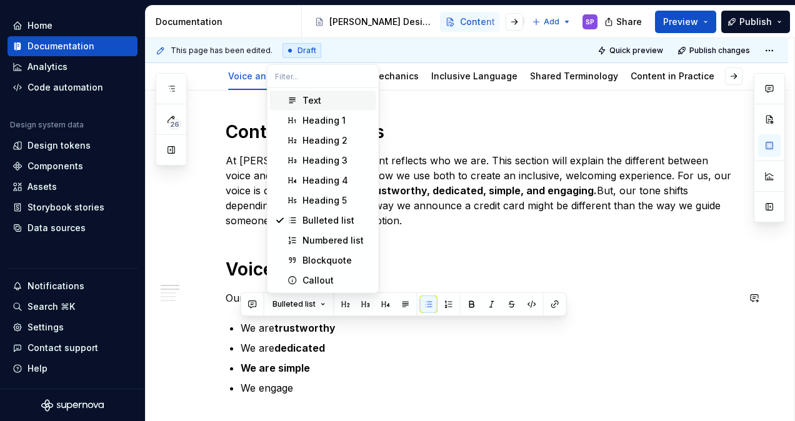
click at [242, 290] on p "Our voice shows travelers who we are and what we value." at bounding box center [481, 297] width 512 height 15
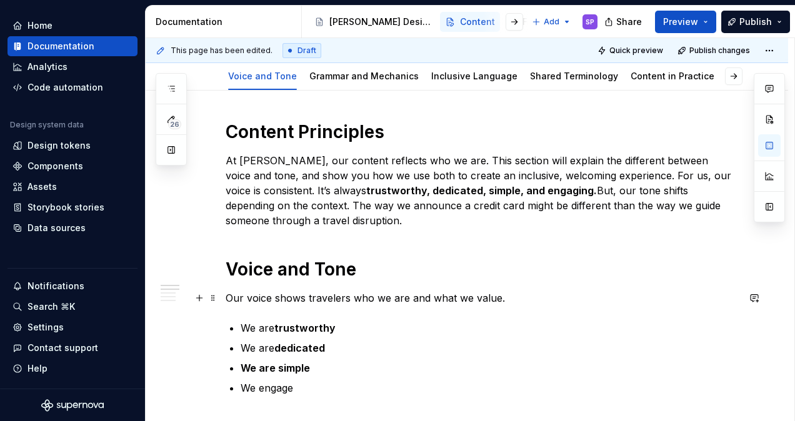
click at [335, 290] on p "Our voice shows travelers who we are and what we value." at bounding box center [481, 297] width 512 height 15
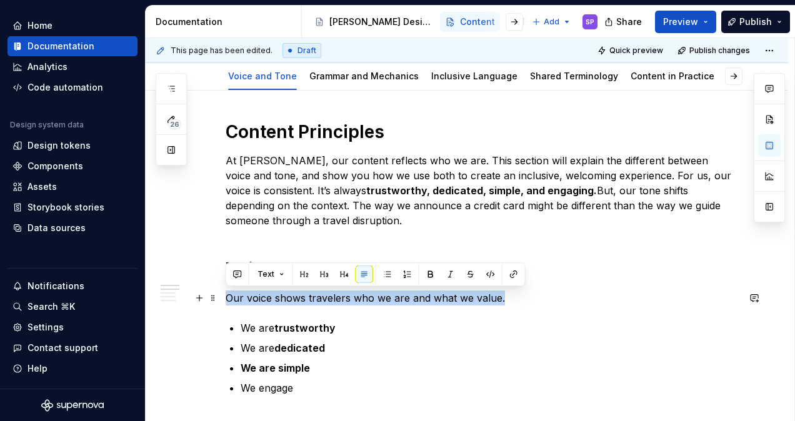
click at [335, 290] on p "Our voice shows travelers who we are and what we value." at bounding box center [481, 297] width 512 height 15
click at [429, 302] on p "Our voice shows travelers who we are and what we value." at bounding box center [481, 297] width 512 height 15
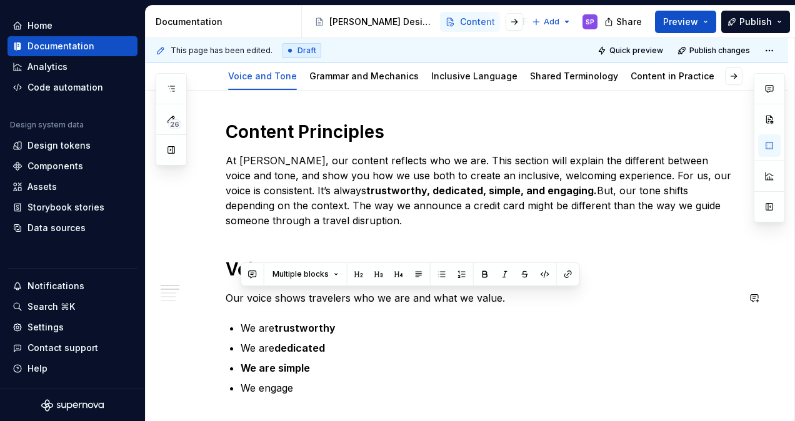
drag, startPoint x: 513, startPoint y: 295, endPoint x: 261, endPoint y: 314, distance: 253.0
click at [340, 336] on ul "We are trustworthy We are dedicated We are simple We engage" at bounding box center [488, 357] width 497 height 75
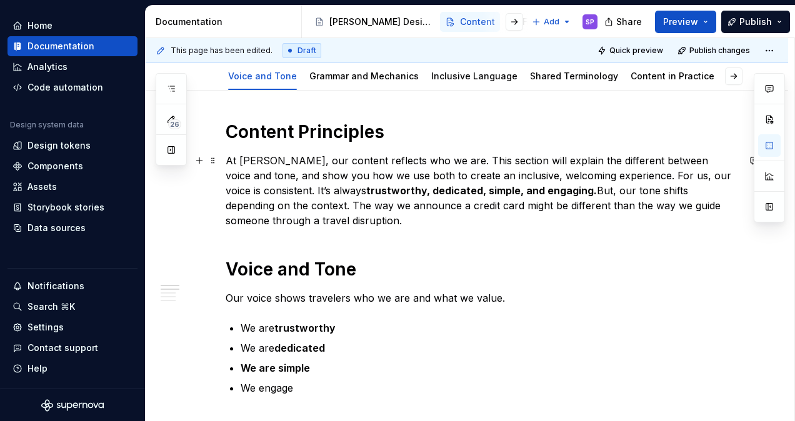
click at [595, 157] on p "At [PERSON_NAME], our content reflects who we are. This section will explain th…" at bounding box center [481, 190] width 512 height 75
click at [660, 157] on p "At [PERSON_NAME], our content reflects who we are. This section will explain th…" at bounding box center [481, 190] width 512 height 75
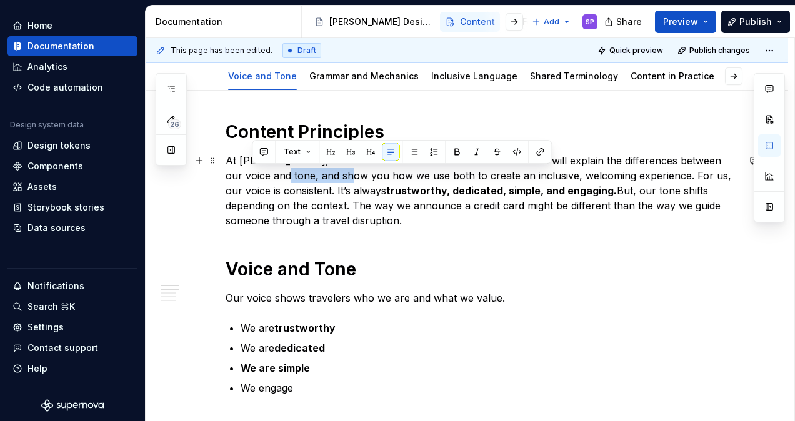
drag, startPoint x: 252, startPoint y: 175, endPoint x: 319, endPoint y: 176, distance: 66.8
click at [319, 176] on p "At [PERSON_NAME], our content reflects who we are. This section will explain th…" at bounding box center [481, 190] width 512 height 75
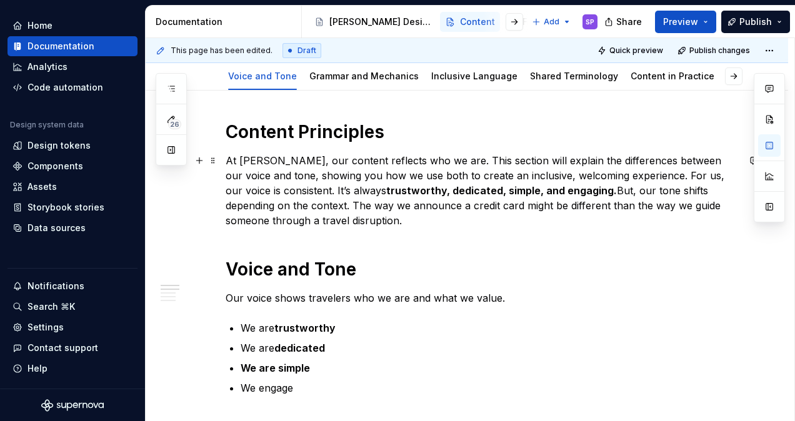
click at [600, 195] on p "At [PERSON_NAME], our content reflects who we are. This section will explain th…" at bounding box center [481, 190] width 512 height 75
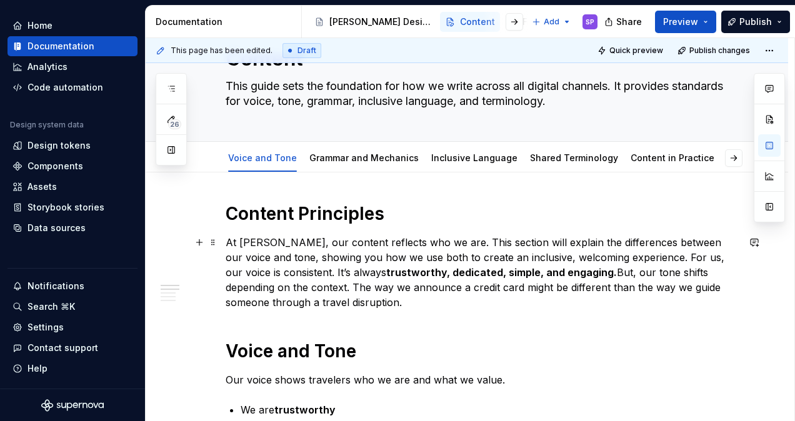
scroll to position [92, 0]
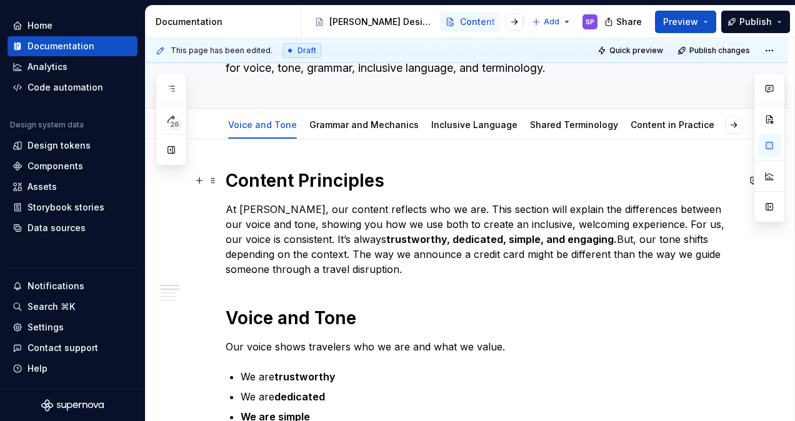
click at [309, 175] on h1 "Content Principles" at bounding box center [481, 180] width 512 height 22
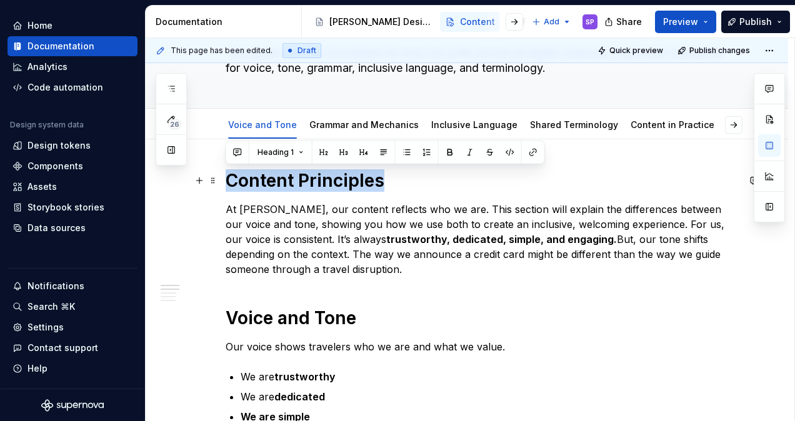
click at [309, 175] on h1 "Content Principles" at bounding box center [481, 180] width 512 height 22
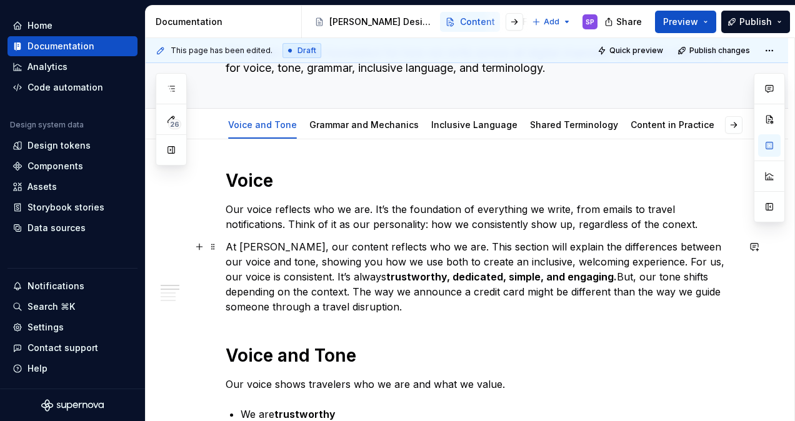
click at [295, 269] on p "At [PERSON_NAME], our content reflects who we are. This section will explain th…" at bounding box center [481, 276] width 512 height 75
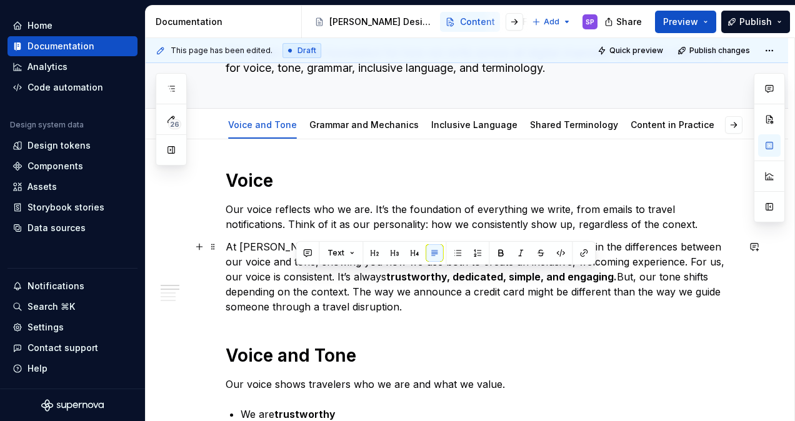
click at [295, 269] on p "At [PERSON_NAME], our content reflects who we are. This section will explain th…" at bounding box center [481, 276] width 512 height 75
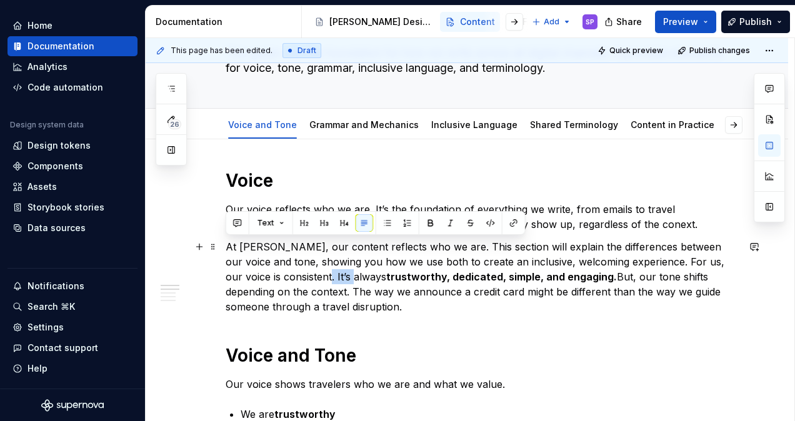
copy p "At [PERSON_NAME], our content reflects who we are. This section will explain th…"
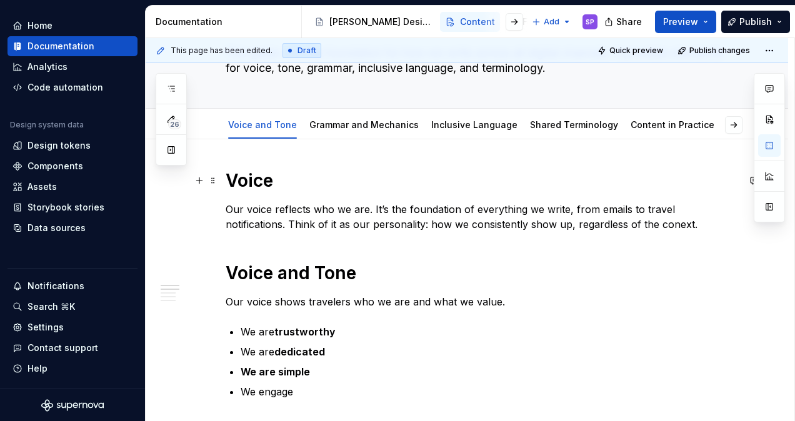
click at [228, 186] on h1 "Voice" at bounding box center [481, 180] width 512 height 22
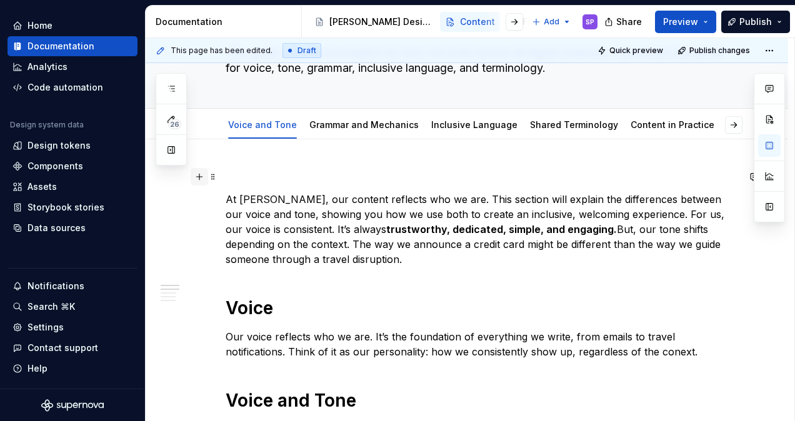
click at [202, 177] on button "button" at bounding box center [199, 176] width 17 height 17
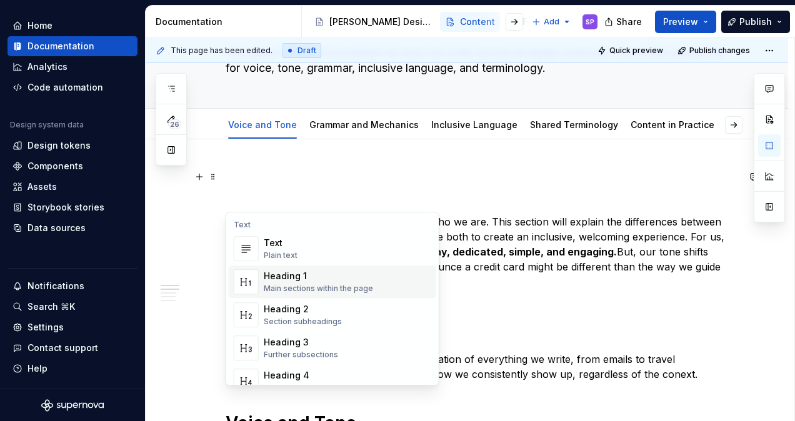
click at [282, 282] on div "Heading 1 Main sections within the page" at bounding box center [318, 282] width 109 height 24
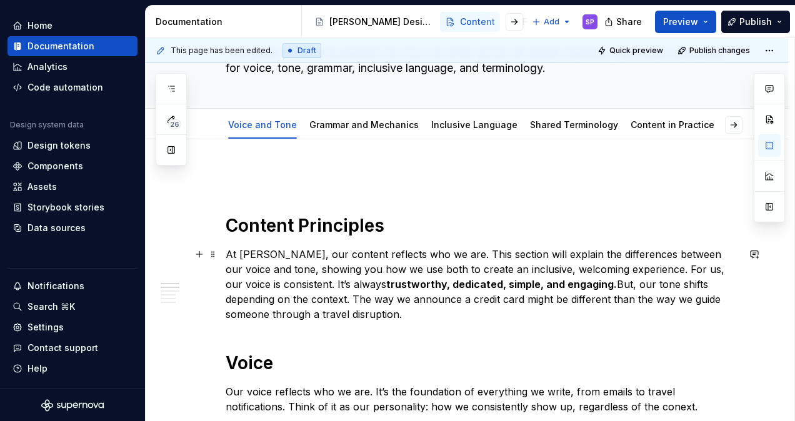
click at [247, 251] on p "At [PERSON_NAME], our content reflects who we are. This section will explain th…" at bounding box center [481, 284] width 512 height 75
click at [230, 230] on h1 "Content Principles" at bounding box center [481, 225] width 512 height 22
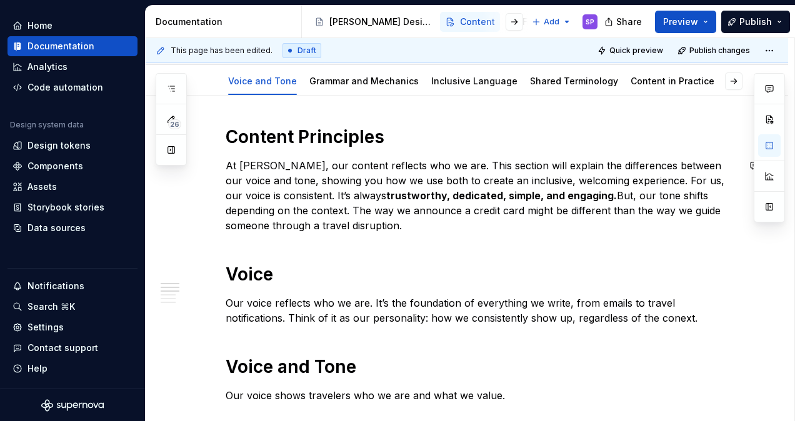
scroll to position [137, 0]
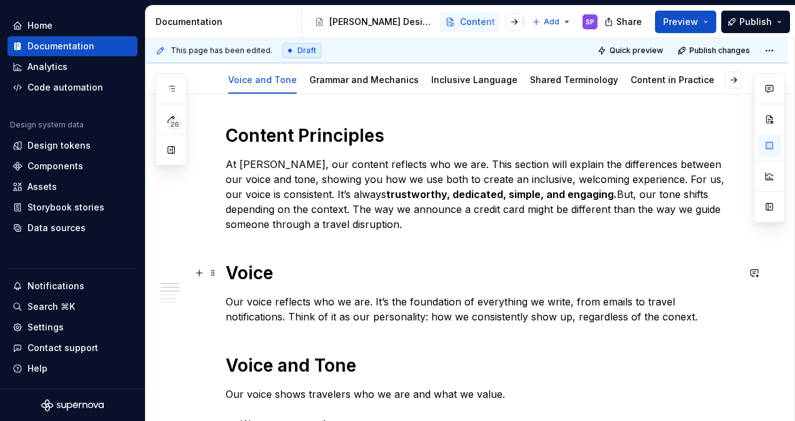
click at [254, 272] on h1 "Voice" at bounding box center [481, 273] width 512 height 22
click at [261, 299] on p "Our voice reflects who we are. It’s the foundation of everything we write, from…" at bounding box center [481, 309] width 512 height 30
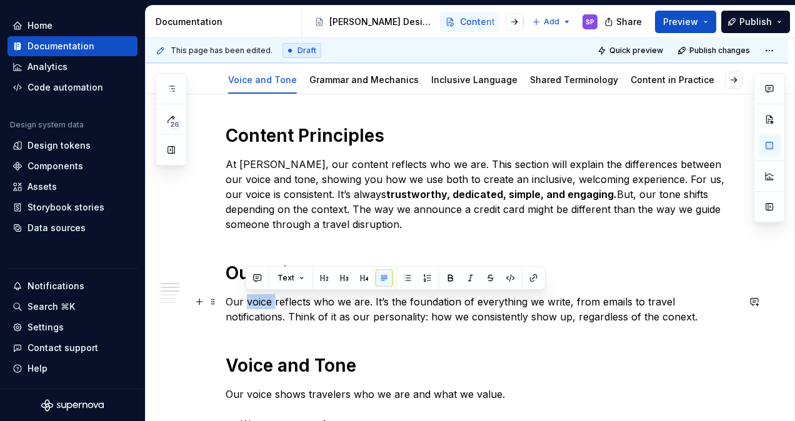
click at [261, 299] on p "Our voice reflects who we are. It’s the foundation of everything we write, from…" at bounding box center [481, 309] width 512 height 30
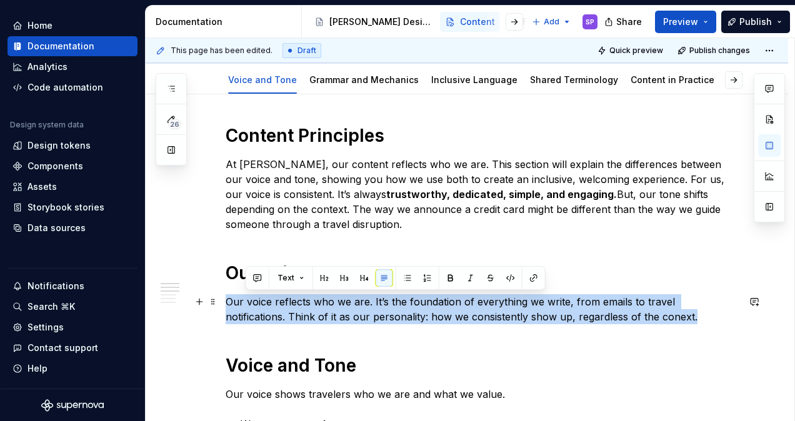
click at [261, 299] on p "Our voice reflects who we are. It’s the foundation of everything we write, from…" at bounding box center [481, 309] width 512 height 30
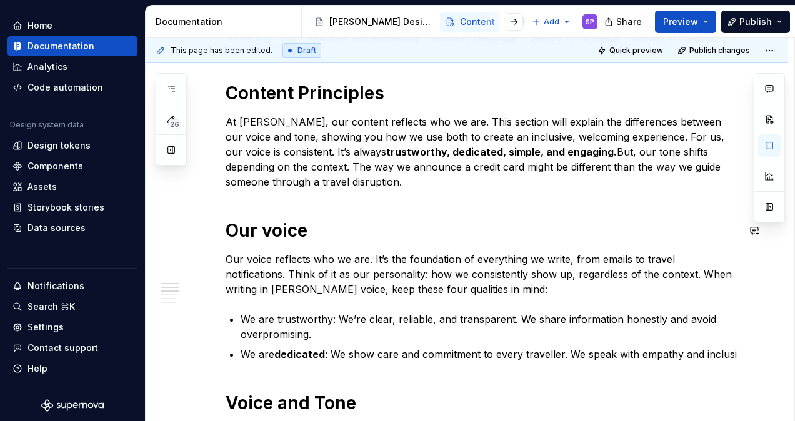
scroll to position [195, 0]
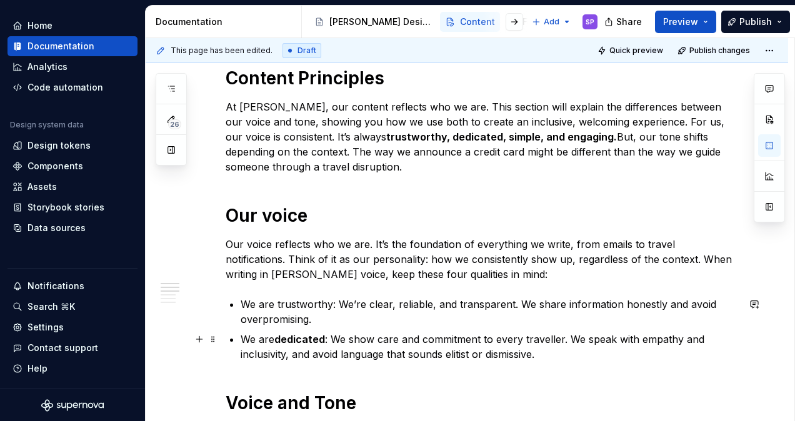
click at [553, 335] on p "We are dedicated : We show care and commitment to every traveller. We speak wit…" at bounding box center [488, 347] width 497 height 30
click at [554, 346] on p "We are dedicated : We show care and commitment to every traveler. We speak with…" at bounding box center [488, 347] width 497 height 30
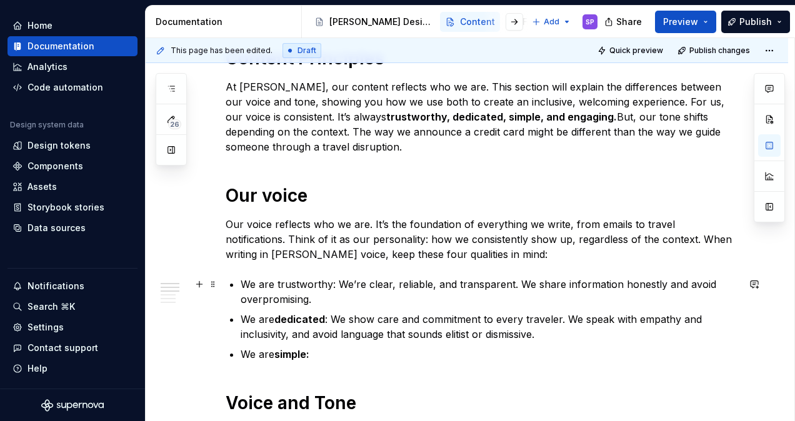
click at [315, 281] on p "We are trustworthy: We’re clear, reliable, and transparent. We share informatio…" at bounding box center [488, 292] width 497 height 30
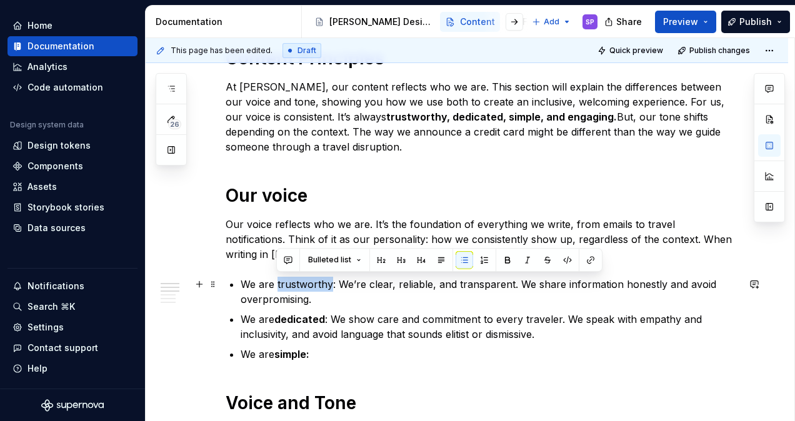
click at [315, 281] on p "We are trustworthy: We’re clear, reliable, and transparent. We share informatio…" at bounding box center [488, 292] width 497 height 30
click at [264, 352] on p "We are simple:" at bounding box center [488, 354] width 497 height 15
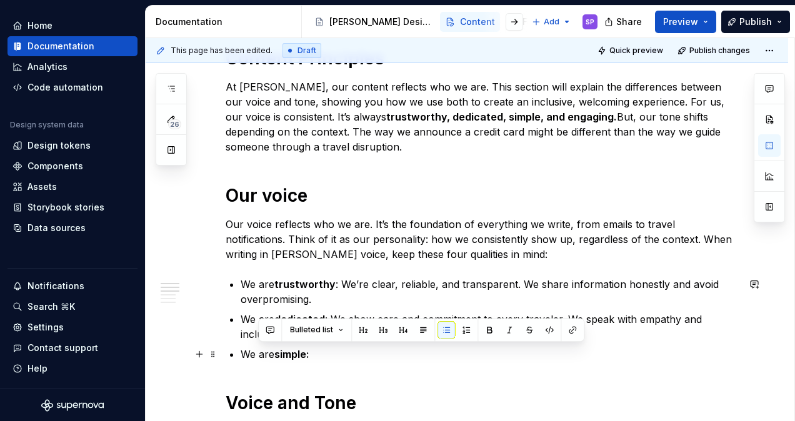
click at [264, 352] on p "We are simple:" at bounding box center [488, 354] width 497 height 15
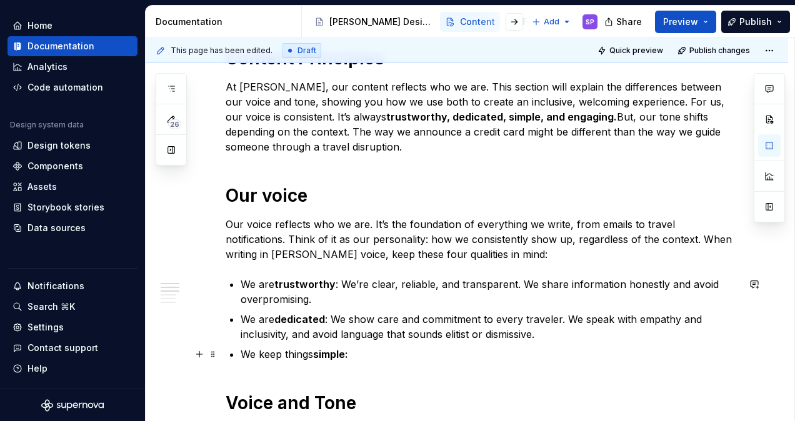
click at [382, 344] on ul "We are trustworthy : We’re clear, reliable, and transparent. We share informati…" at bounding box center [488, 319] width 497 height 85
click at [381, 350] on p "We keep things simple:" at bounding box center [488, 354] width 497 height 15
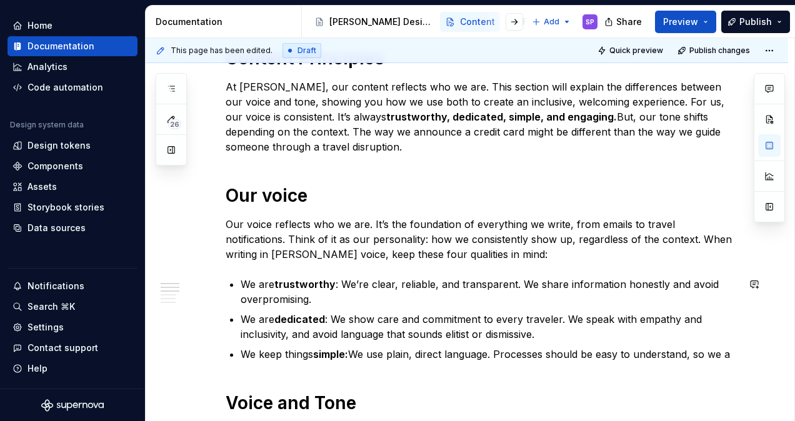
scroll to position [230, 0]
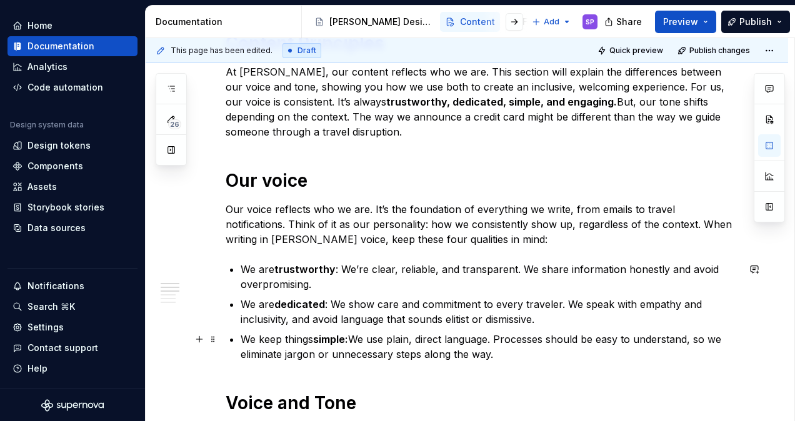
click at [523, 337] on p "We keep things simple: We use plain, direct language. Processes should be easy …" at bounding box center [488, 347] width 497 height 30
click at [689, 340] on p "We keep things simple: We use plain, direct language. The experience should be …" at bounding box center [488, 347] width 497 height 30
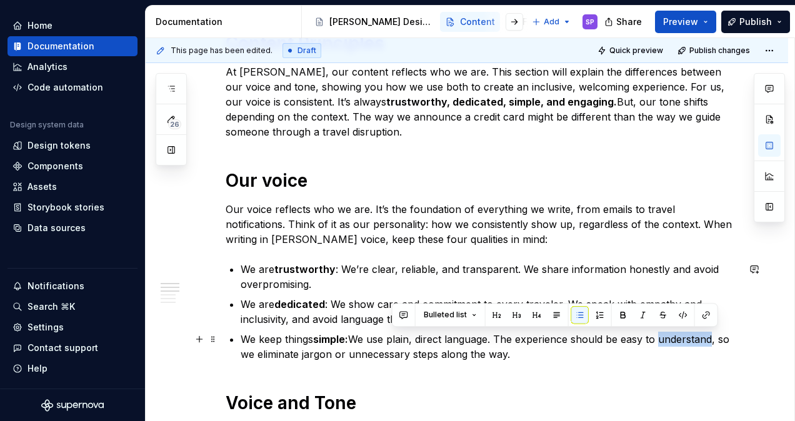
click at [689, 340] on p "We keep things simple: We use plain, direct language. The experience should be …" at bounding box center [488, 347] width 497 height 30
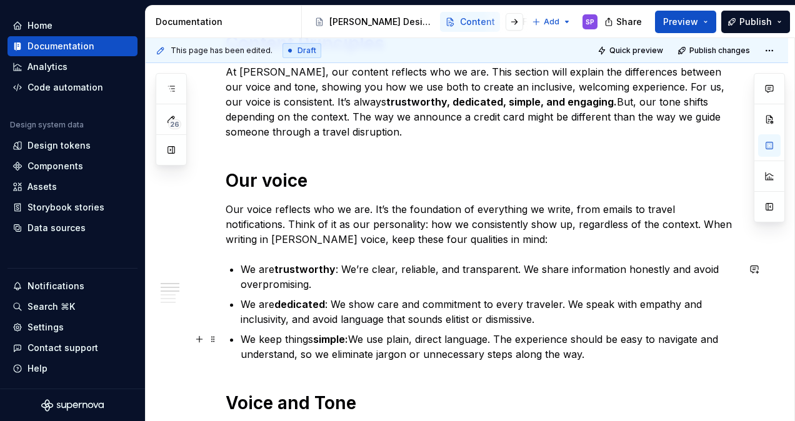
click at [287, 357] on p "We keep things simple: We use plain, direct language. The experience should be …" at bounding box center [488, 347] width 497 height 30
click at [419, 337] on p "We keep things simple: We use plain, direct language. The experience should be …" at bounding box center [488, 347] width 497 height 30
click at [323, 353] on p "We keep things simple: We use plain and direct language. The experience should …" at bounding box center [488, 347] width 497 height 30
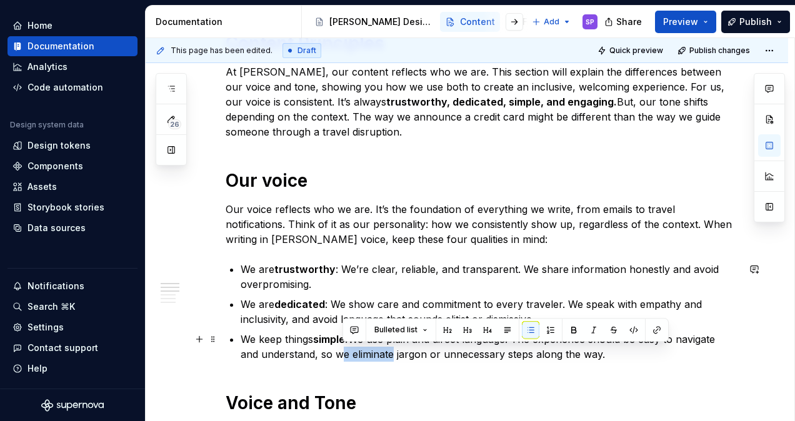
drag, startPoint x: 339, startPoint y: 354, endPoint x: 392, endPoint y: 357, distance: 53.8
click at [392, 357] on p "We keep things simple: We use plain and direct language. The experience should …" at bounding box center [488, 347] width 497 height 30
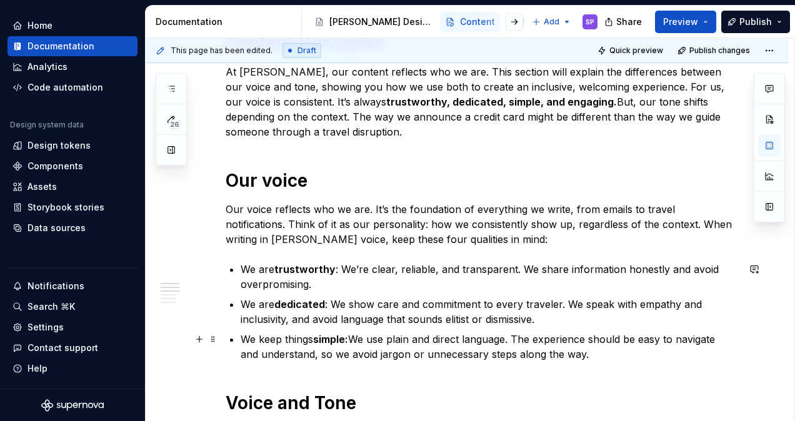
click at [631, 360] on p "We keep things simple: We use plain and direct language. The experience should …" at bounding box center [488, 347] width 497 height 30
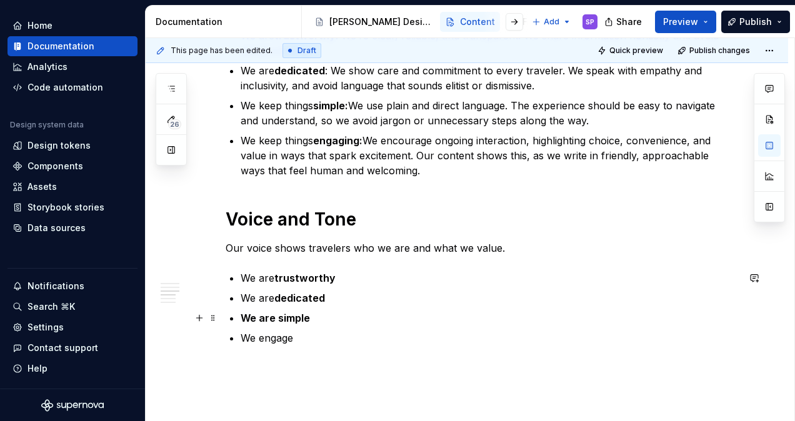
scroll to position [463, 0]
click at [397, 293] on p "We are dedicated" at bounding box center [488, 297] width 497 height 15
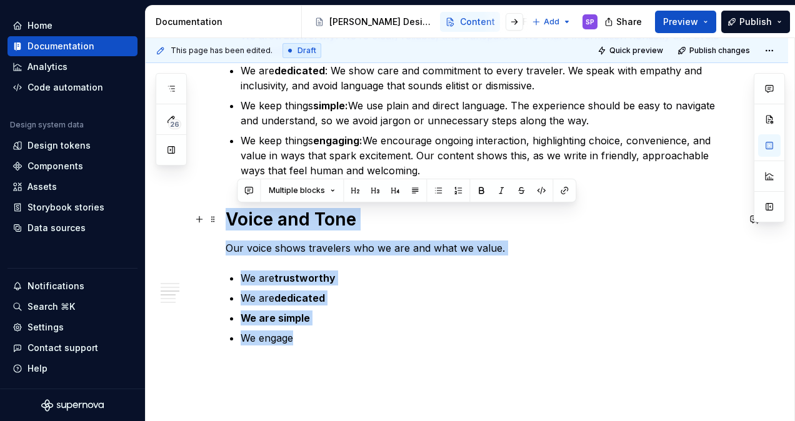
drag, startPoint x: 471, startPoint y: 338, endPoint x: 220, endPoint y: 211, distance: 281.6
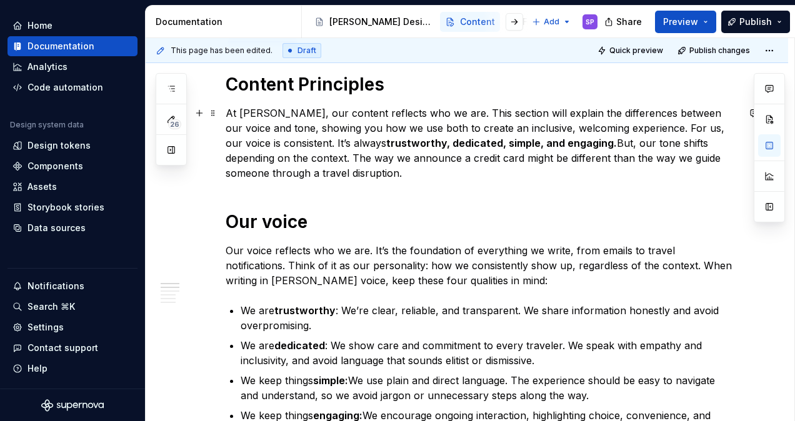
scroll to position [315, 0]
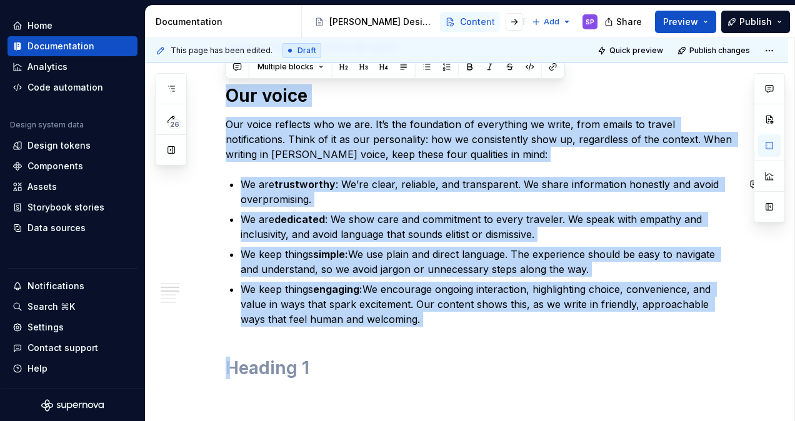
drag, startPoint x: 227, startPoint y: 94, endPoint x: 431, endPoint y: 328, distance: 310.8
copy div "Our voice Our voice reflects who we are. It’s the foundation of everything we w…"
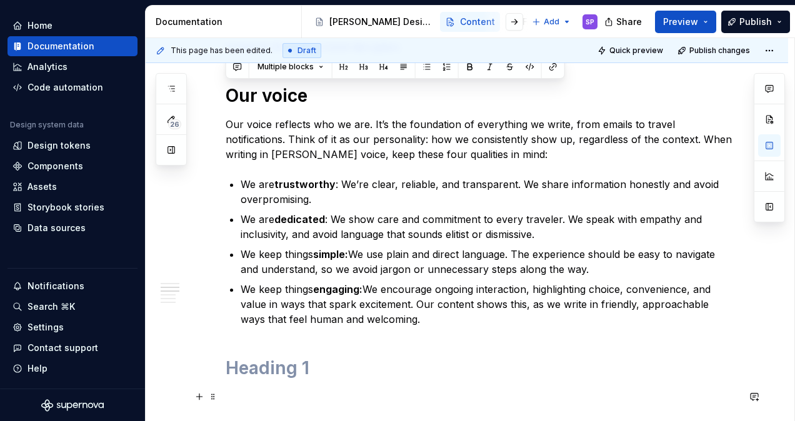
click at [287, 390] on p at bounding box center [481, 396] width 512 height 15
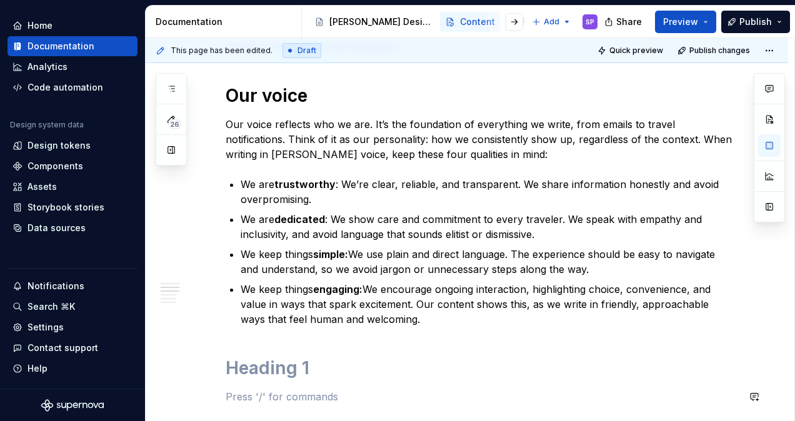
click at [275, 376] on h1 at bounding box center [481, 368] width 512 height 22
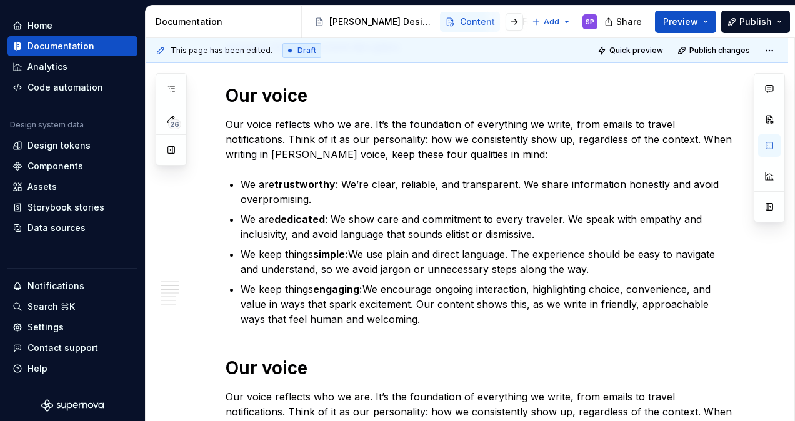
scroll to position [424, 0]
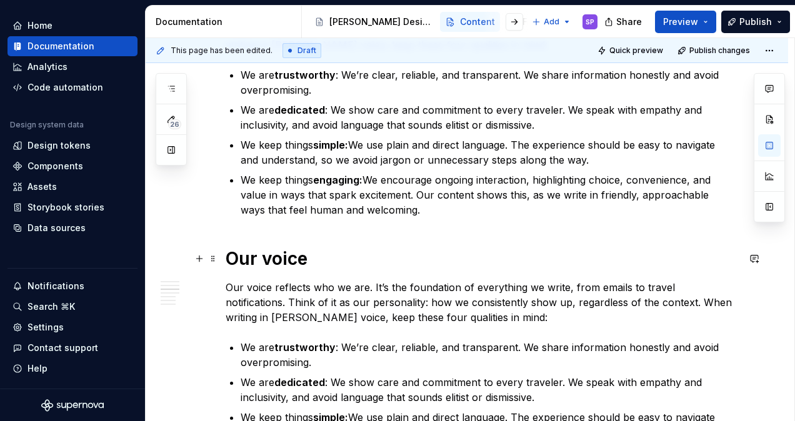
click at [290, 259] on h1 "Our voice" at bounding box center [481, 258] width 512 height 22
click at [307, 304] on p "Our voice reflects who we are. It’s the foundation of everything we write, from…" at bounding box center [481, 302] width 512 height 45
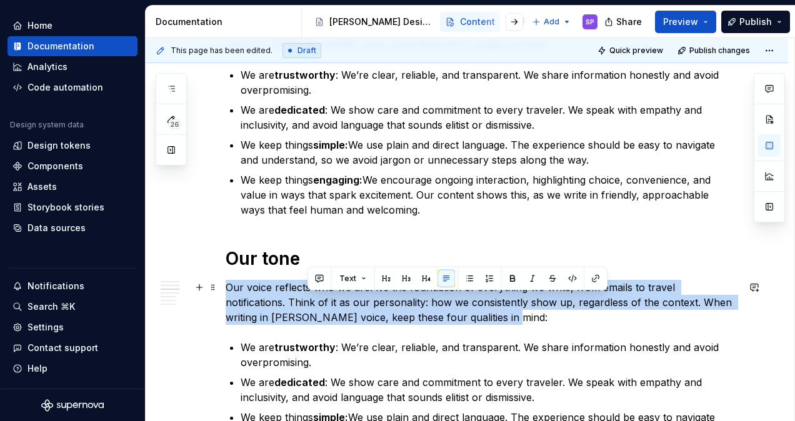
click at [307, 304] on p "Our voice reflects who we are. It’s the foundation of everything we write, from…" at bounding box center [481, 302] width 512 height 45
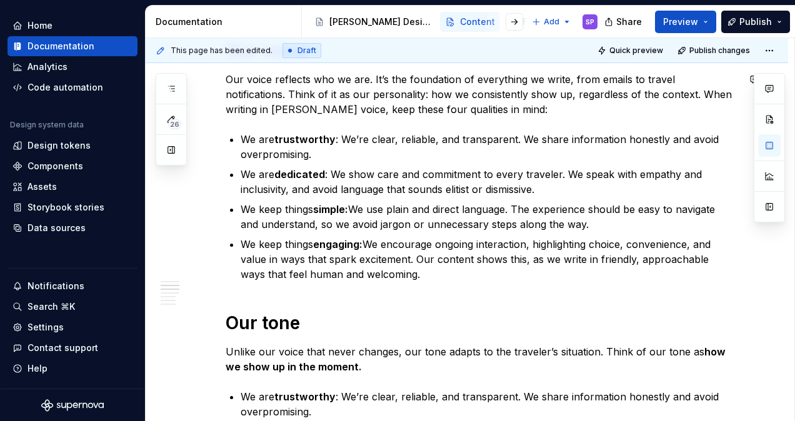
scroll to position [359, 0]
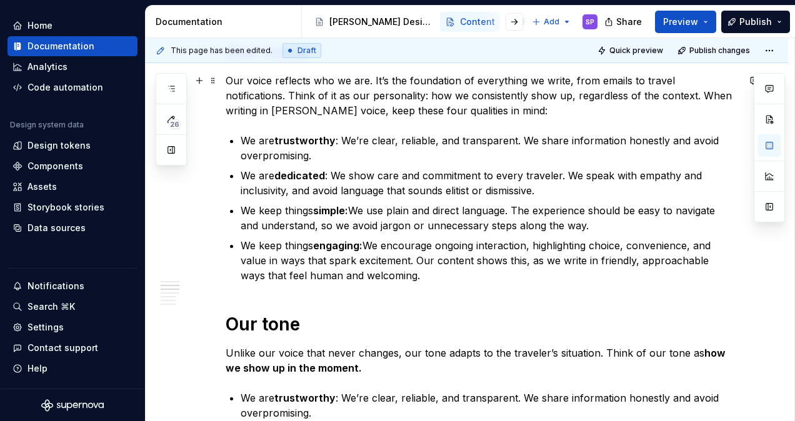
click at [470, 91] on p "Our voice reflects who we are. It’s the foundation of everything we write, from…" at bounding box center [481, 95] width 512 height 45
click at [632, 92] on p "Our voice reflects who we are. It’s the foundation of everything we write, from…" at bounding box center [481, 95] width 512 height 45
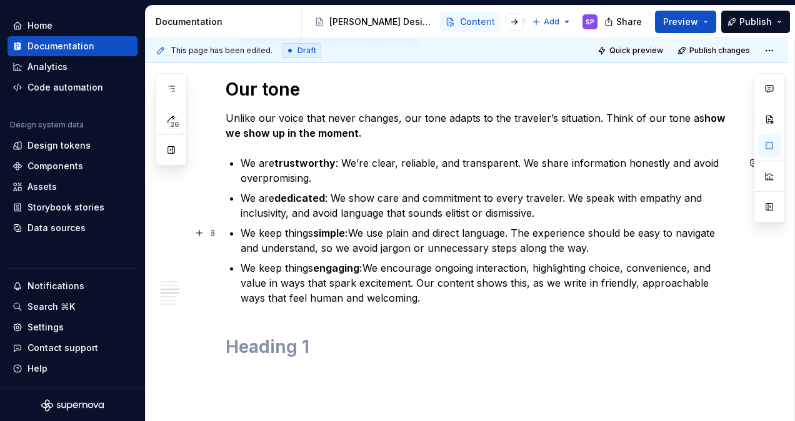
scroll to position [594, 0]
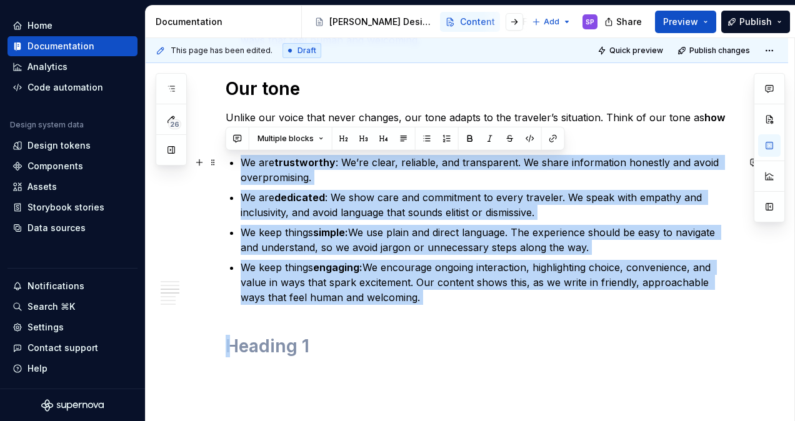
drag, startPoint x: 407, startPoint y: 315, endPoint x: 222, endPoint y: 155, distance: 244.4
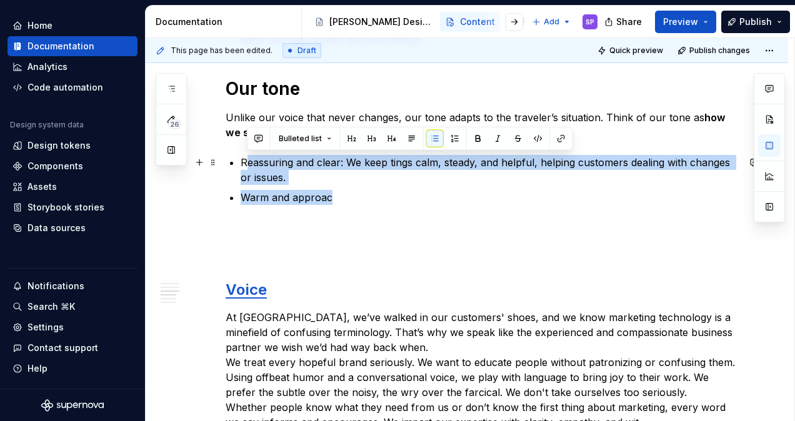
drag, startPoint x: 329, startPoint y: 192, endPoint x: 244, endPoint y: 161, distance: 90.3
click at [244, 161] on ul "Reassuring and clear: We keep tings calm, steady, and helpful, helping customer…" at bounding box center [488, 180] width 497 height 50
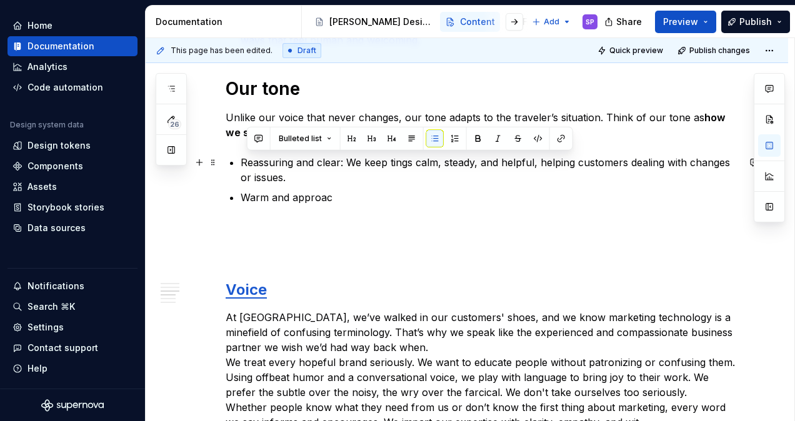
click at [241, 161] on p "Reassuring and clear: We keep tings calm, steady, and helpful, helping customer…" at bounding box center [488, 170] width 497 height 30
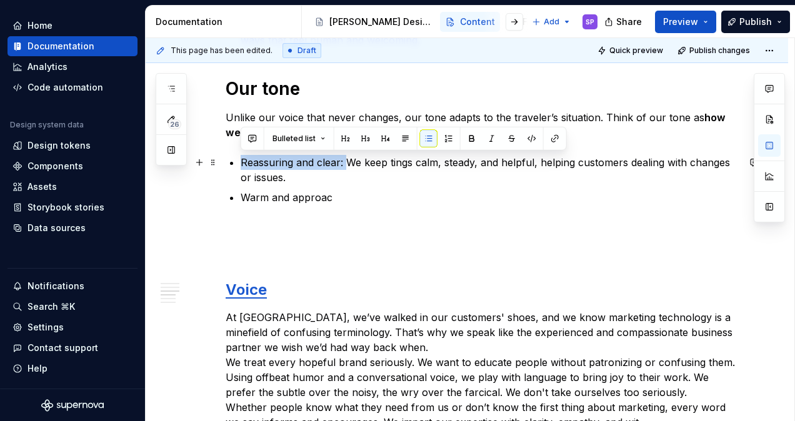
drag, startPoint x: 241, startPoint y: 161, endPoint x: 342, endPoint y: 161, distance: 100.6
click at [342, 161] on p "Reassuring and clear: We keep tings calm, steady, and helpful, helping customer…" at bounding box center [488, 170] width 497 height 30
click at [305, 165] on strong "Reassuring and clear:" at bounding box center [294, 162] width 108 height 12
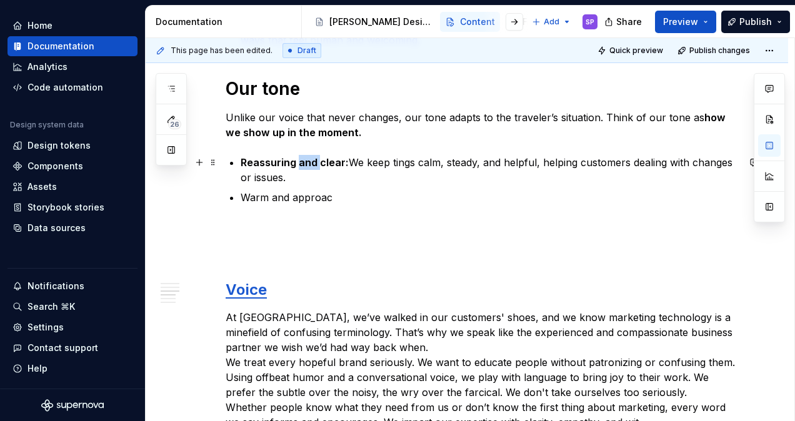
click at [305, 165] on strong "Reassuring and clear:" at bounding box center [294, 162] width 108 height 12
click at [392, 161] on strong "Reassuring when users need clear:" at bounding box center [327, 162] width 175 height 12
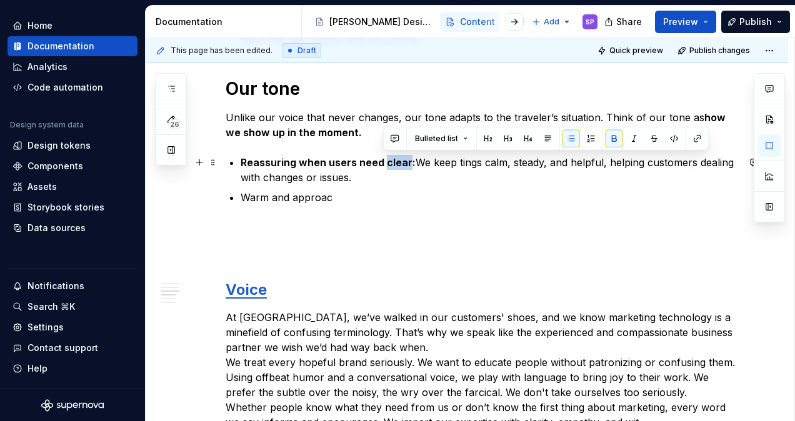
click at [392, 161] on strong "Reassuring when users need clear:" at bounding box center [327, 162] width 175 height 12
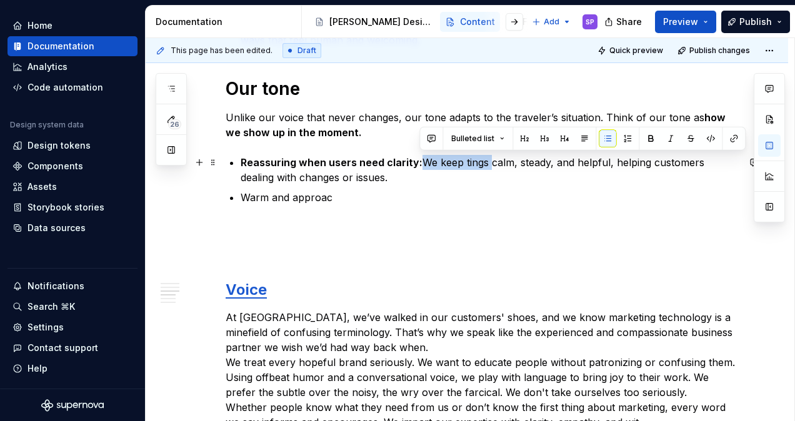
drag, startPoint x: 490, startPoint y: 163, endPoint x: 421, endPoint y: 166, distance: 69.4
click at [421, 166] on p "Reassuring when users need clarity: We keep tings calm, steady, and helpful, he…" at bounding box center [488, 170] width 497 height 30
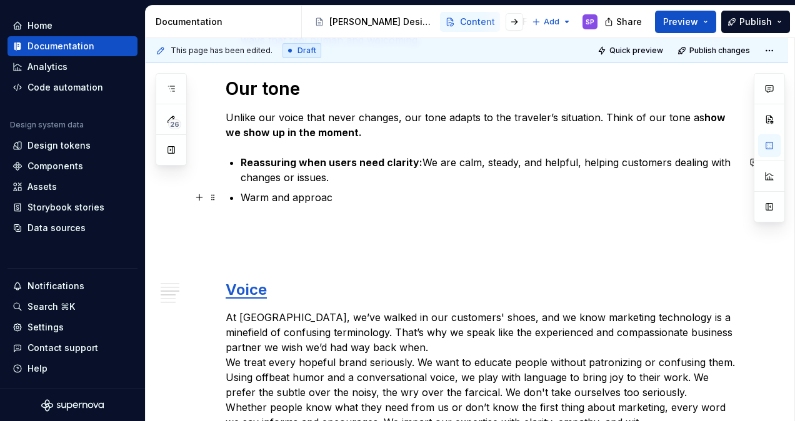
click at [432, 187] on ul "Reassuring when users need clarity: We are calm, steady, and helpful, helping c…" at bounding box center [488, 180] width 497 height 50
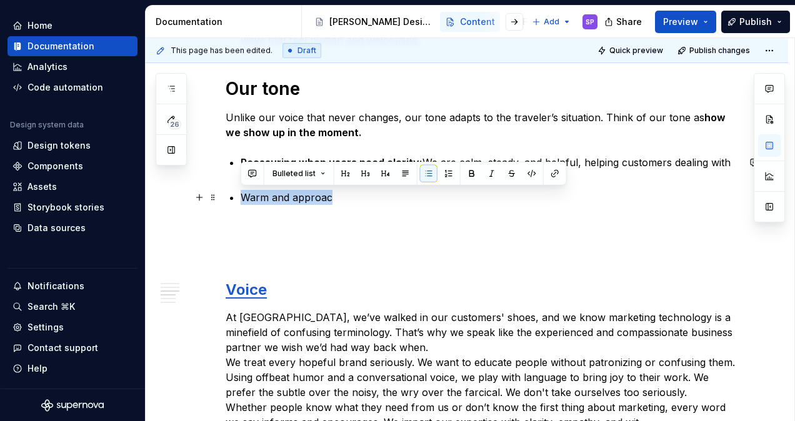
drag, startPoint x: 382, startPoint y: 189, endPoint x: 225, endPoint y: 201, distance: 157.9
click at [225, 201] on div "Content Principles At [PERSON_NAME], our content reflects who we are. This sect…" at bounding box center [481, 324] width 512 height 1312
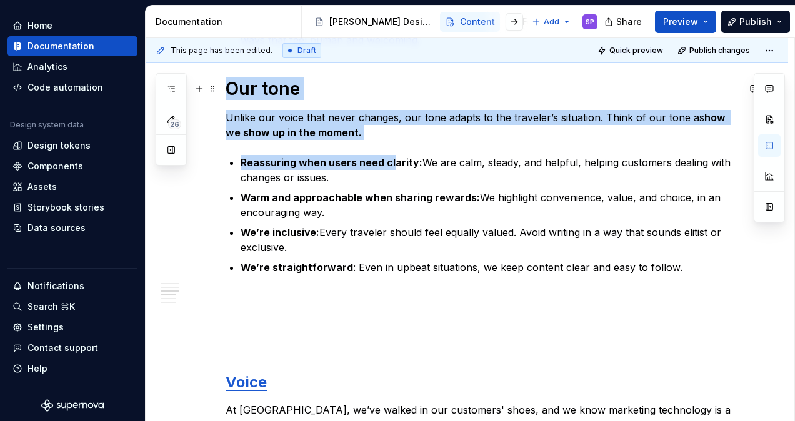
scroll to position [586, 0]
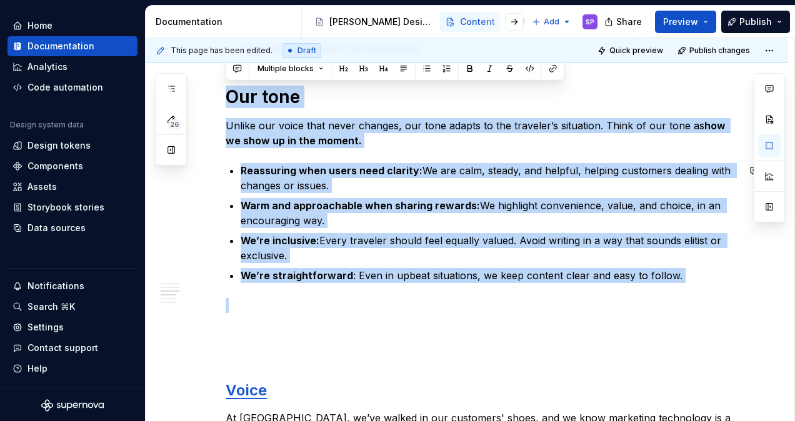
drag, startPoint x: 227, startPoint y: 88, endPoint x: 702, endPoint y: 290, distance: 515.8
click at [702, 290] on div "Content Principles At [PERSON_NAME], our content reflects who we are. This sect…" at bounding box center [481, 378] width 512 height 1404
copy div "Our tone Unlike our voice that never changes, our tone adapts to the traveler’s…"
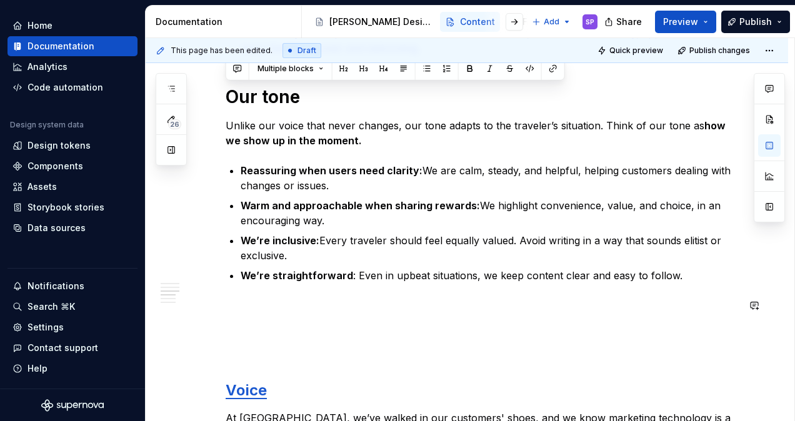
click at [479, 319] on div "Content Principles At [PERSON_NAME], our content reflects who we are. This sect…" at bounding box center [481, 378] width 512 height 1404
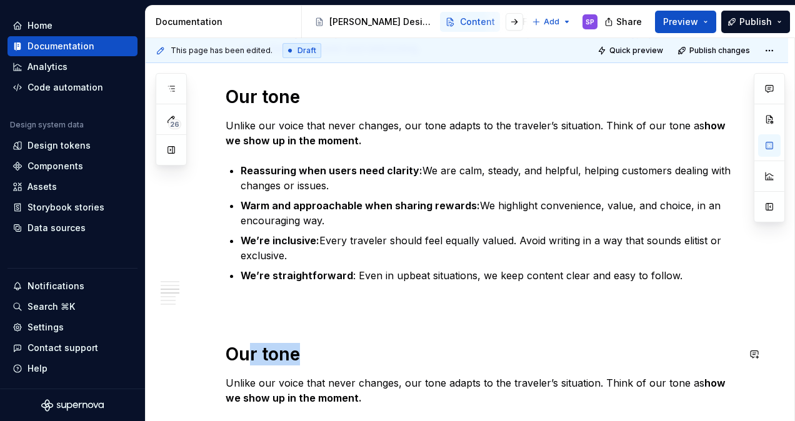
drag, startPoint x: 354, startPoint y: 342, endPoint x: 242, endPoint y: 342, distance: 111.8
click at [242, 343] on h1 "Our tone" at bounding box center [481, 354] width 512 height 22
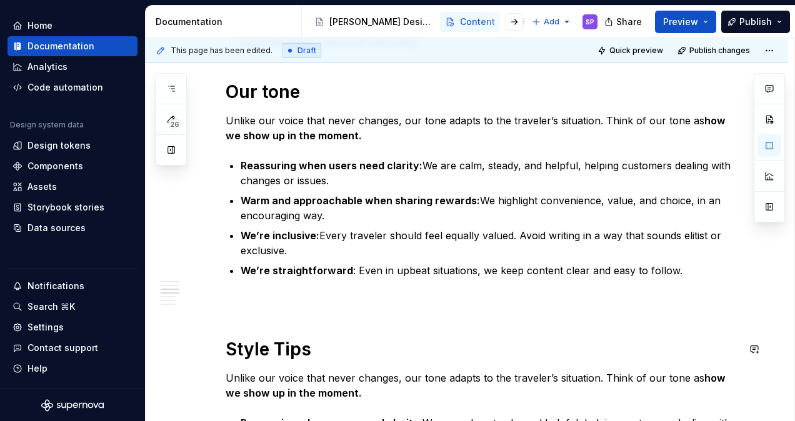
click at [254, 293] on p at bounding box center [481, 300] width 512 height 15
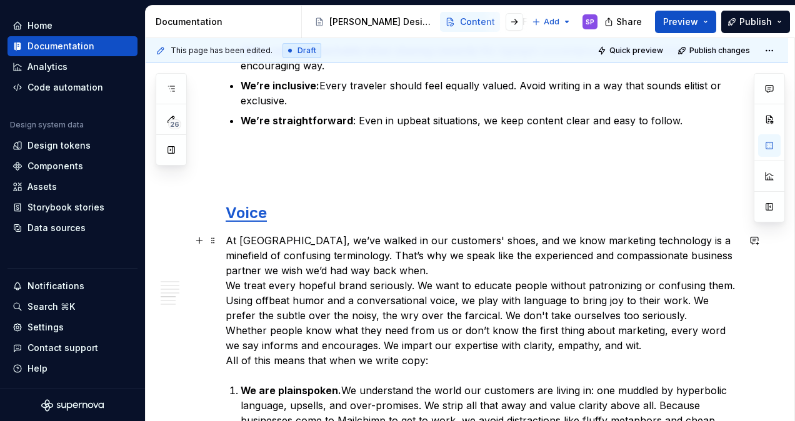
scroll to position [969, 0]
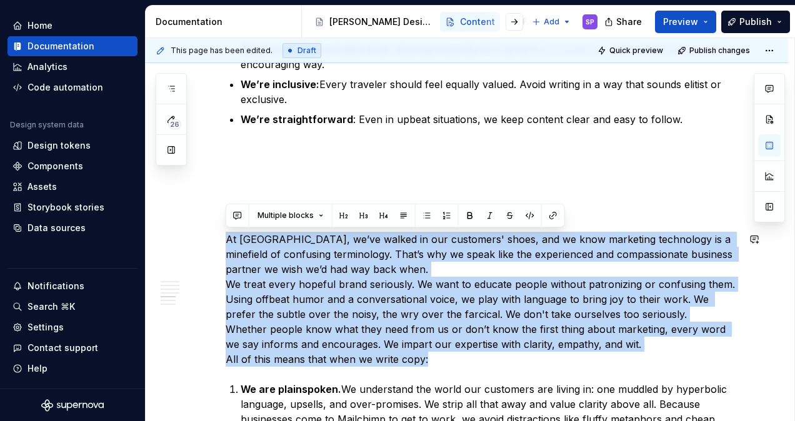
drag, startPoint x: 455, startPoint y: 377, endPoint x: 193, endPoint y: 229, distance: 301.0
click at [193, 229] on div "Content Principles At [PERSON_NAME], our content reflects who we are. This sect…" at bounding box center [467, 152] width 642 height 1780
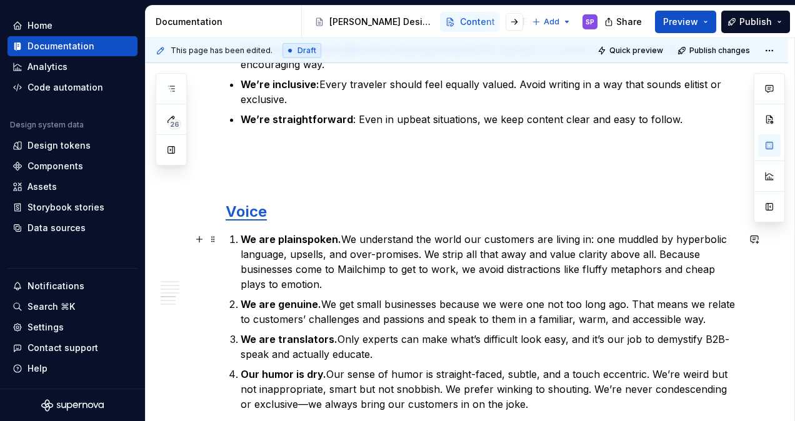
scroll to position [1032, 0]
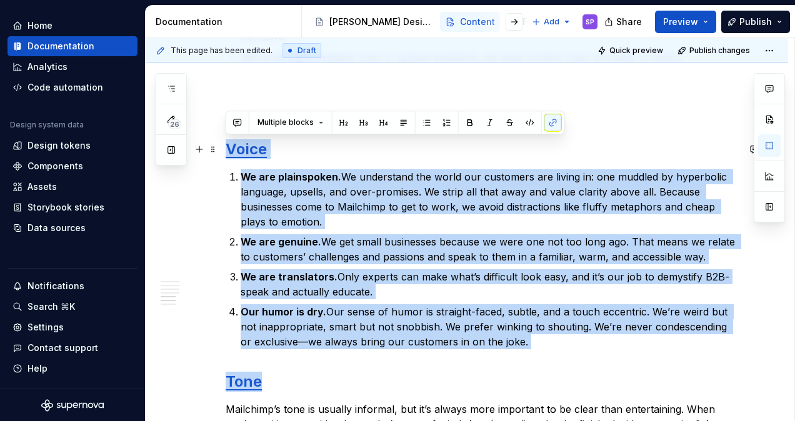
drag, startPoint x: 555, startPoint y: 352, endPoint x: 218, endPoint y: 147, distance: 394.6
click at [218, 147] on div "Content Principles At [PERSON_NAME], our content reflects who we are. This sect…" at bounding box center [467, 15] width 642 height 1630
click at [425, 280] on p "We are translators. Only experts can make what’s difficult look easy, and it’s …" at bounding box center [488, 284] width 497 height 30
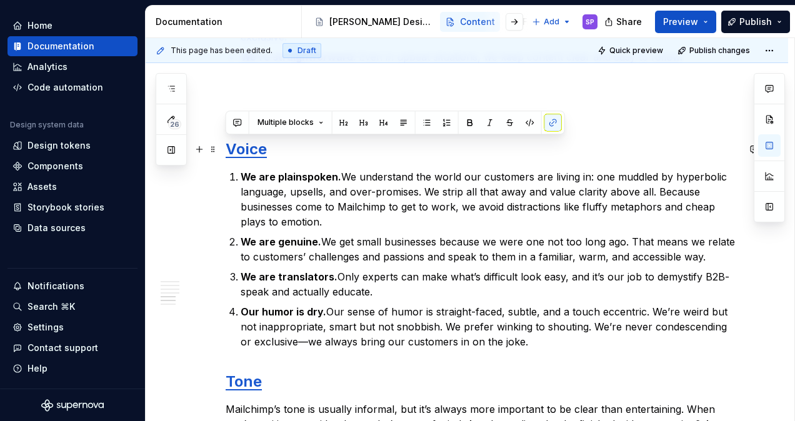
drag, startPoint x: 522, startPoint y: 346, endPoint x: 201, endPoint y: 139, distance: 382.2
click at [201, 139] on div "Content Principles At [PERSON_NAME], our content reflects who we are. This sect…" at bounding box center [467, 15] width 642 height 1630
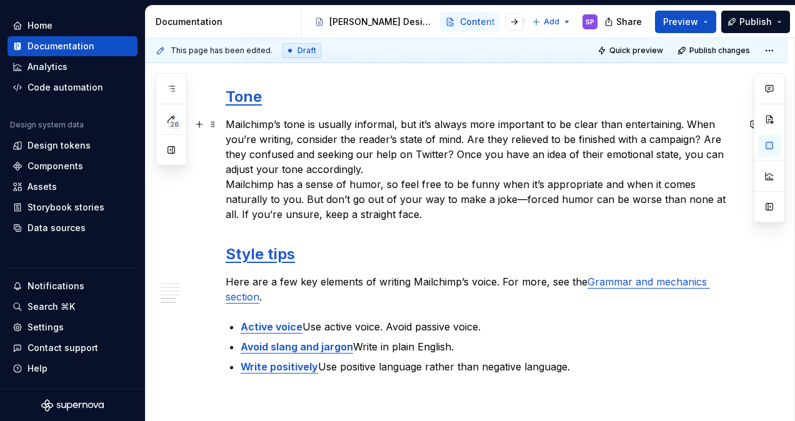
scroll to position [962, 0]
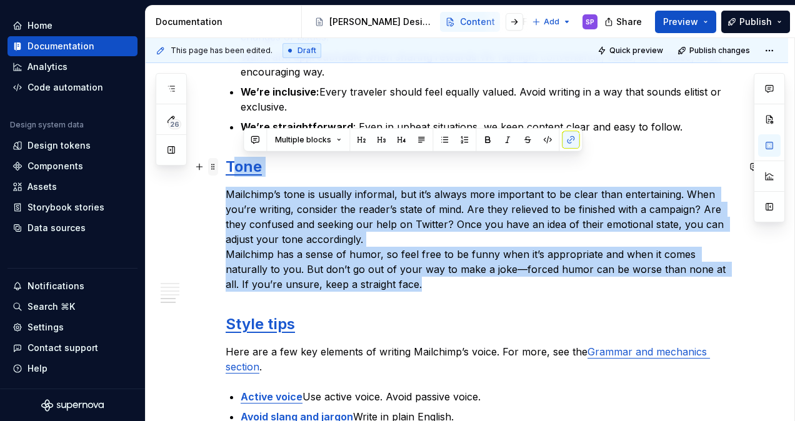
drag, startPoint x: 364, startPoint y: 285, endPoint x: 211, endPoint y: 167, distance: 193.3
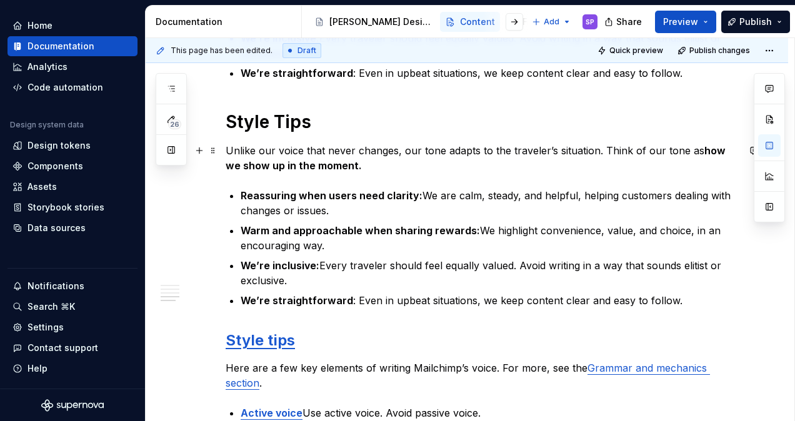
scroll to position [783, 0]
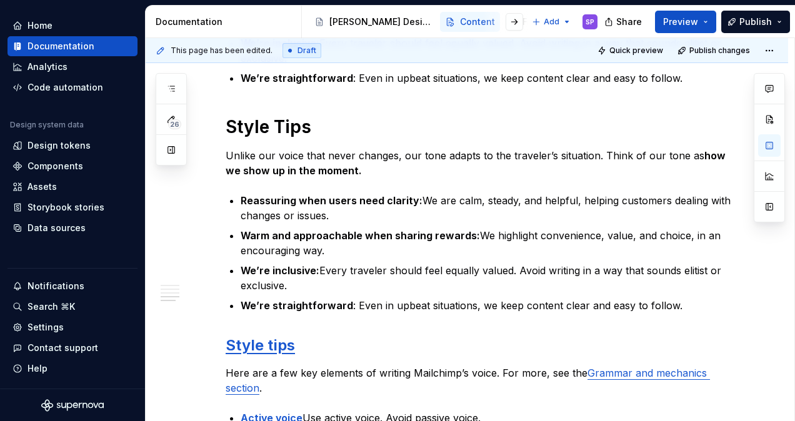
click at [240, 117] on h1 "Style Tips" at bounding box center [481, 127] width 512 height 22
click at [244, 117] on h1 "Style Tips" at bounding box center [481, 127] width 512 height 22
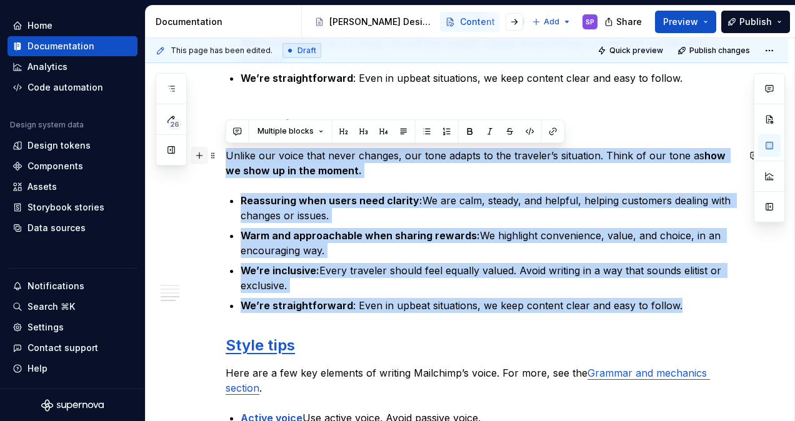
drag, startPoint x: 688, startPoint y: 300, endPoint x: 199, endPoint y: 154, distance: 510.3
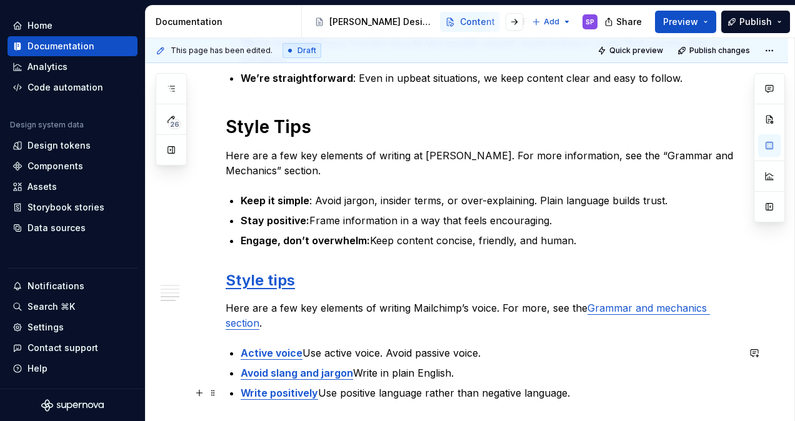
scroll to position [807, 0]
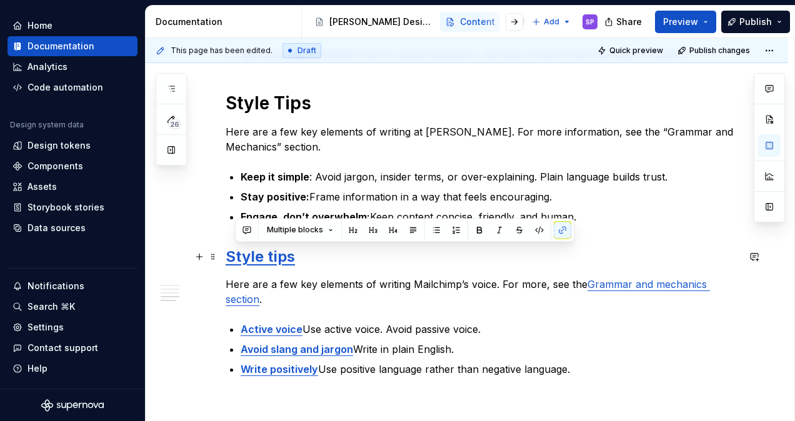
drag, startPoint x: 577, startPoint y: 396, endPoint x: 206, endPoint y: 245, distance: 400.4
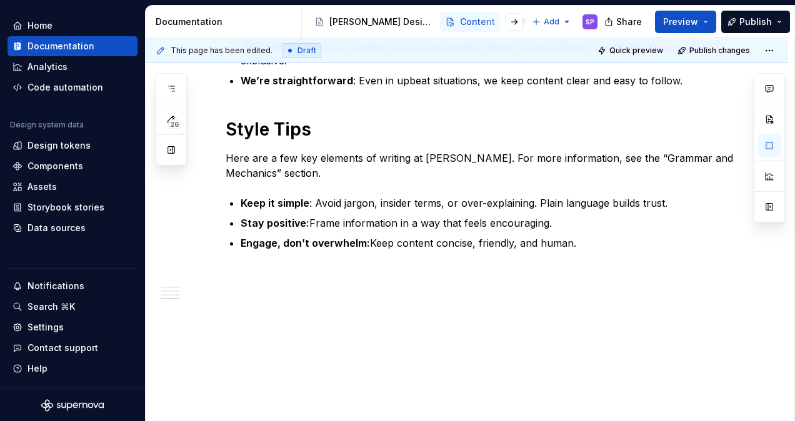
scroll to position [780, 0]
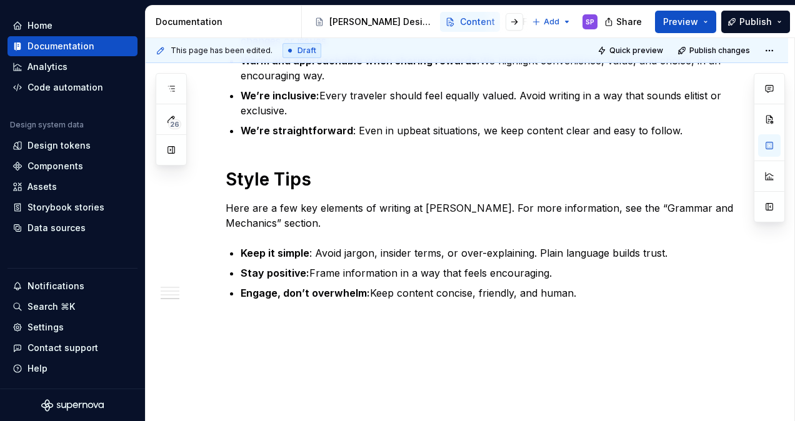
scroll to position [750, 0]
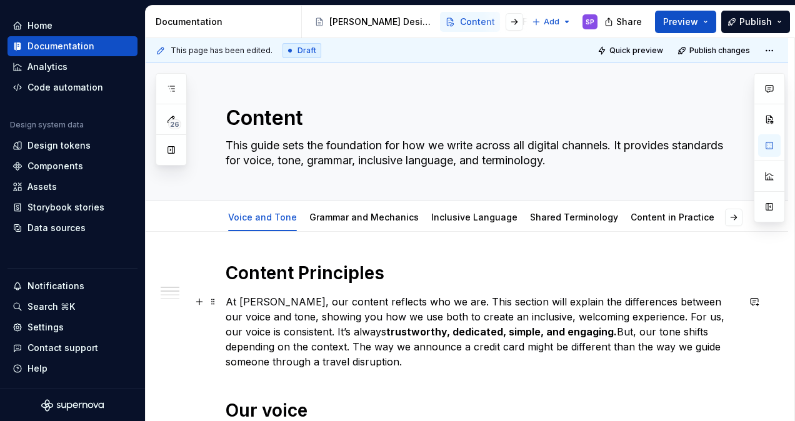
click at [364, 301] on p "At [PERSON_NAME], our content reflects who we are. This section will explain th…" at bounding box center [481, 331] width 512 height 75
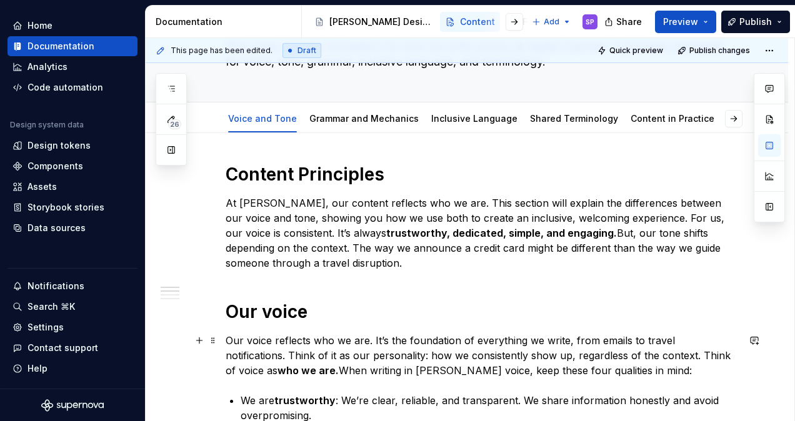
click at [297, 345] on p "Our voice reflects who we are. It’s the foundation of everything we write, from…" at bounding box center [481, 355] width 512 height 45
click at [350, 311] on h1 "Our voice" at bounding box center [481, 311] width 512 height 22
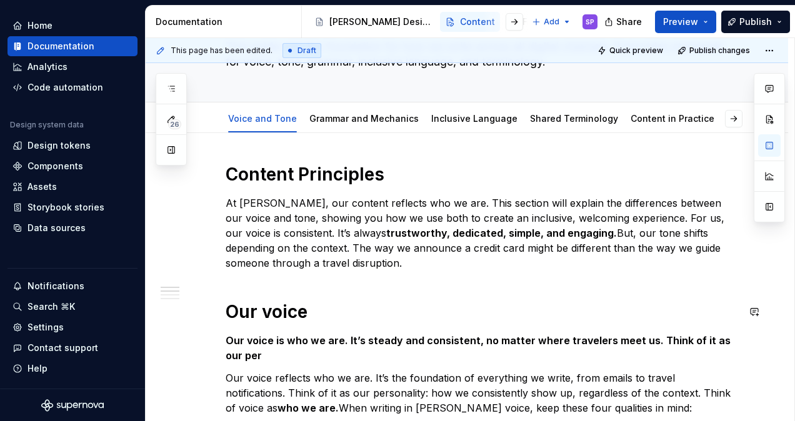
scroll to position [100, 0]
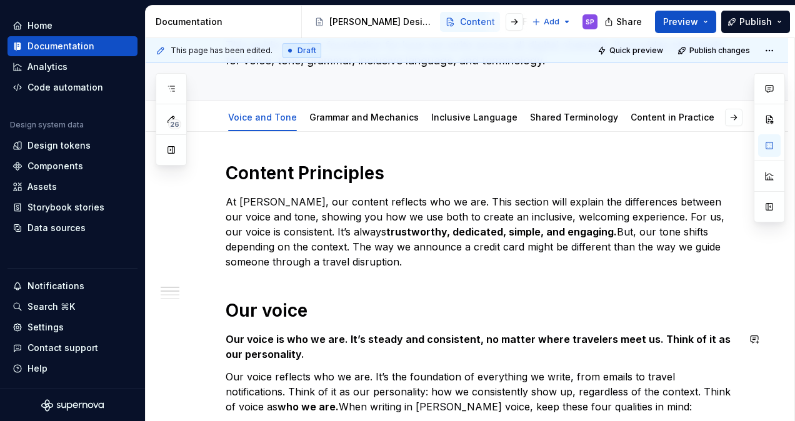
click at [296, 347] on p "Our voice is who we are. It’s steady and consistent, no matter where travelers …" at bounding box center [481, 347] width 512 height 30
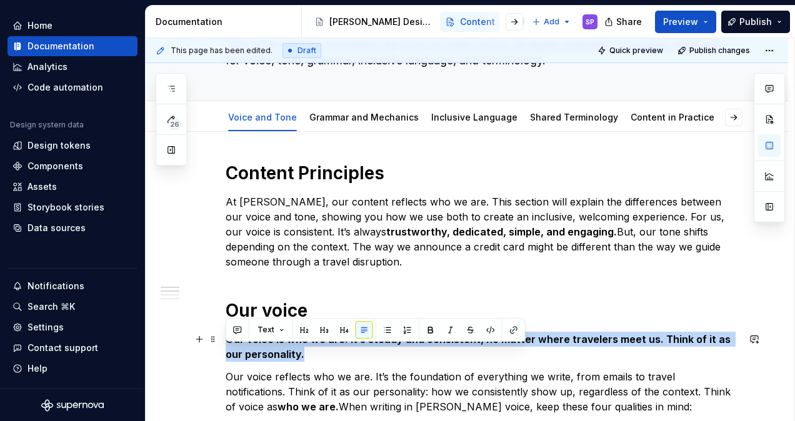
click at [296, 347] on p "Our voice is who we are. It’s steady and consistent, no matter where travelers …" at bounding box center [481, 347] width 512 height 30
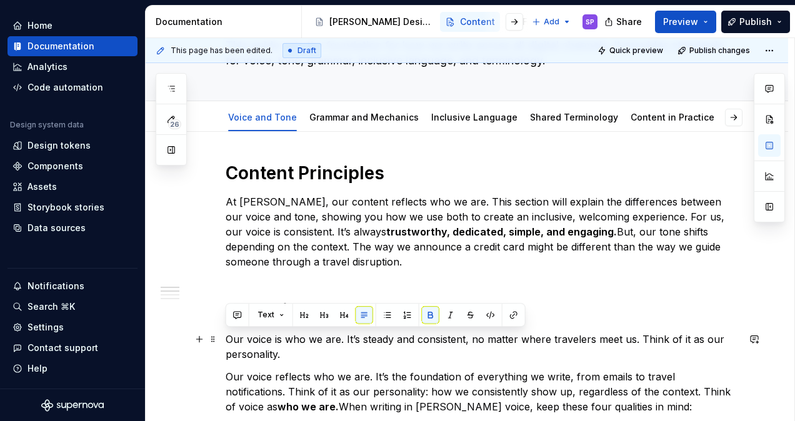
click at [371, 358] on p "Our voice is who we are. It’s steady and consistent, no matter where travelers …" at bounding box center [481, 347] width 512 height 30
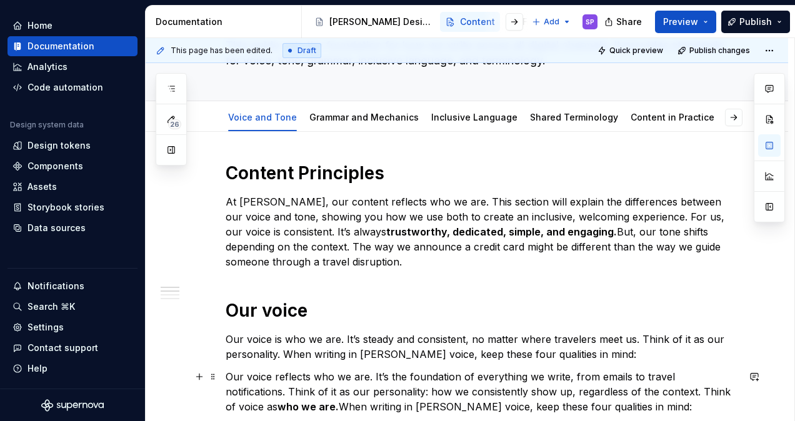
click at [329, 390] on p "Our voice reflects who we are. It’s the foundation of everything we write, from…" at bounding box center [481, 391] width 512 height 45
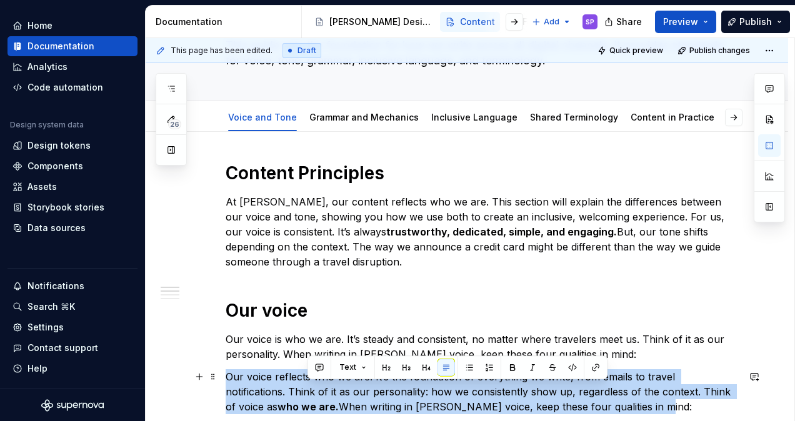
click at [329, 390] on p "Our voice reflects who we are. It’s the foundation of everything we write, from…" at bounding box center [481, 391] width 512 height 45
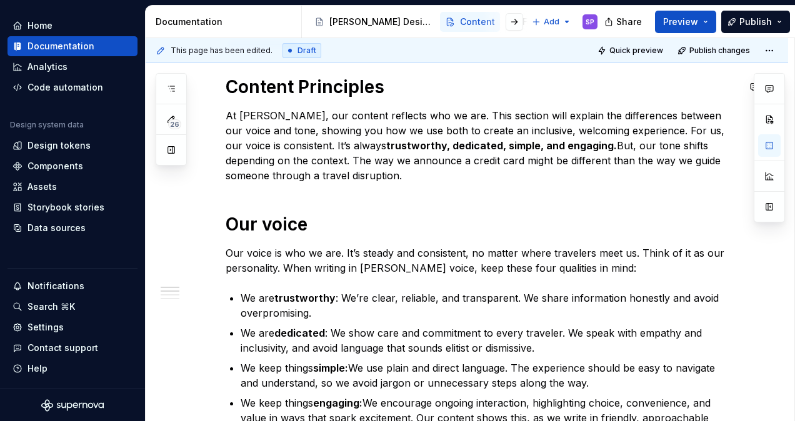
scroll to position [84, 0]
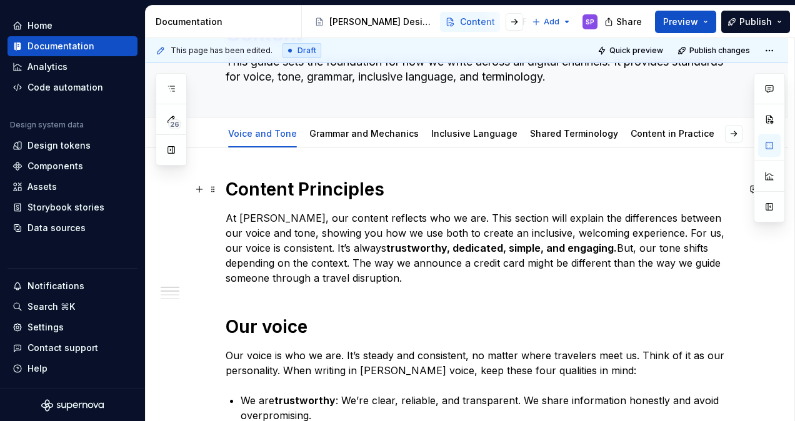
click at [269, 183] on h1 "Content Principles" at bounding box center [481, 189] width 512 height 22
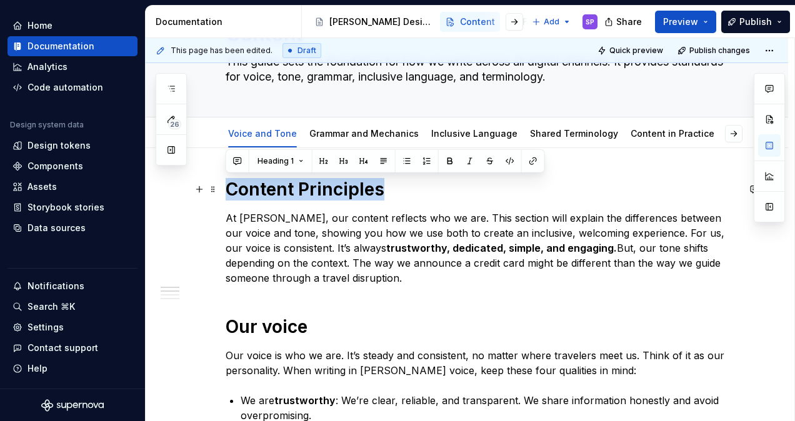
click at [269, 183] on h1 "Content Principles" at bounding box center [481, 189] width 512 height 22
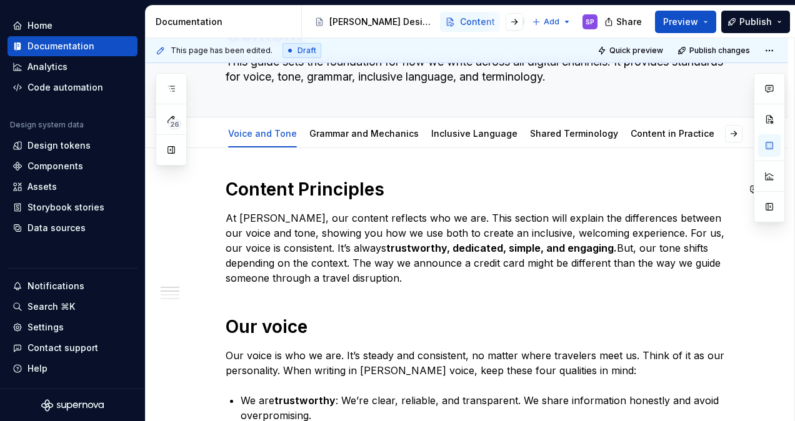
click at [269, 183] on h1 "Content Principles" at bounding box center [481, 189] width 512 height 22
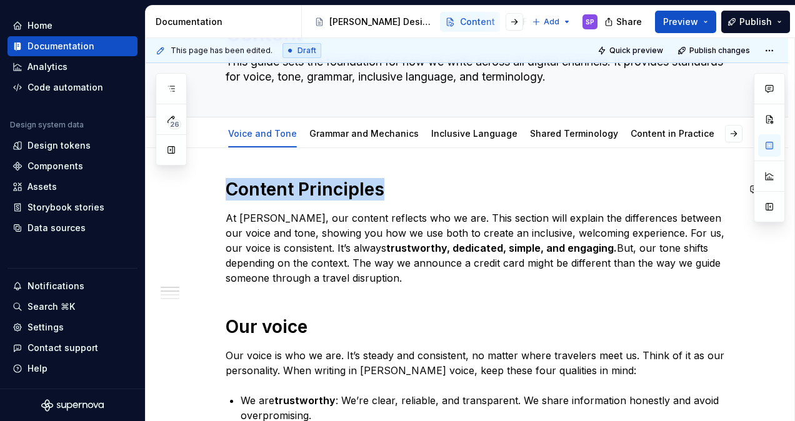
click at [269, 183] on h1 "Content Principles" at bounding box center [481, 189] width 512 height 22
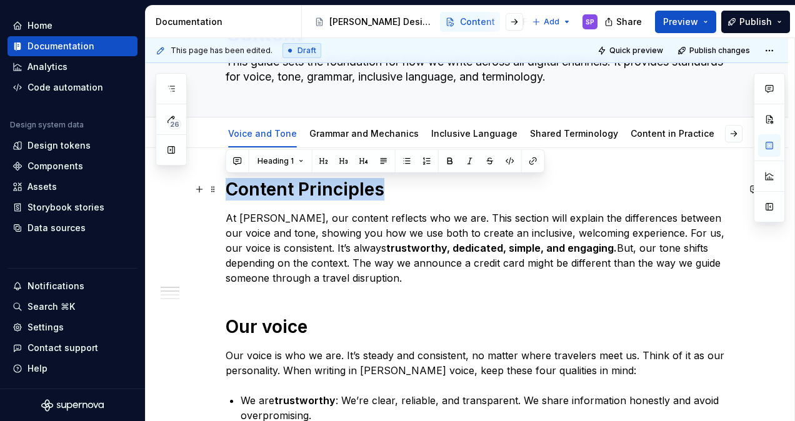
click at [424, 183] on h1 "Content Principles" at bounding box center [481, 189] width 512 height 22
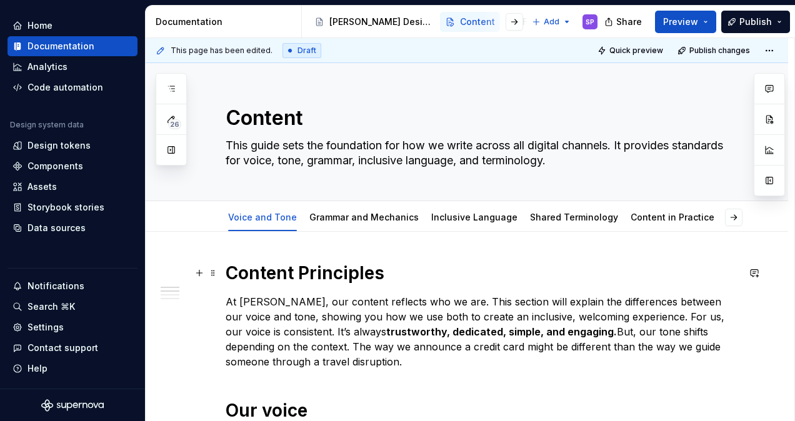
click at [269, 276] on h1 "Content Principles" at bounding box center [481, 273] width 512 height 22
click at [196, 277] on button "button" at bounding box center [199, 272] width 17 height 17
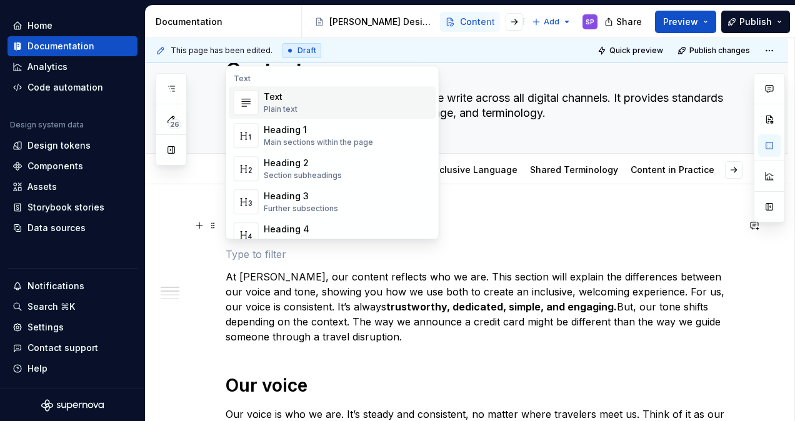
scroll to position [48, 0]
click at [313, 285] on p "At [PERSON_NAME], our content reflects who we are. This section will explain th…" at bounding box center [481, 306] width 512 height 75
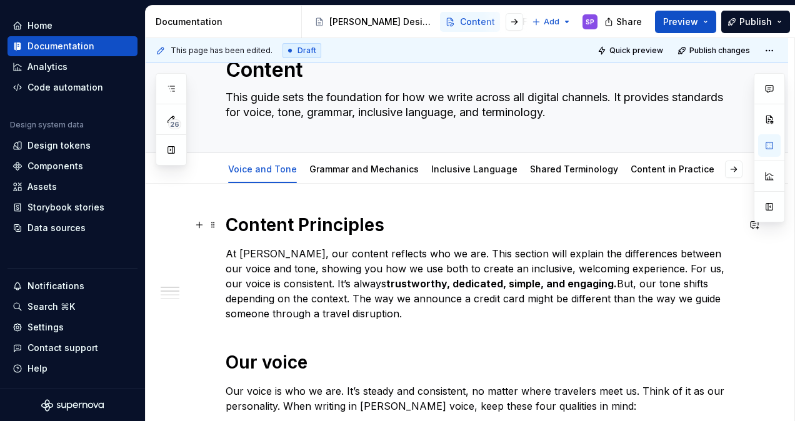
click at [281, 225] on h1 "Content Principles" at bounding box center [481, 225] width 512 height 22
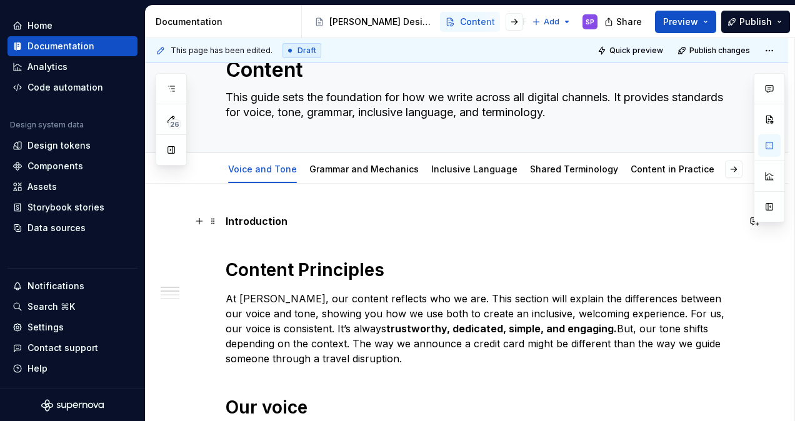
click at [262, 215] on strong "Introduction" at bounding box center [256, 221] width 62 height 12
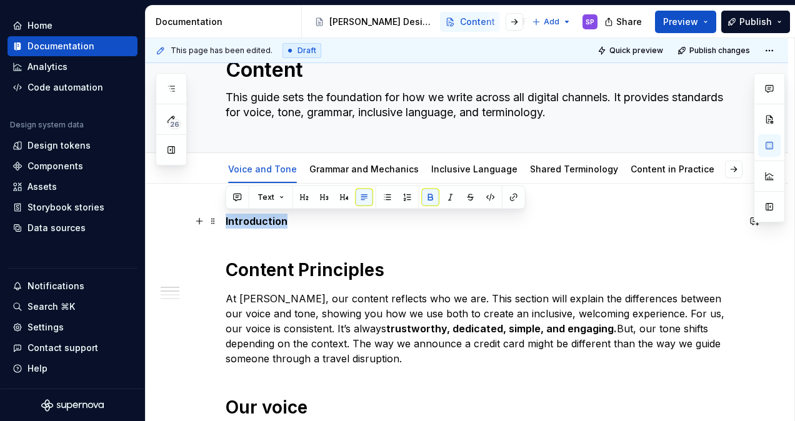
click at [262, 215] on strong "Introduction" at bounding box center [256, 221] width 62 height 12
click at [265, 196] on span "Text" at bounding box center [265, 197] width 17 height 10
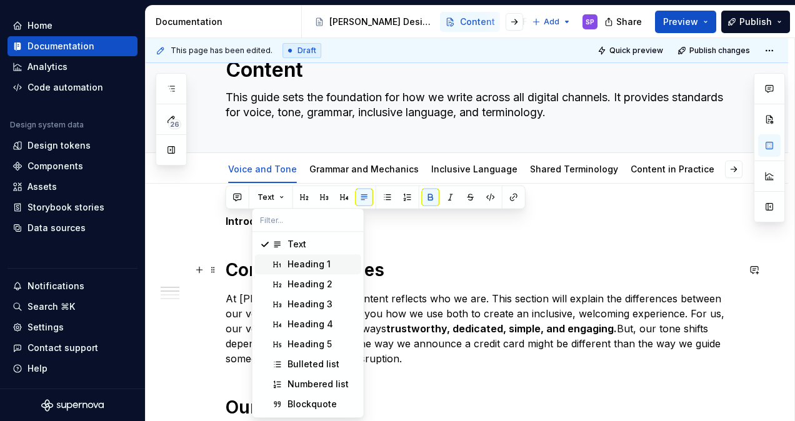
click at [288, 265] on div "Heading 1" at bounding box center [308, 264] width 43 height 12
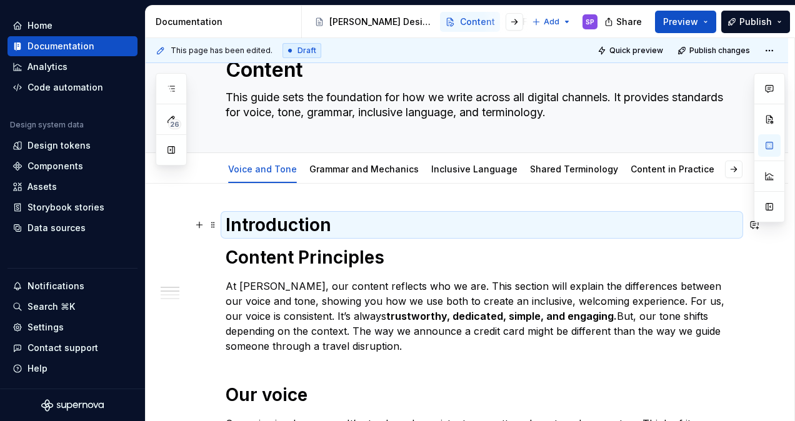
click at [351, 224] on h1 "Introduction" at bounding box center [481, 225] width 512 height 22
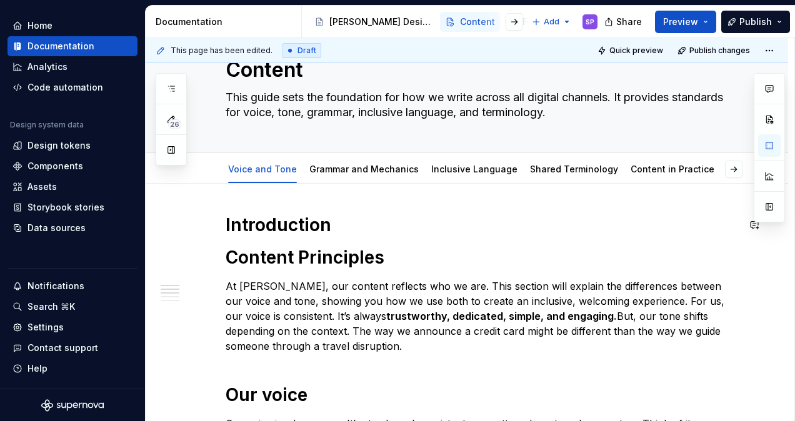
click at [347, 225] on h1 "Introduction" at bounding box center [481, 225] width 512 height 22
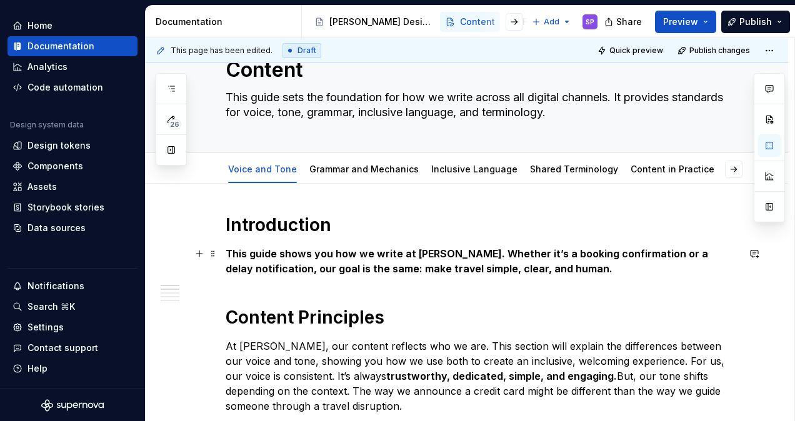
click at [348, 246] on p "This guide shows you how we write at [PERSON_NAME]. Whether it’s a booking conf…" at bounding box center [481, 261] width 512 height 30
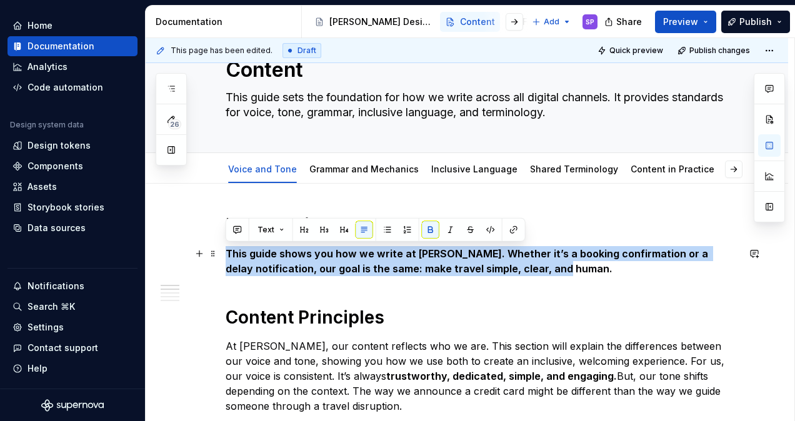
click at [348, 246] on p "This guide shows you how we write at [PERSON_NAME]. Whether it’s a booking conf…" at bounding box center [481, 261] width 512 height 30
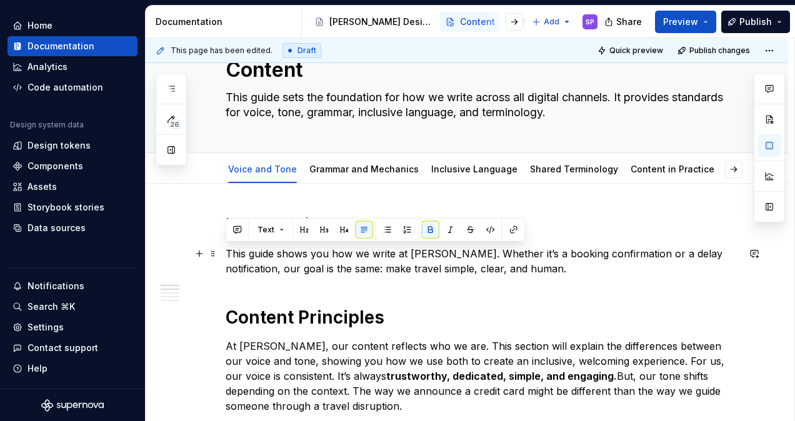
click at [535, 264] on p "This guide shows you how we write at [PERSON_NAME]. Whether it’s a booking conf…" at bounding box center [481, 261] width 512 height 30
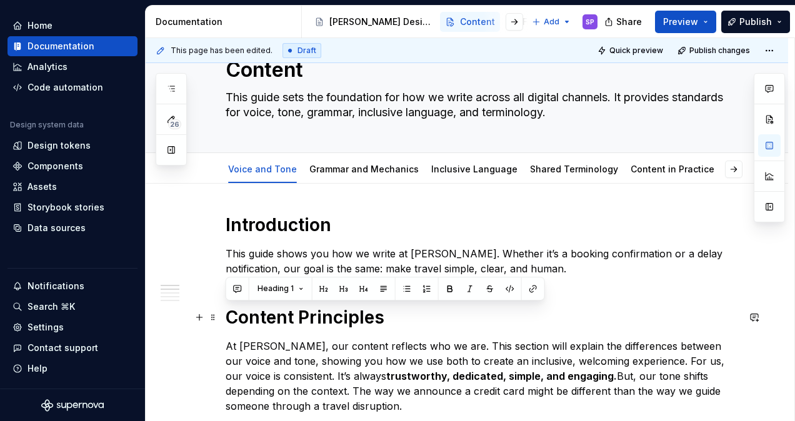
drag, startPoint x: 424, startPoint y: 314, endPoint x: 214, endPoint y: 327, distance: 209.7
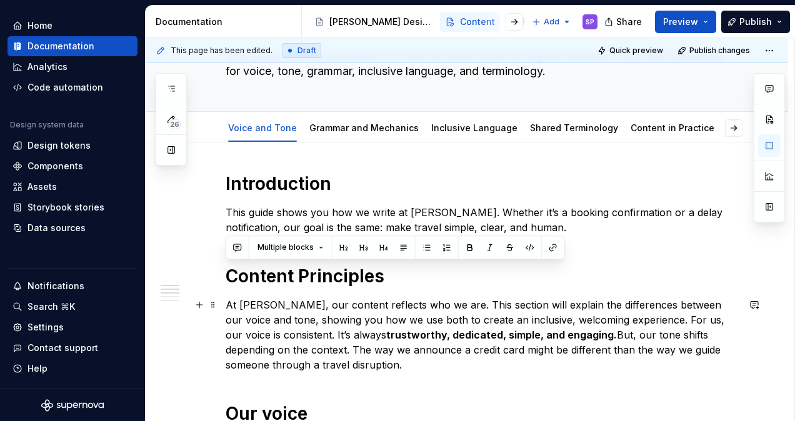
scroll to position [89, 0]
click at [443, 360] on p "At [PERSON_NAME], our content reflects who we are. This section will explain th…" at bounding box center [481, 334] width 512 height 75
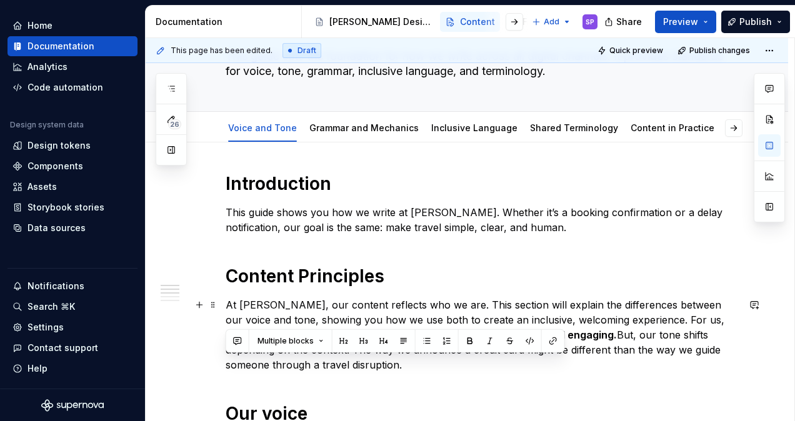
click at [443, 360] on p "At [PERSON_NAME], our content reflects who we are. This section will explain th…" at bounding box center [481, 334] width 512 height 75
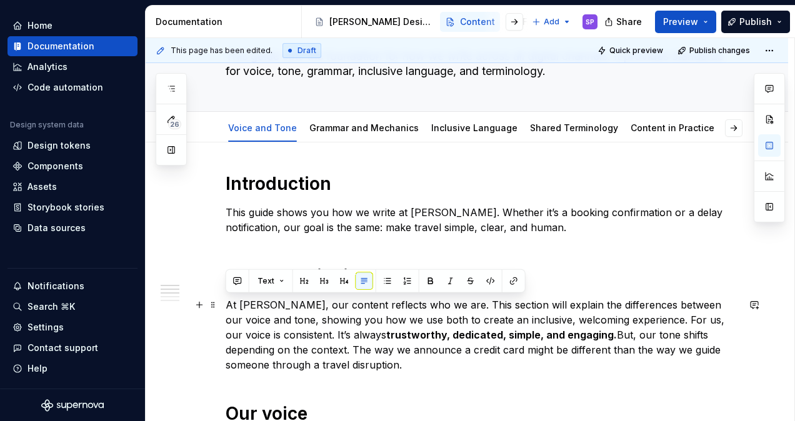
click at [386, 362] on p "At [PERSON_NAME], our content reflects who we are. This section will explain th…" at bounding box center [481, 334] width 512 height 75
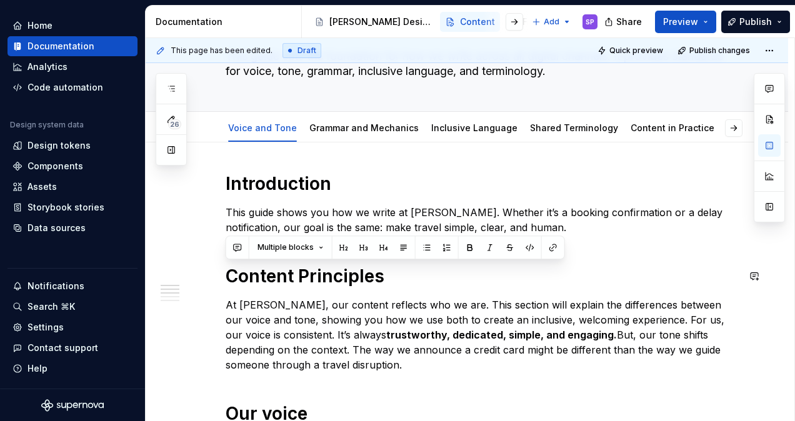
drag, startPoint x: 433, startPoint y: 363, endPoint x: 197, endPoint y: 252, distance: 260.7
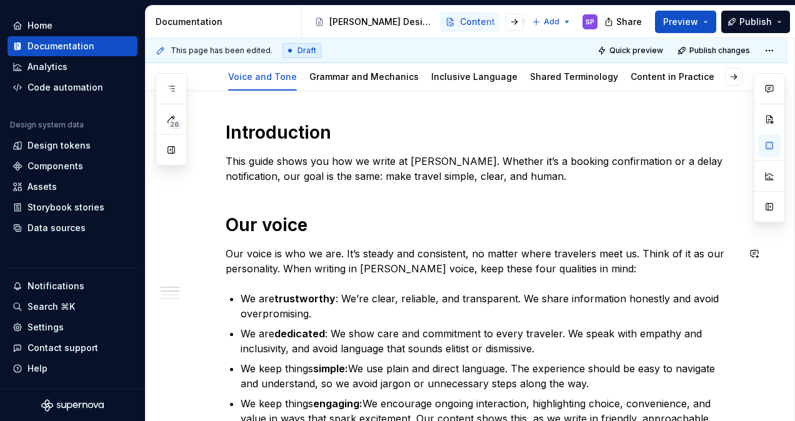
scroll to position [141, 0]
click at [265, 139] on strong "Introduction" at bounding box center [278, 131] width 106 height 21
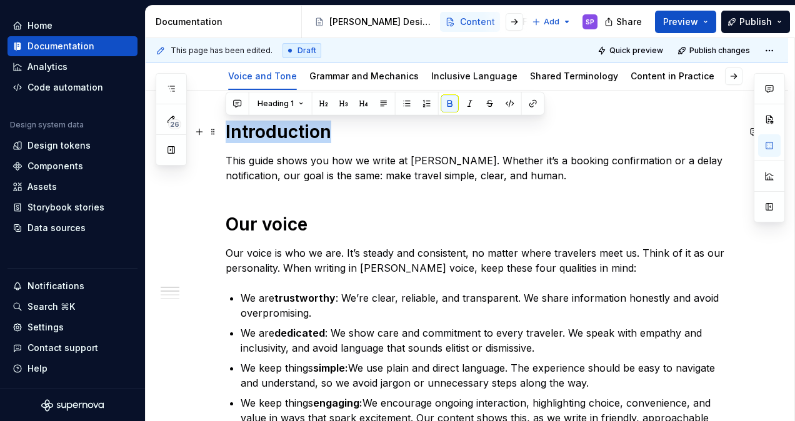
click at [265, 139] on strong "Introduction" at bounding box center [278, 131] width 106 height 21
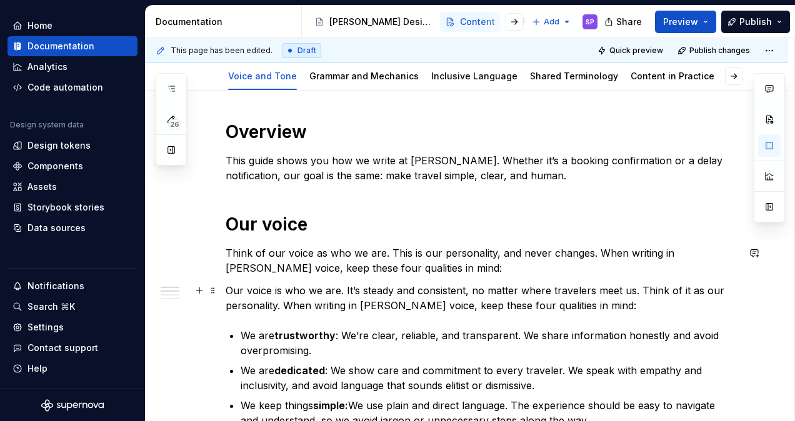
click at [466, 295] on p "Our voice is who we are. It’s steady and consistent, no matter where travelers …" at bounding box center [481, 298] width 512 height 30
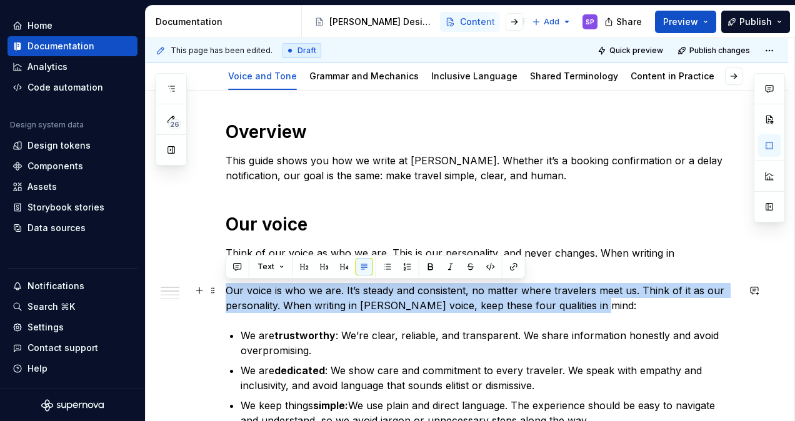
click at [466, 295] on p "Our voice is who we are. It’s steady and consistent, no matter where travelers …" at bounding box center [481, 298] width 512 height 30
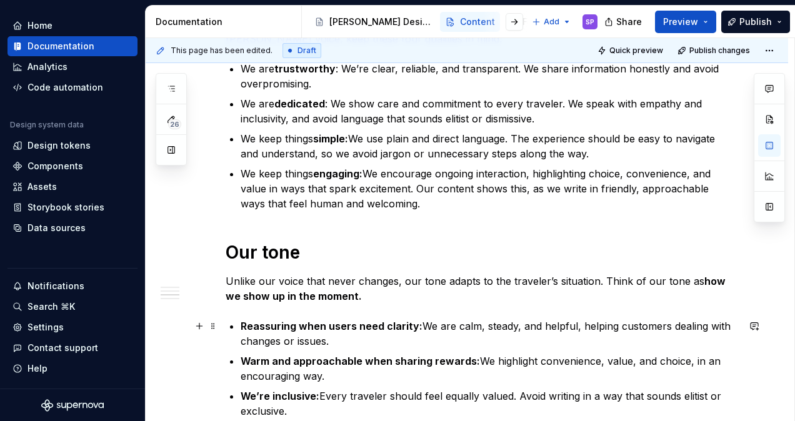
scroll to position [396, 0]
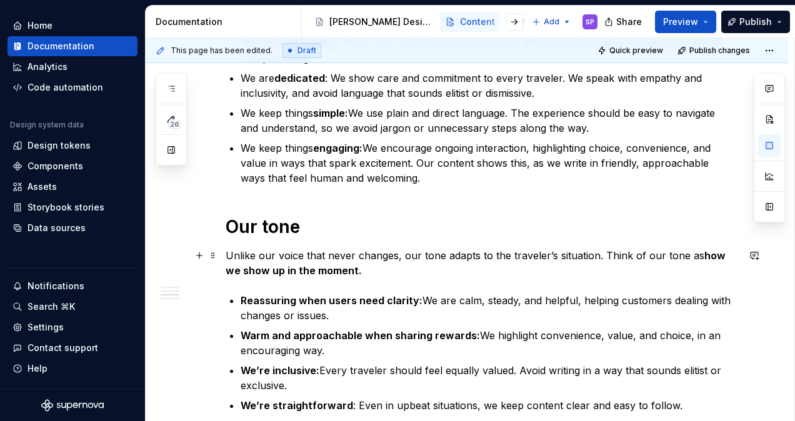
click at [294, 272] on strong "how we show up in the moment." at bounding box center [476, 262] width 502 height 27
click at [224, 257] on div "Overview This guide shows you how we write at [PERSON_NAME]. Whether it’s a boo…" at bounding box center [467, 276] width 642 height 881
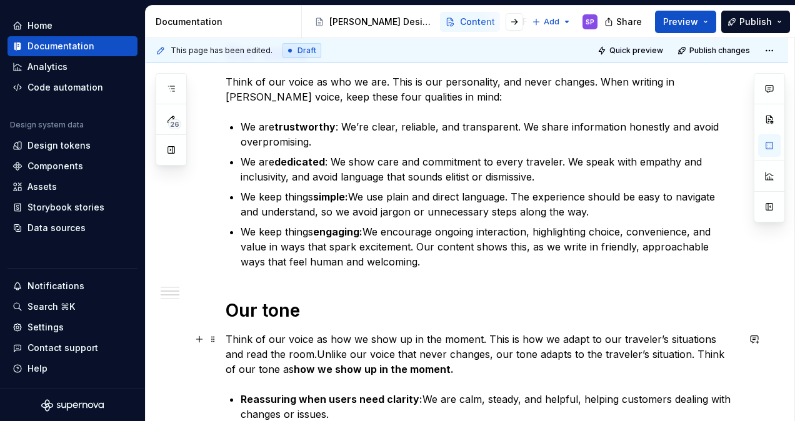
scroll to position [314, 0]
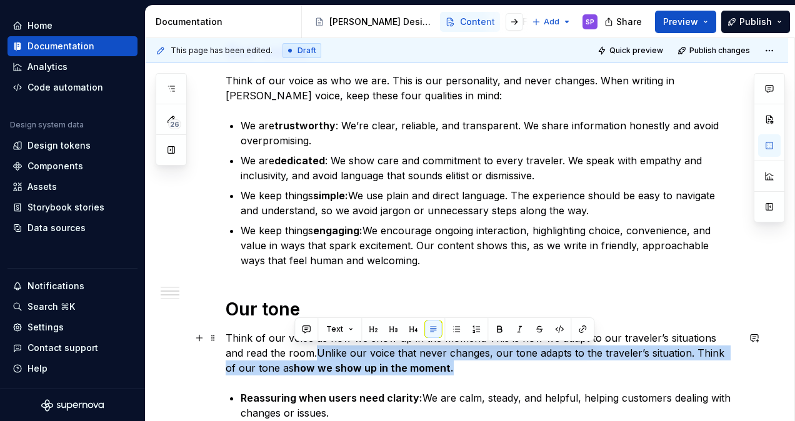
drag, startPoint x: 437, startPoint y: 367, endPoint x: 297, endPoint y: 347, distance: 141.4
click at [297, 347] on p "Think of our voice as how we show up in the moment. This is how we adapt to our…" at bounding box center [481, 352] width 512 height 45
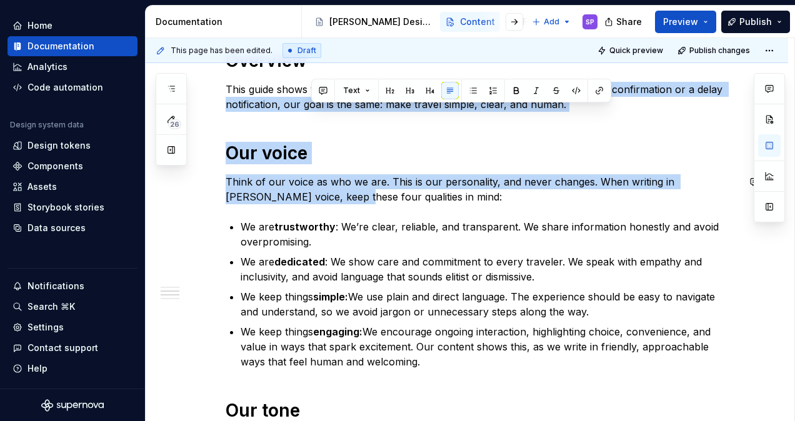
scroll to position [195, 0]
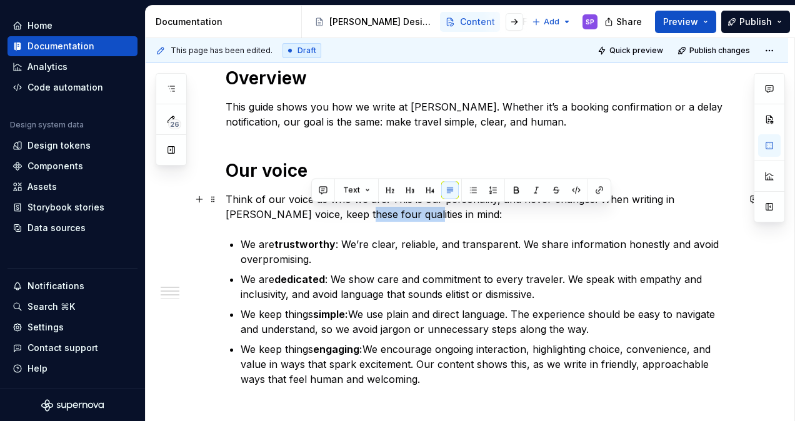
drag, startPoint x: 312, startPoint y: 94, endPoint x: 371, endPoint y: 217, distance: 136.3
click at [371, 217] on p "Think of our voice as who we are. This is our personality, and never changes. W…" at bounding box center [481, 207] width 512 height 30
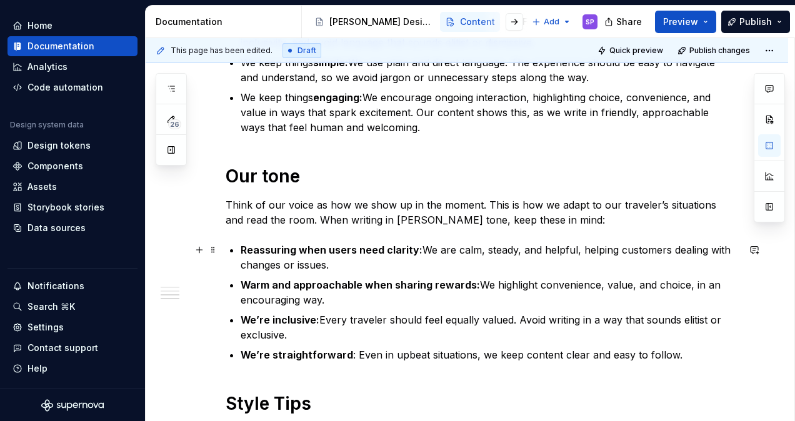
scroll to position [469, 0]
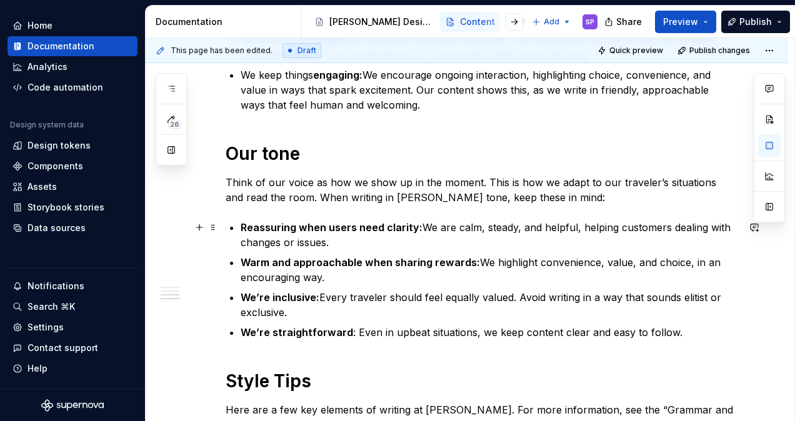
click at [282, 224] on strong "Reassuring when users need clarity:" at bounding box center [331, 227] width 182 height 12
click at [412, 239] on p "We’re reassuring when users need clarity: We are calm, steady, and helpful, hel…" at bounding box center [488, 235] width 497 height 30
click at [240, 259] on strong "Warm and approachable when sharing rewards:" at bounding box center [359, 262] width 239 height 12
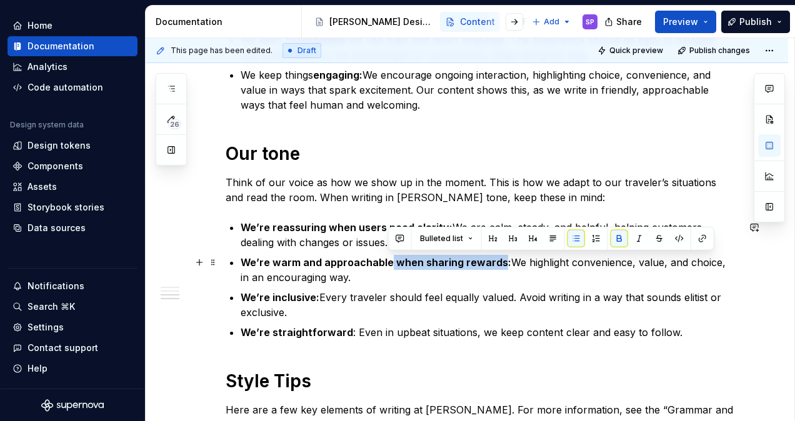
drag, startPoint x: 387, startPoint y: 261, endPoint x: 495, endPoint y: 262, distance: 108.1
click at [495, 262] on strong "We’re warm and approachable when sharing rewards:" at bounding box center [375, 262] width 270 height 12
click at [261, 326] on strong "We’re straightforward" at bounding box center [296, 332] width 112 height 12
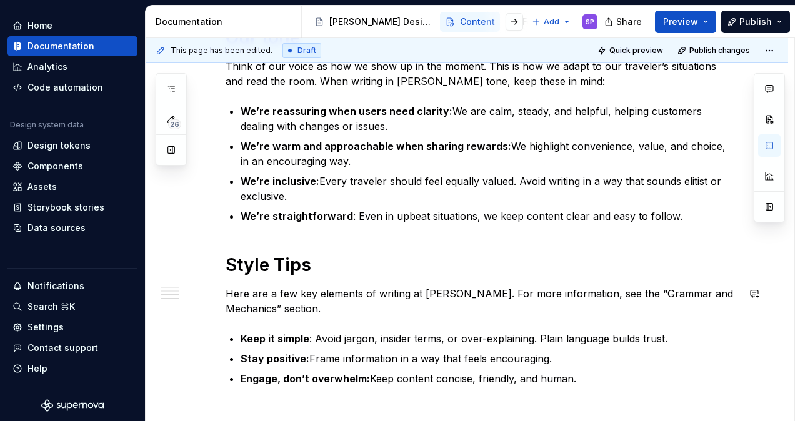
scroll to position [586, 0]
click at [315, 298] on p "Here are a few key elements of writing at [PERSON_NAME]. For more information, …" at bounding box center [481, 300] width 512 height 30
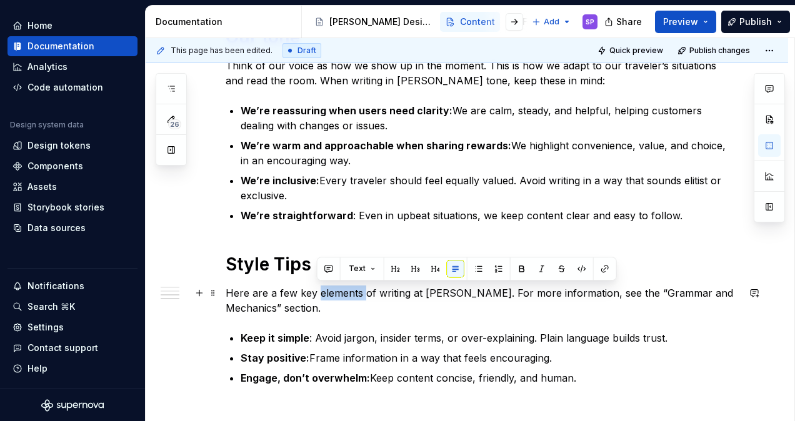
click at [315, 298] on p "Here are a few key elements of writing at [PERSON_NAME]. For more information, …" at bounding box center [481, 300] width 512 height 30
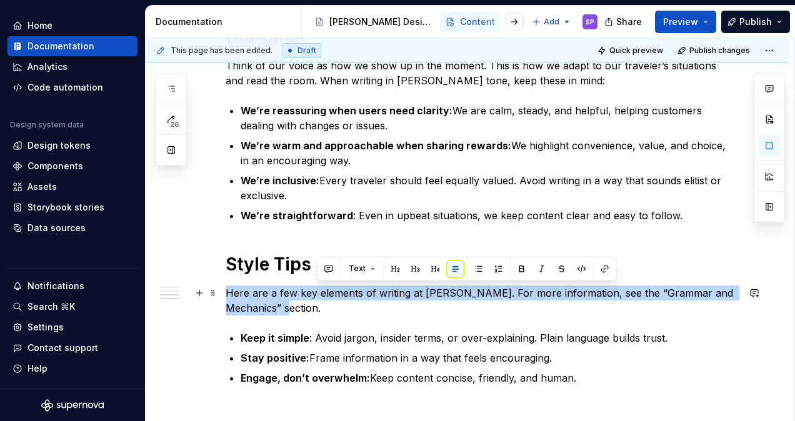
click at [315, 298] on p "Here are a few key elements of writing at [PERSON_NAME]. For more information, …" at bounding box center [481, 300] width 512 height 30
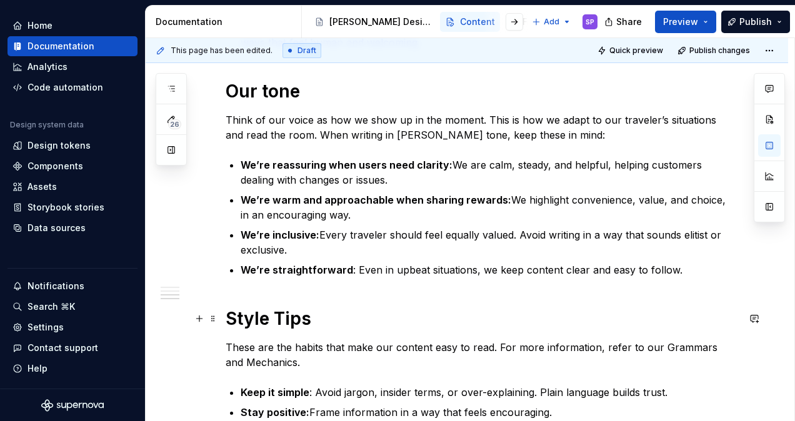
scroll to position [533, 0]
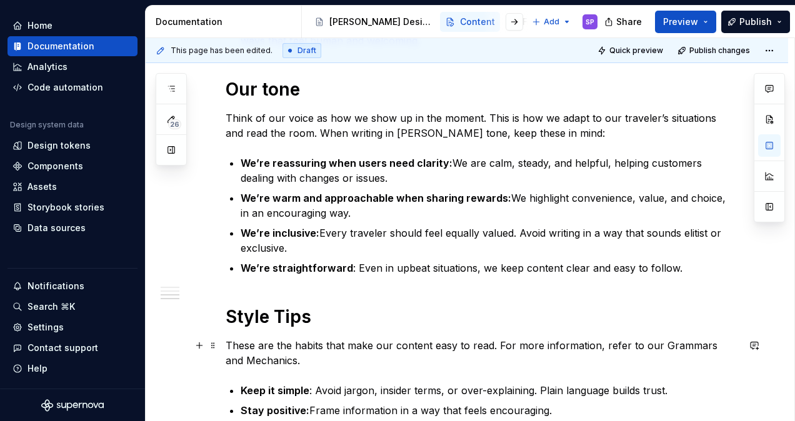
click at [702, 342] on p "These are the habits that make our content easy to read. For more information, …" at bounding box center [481, 353] width 512 height 30
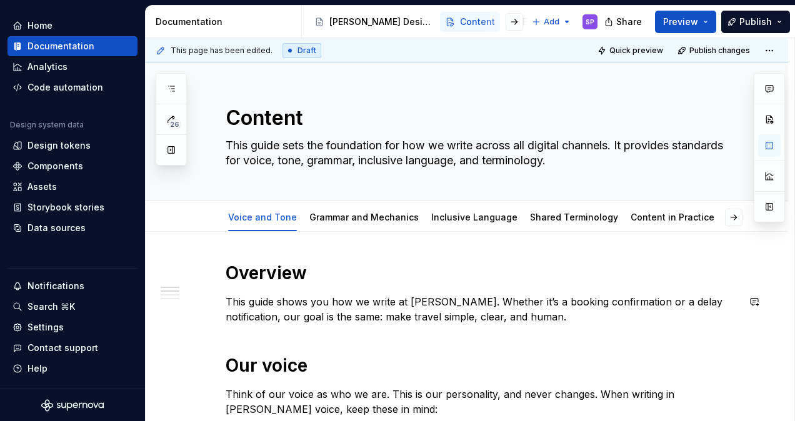
scroll to position [59, 0]
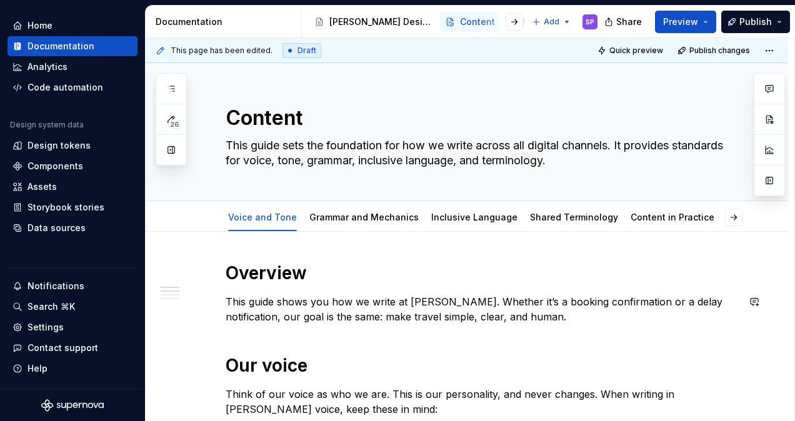
scroll to position [113, 0]
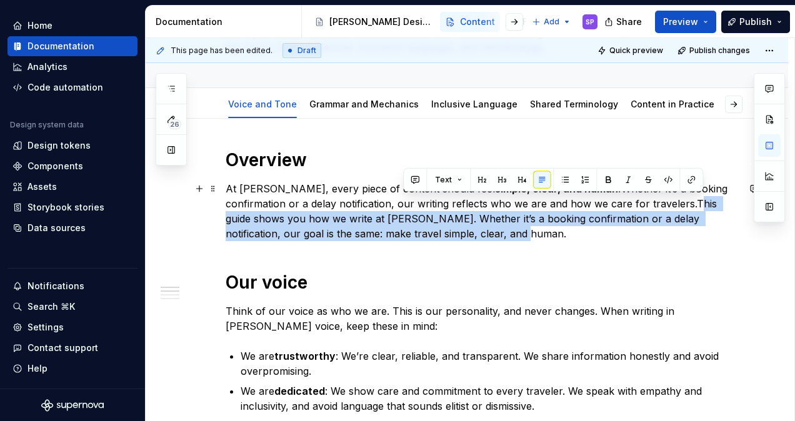
drag, startPoint x: 498, startPoint y: 235, endPoint x: 626, endPoint y: 201, distance: 131.8
click at [626, 201] on p "At [PERSON_NAME], every piece of content should feel simple, clear, and human. …" at bounding box center [481, 211] width 512 height 60
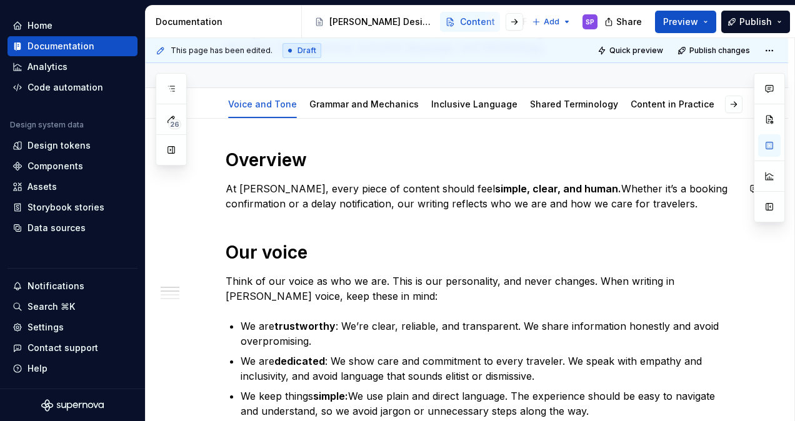
click at [329, 204] on p "At [PERSON_NAME], every piece of content should feel simple, clear, and human. …" at bounding box center [481, 196] width 512 height 30
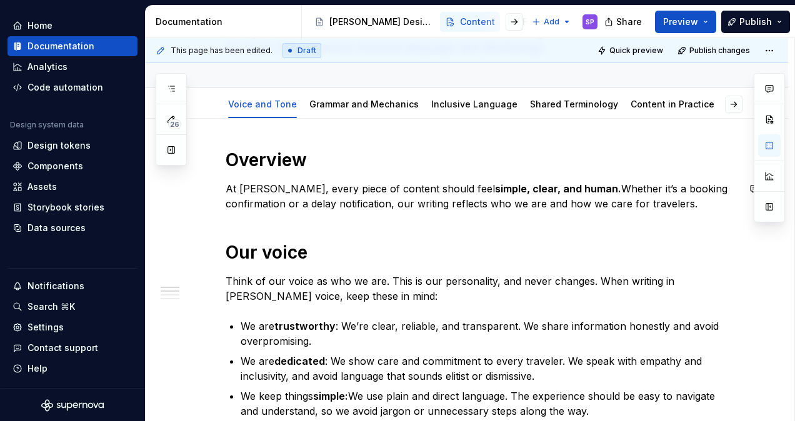
click at [231, 244] on h1 "Our voice" at bounding box center [481, 252] width 512 height 22
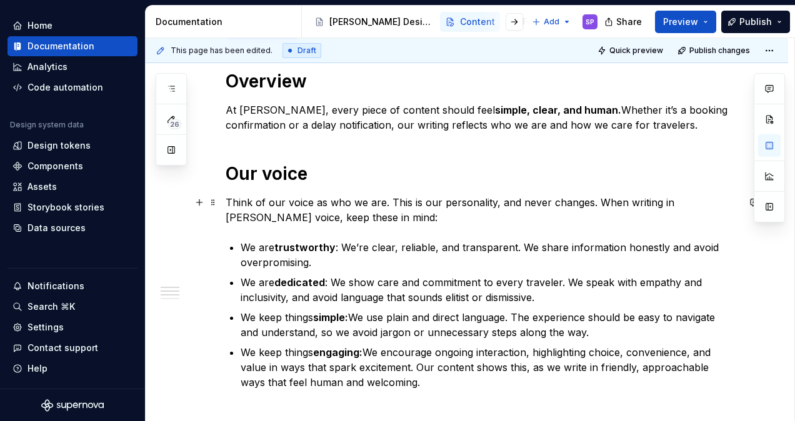
scroll to position [192, 0]
click at [241, 171] on h1 "Our voice" at bounding box center [481, 173] width 512 height 22
click at [229, 167] on h1 "Our voice" at bounding box center [481, 173] width 512 height 22
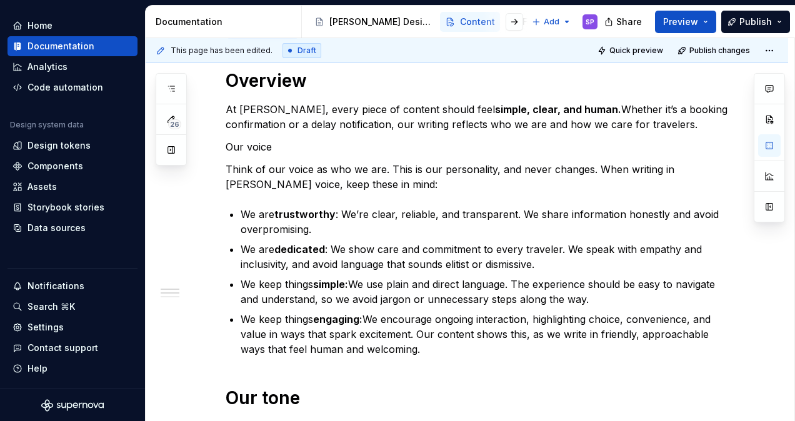
click at [229, 167] on p "Think of our voice as who we are. This is our personality, and never changes. W…" at bounding box center [481, 177] width 512 height 30
click at [230, 154] on div "Overview At [PERSON_NAME], every piece of content should feel simple, clear, an…" at bounding box center [481, 407] width 512 height 677
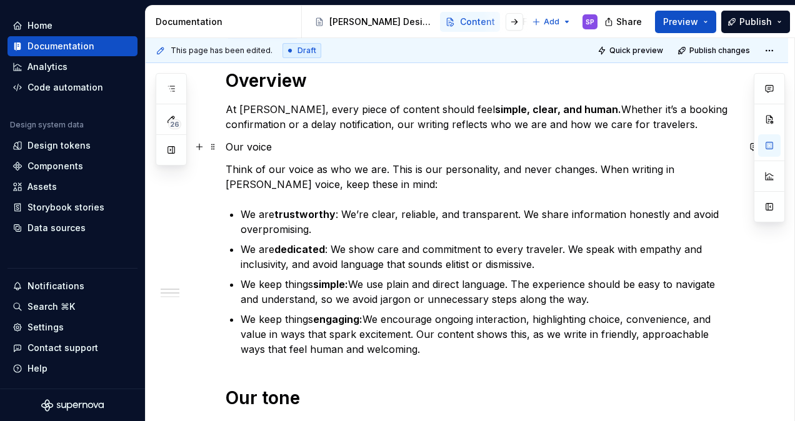
click at [246, 137] on div "Overview At [PERSON_NAME], every piece of content should feel simple, clear, an…" at bounding box center [481, 407] width 512 height 677
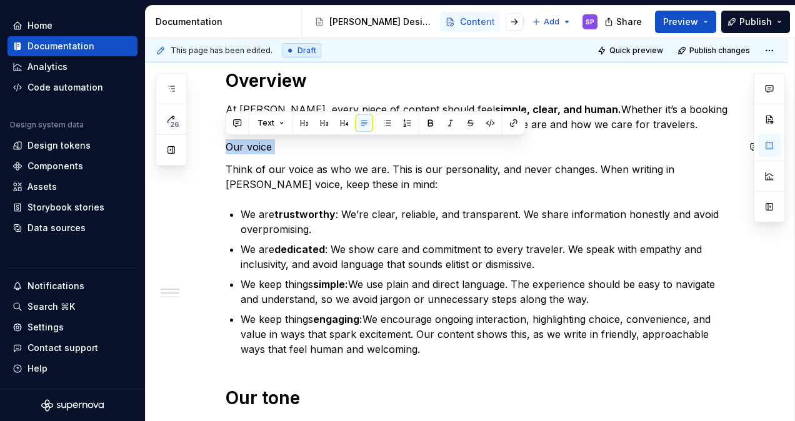
click at [246, 137] on div "Overview At [PERSON_NAME], every piece of content should feel simple, clear, an…" at bounding box center [481, 407] width 512 height 677
click at [279, 120] on button "Text" at bounding box center [271, 122] width 38 height 17
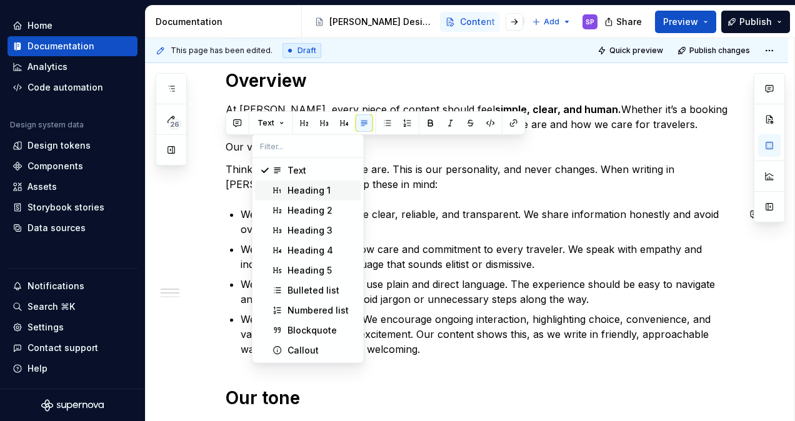
click at [299, 183] on span "Heading 1" at bounding box center [308, 191] width 106 height 20
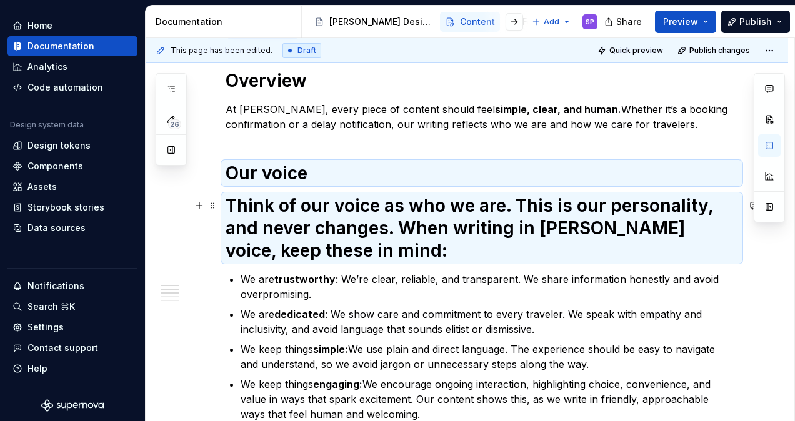
click at [320, 211] on h1 "Think of our voice as who we are. This is our personality, and never changes. W…" at bounding box center [481, 227] width 512 height 67
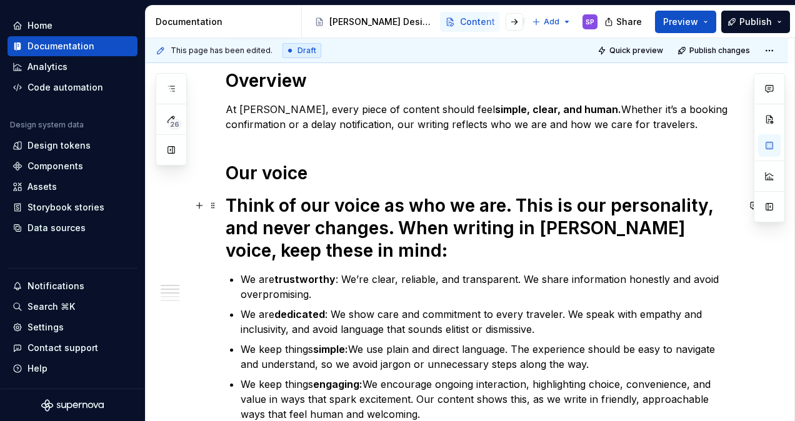
click at [320, 220] on h1 "Think of our voice as who we are. This is our personality, and never changes. W…" at bounding box center [481, 227] width 512 height 67
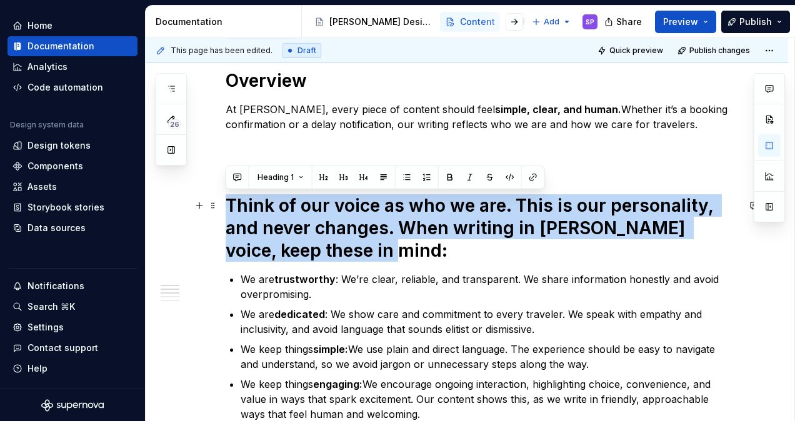
click at [320, 220] on h1 "Think of our voice as who we are. This is our personality, and never changes. W…" at bounding box center [481, 227] width 512 height 67
click at [294, 175] on button "Heading 1" at bounding box center [280, 177] width 57 height 17
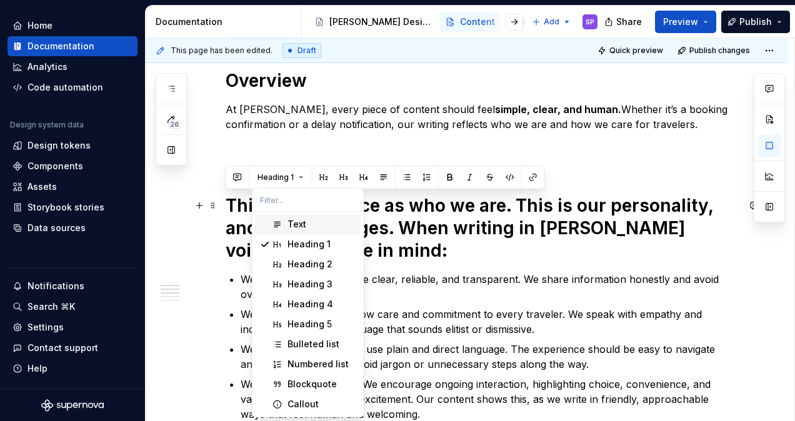
click at [305, 226] on div "Text" at bounding box center [296, 224] width 19 height 12
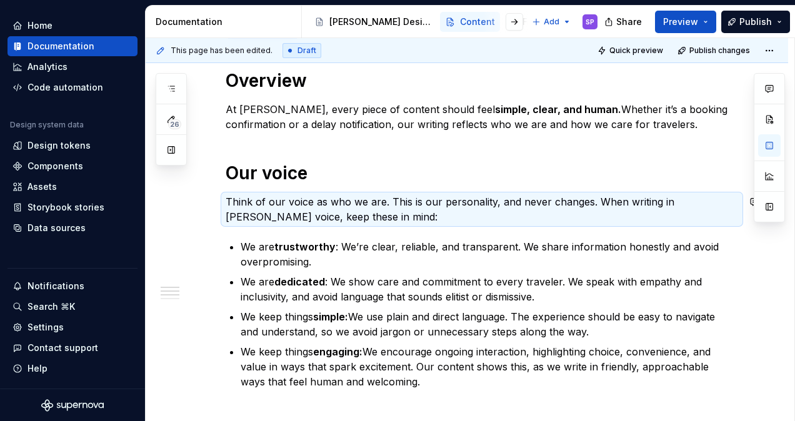
click at [329, 222] on p "Think of our voice as who we are. This is our personality, and never changes. W…" at bounding box center [481, 209] width 512 height 30
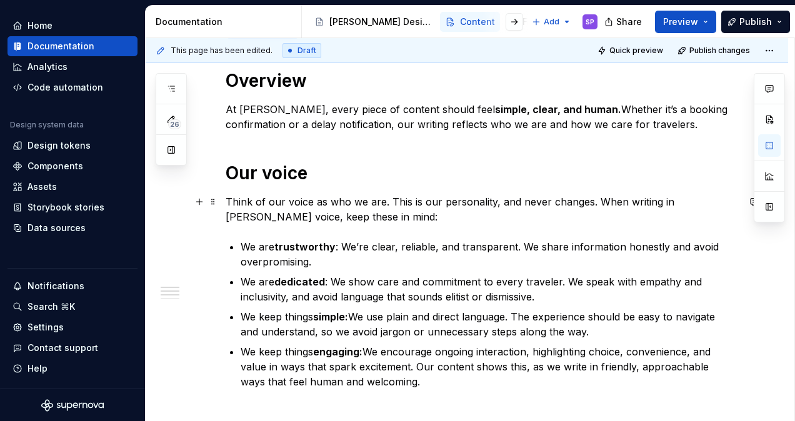
click at [384, 204] on p "Think of our voice as who we are. This is our personality, and never changes. W…" at bounding box center [481, 209] width 512 height 30
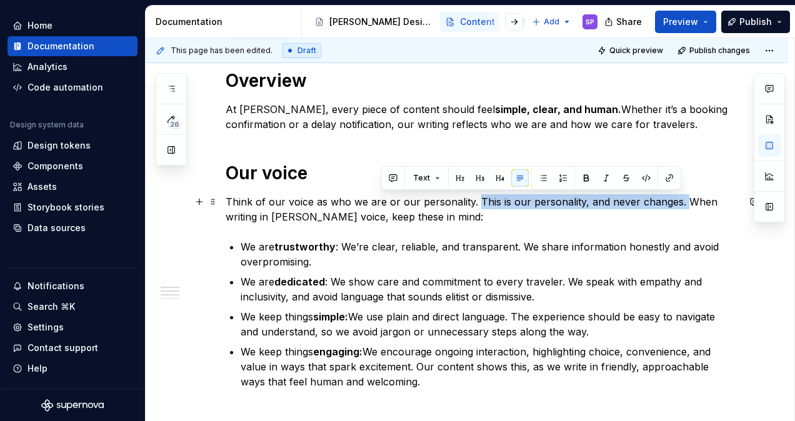
drag, startPoint x: 476, startPoint y: 199, endPoint x: 681, endPoint y: 195, distance: 205.5
click at [681, 195] on p "Think of our voice as who we are or our personality. This is our personality, a…" at bounding box center [481, 209] width 512 height 30
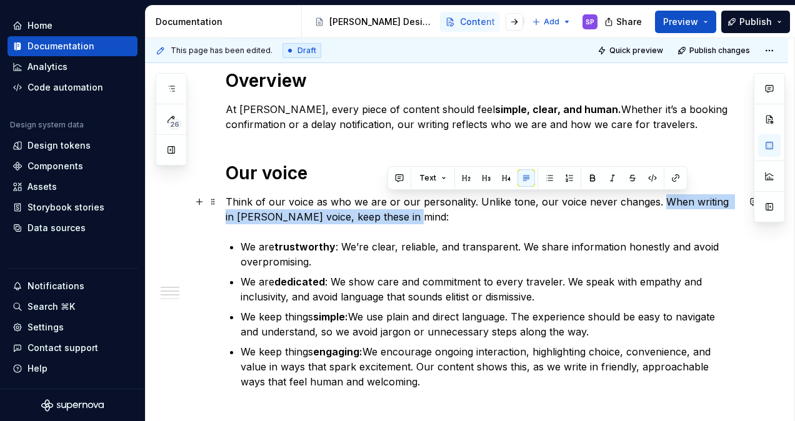
drag, startPoint x: 608, startPoint y: 212, endPoint x: 658, endPoint y: 202, distance: 51.6
click at [658, 202] on p "Think of our voice as who we are or our personality. Unlike tone, our voice nev…" at bounding box center [481, 209] width 512 height 30
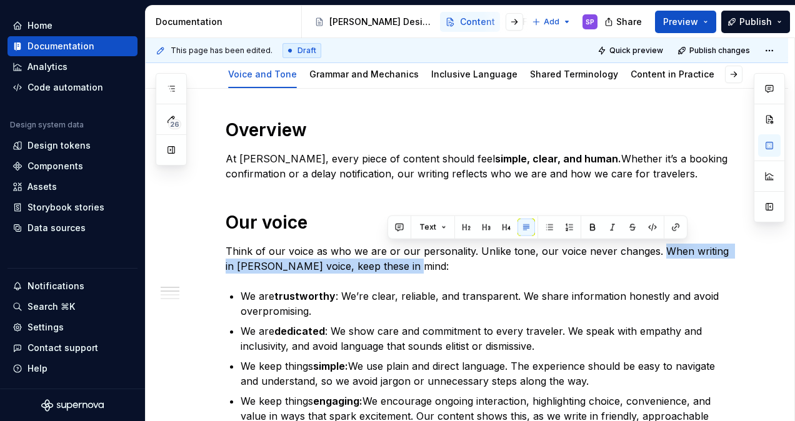
click at [794, 157] on html "[PERSON_NAME] Airlines SP Home Documentation Analytics Code automation Design s…" at bounding box center [397, 210] width 795 height 421
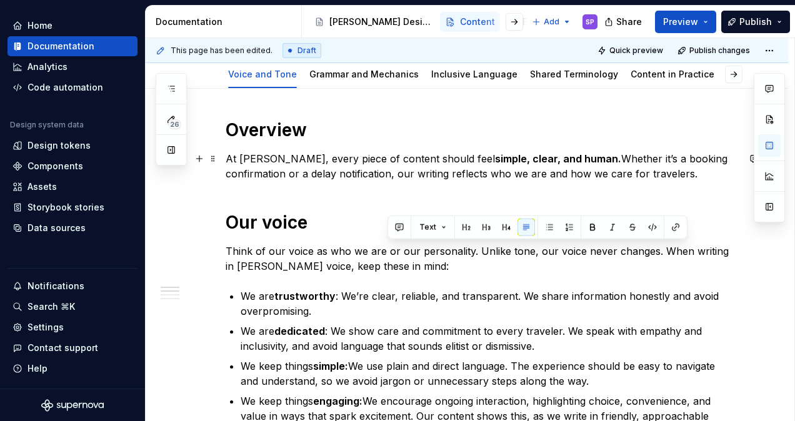
click at [324, 177] on p "At [PERSON_NAME], every piece of content should feel simple, clear, and human. …" at bounding box center [481, 166] width 512 height 30
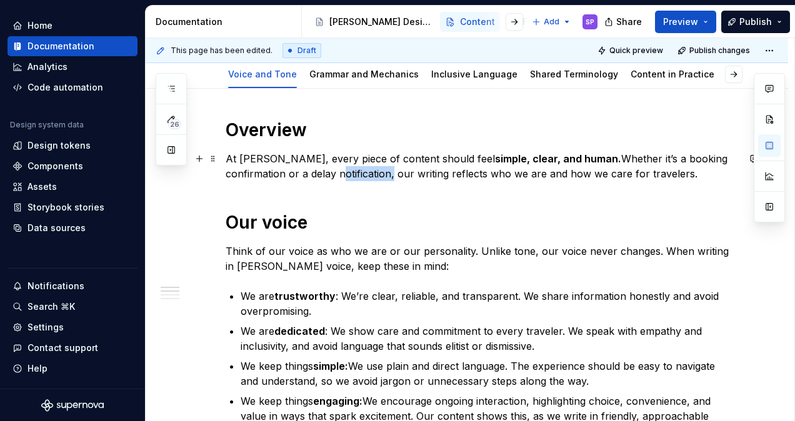
click at [324, 177] on p "At [PERSON_NAME], every piece of content should feel simple, clear, and human. …" at bounding box center [481, 166] width 512 height 30
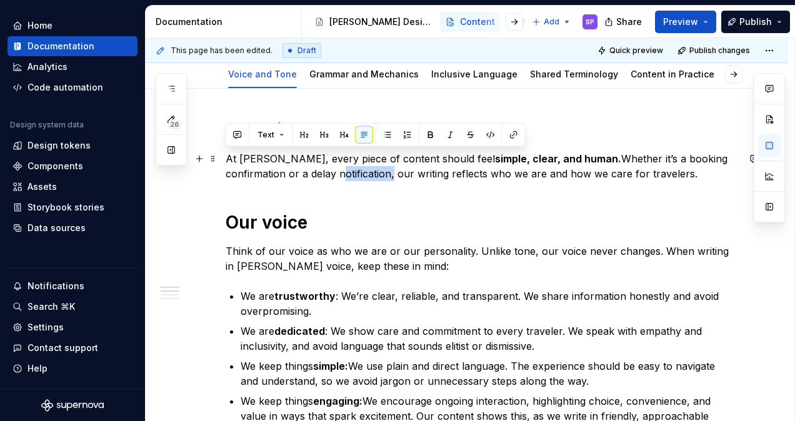
click at [324, 177] on p "At [PERSON_NAME], every piece of content should feel simple, clear, and human. …" at bounding box center [481, 166] width 512 height 30
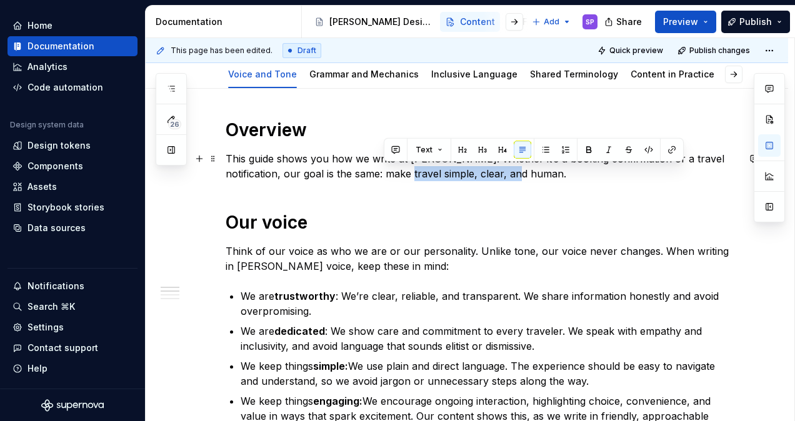
drag, startPoint x: 383, startPoint y: 175, endPoint x: 498, endPoint y: 174, distance: 115.6
click at [498, 174] on p "This guide shows you how we write at [PERSON_NAME]. Whether it’s a booking conf…" at bounding box center [481, 166] width 512 height 30
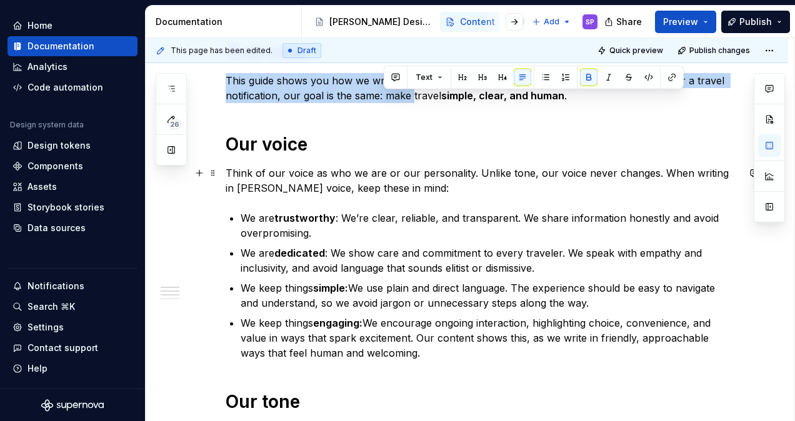
scroll to position [222, 0]
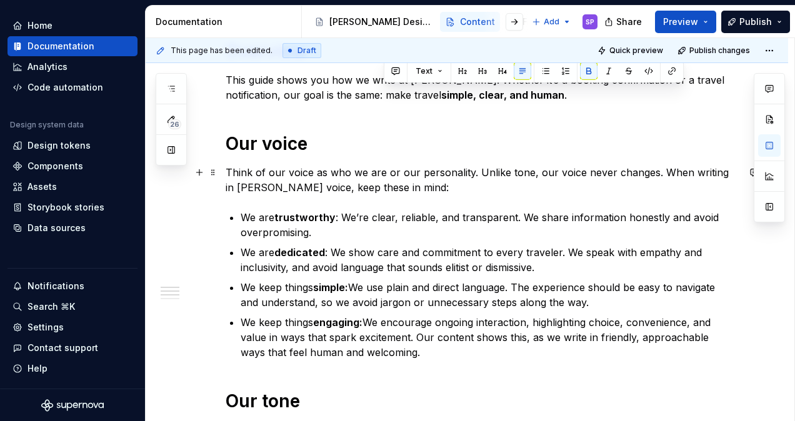
click at [379, 170] on p "Think of our voice as who we are or our personality. Unlike tone, our voice nev…" at bounding box center [481, 180] width 512 height 30
click at [420, 175] on p "Think of our voice as who we are or our personality. Unlike tone, our voice nev…" at bounding box center [481, 180] width 512 height 30
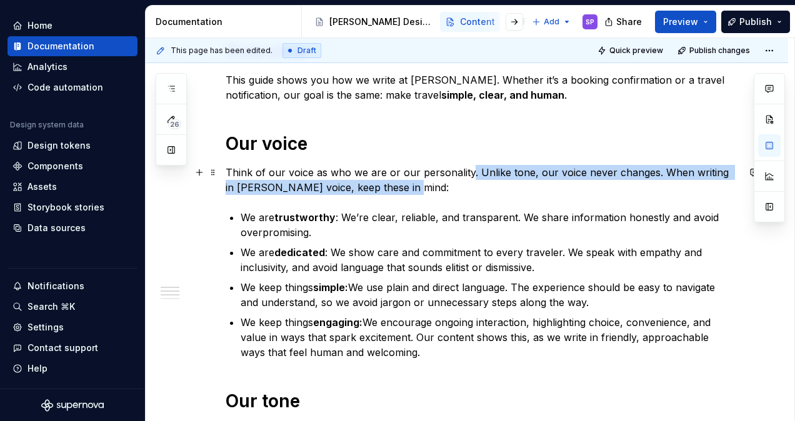
drag, startPoint x: 443, startPoint y: 182, endPoint x: 468, endPoint y: 176, distance: 25.8
click at [468, 176] on p "Think of our voice as who we are or our personality. Unlike tone, our voice nev…" at bounding box center [481, 180] width 512 height 30
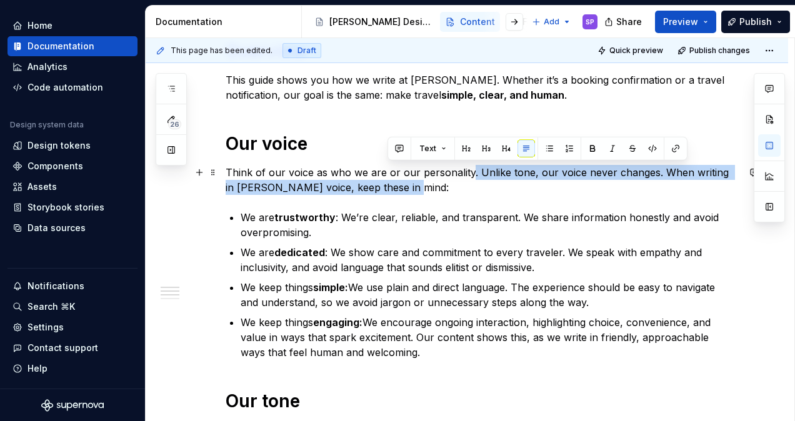
click at [541, 182] on p "Think of our voice as who we are or our personality. Unlike tone, our voice nev…" at bounding box center [481, 180] width 512 height 30
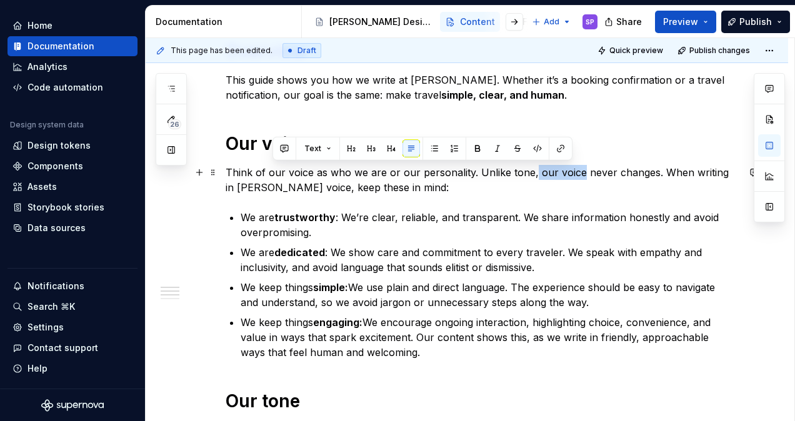
drag, startPoint x: 529, startPoint y: 169, endPoint x: 573, endPoint y: 171, distance: 44.4
click at [573, 171] on p "Think of our voice as who we are or our personality. Unlike tone, our voice nev…" at bounding box center [481, 180] width 512 height 30
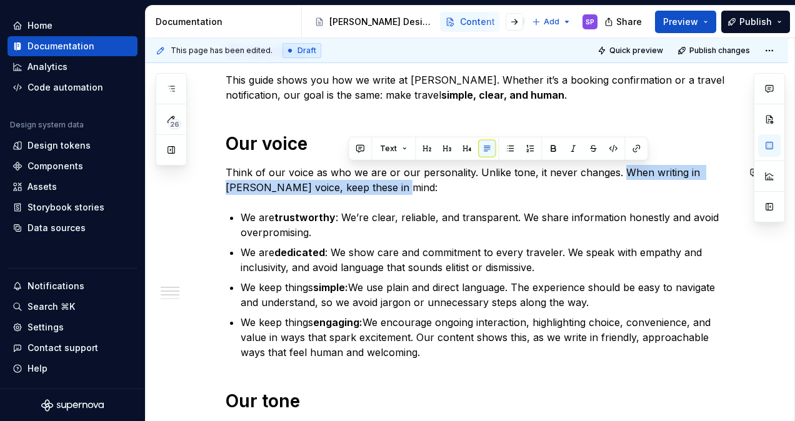
drag, startPoint x: 592, startPoint y: 187, endPoint x: 615, endPoint y: 165, distance: 31.8
click at [615, 165] on p "Think of our voice as who we are or our personality. Unlike tone, it never chan…" at bounding box center [481, 180] width 512 height 30
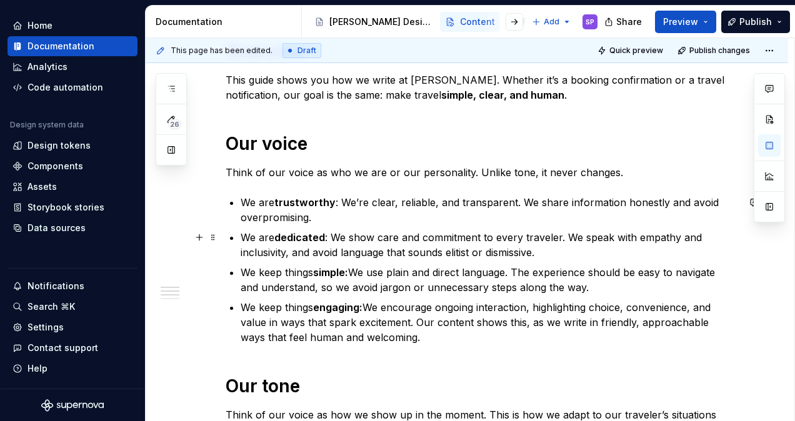
click at [590, 235] on p "We are dedicated : We show care and commitment to every traveler. We speak with…" at bounding box center [488, 245] width 497 height 30
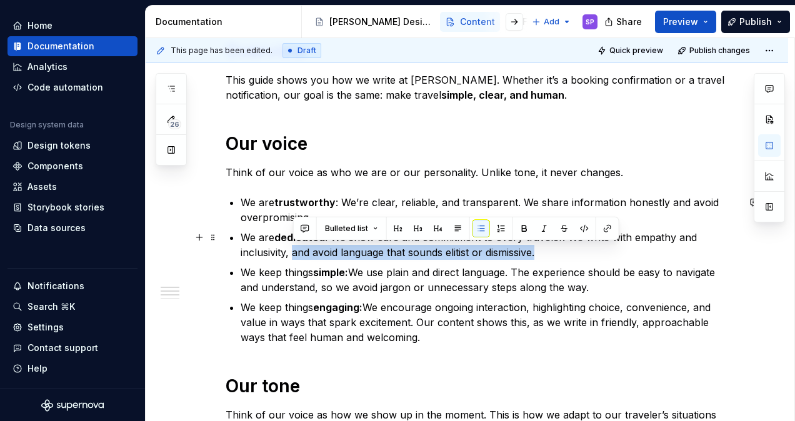
drag, startPoint x: 568, startPoint y: 245, endPoint x: 292, endPoint y: 252, distance: 275.5
click at [292, 252] on p "We are dedicated : We show care and commitment to every traveler. We write with…" at bounding box center [488, 245] width 497 height 30
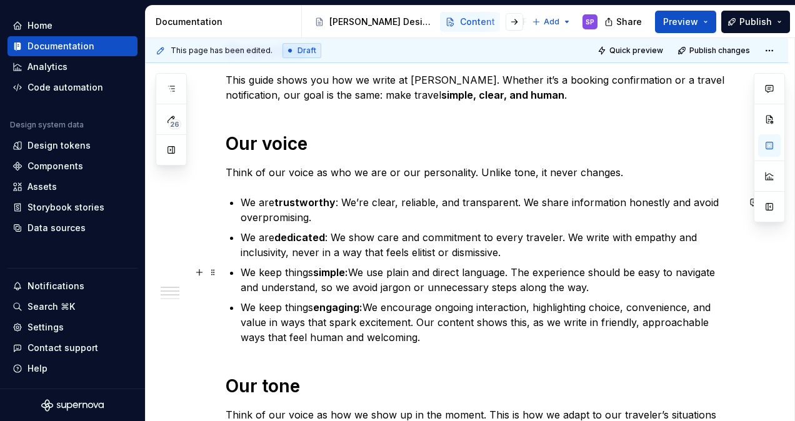
click at [306, 272] on p "We keep things simple: We use plain and direct language. The experience should …" at bounding box center [488, 280] width 497 height 30
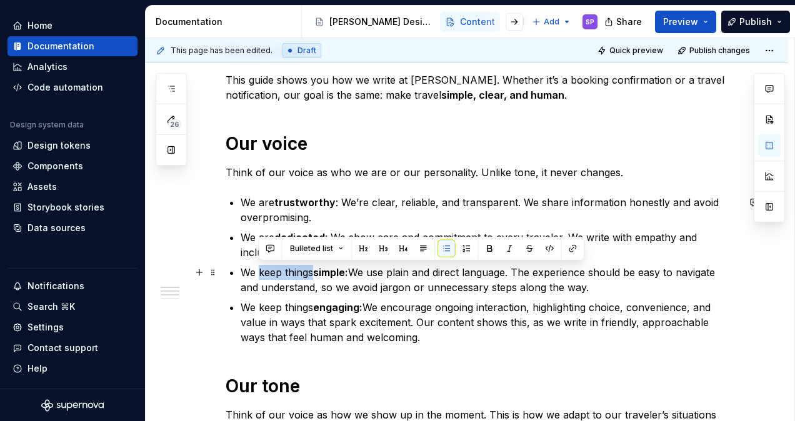
drag, startPoint x: 311, startPoint y: 273, endPoint x: 259, endPoint y: 273, distance: 52.5
click at [259, 273] on p "We keep things simple: We use plain and direct language. The experience should …" at bounding box center [488, 280] width 497 height 30
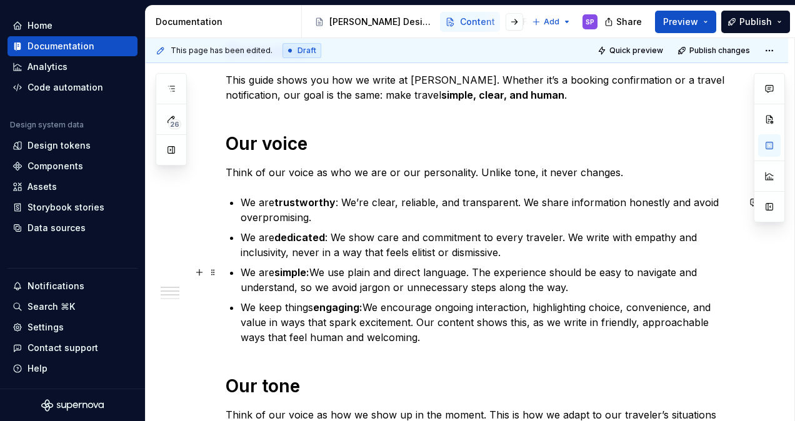
click at [392, 269] on p "We are simple: We use plain and direct language. The experience should be easy …" at bounding box center [488, 280] width 497 height 30
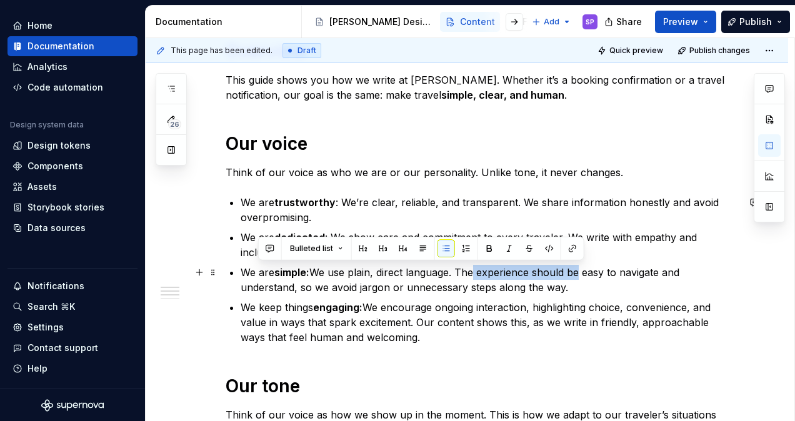
drag, startPoint x: 582, startPoint y: 278, endPoint x: 471, endPoint y: 265, distance: 111.3
click at [471, 265] on p "We are simple: We use plain, direct language. The experience should be easy to …" at bounding box center [488, 280] width 497 height 30
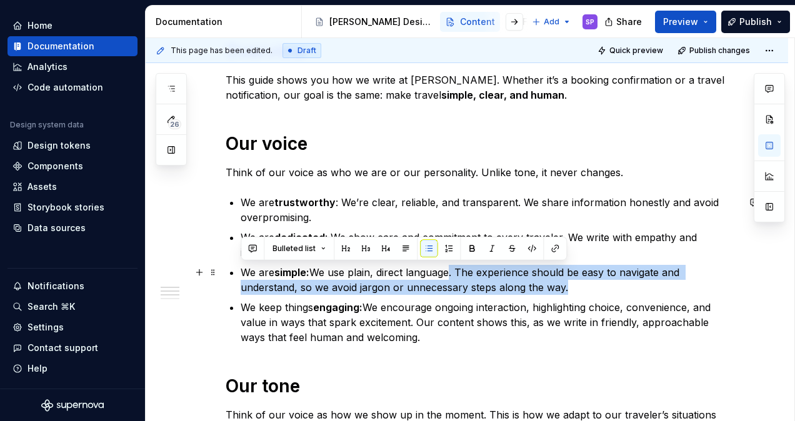
drag, startPoint x: 452, startPoint y: 271, endPoint x: 595, endPoint y: 287, distance: 143.3
click at [595, 287] on p "We are simple: We use plain, direct language. The experience should be easy to …" at bounding box center [488, 280] width 497 height 30
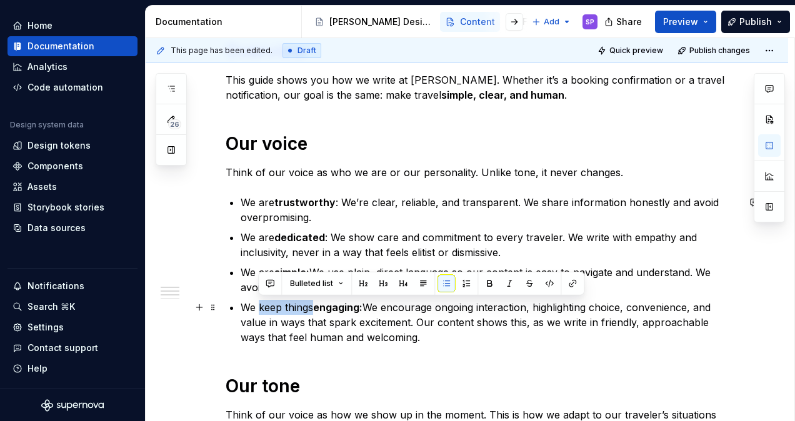
drag, startPoint x: 259, startPoint y: 310, endPoint x: 314, endPoint y: 310, distance: 55.0
click at [314, 310] on p "We keep things engaging: We encourage ongoing interaction, highlighting choice,…" at bounding box center [488, 322] width 497 height 45
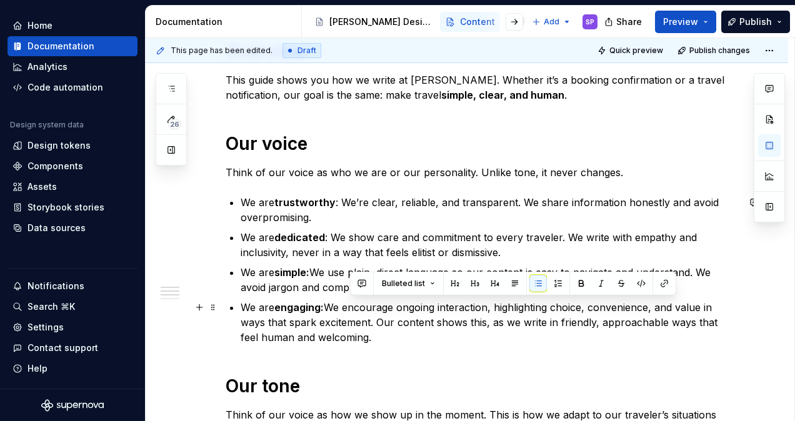
drag, startPoint x: 389, startPoint y: 334, endPoint x: 350, endPoint y: 297, distance: 53.9
click at [350, 297] on ul "We are trustworthy : We’re clear, reliable, and transparent. We share informati…" at bounding box center [488, 270] width 497 height 150
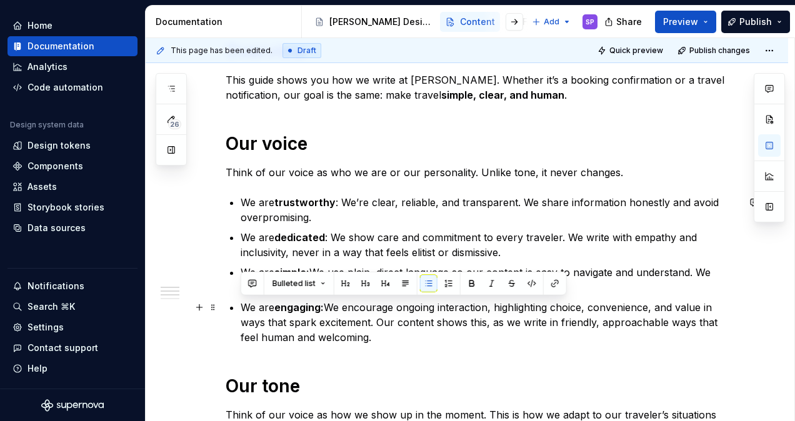
click at [359, 305] on p "We are engaging: We encourage ongoing interaction, highlighting choice, conveni…" at bounding box center [488, 322] width 497 height 45
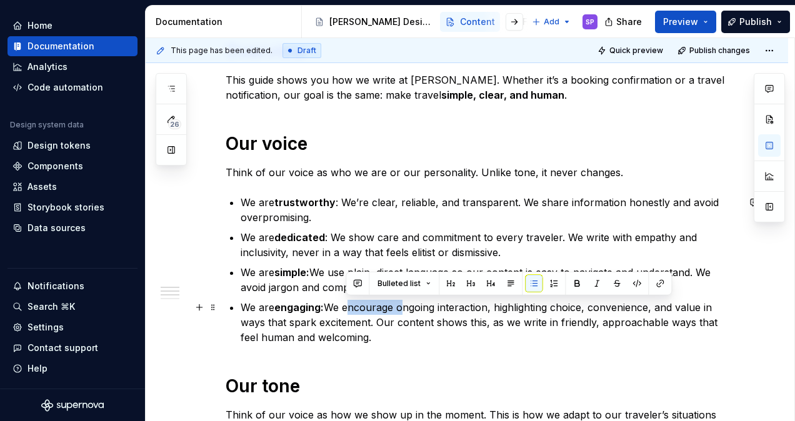
click at [359, 305] on p "We are engaging: We encourage ongoing interaction, highlighting choice, conveni…" at bounding box center [488, 322] width 497 height 45
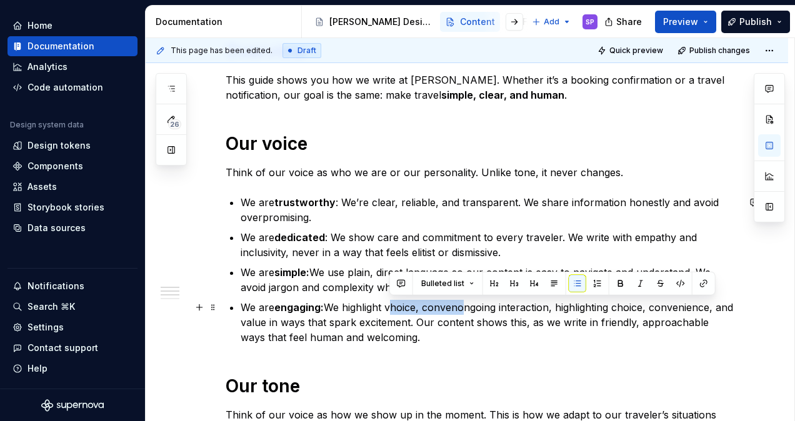
drag, startPoint x: 389, startPoint y: 304, endPoint x: 461, endPoint y: 305, distance: 71.8
click at [461, 305] on p "We are engaging: We highlight vhoice, convenongoing interaction, highlighting c…" at bounding box center [488, 322] width 497 height 45
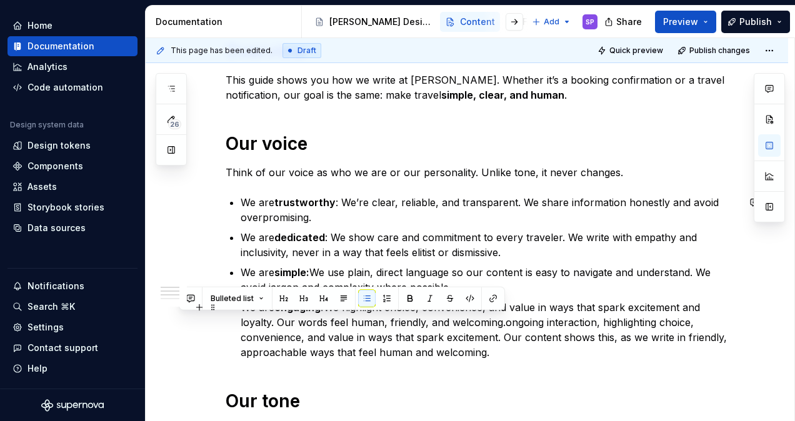
drag, startPoint x: 497, startPoint y: 348, endPoint x: 502, endPoint y: 322, distance: 26.6
click at [502, 322] on p "We are engaging: We highlight choice, convenience, and value in ways that spark…" at bounding box center [488, 330] width 497 height 60
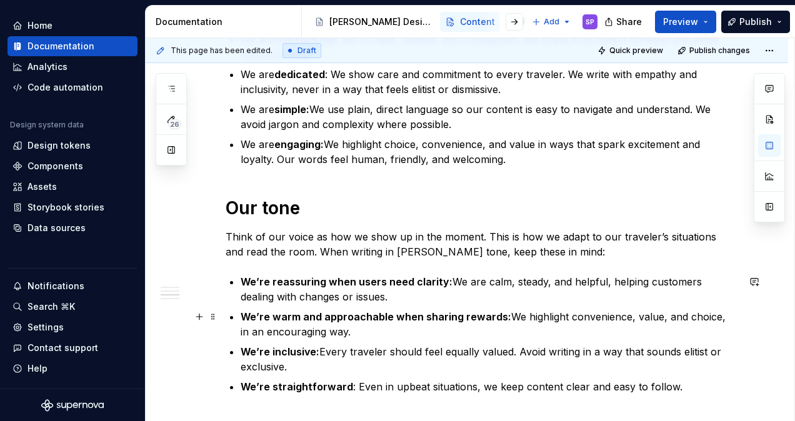
scroll to position [389, 0]
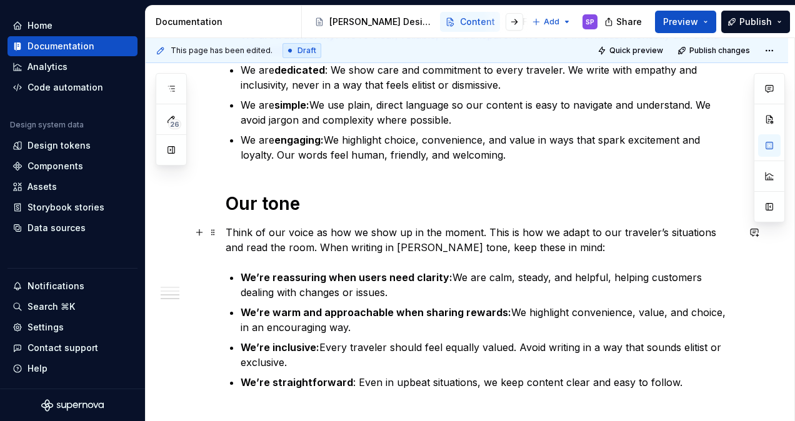
click at [344, 225] on p "Think of our voice as how we show up in the moment. This is how we adapt to our…" at bounding box center [481, 240] width 512 height 30
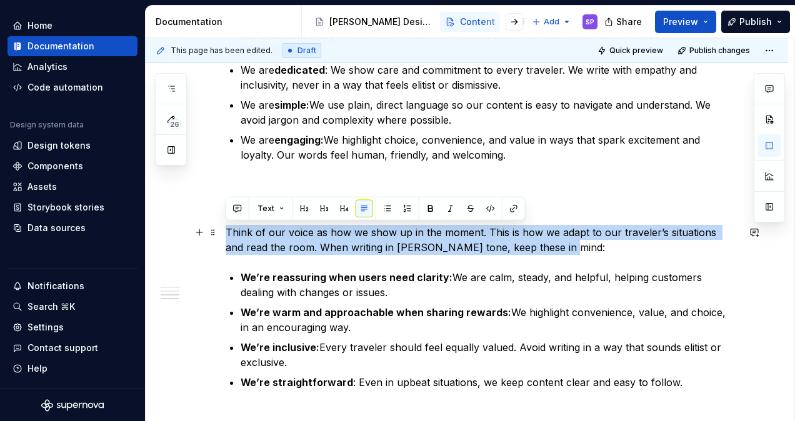
click at [344, 225] on p "Think of our voice as how we show up in the moment. This is how we adapt to our…" at bounding box center [481, 240] width 512 height 30
click at [264, 241] on p "Think of our voice as how we show up in the moment. This is how we adapt to our…" at bounding box center [481, 240] width 512 height 30
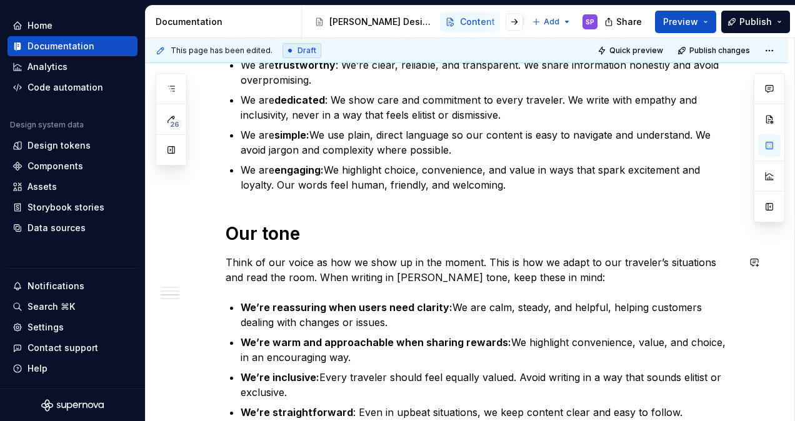
scroll to position [359, 0]
click at [472, 264] on p "Think of our voice as how we show up in the moment. This is how we adapt to our…" at bounding box center [481, 270] width 512 height 30
click at [482, 264] on p "Think of our voice as how we show up in the moment. This is how we adapt to our…" at bounding box center [481, 270] width 512 height 30
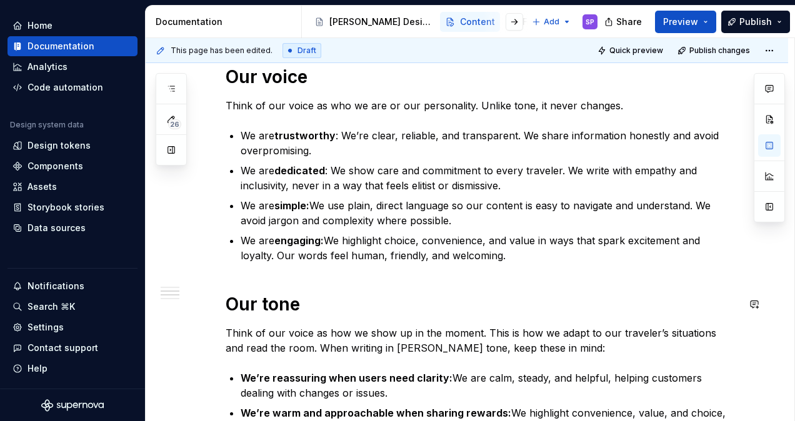
scroll to position [289, 0]
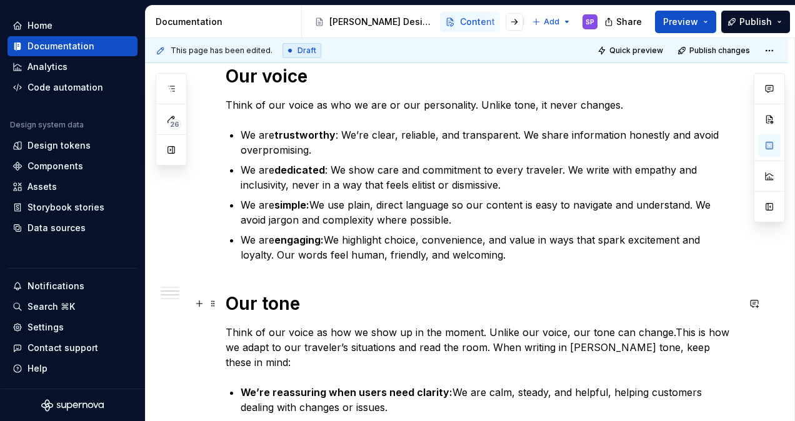
click at [680, 304] on h1 "Our tone" at bounding box center [481, 303] width 512 height 22
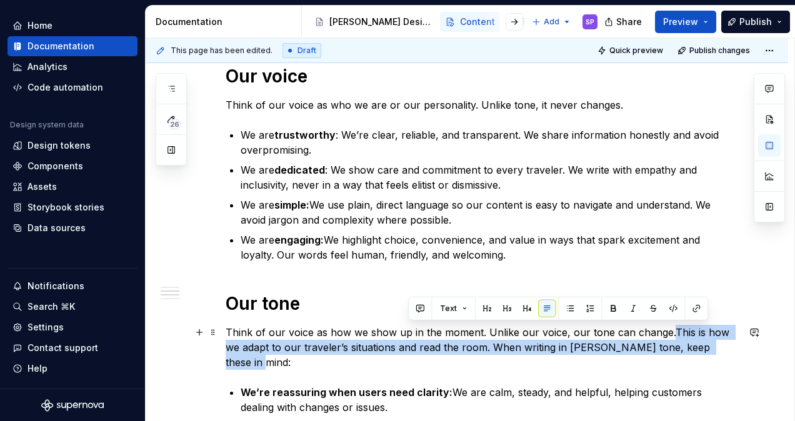
drag, startPoint x: 713, startPoint y: 347, endPoint x: 665, endPoint y: 328, distance: 52.4
click at [665, 328] on p "Think of our voice as how we show up in the moment. Unlike our voice, our tone …" at bounding box center [481, 347] width 512 height 45
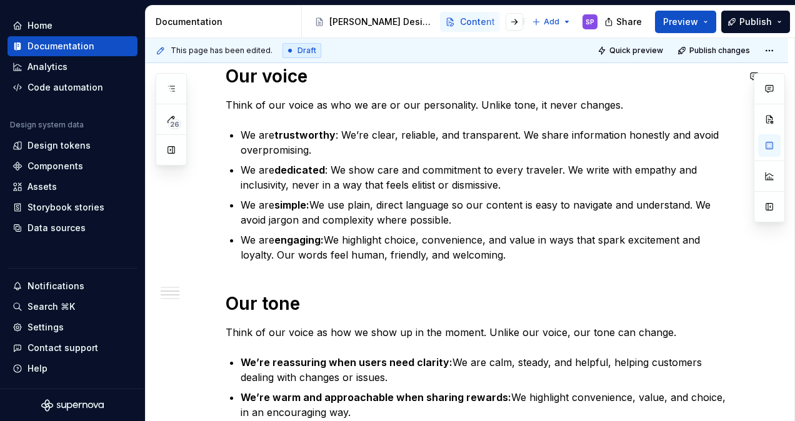
click at [511, 92] on div "Overview This guide shows you how we write at [PERSON_NAME]. Whether it’s a boo…" at bounding box center [481, 305] width 512 height 665
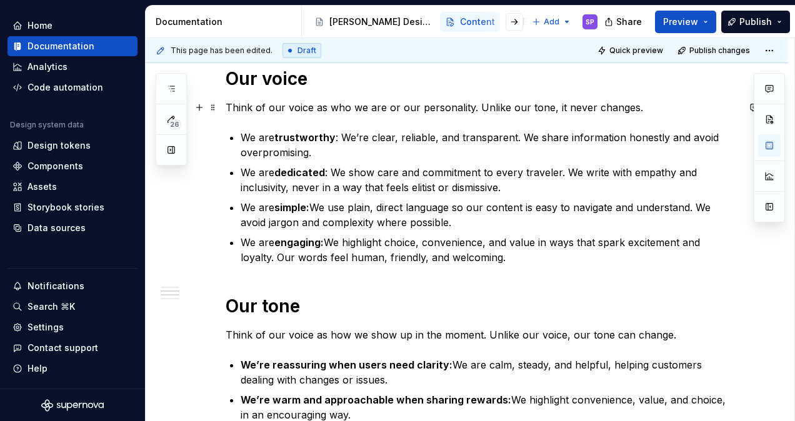
click at [555, 109] on p "Think of our voice as who we are or our personality. Unlike our tone, it never …" at bounding box center [481, 107] width 512 height 15
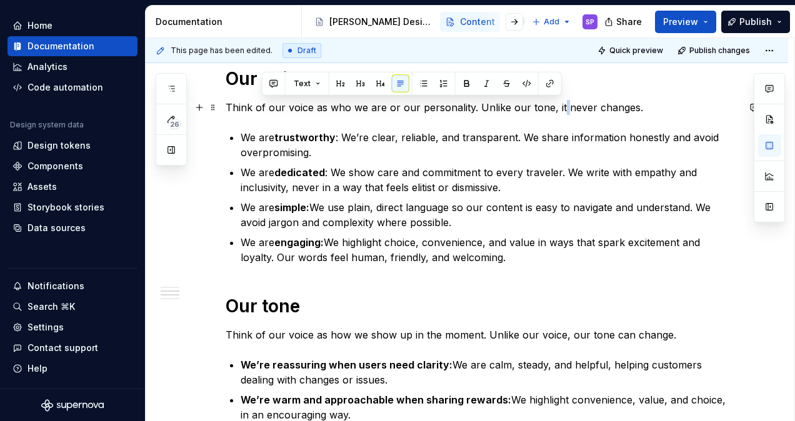
click at [555, 109] on p "Think of our voice as who we are or our personality. Unlike our tone, it never …" at bounding box center [481, 107] width 512 height 15
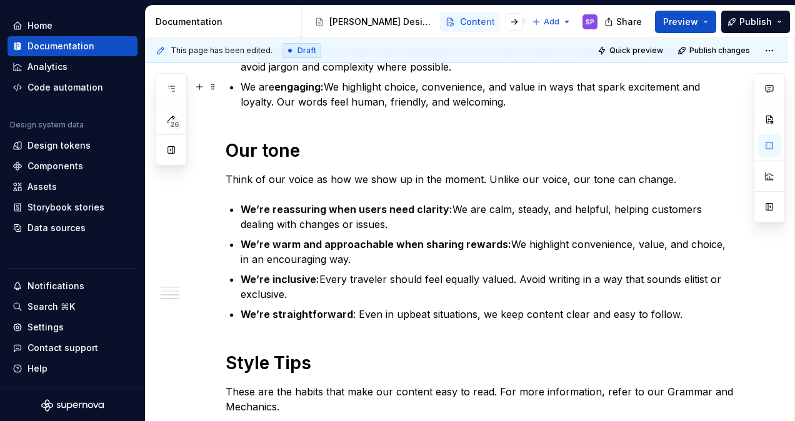
scroll to position [443, 0]
click at [361, 211] on strong "We’re reassuring when users need clarity:" at bounding box center [346, 208] width 212 height 12
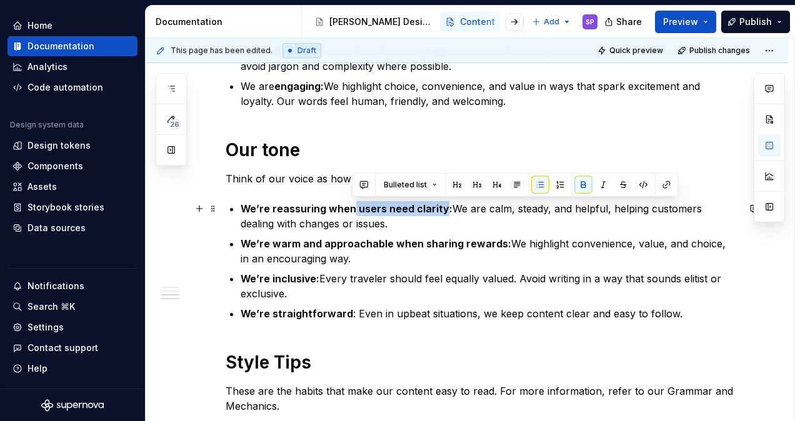
drag, startPoint x: 351, startPoint y: 208, endPoint x: 440, endPoint y: 207, distance: 88.7
click at [440, 207] on strong "We’re reassuring when users need clarity:" at bounding box center [346, 208] width 212 height 12
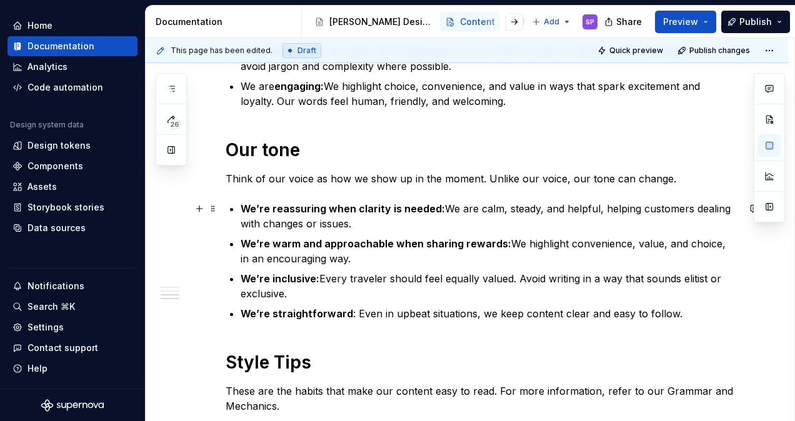
drag, startPoint x: 552, startPoint y: 227, endPoint x: 601, endPoint y: 222, distance: 49.0
click at [601, 222] on p "We’re reassuring when clarity is needed: We are calm, steady, and helpful, help…" at bounding box center [488, 216] width 497 height 30
click at [595, 242] on p "We’re warm and approachable when sharing rewards: We highlight convenience, val…" at bounding box center [488, 251] width 497 height 30
click at [704, 250] on p "We’re warm and approachable when sharing rewards: We highlight convenience, val…" at bounding box center [488, 251] width 497 height 30
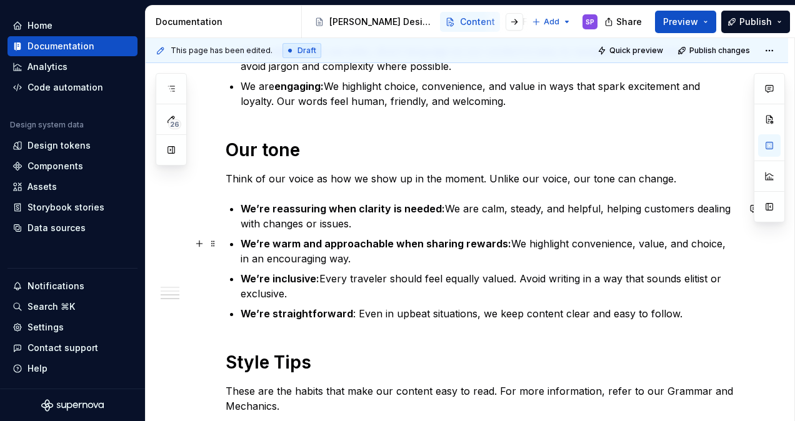
click at [716, 242] on p "We’re warm and approachable when sharing rewards: We highlight convenience, val…" at bounding box center [488, 251] width 497 height 30
click at [658, 272] on p "We’re inclusive: Every traveler should feel equally valued. Avoid writing in a …" at bounding box center [488, 286] width 497 height 30
click at [530, 278] on p "We’re inclusive: Every traveler should feel equally valued. Avoid writing in a …" at bounding box center [488, 286] width 497 height 30
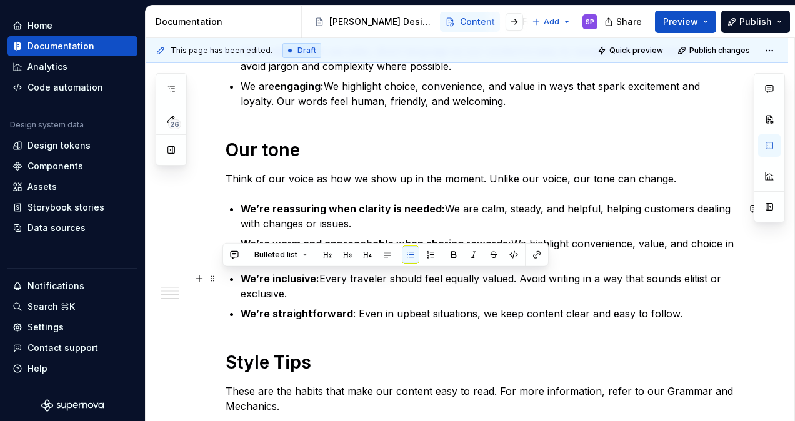
click at [530, 278] on p "We’re inclusive: Every traveler should feel equally valued. Avoid writing in a …" at bounding box center [488, 286] width 497 height 30
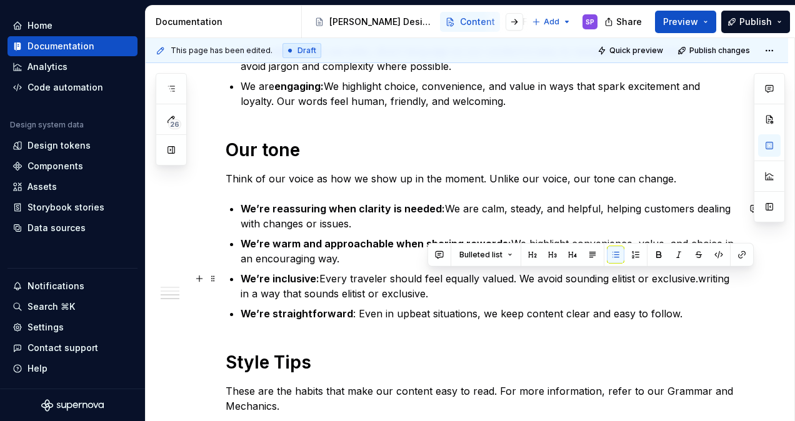
drag, startPoint x: 595, startPoint y: 299, endPoint x: 693, endPoint y: 277, distance: 101.0
click at [693, 277] on p "We’re inclusive: Every traveler should feel equally valued. We avoid sounding e…" at bounding box center [488, 286] width 497 height 30
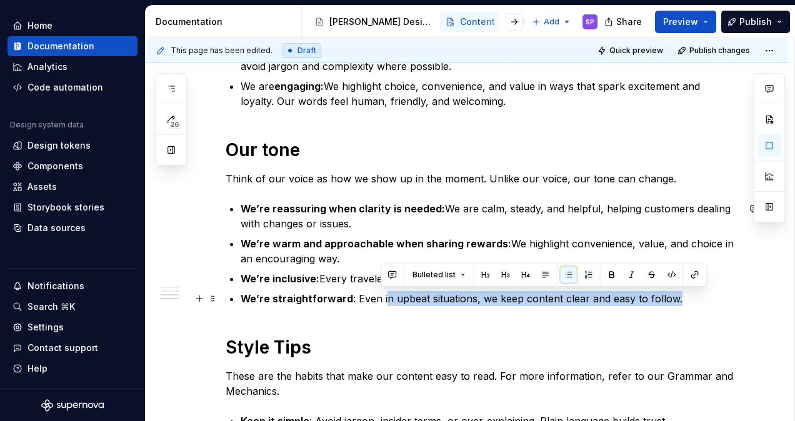
drag, startPoint x: 380, startPoint y: 296, endPoint x: 690, endPoint y: 294, distance: 309.8
click at [690, 294] on p "We’re straightforward : Even in upbeat situations, we keep content clear and ea…" at bounding box center [488, 298] width 497 height 15
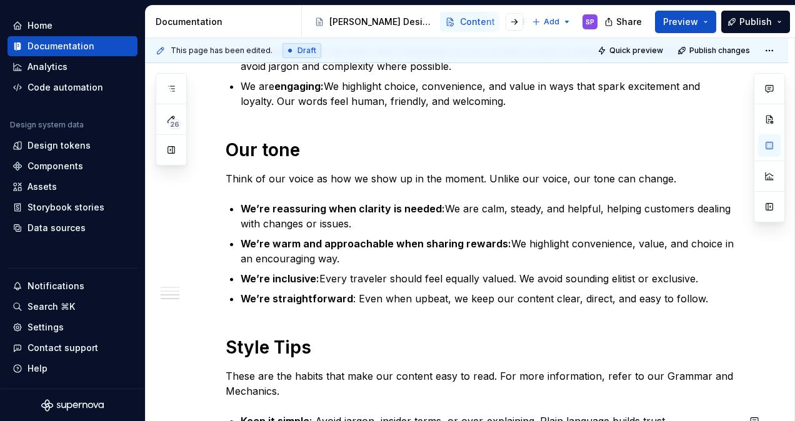
scroll to position [513, 0]
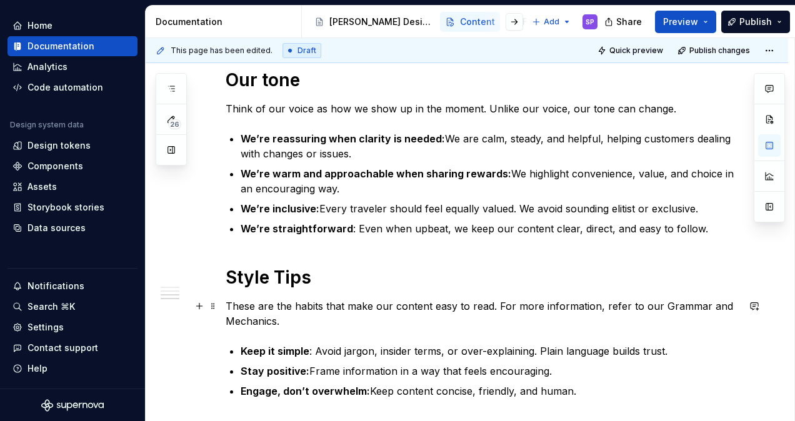
click at [270, 320] on p "These are the habits that make our content easy to read. For more information, …" at bounding box center [481, 314] width 512 height 30
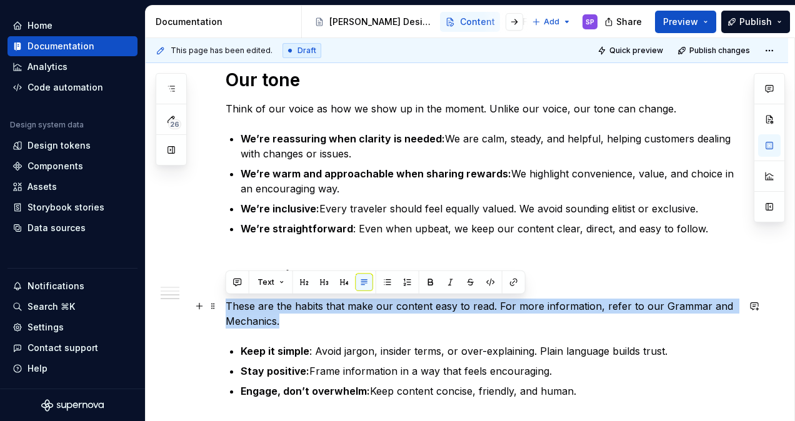
click at [270, 320] on p "These are the habits that make our content easy to read. For more information, …" at bounding box center [481, 314] width 512 height 30
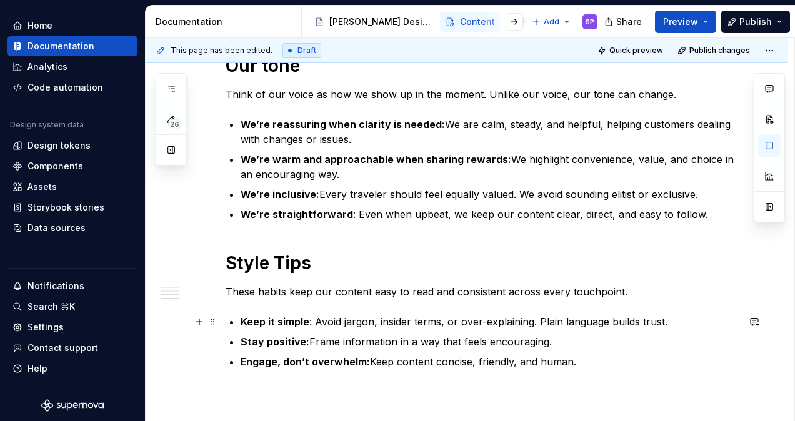
scroll to position [528, 0]
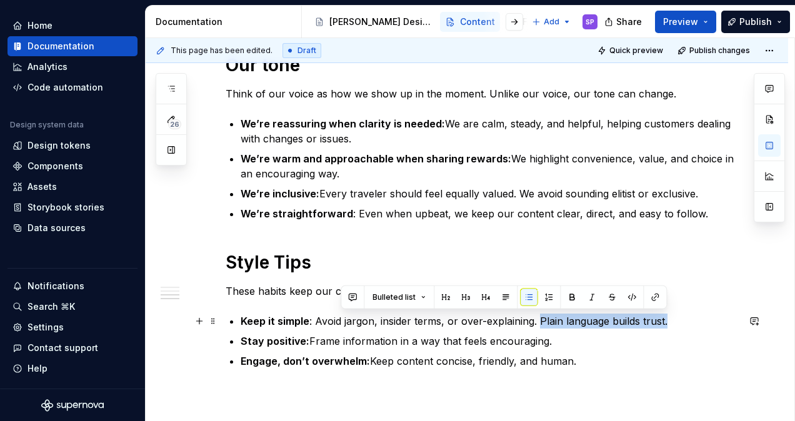
drag, startPoint x: 540, startPoint y: 319, endPoint x: 684, endPoint y: 323, distance: 144.4
click at [684, 323] on p "Keep it simple : Avoid jargon, insider terms, or over-explaining. Plain languag…" at bounding box center [488, 321] width 497 height 15
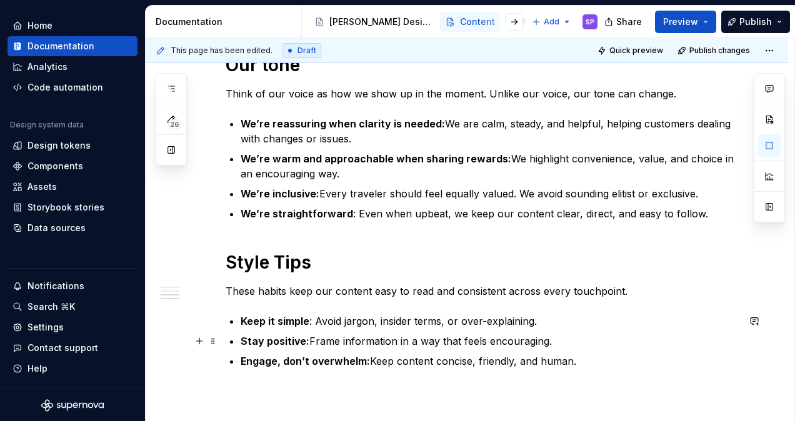
click at [570, 342] on p "Stay positive: Frame information in a way that feels encouraging." at bounding box center [488, 341] width 497 height 15
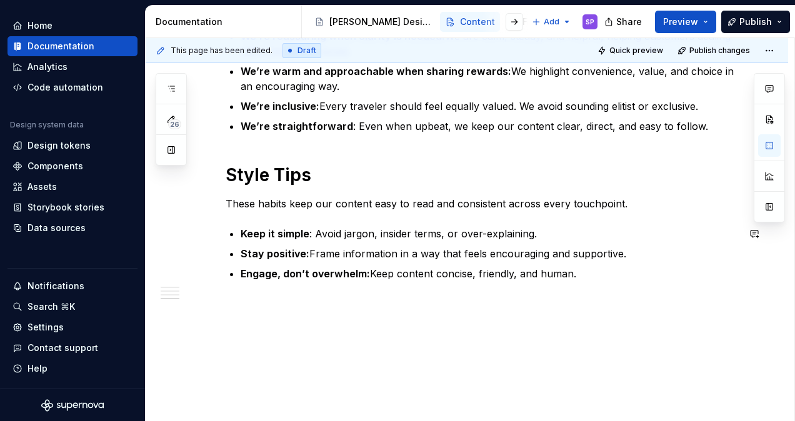
click at [590, 364] on div "Overview This guide shows you how we write at [PERSON_NAME]. Whether it’s a boo…" at bounding box center [467, 19] width 642 height 806
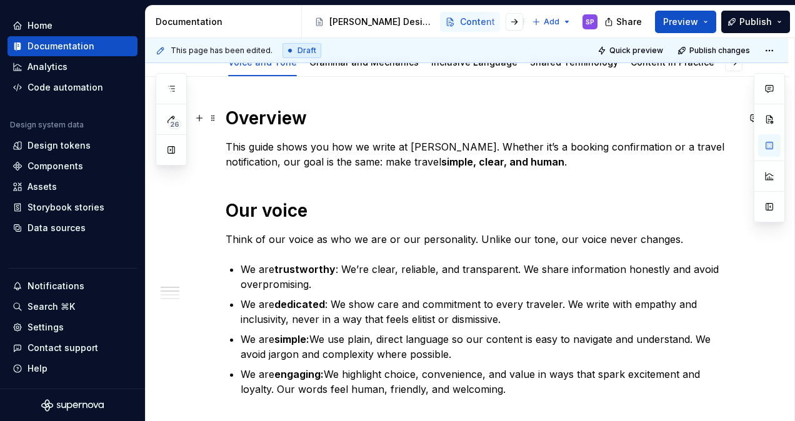
scroll to position [0, 0]
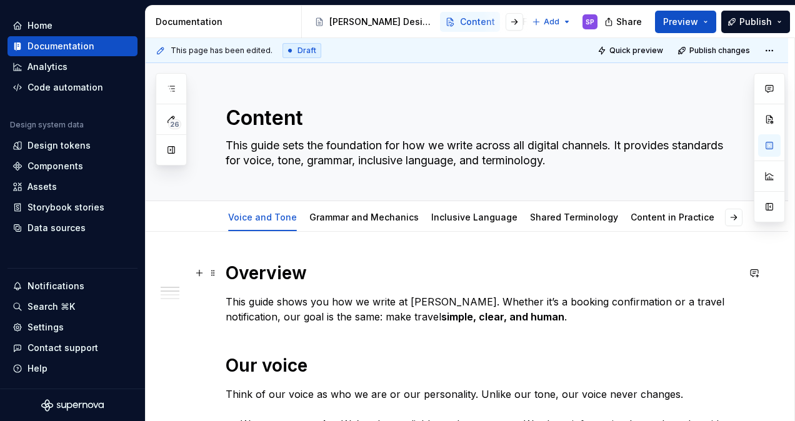
click at [280, 271] on strong "Overview" at bounding box center [265, 272] width 81 height 21
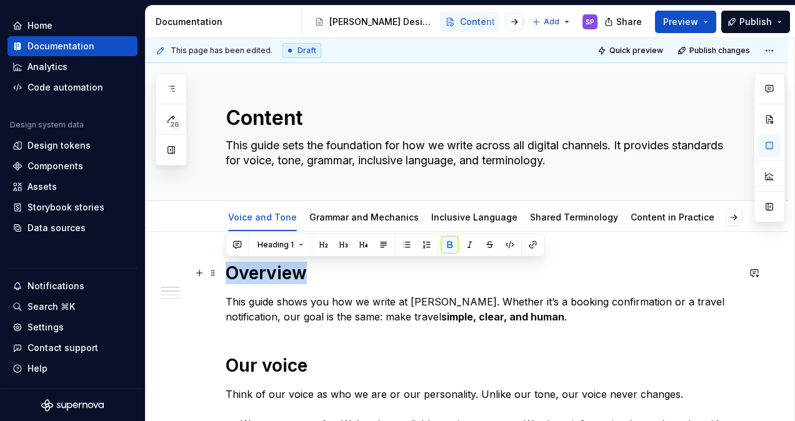
click at [280, 271] on strong "Overview" at bounding box center [265, 272] width 81 height 21
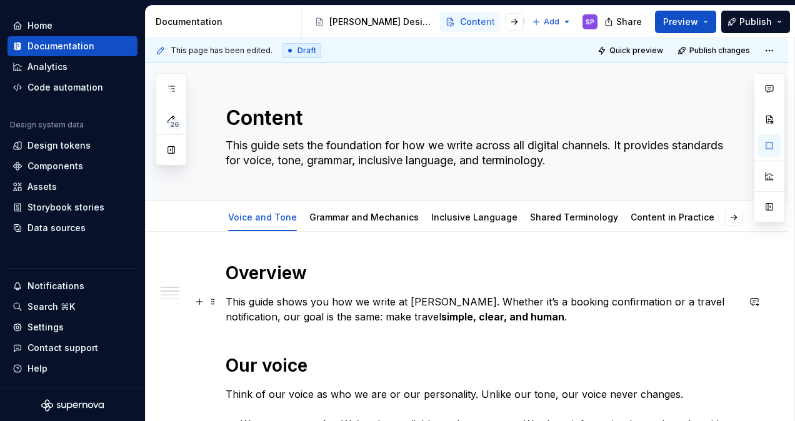
click at [272, 301] on p "This guide shows you how we write at [PERSON_NAME]. Whether it’s a booking conf…" at bounding box center [481, 309] width 512 height 30
click at [259, 269] on strong "Overview" at bounding box center [265, 272] width 81 height 21
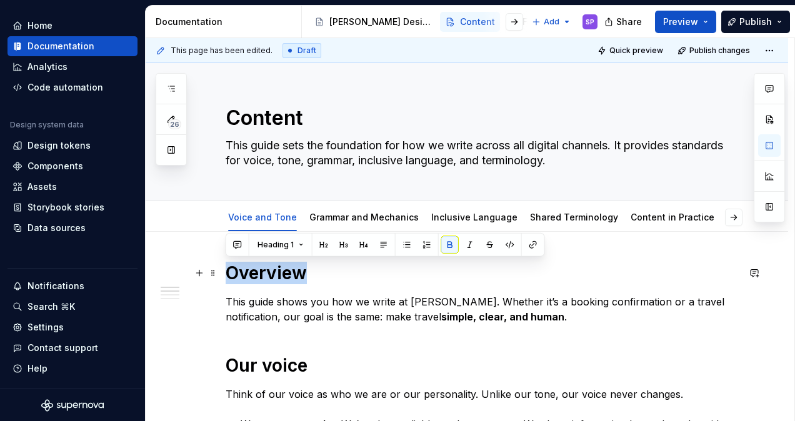
click at [259, 269] on strong "Overview" at bounding box center [265, 272] width 81 height 21
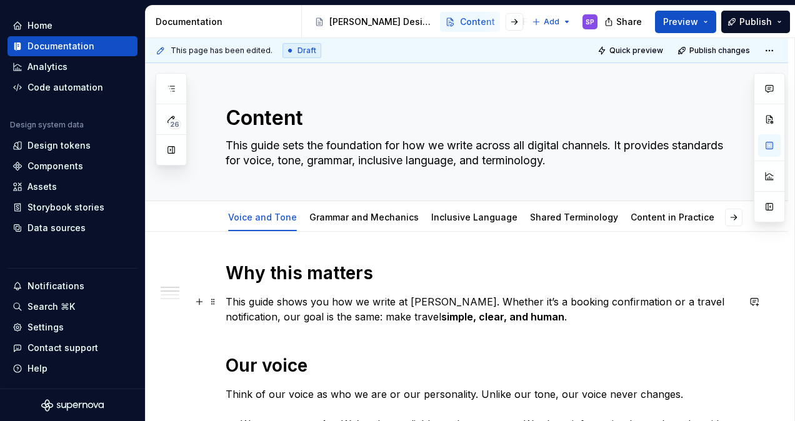
click at [265, 304] on p "This guide shows you how we write at [PERSON_NAME]. Whether it’s a booking conf…" at bounding box center [481, 309] width 512 height 30
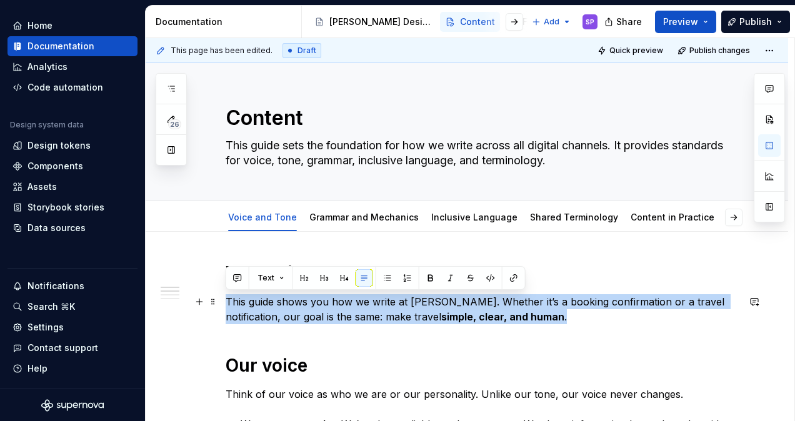
click at [265, 304] on p "This guide shows you how we write at [PERSON_NAME]. Whether it’s a booking conf…" at bounding box center [481, 309] width 512 height 30
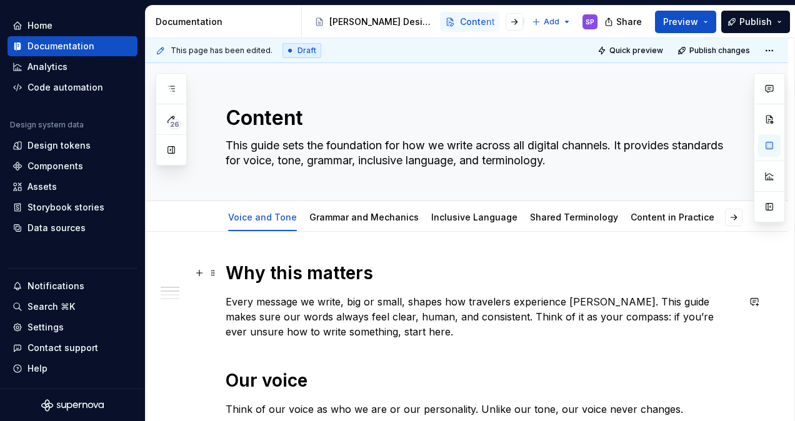
click at [254, 274] on strong "Why this matters" at bounding box center [298, 272] width 147 height 21
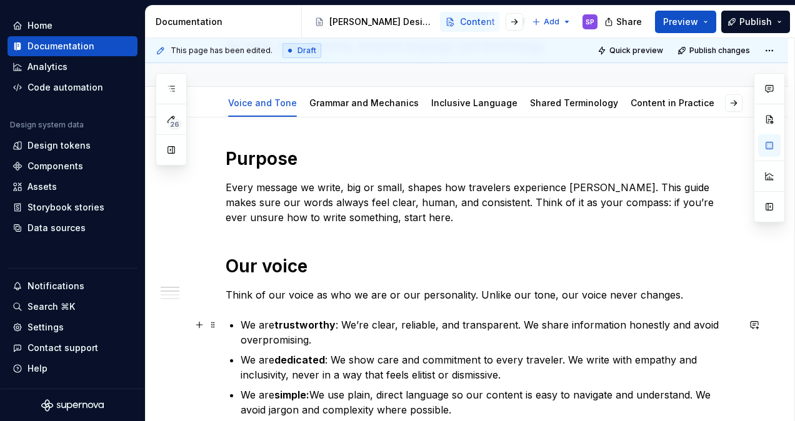
scroll to position [156, 0]
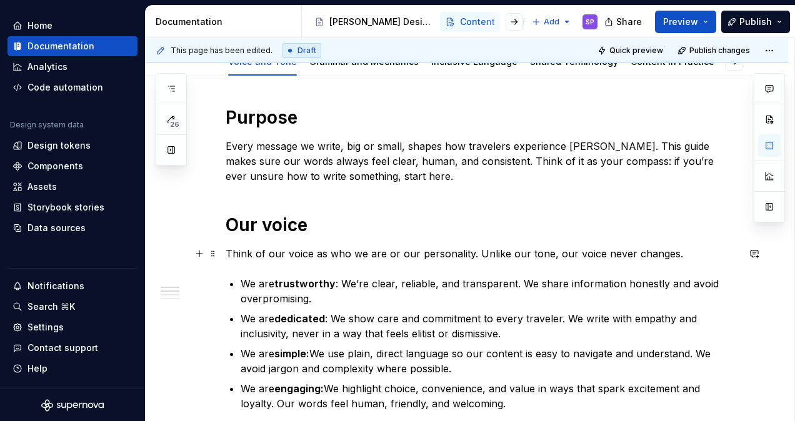
click at [236, 250] on p "Think of our voice as who we are or our personality. Unlike our tone, our voice…" at bounding box center [481, 253] width 512 height 15
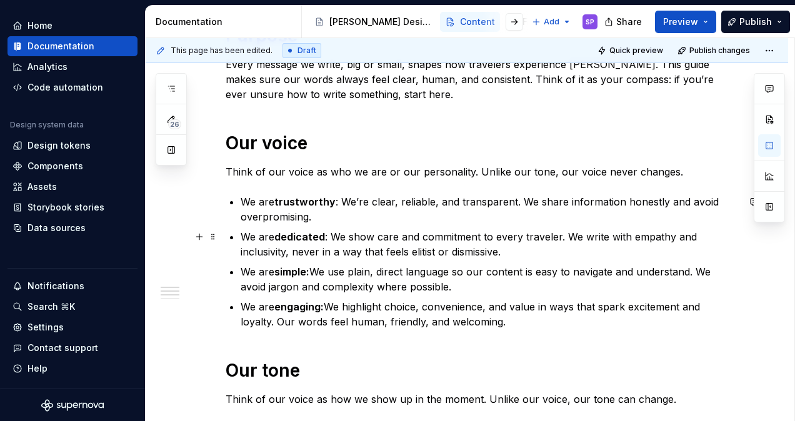
scroll to position [47, 0]
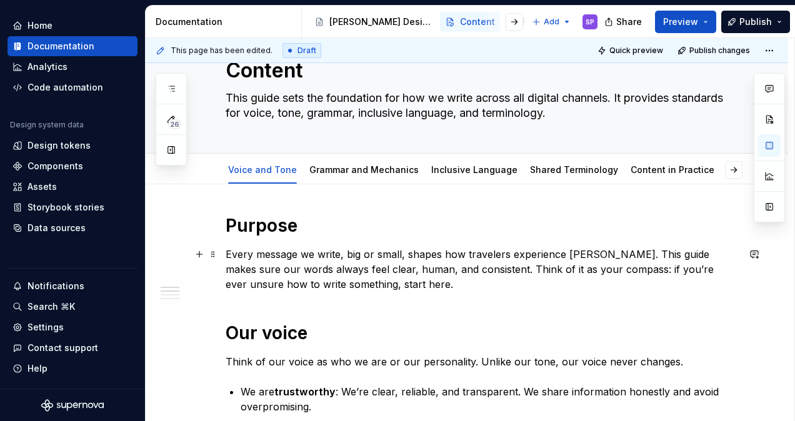
click at [299, 269] on p "Every message we write, big or small, shapes how travelers experience [PERSON_N…" at bounding box center [481, 269] width 512 height 45
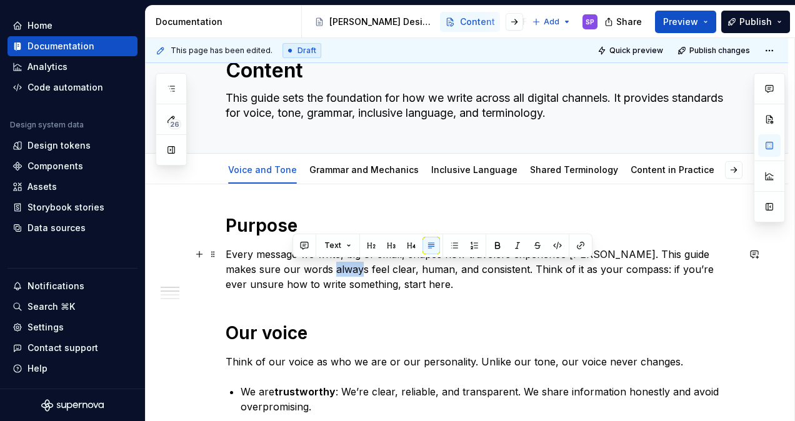
click at [299, 269] on p "Every message we write, big or small, shapes how travelers experience [PERSON_N…" at bounding box center [481, 269] width 512 height 45
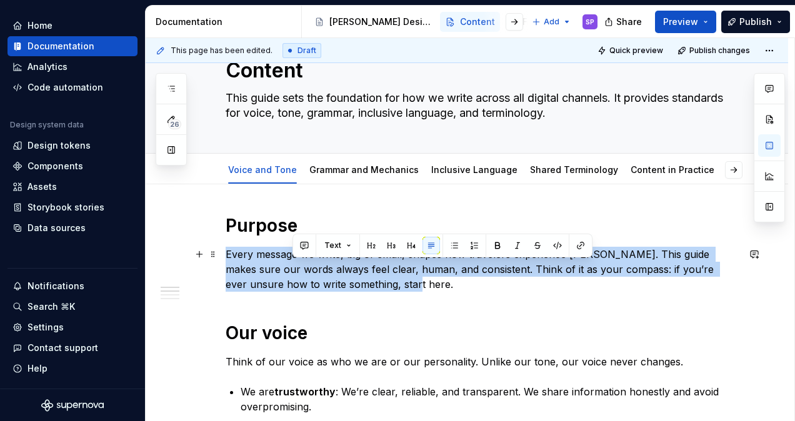
click at [299, 269] on p "Every message we write, big or small, shapes how travelers experience [PERSON_N…" at bounding box center [481, 269] width 512 height 45
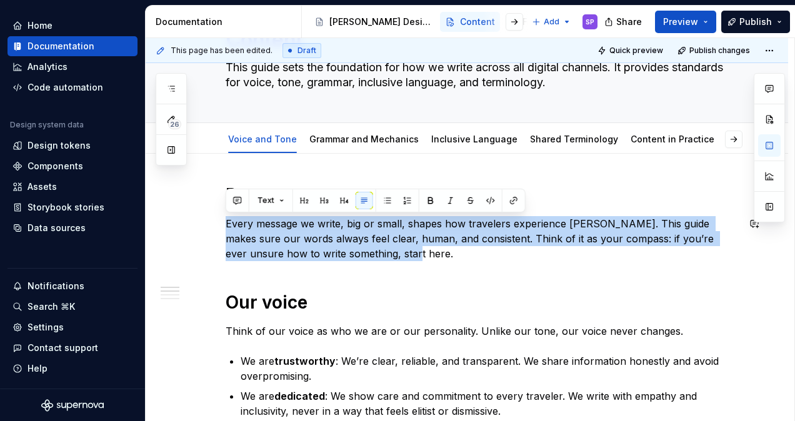
scroll to position [79, 0]
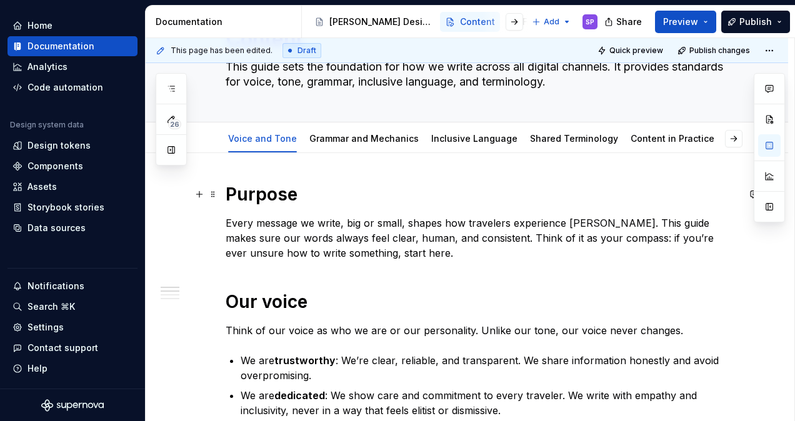
click at [264, 192] on strong "Purpose" at bounding box center [261, 194] width 72 height 21
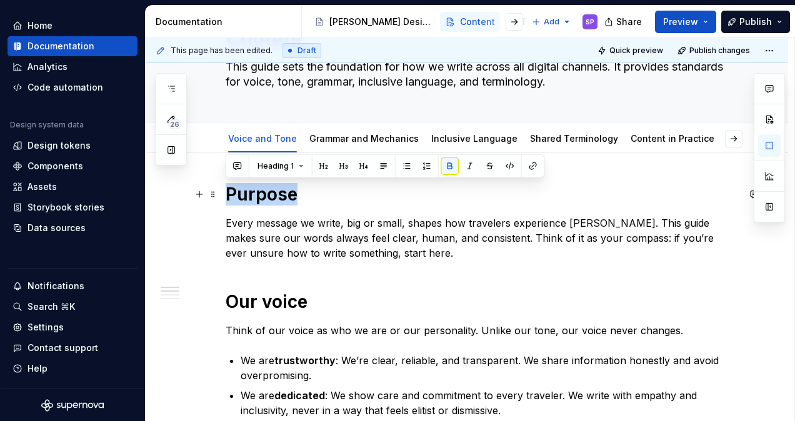
click at [264, 192] on strong "Purpose" at bounding box center [261, 194] width 72 height 21
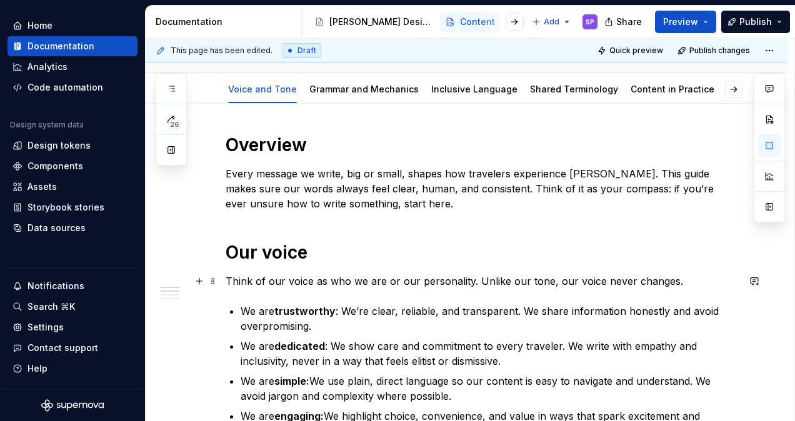
scroll to position [180, 0]
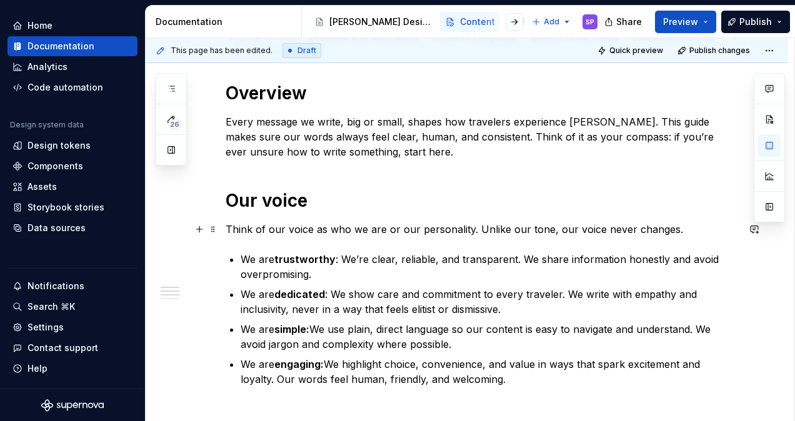
click at [287, 230] on p "Think of our voice as who we are or our personality. Unlike our tone, our voice…" at bounding box center [481, 229] width 512 height 15
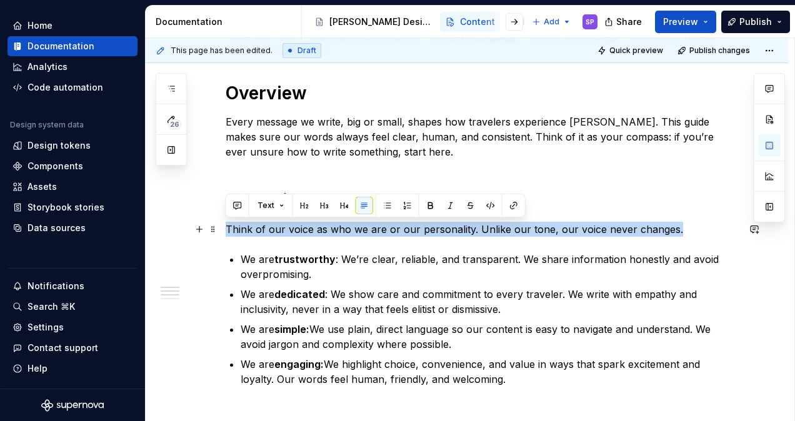
click at [287, 230] on p "Think of our voice as who we are or our personality. Unlike our tone, our voice…" at bounding box center [481, 229] width 512 height 15
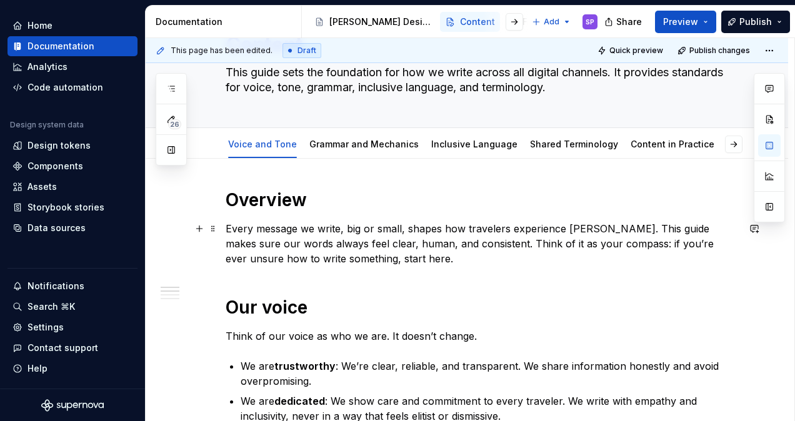
scroll to position [74, 0]
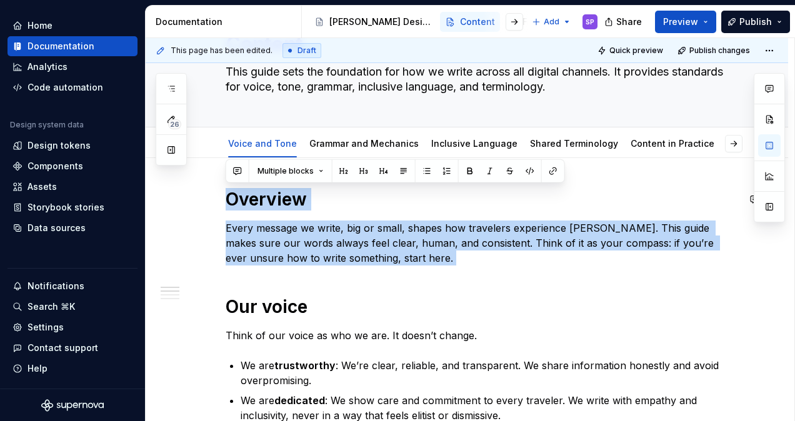
drag, startPoint x: 231, startPoint y: 312, endPoint x: 220, endPoint y: 180, distance: 132.8
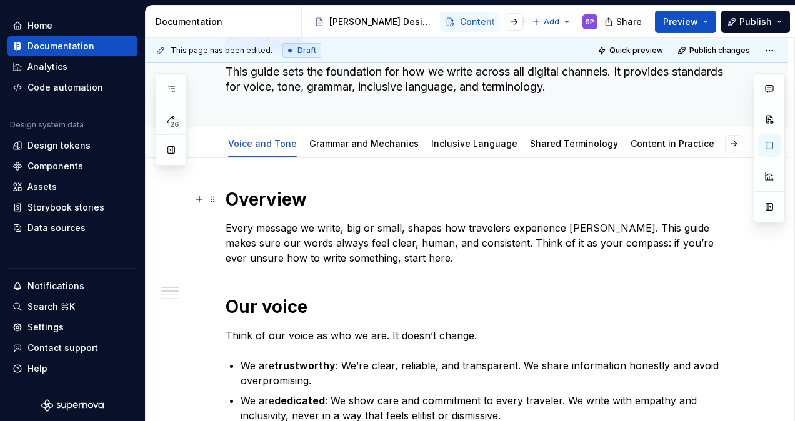
click at [304, 206] on strong "Overview" at bounding box center [265, 199] width 81 height 21
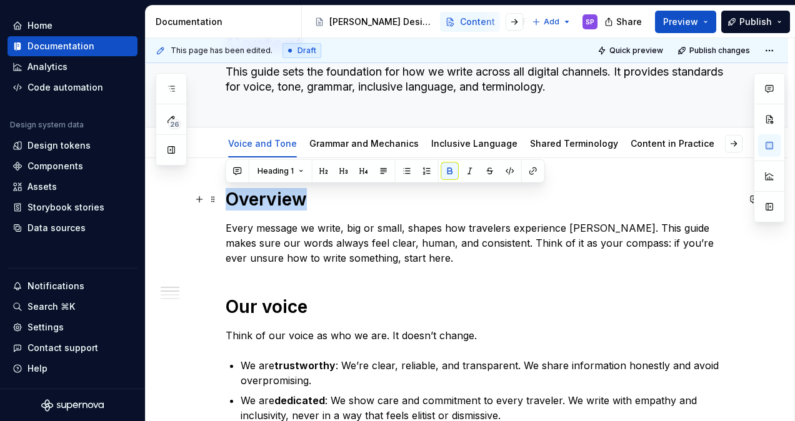
click at [304, 206] on strong "Overview" at bounding box center [265, 199] width 81 height 21
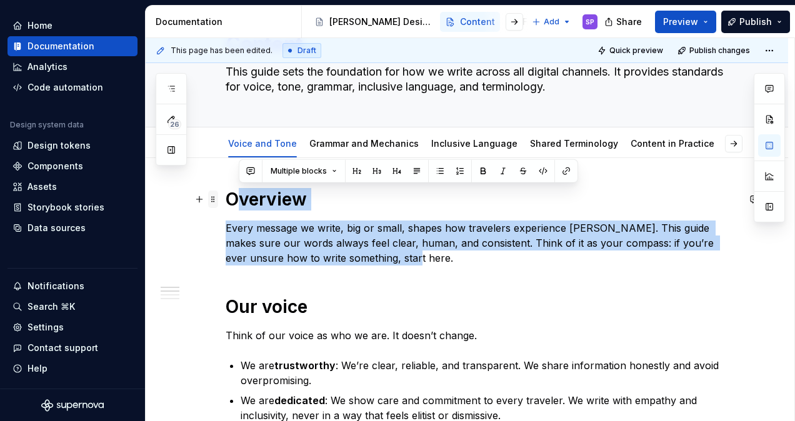
drag, startPoint x: 369, startPoint y: 257, endPoint x: 213, endPoint y: 189, distance: 169.8
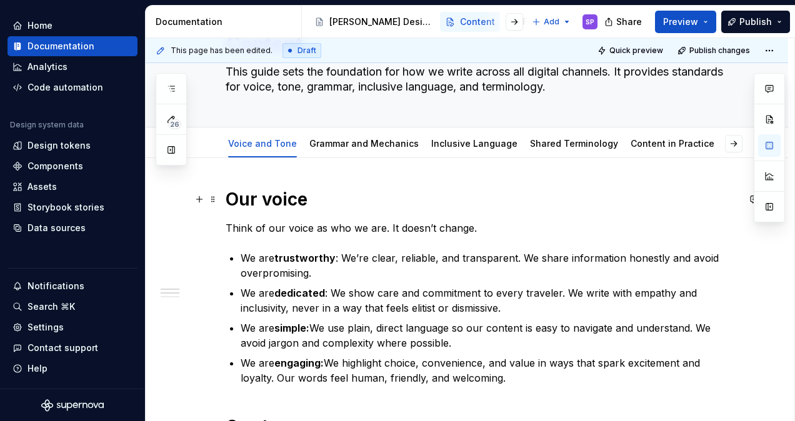
click at [282, 206] on h1 "Our voice" at bounding box center [481, 199] width 512 height 22
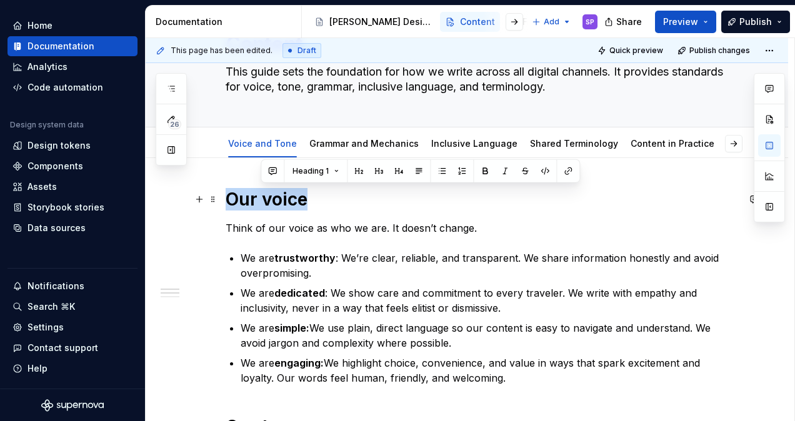
click at [282, 206] on h1 "Our voice" at bounding box center [481, 199] width 512 height 22
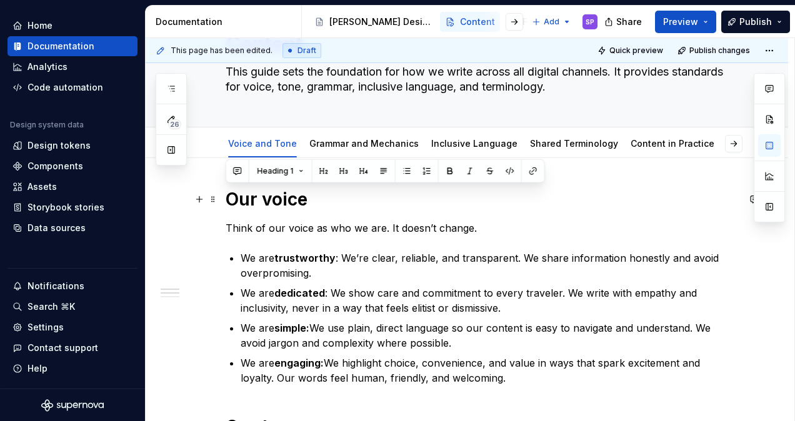
click at [285, 254] on strong "trustworthy" at bounding box center [304, 258] width 61 height 12
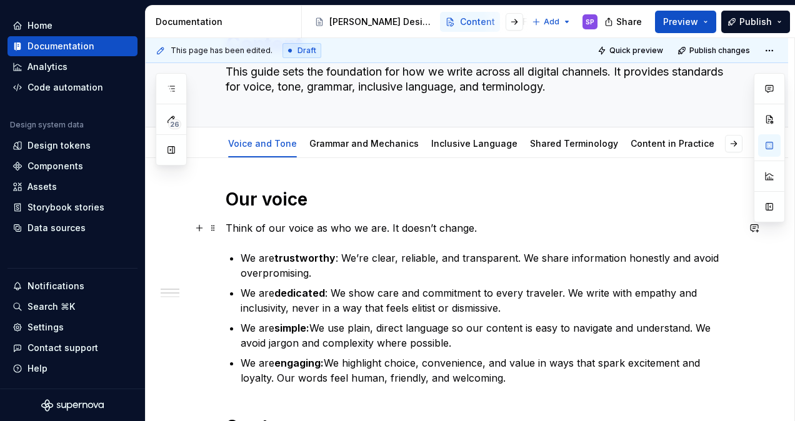
click at [282, 225] on p "Think of our voice as who we are. It doesn’t change." at bounding box center [481, 227] width 512 height 15
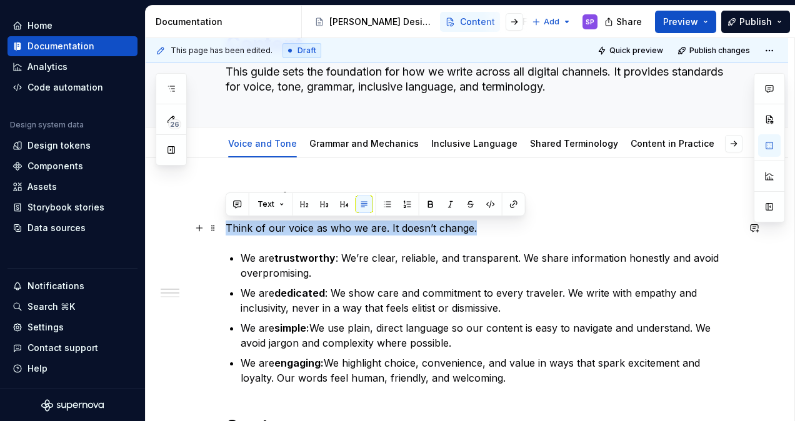
click at [282, 225] on p "Think of our voice as who we are. It doesn’t change." at bounding box center [481, 227] width 512 height 15
click at [330, 231] on p "Think of our voice as who we are. It doesn’t change." at bounding box center [481, 227] width 512 height 15
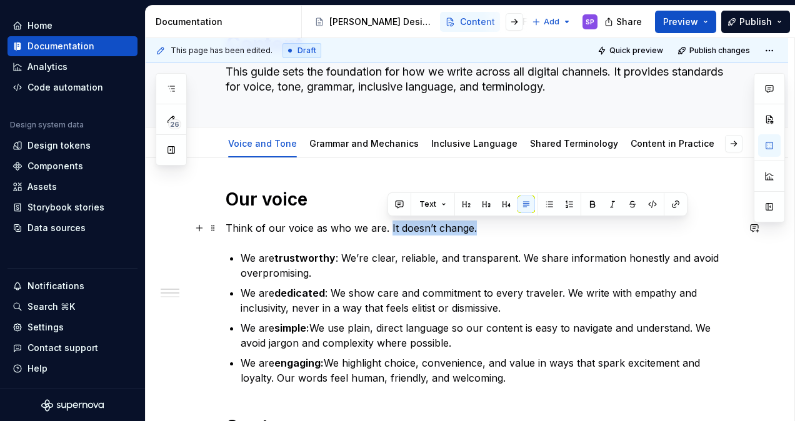
drag, startPoint x: 479, startPoint y: 227, endPoint x: 387, endPoint y: 220, distance: 92.1
click at [387, 220] on p "Think of our voice as who we are. It doesn’t change." at bounding box center [481, 227] width 512 height 15
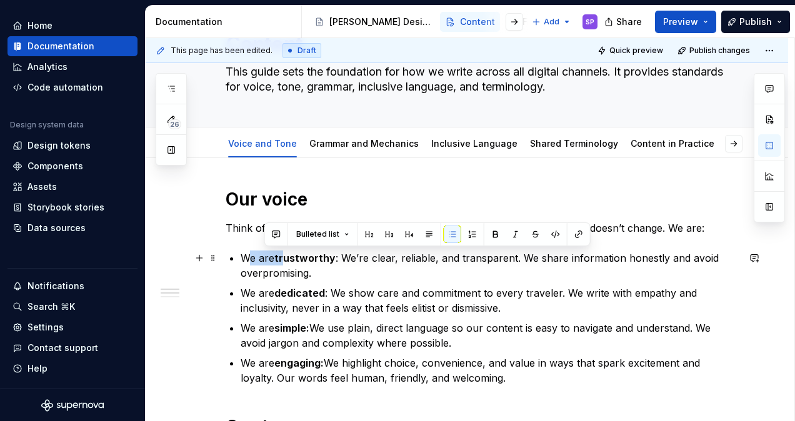
drag, startPoint x: 284, startPoint y: 258, endPoint x: 246, endPoint y: 254, distance: 37.7
click at [246, 254] on p "We are trustworthy : We’re clear, reliable, and transparent. We share informati…" at bounding box center [488, 265] width 497 height 30
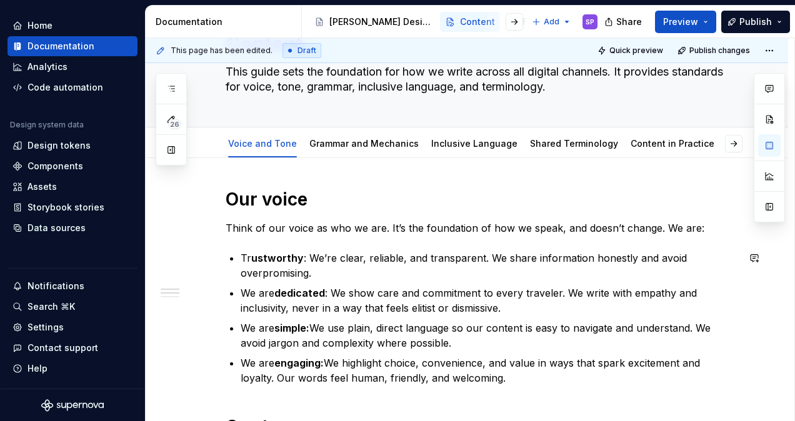
click at [282, 255] on strong "ustworthy" at bounding box center [277, 258] width 52 height 12
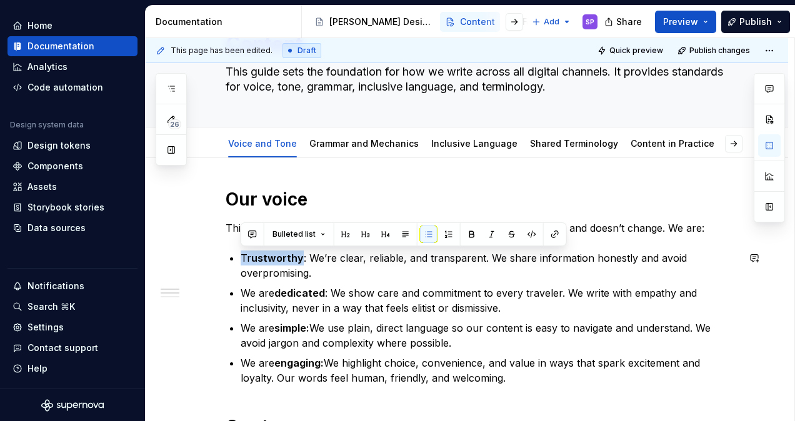
click at [282, 255] on strong "ustworthy" at bounding box center [277, 258] width 52 height 12
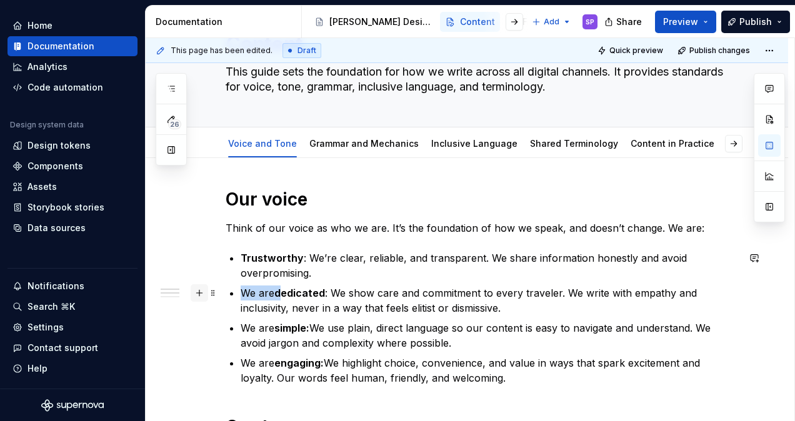
drag, startPoint x: 279, startPoint y: 292, endPoint x: 205, endPoint y: 291, distance: 74.3
click at [272, 288] on strong "edicated" at bounding box center [270, 293] width 44 height 12
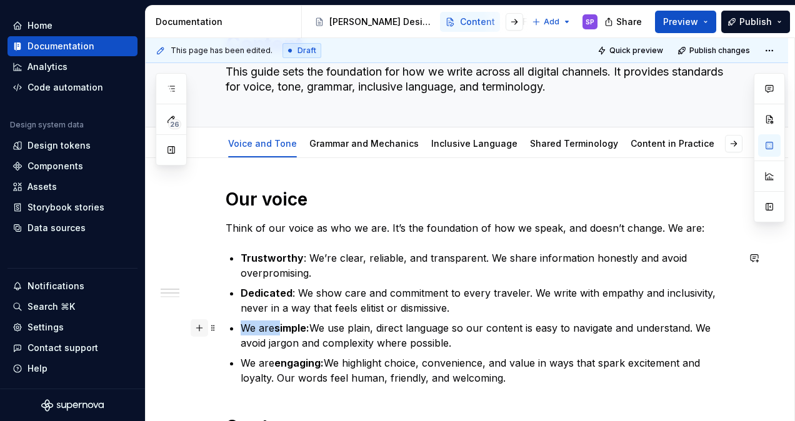
drag, startPoint x: 280, startPoint y: 321, endPoint x: 199, endPoint y: 331, distance: 82.4
click at [253, 331] on strong "imple:" at bounding box center [261, 328] width 29 height 12
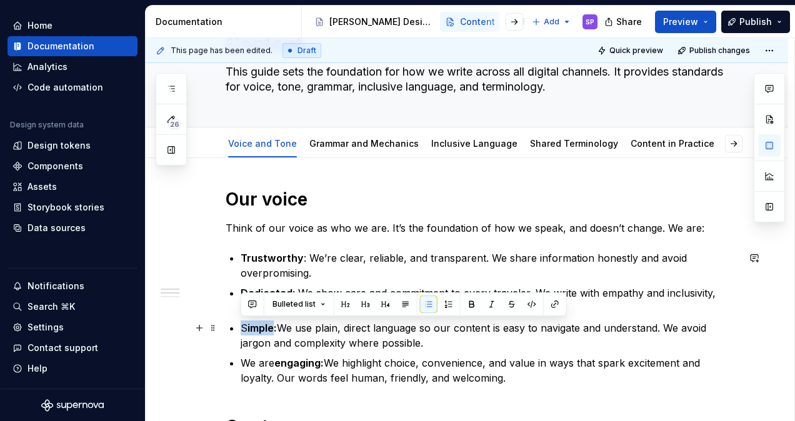
click at [253, 331] on strong "imple:" at bounding box center [261, 328] width 29 height 12
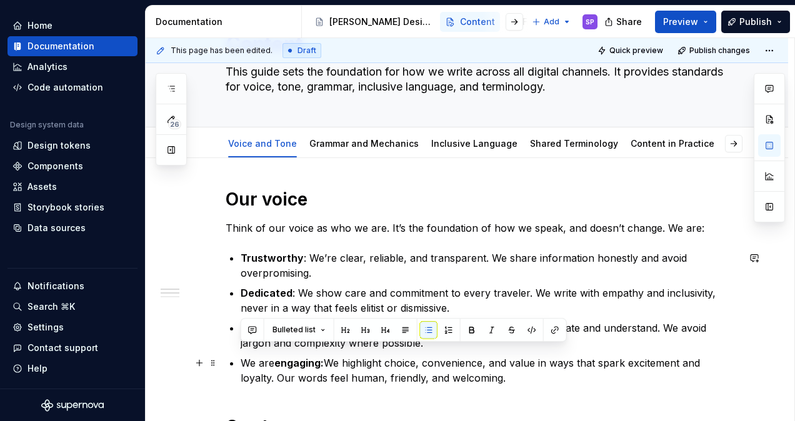
scroll to position [104, 0]
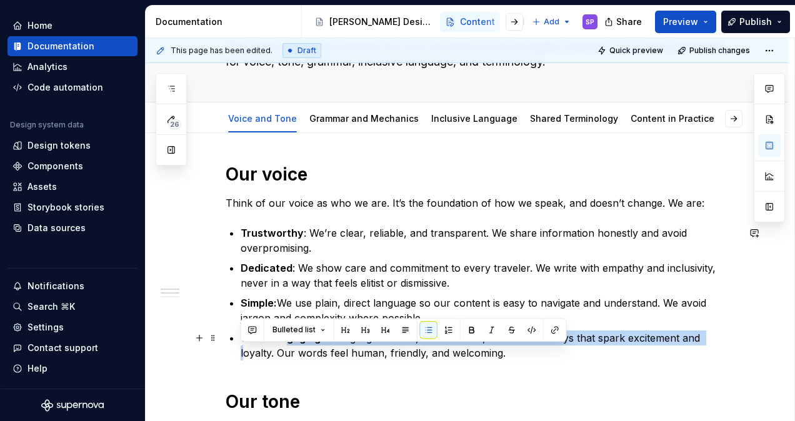
drag, startPoint x: 177, startPoint y: 361, endPoint x: 158, endPoint y: 362, distance: 18.8
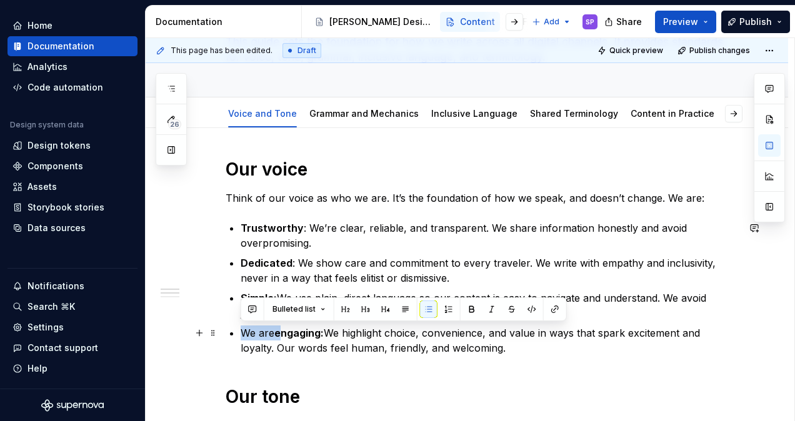
drag, startPoint x: 284, startPoint y: 331, endPoint x: 232, endPoint y: 332, distance: 51.2
click at [240, 332] on li "We are engaging: We highlight choice, convenience, and value in ways that spark…" at bounding box center [488, 340] width 497 height 30
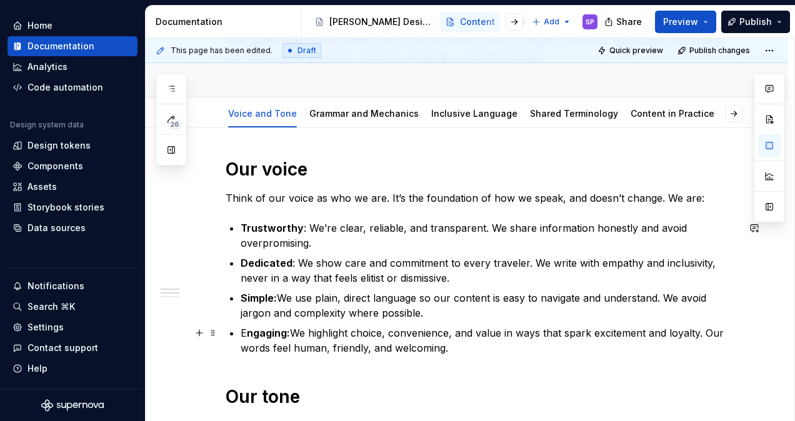
click at [250, 332] on strong "ngaging:" at bounding box center [268, 333] width 43 height 12
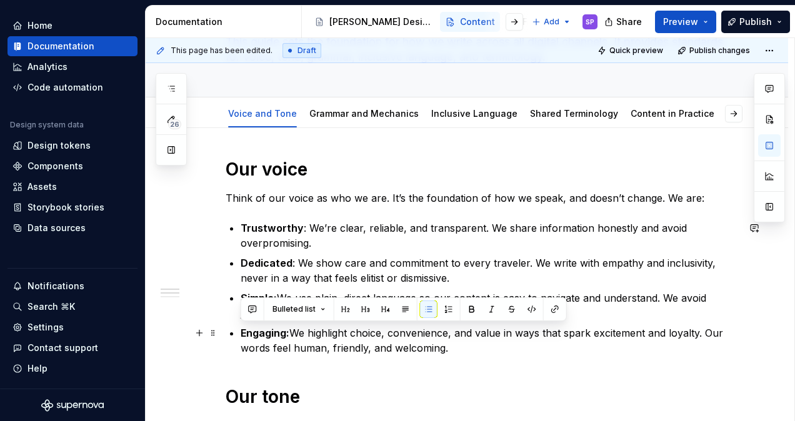
click at [309, 335] on p "Engaging: We highlight choice, convenience, and value in ways that spark excite…" at bounding box center [488, 340] width 497 height 30
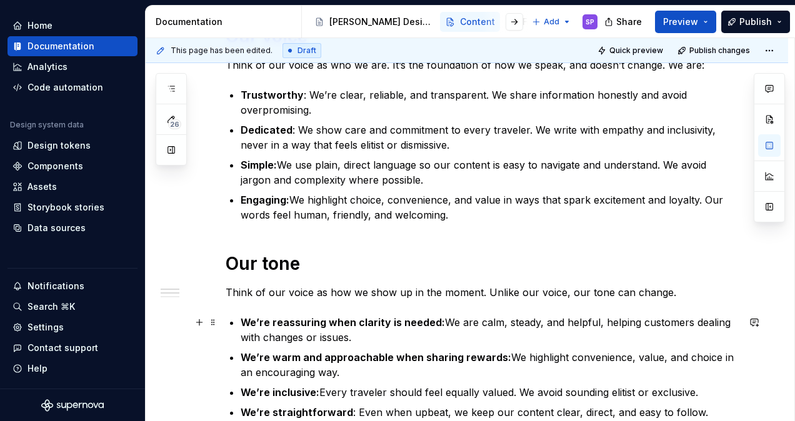
scroll to position [237, 0]
click at [339, 295] on p "Think of our voice as how we show up in the moment. Unlike our voice, our tone …" at bounding box center [481, 291] width 512 height 15
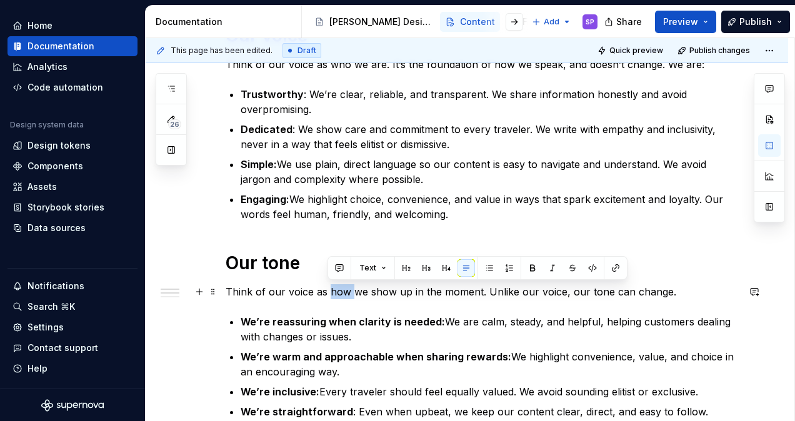
click at [339, 295] on p "Think of our voice as how we show up in the moment. Unlike our voice, our tone …" at bounding box center [481, 291] width 512 height 15
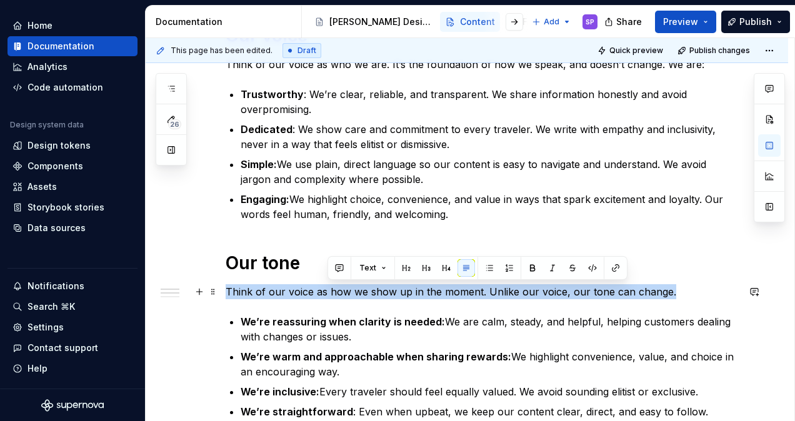
click at [339, 295] on p "Think of our voice as how we show up in the moment. Unlike our voice, our tone …" at bounding box center [481, 291] width 512 height 15
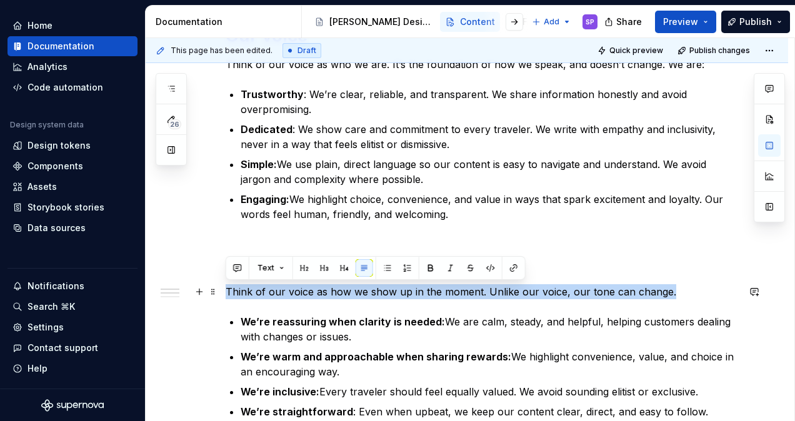
click at [435, 289] on p "Think of our voice as how we show up in the moment. Unlike our voice, our tone …" at bounding box center [481, 291] width 512 height 15
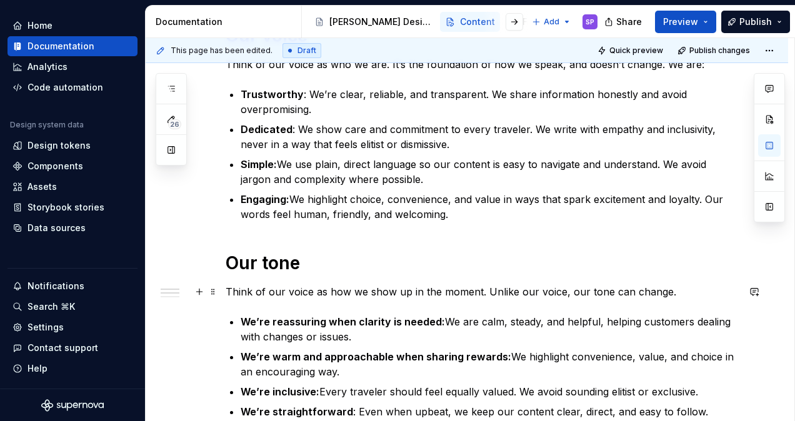
click at [482, 289] on p "Think of our voice as how we show up in the moment. Unlike our voice, our tone …" at bounding box center [481, 291] width 512 height 15
click at [641, 289] on p "Think of our voice as how we show up in the moment. Unlike our voice, our tone …" at bounding box center [481, 291] width 512 height 15
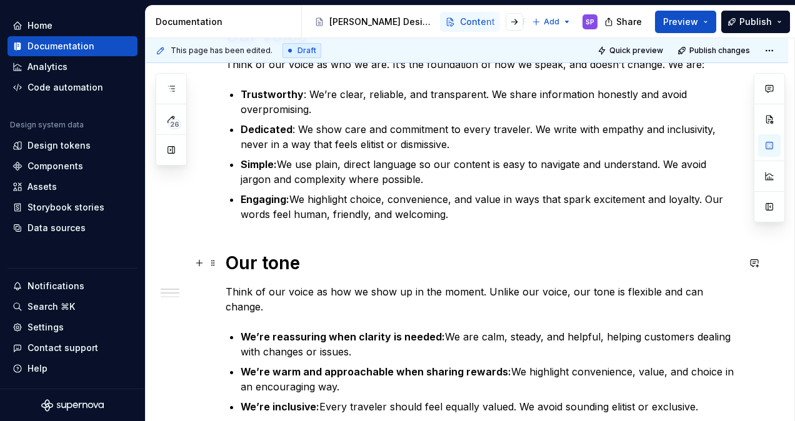
drag, startPoint x: 512, startPoint y: 265, endPoint x: 562, endPoint y: 306, distance: 65.3
click at [562, 306] on div "Our voice Think of our voice as who we are. It’s the foundation of how we speak…" at bounding box center [481, 317] width 512 height 587
click at [740, 293] on div "Our voice Think of our voice as who we are. It’s the foundation of how we speak…" at bounding box center [467, 373] width 642 height 758
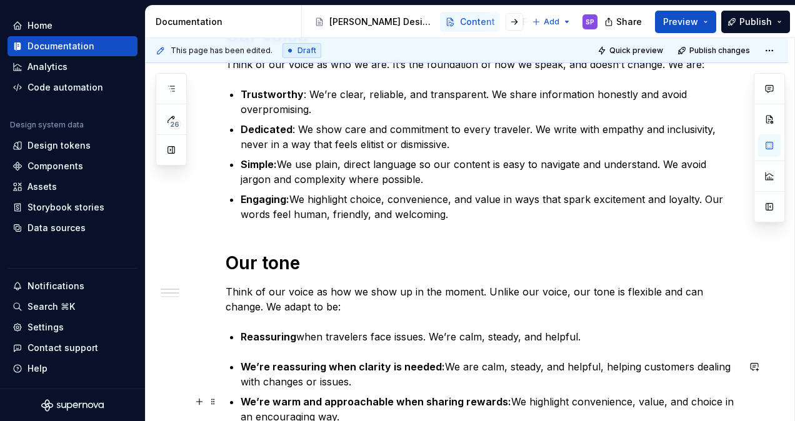
click at [459, 366] on p "We’re reassuring when clarity is needed: We are calm, steady, and helpful, help…" at bounding box center [488, 374] width 497 height 30
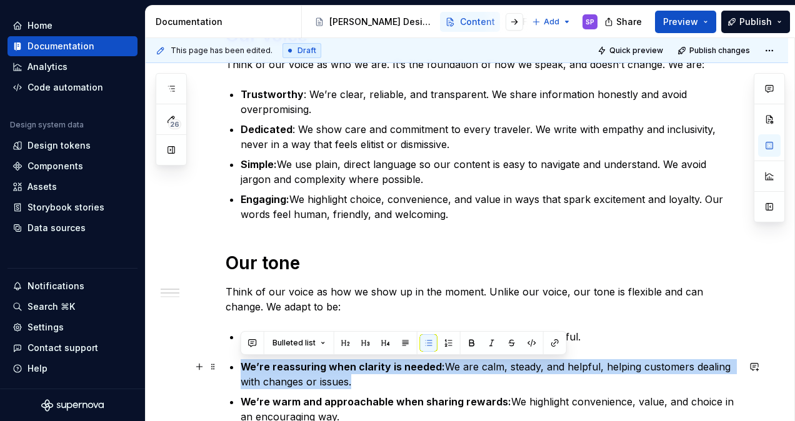
click at [459, 366] on p "We’re reassuring when clarity is needed: We are calm, steady, and helpful, help…" at bounding box center [488, 374] width 497 height 30
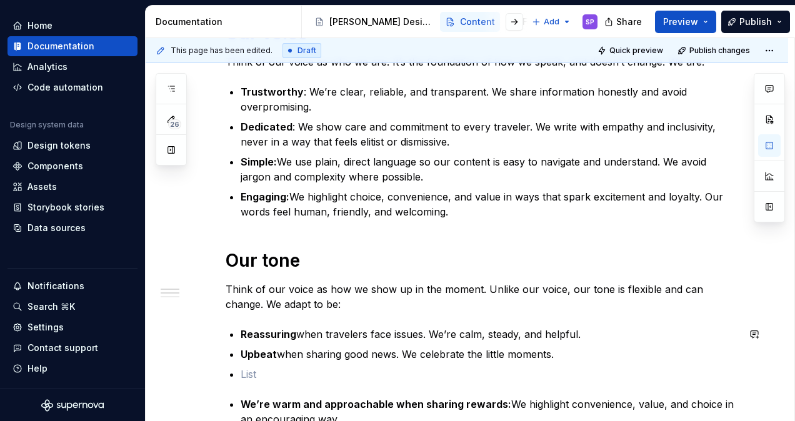
scroll to position [260, 0]
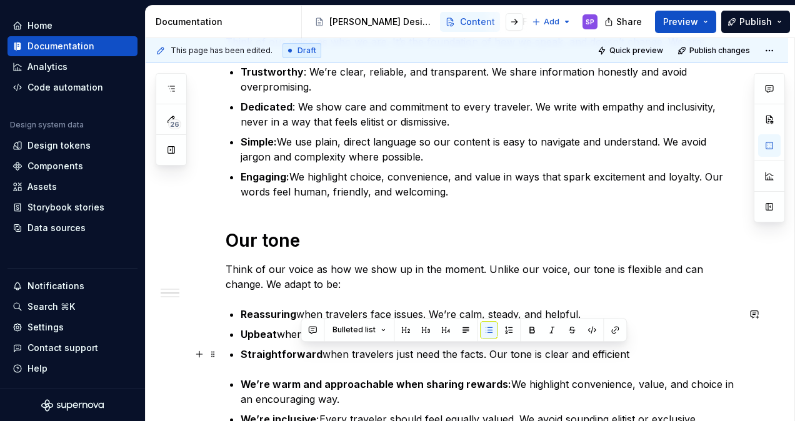
drag, startPoint x: 488, startPoint y: 351, endPoint x: 713, endPoint y: 357, distance: 224.3
click at [713, 357] on p "Straightforward when travelers just need the facts. Our tone is clear and effic…" at bounding box center [488, 354] width 497 height 15
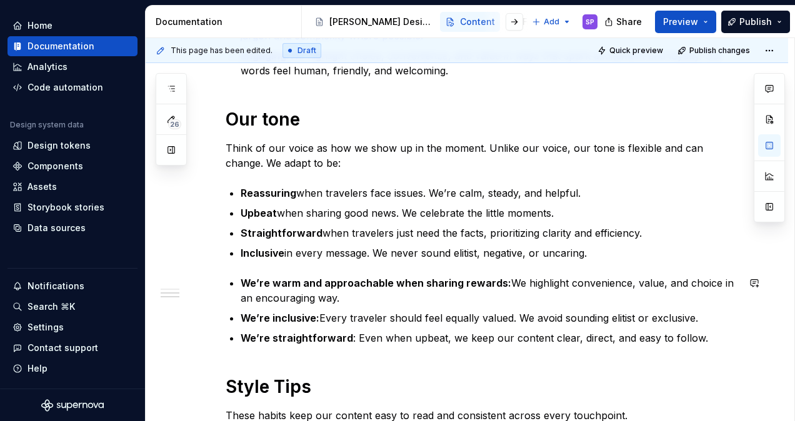
scroll to position [411, 0]
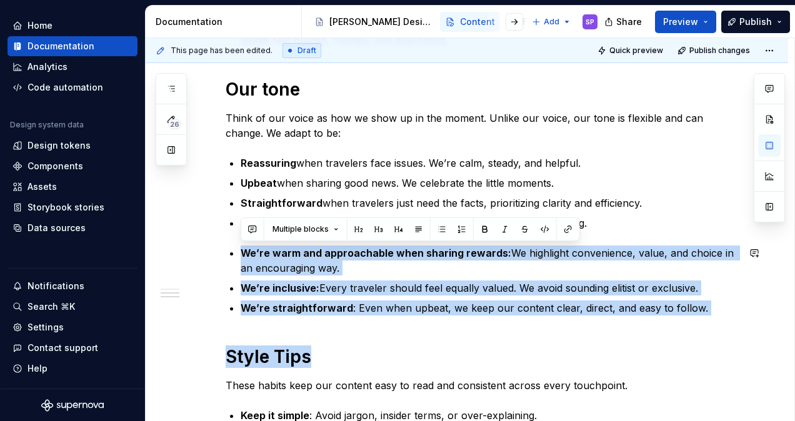
drag, startPoint x: 701, startPoint y: 316, endPoint x: 222, endPoint y: 240, distance: 484.5
click at [222, 240] on div "Our voice Think of our voice as who we are. It’s the foundation of how we speak…" at bounding box center [467, 227] width 642 height 813
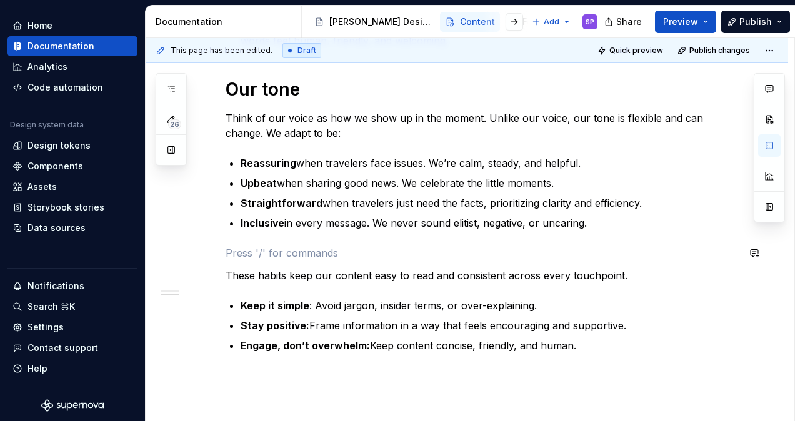
click at [426, 238] on div "Our voice Think of our voice as who we are. It’s the foundation of how we speak…" at bounding box center [481, 117] width 512 height 532
click at [295, 247] on p at bounding box center [481, 252] width 512 height 15
click at [211, 250] on span at bounding box center [213, 252] width 10 height 17
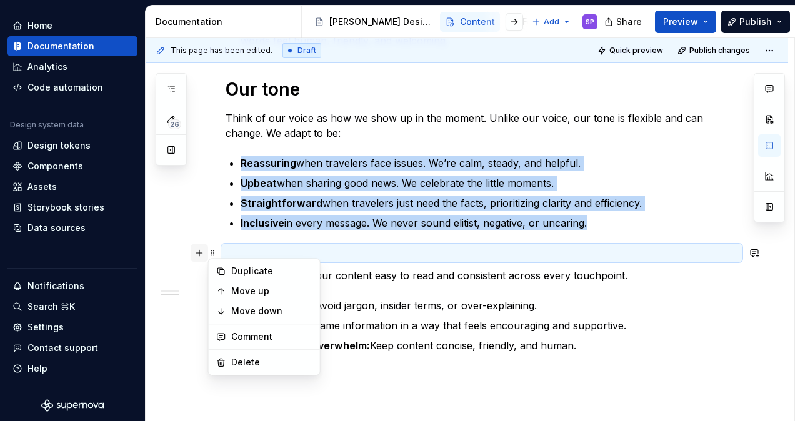
click at [201, 250] on button "button" at bounding box center [199, 252] width 17 height 17
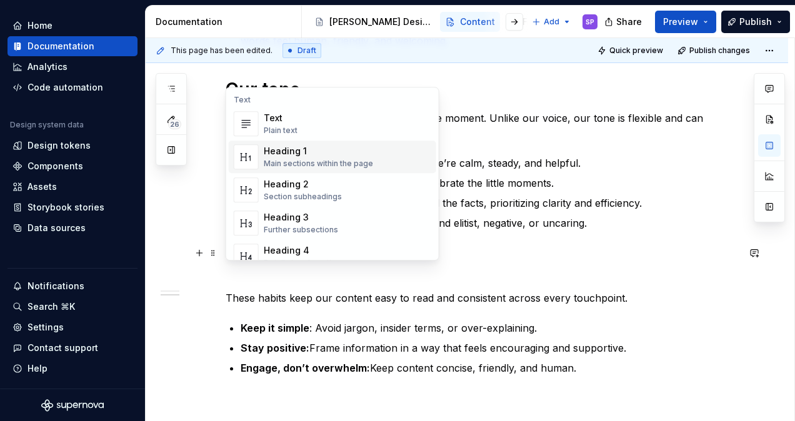
click at [294, 156] on div "Heading 1" at bounding box center [318, 151] width 109 height 12
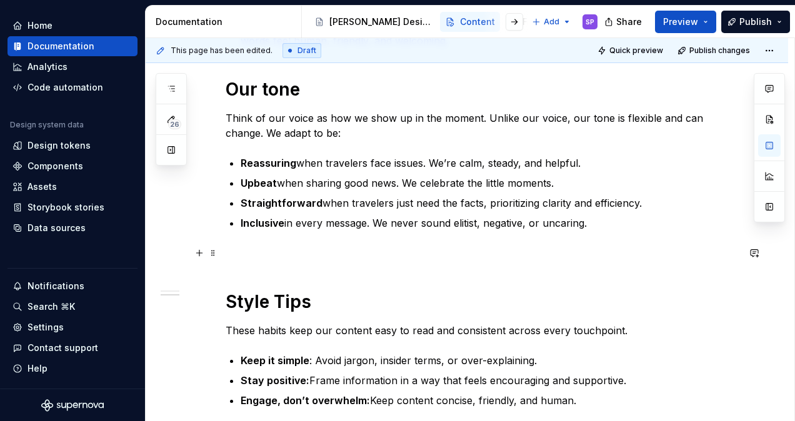
click at [240, 260] on div "Our voice Think of our voice as who we are. It’s the foundation of how we speak…" at bounding box center [481, 144] width 512 height 587
click at [245, 239] on div "Our voice Think of our voice as who we are. It’s the foundation of how we speak…" at bounding box center [481, 144] width 512 height 587
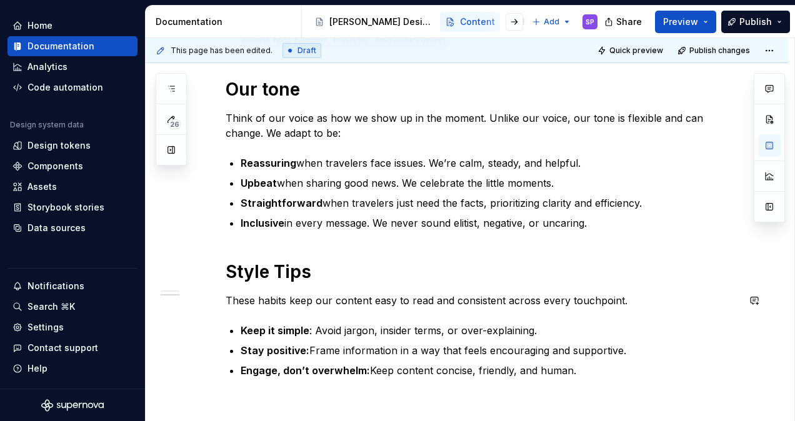
click at [274, 311] on div "Our voice Think of our voice as who we are. It’s the foundation of how we speak…" at bounding box center [481, 129] width 512 height 557
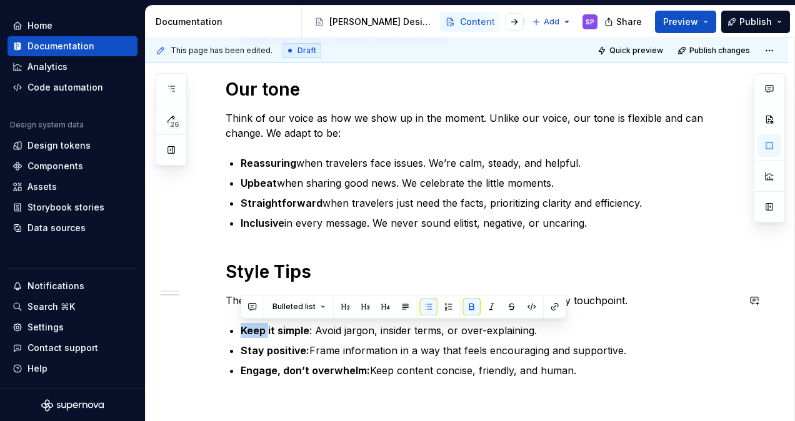
click at [274, 311] on div "Our voice Think of our voice as who we are. It’s the foundation of how we speak…" at bounding box center [481, 129] width 512 height 557
click at [274, 311] on span "Bulleted list" at bounding box center [293, 307] width 43 height 10
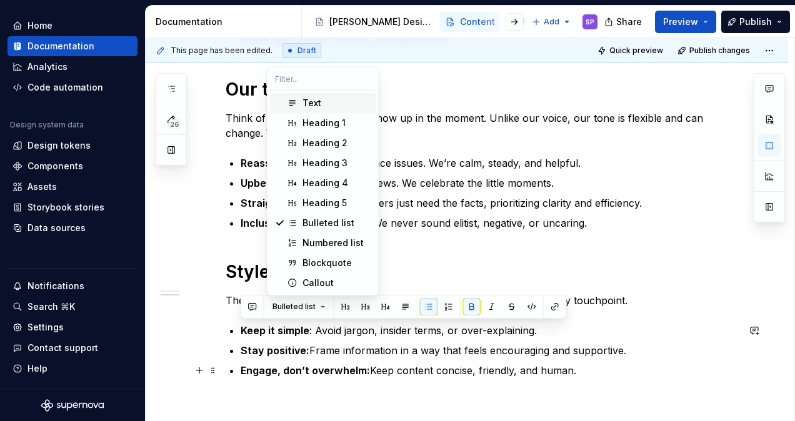
click at [274, 347] on strong "Stay positive:" at bounding box center [274, 350] width 69 height 12
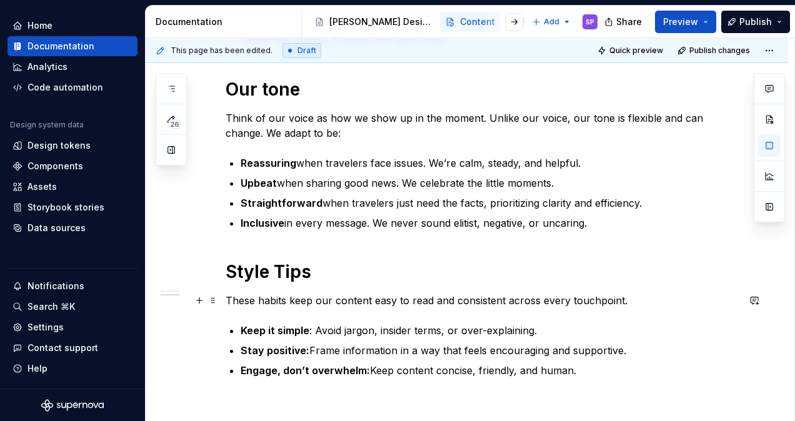
click at [271, 295] on p "These habits keep our content easy to read and consistent across every touchpoi…" at bounding box center [481, 300] width 512 height 15
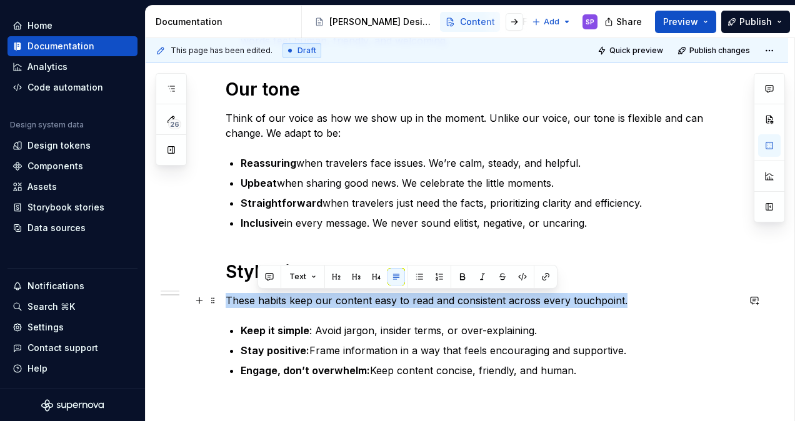
click at [271, 295] on p "These habits keep our content easy to read and consistent across every touchpoi…" at bounding box center [481, 300] width 512 height 15
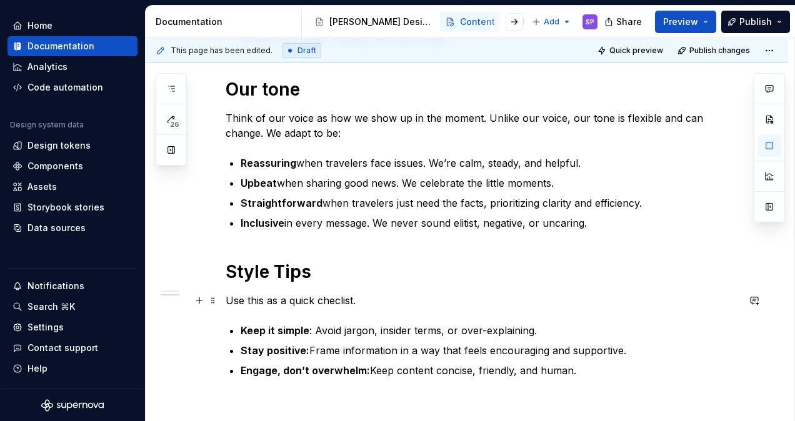
click at [330, 298] on p "Use this as a quick checlist." at bounding box center [481, 300] width 512 height 15
click at [338, 298] on p "Use this as a quick checlist." at bounding box center [481, 300] width 512 height 15
click at [386, 324] on p "Keep it simple : Avoid jargon, insider terms, or over-explaining." at bounding box center [488, 330] width 497 height 15
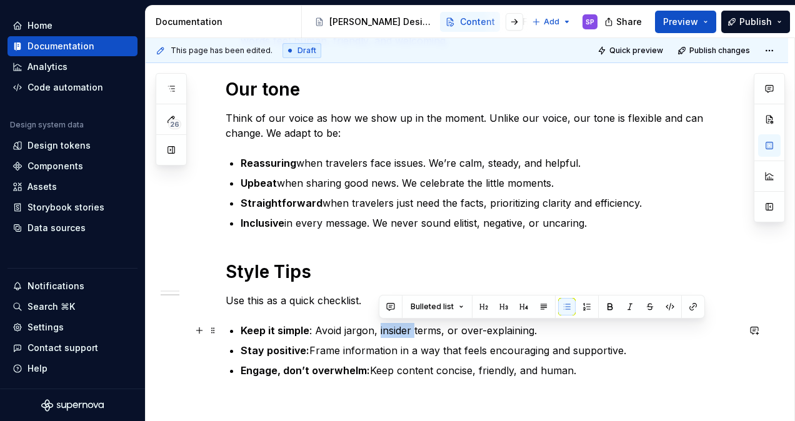
click at [386, 324] on p "Keep it simple : Avoid jargon, insider terms, or over-explaining." at bounding box center [488, 330] width 497 height 15
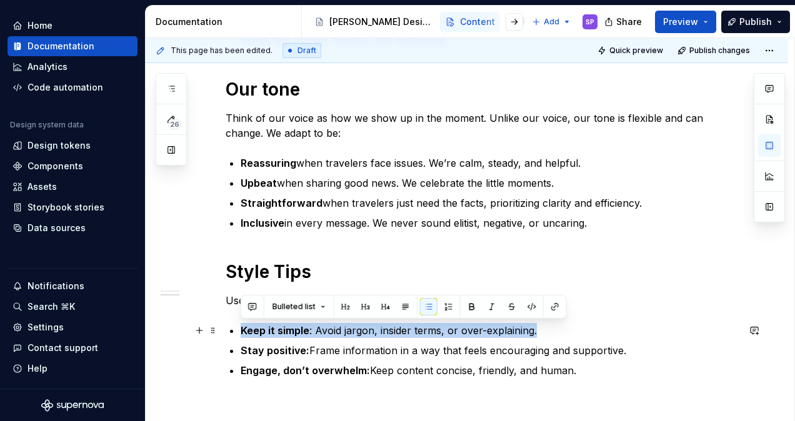
click at [386, 324] on p "Keep it simple : Avoid jargon, insider terms, or over-explaining." at bounding box center [488, 330] width 497 height 15
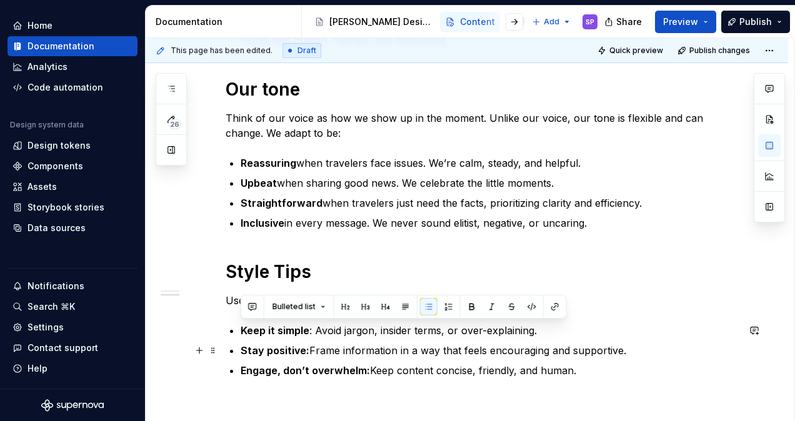
click at [394, 343] on p "Stay positive: Frame information in a way that feels encouraging and supportive." at bounding box center [488, 350] width 497 height 15
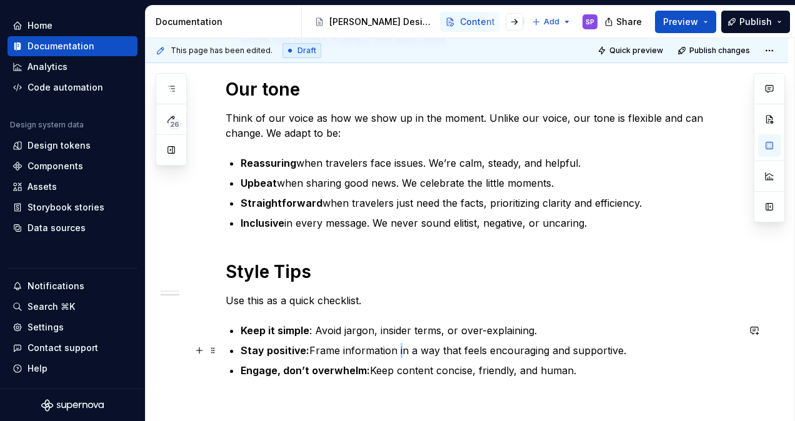
click at [394, 343] on p "Stay positive: Frame information in a way that feels encouraging and supportive." at bounding box center [488, 350] width 497 height 15
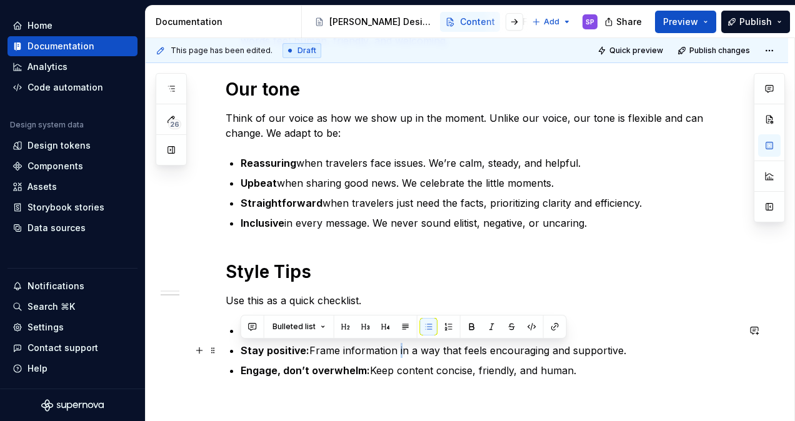
click at [394, 343] on p "Stay positive: Frame information in a way that feels encouraging and supportive." at bounding box center [488, 350] width 497 height 15
click at [402, 365] on p "Engage, don’t overwhelm: Keep content concise, friendly, and human." at bounding box center [488, 370] width 497 height 15
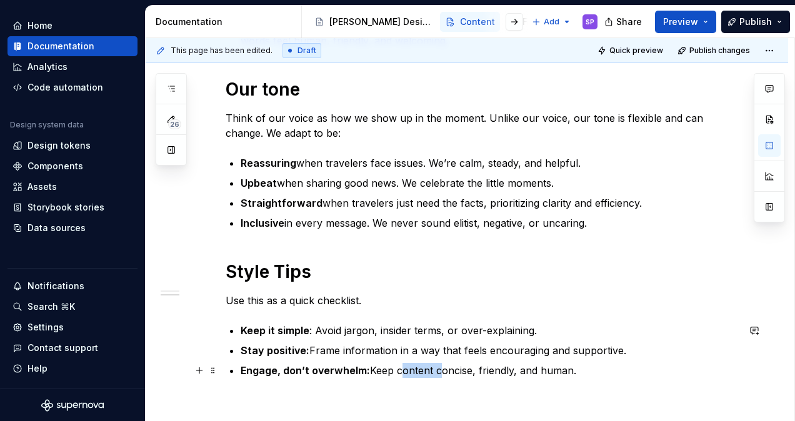
click at [402, 365] on p "Engage, don’t overwhelm: Keep content concise, friendly, and human." at bounding box center [488, 370] width 497 height 15
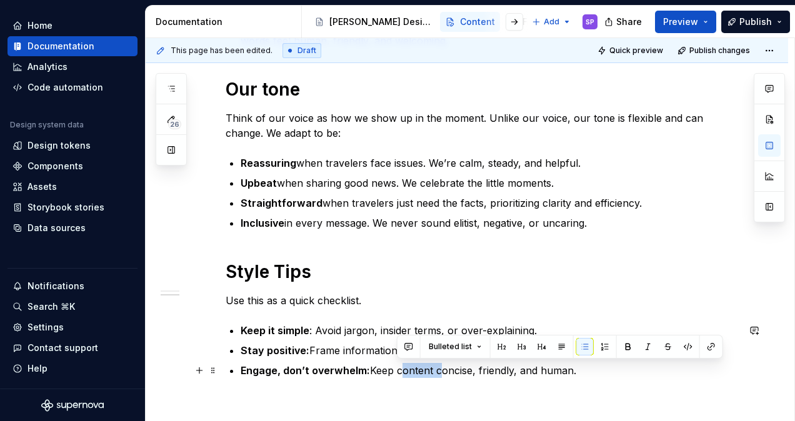
click at [402, 365] on p "Engage, don’t overwhelm: Keep content concise, friendly, and human." at bounding box center [488, 370] width 497 height 15
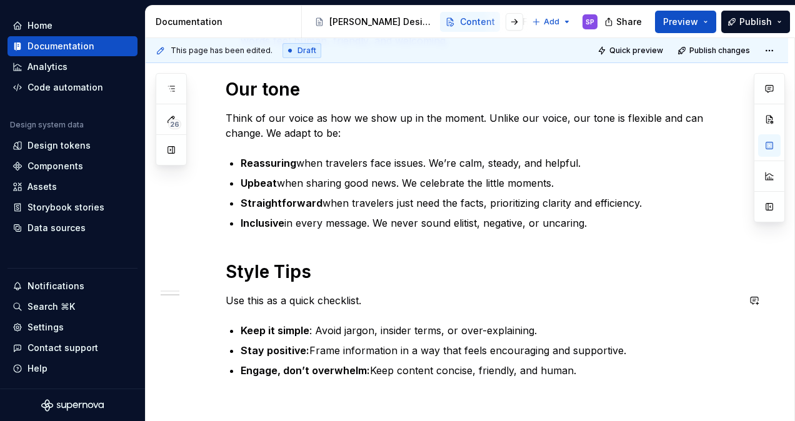
click at [355, 282] on div "Our voice Think of our voice as who we are. It’s the foundation of how we speak…" at bounding box center [481, 129] width 512 height 557
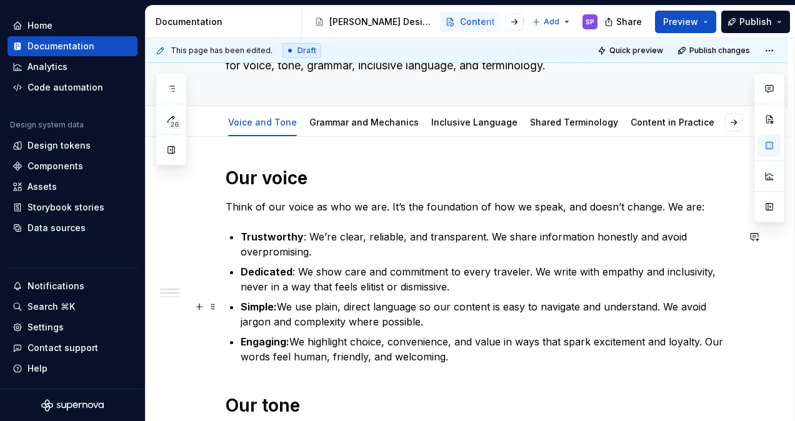
scroll to position [95, 0]
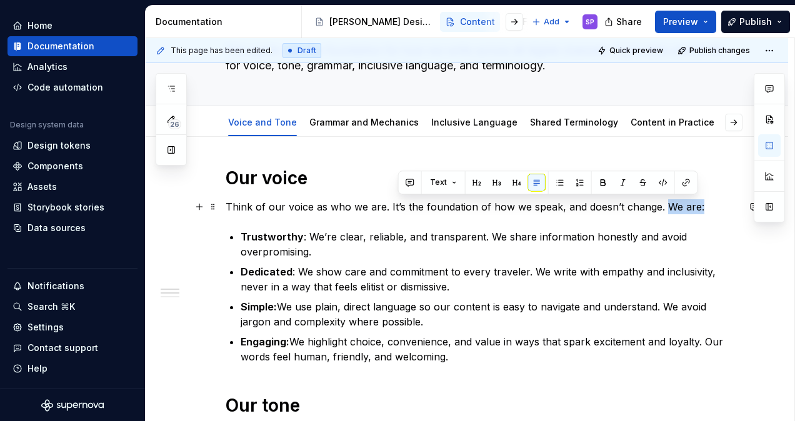
drag, startPoint x: 660, startPoint y: 210, endPoint x: 707, endPoint y: 210, distance: 46.8
click at [707, 210] on p "Think of our voice as who we are. It’s the foundation of how we speak, and does…" at bounding box center [481, 206] width 512 height 15
click at [440, 247] on p "Trustworthy : We’re clear, reliable, and transparent. We share information hone…" at bounding box center [488, 244] width 497 height 30
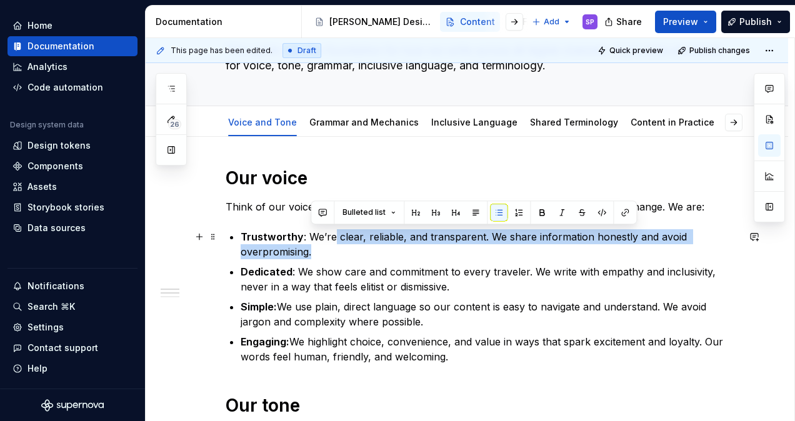
drag, startPoint x: 440, startPoint y: 247, endPoint x: 332, endPoint y: 232, distance: 108.5
click at [332, 232] on p "Trustworthy : We’re clear, reliable, and transparent. We share information hone…" at bounding box center [488, 244] width 497 height 30
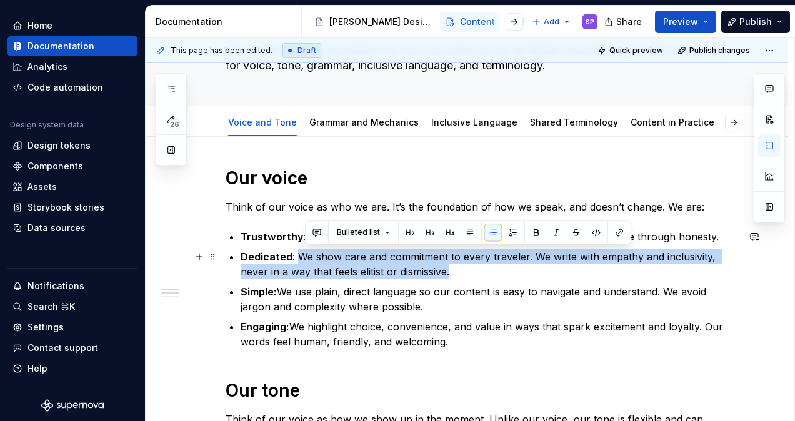
drag, startPoint x: 463, startPoint y: 270, endPoint x: 297, endPoint y: 257, distance: 166.6
click at [297, 257] on p "Dedicated : We show care and commitment to every traveler. We write with empath…" at bounding box center [488, 264] width 497 height 30
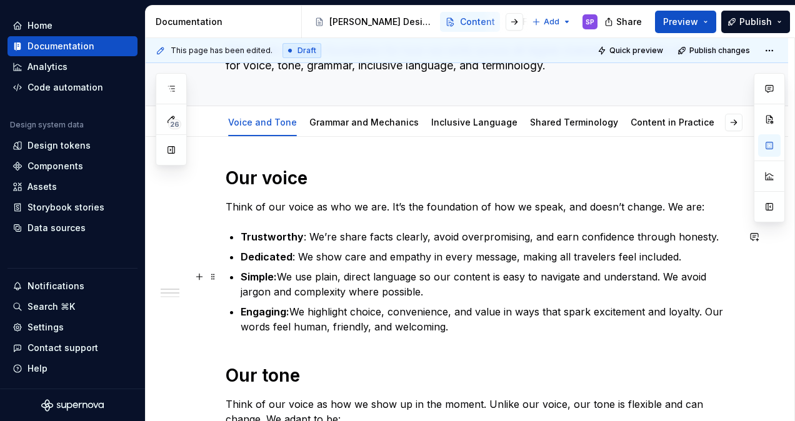
click at [417, 289] on p "Simple: We use plain, direct language so our content is easy to navigate and un…" at bounding box center [488, 284] width 497 height 30
drag, startPoint x: 437, startPoint y: 292, endPoint x: 415, endPoint y: 275, distance: 28.1
drag, startPoint x: 415, startPoint y: 275, endPoint x: 324, endPoint y: 277, distance: 91.2
click at [324, 277] on p "Simple: We use plain, direct language so our content is easy to navigate and un…" at bounding box center [488, 284] width 497 height 30
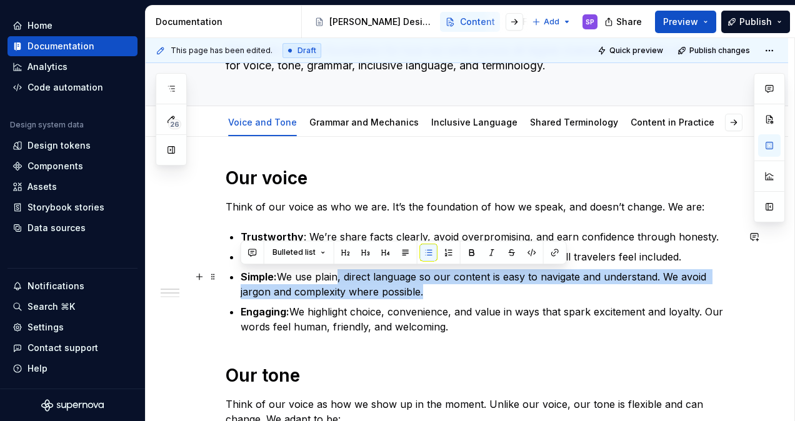
drag, startPoint x: 338, startPoint y: 277, endPoint x: 475, endPoint y: 297, distance: 138.2
click at [470, 295] on p "Simple: We use plain, direct language so our content is easy to navigate and un…" at bounding box center [488, 284] width 497 height 30
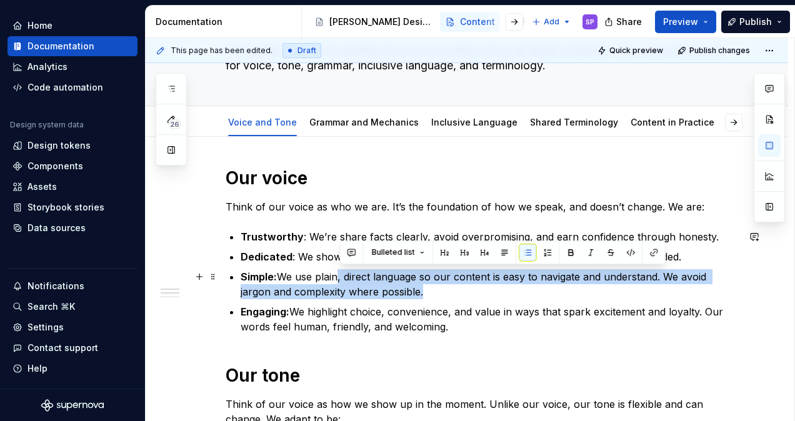
click at [446, 286] on p "Simple: We use plain, direct language so our content is easy to navigate and un…" at bounding box center [488, 284] width 497 height 30
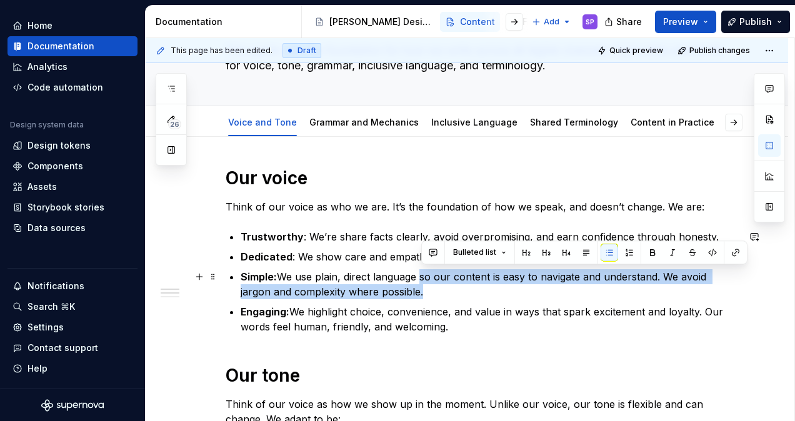
drag, startPoint x: 470, startPoint y: 284, endPoint x: 420, endPoint y: 275, distance: 51.2
click at [420, 275] on p "Simple: We use plain, direct language so our content is easy to navigate and un…" at bounding box center [488, 284] width 497 height 30
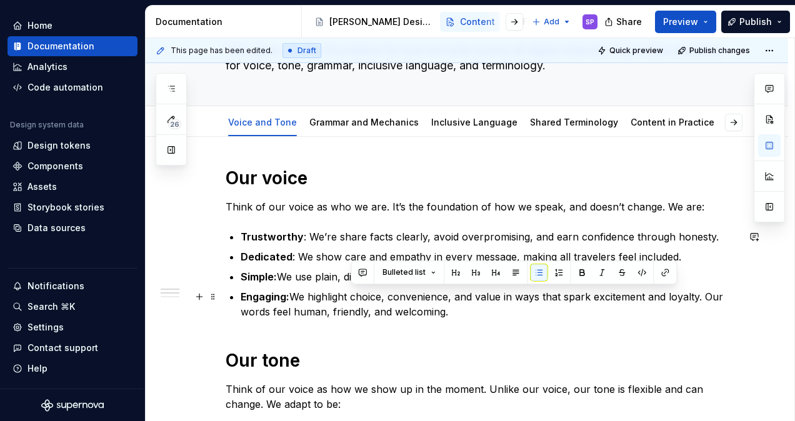
drag, startPoint x: 450, startPoint y: 310, endPoint x: 351, endPoint y: 295, distance: 100.4
click at [351, 295] on p "Engaging: We highlight choice, convenience, and value in ways that spark excite…" at bounding box center [488, 304] width 497 height 30
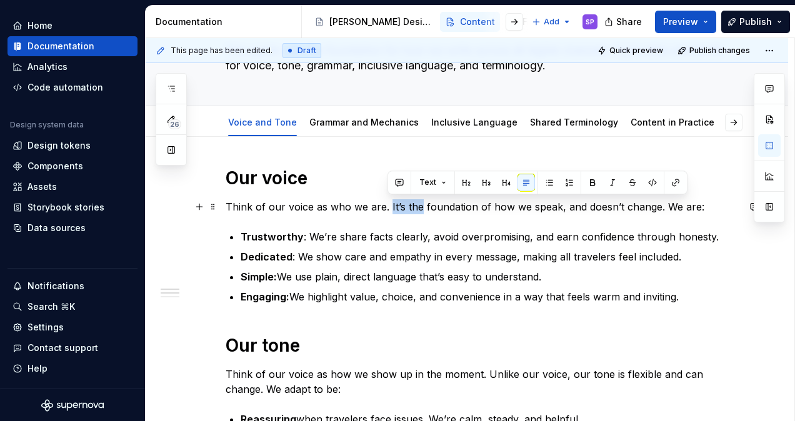
drag, startPoint x: 387, startPoint y: 204, endPoint x: 418, endPoint y: 207, distance: 31.5
click at [418, 207] on p "Think of our voice as who we are. It’s the foundation of how we speak, and does…" at bounding box center [481, 206] width 512 height 15
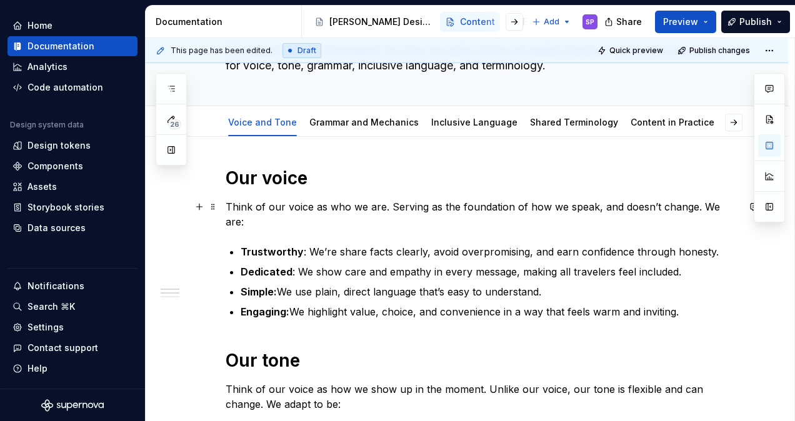
click at [598, 204] on p "Think of our voice as who we are. Serving as the foundation of how we speak, an…" at bounding box center [481, 214] width 512 height 30
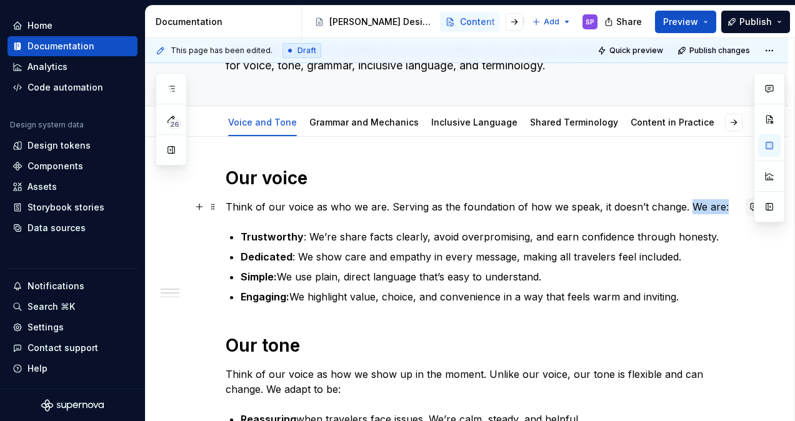
drag, startPoint x: 686, startPoint y: 205, endPoint x: 748, endPoint y: 199, distance: 62.2
click at [738, 199] on div "Our voice Think of our voice as who we are. Serving as the foundation of how we…" at bounding box center [481, 423] width 512 height 512
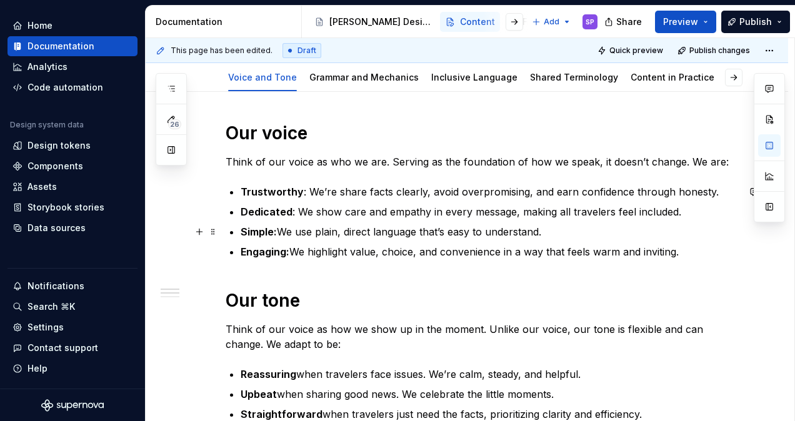
click at [591, 221] on ul "Trustworthy : We’re share facts clearly, avoid overpromising, and earn confiden…" at bounding box center [488, 221] width 497 height 75
click at [287, 275] on div "Our voice Think of our voice as who we are. Serving as the foundation of how we…" at bounding box center [481, 370] width 512 height 497
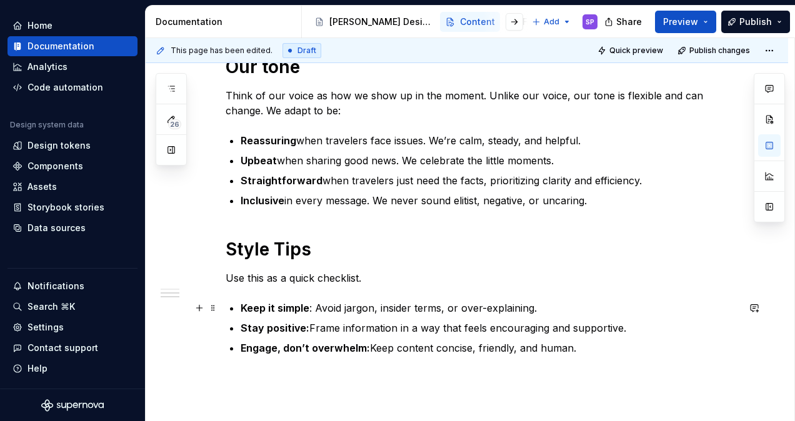
scroll to position [381, 0]
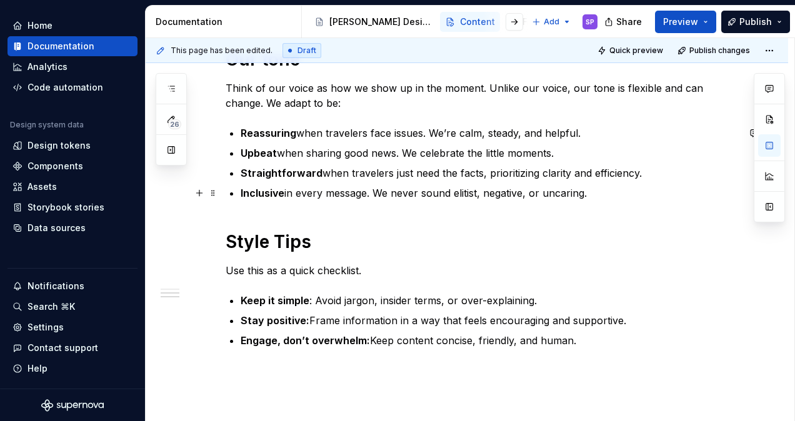
click at [476, 181] on ul "Reassuring when travelers face issues. We’re calm, steady, and helpful. Upbeat …" at bounding box center [488, 163] width 497 height 75
click at [490, 241] on h1 "Style Tips" at bounding box center [481, 241] width 512 height 22
click at [321, 270] on p "Use this as a quick checklist." at bounding box center [481, 270] width 512 height 15
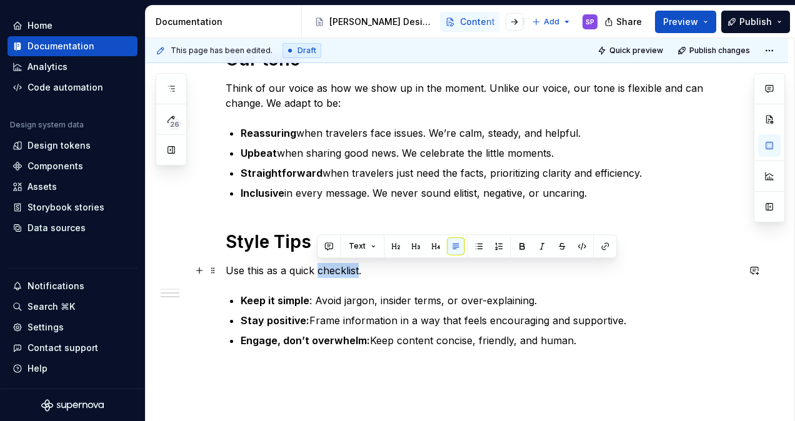
click at [321, 270] on p "Use this as a quick checklist." at bounding box center [481, 270] width 512 height 15
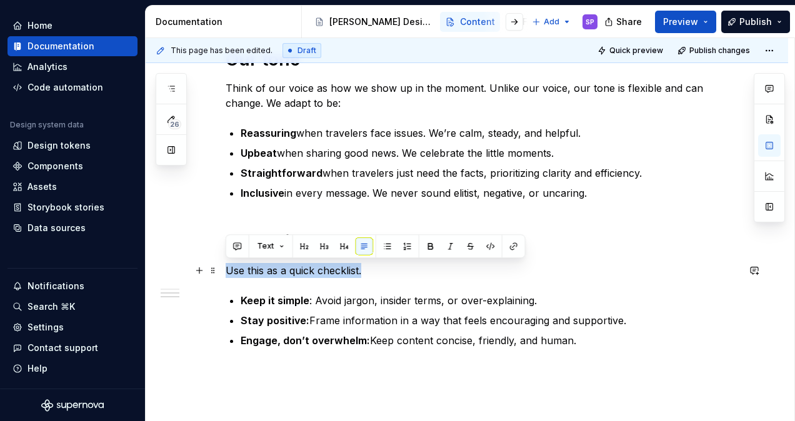
click at [397, 270] on p "Use this as a quick checklist." at bounding box center [481, 270] width 512 height 15
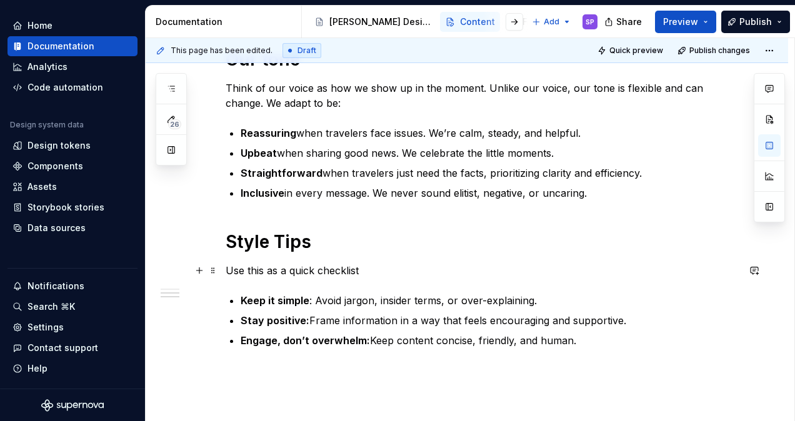
click at [339, 266] on p "Use this as a quick checklist" at bounding box center [481, 270] width 512 height 15
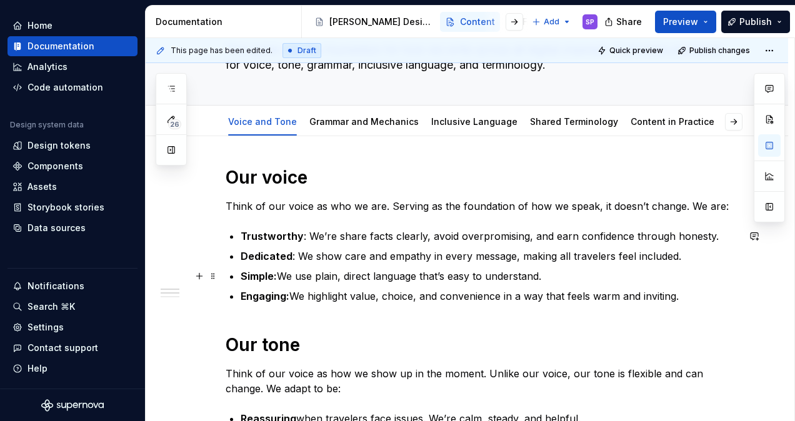
scroll to position [95, 0]
click at [342, 119] on link "Grammar and Mechanics" at bounding box center [363, 122] width 109 height 11
